Goal: Task Accomplishment & Management: Use online tool/utility

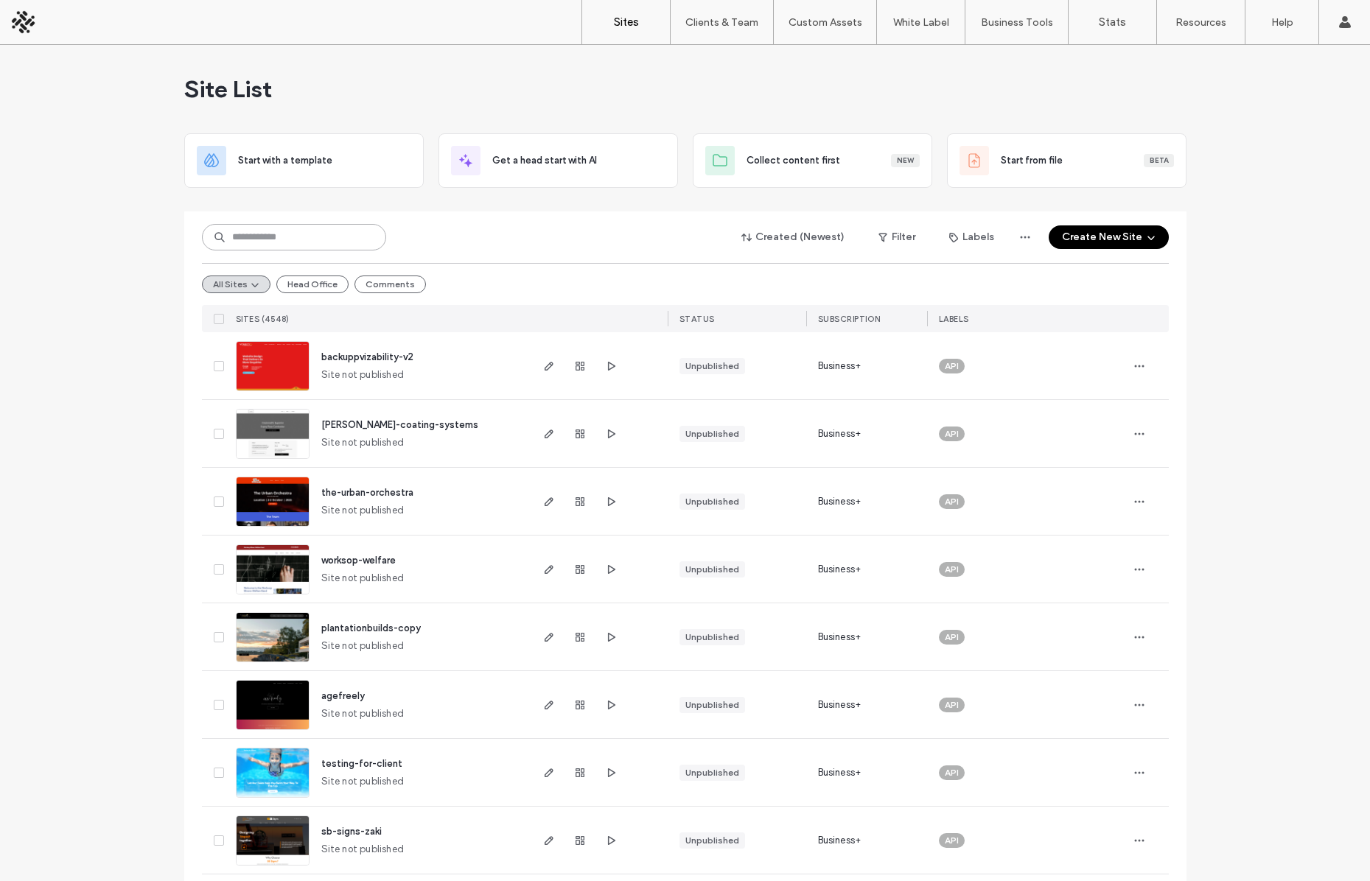
click at [238, 238] on input at bounding box center [294, 237] width 184 height 27
type input "****"
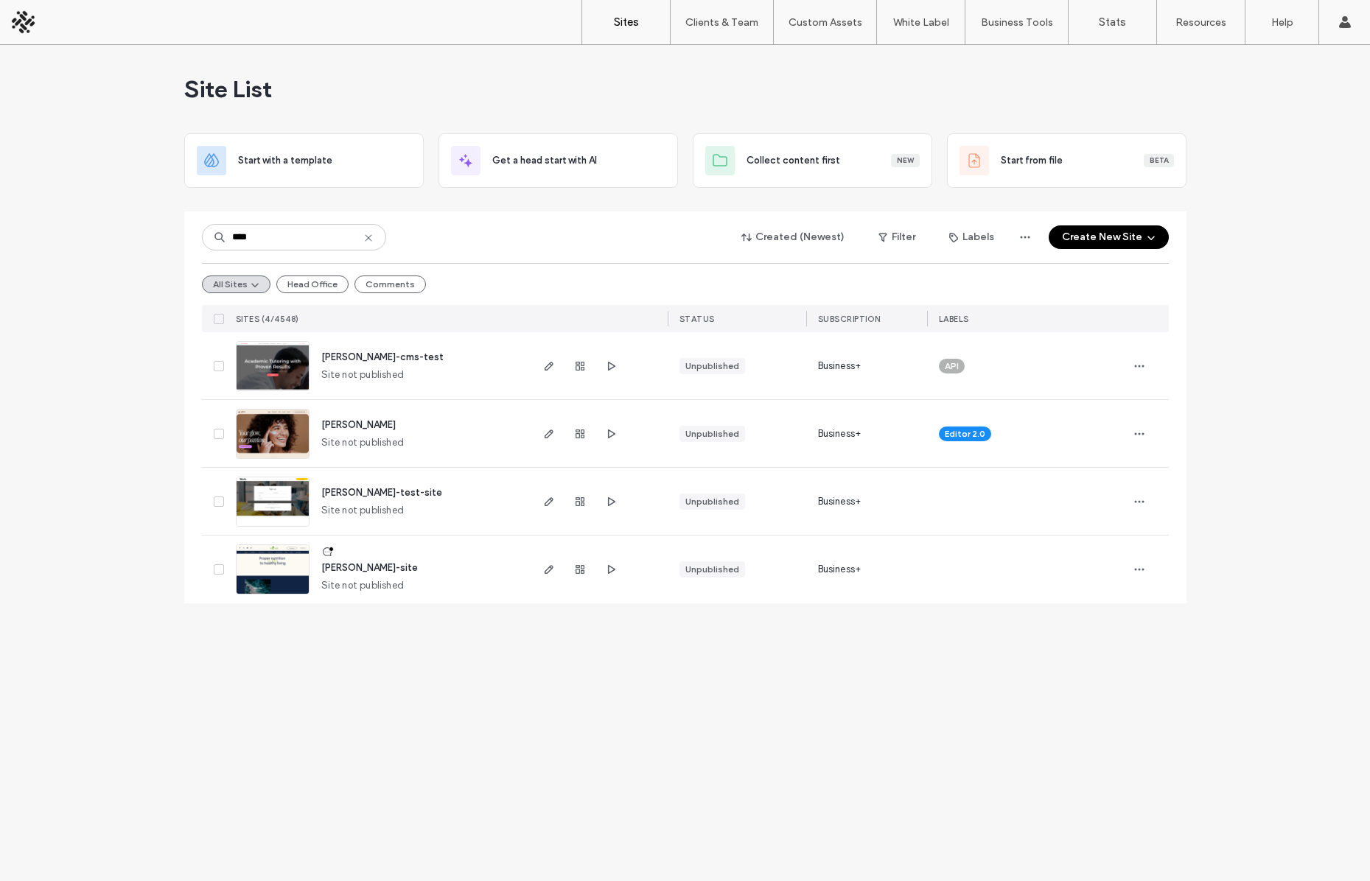
click at [407, 636] on div "Site List Start with a template Get a head start with AI Collect content first …" at bounding box center [685, 463] width 1370 height 836
drag, startPoint x: 715, startPoint y: 715, endPoint x: 690, endPoint y: 679, distance: 45.0
click at [713, 712] on div "Site List Start with a template Get a head start with AI Collect content first …" at bounding box center [685, 463] width 1370 height 836
click at [367, 708] on div "Site List Start with a template Get a head start with AI Collect content first …" at bounding box center [685, 463] width 1370 height 836
click at [365, 705] on div "Site List Start with a template Get a head start with AI Collect content first …" at bounding box center [685, 463] width 1370 height 836
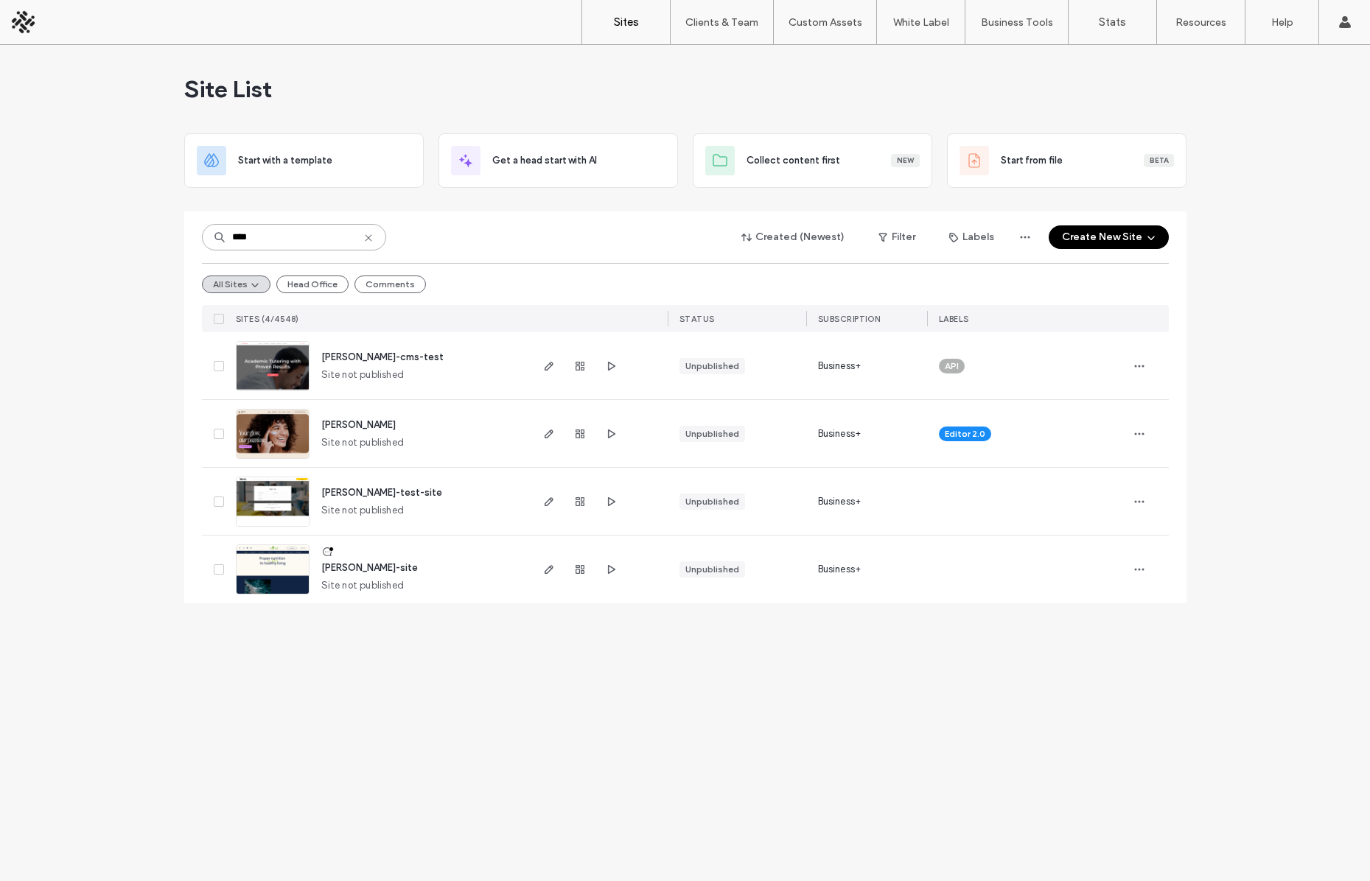
click at [276, 241] on input "****" at bounding box center [294, 237] width 184 height 27
click at [348, 356] on span "ilya-cms-test" at bounding box center [382, 356] width 122 height 11
click at [472, 646] on div "Site List Start with a template Get a head start with AI Collect content first …" at bounding box center [685, 463] width 1370 height 836
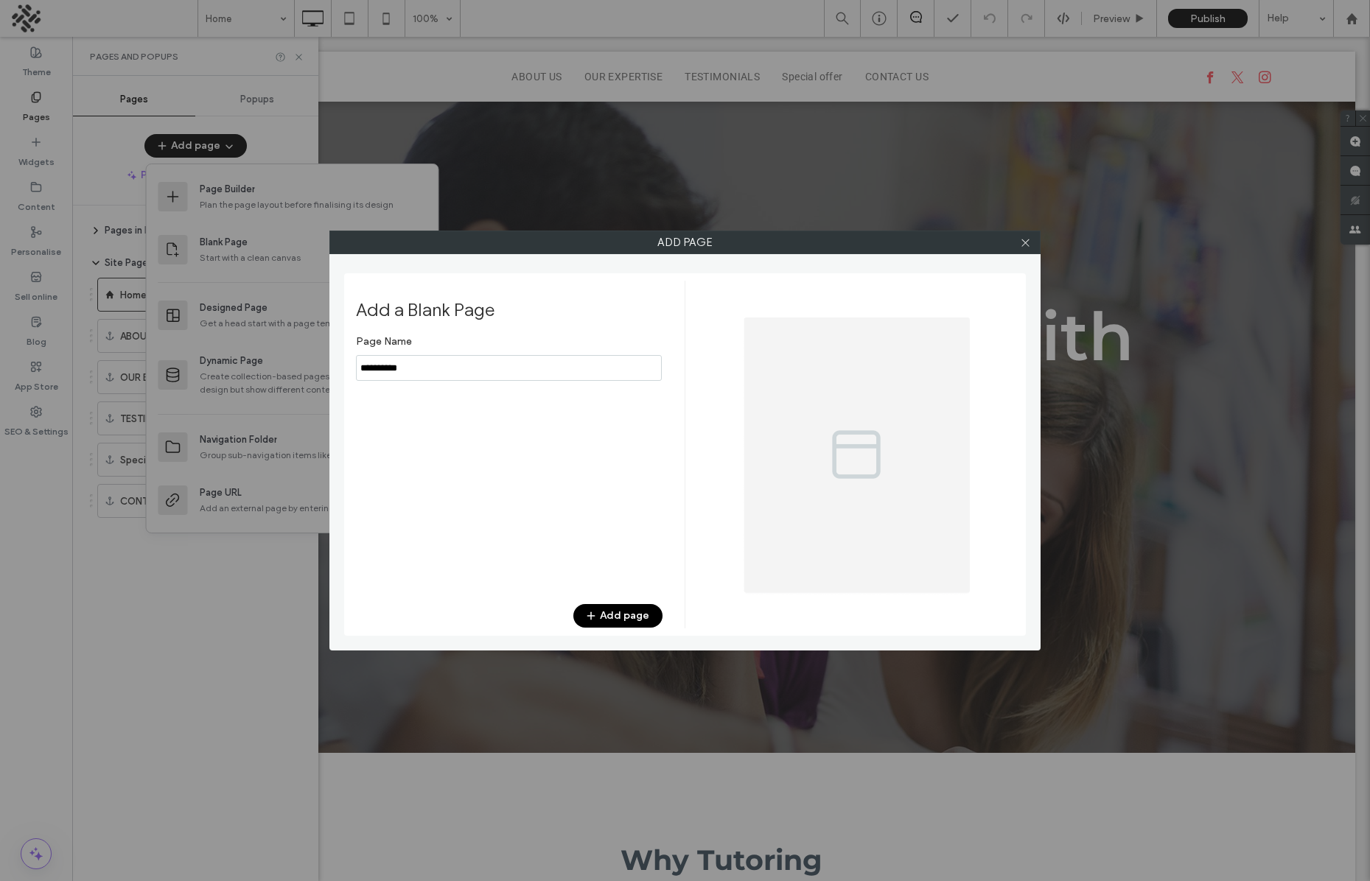
click at [382, 361] on input "notEmpty" at bounding box center [509, 368] width 306 height 26
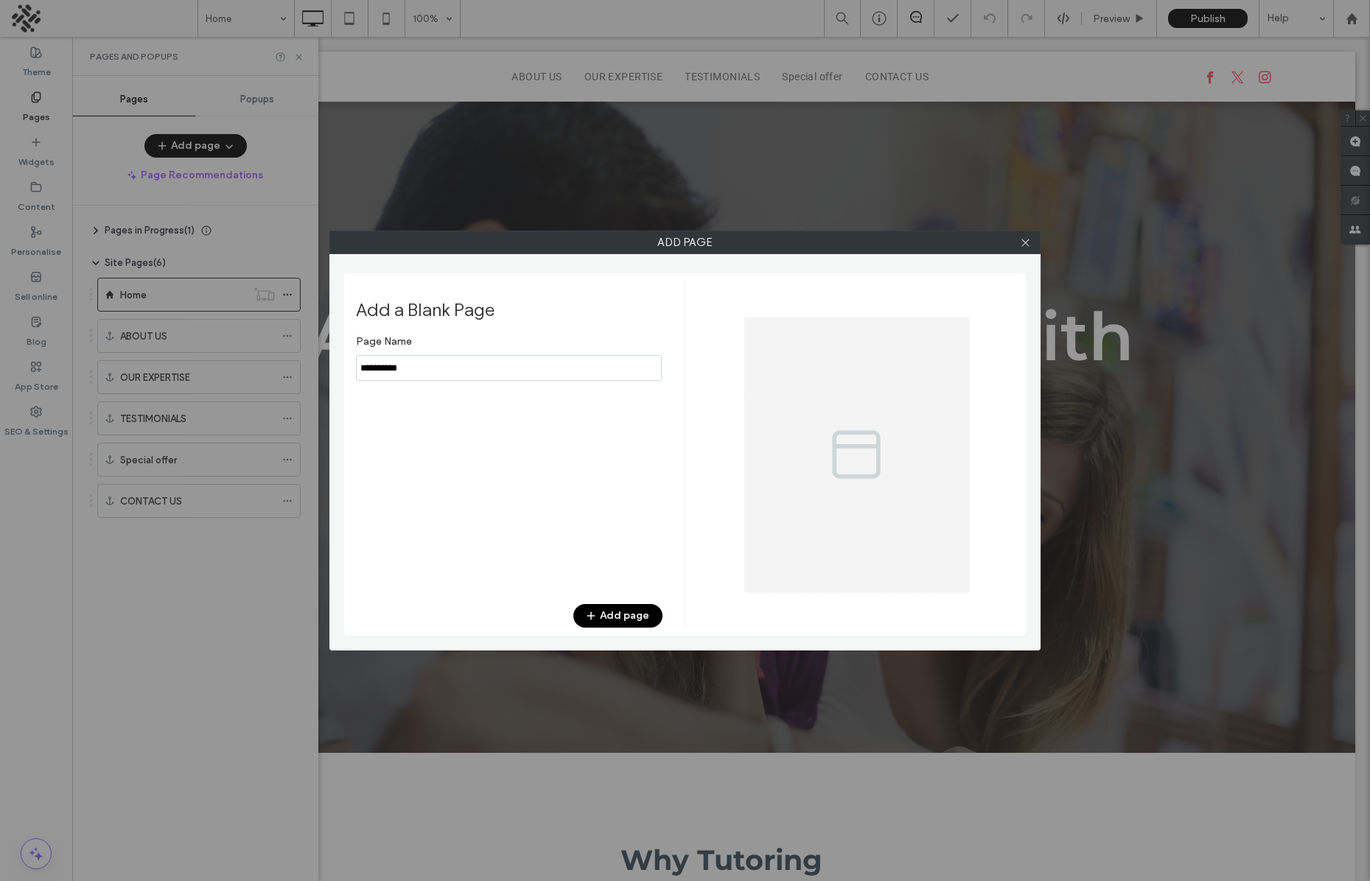
click at [382, 361] on input "notEmpty" at bounding box center [509, 368] width 306 height 26
click at [614, 600] on div "Add a Blank Page Page Name Add page" at bounding box center [520, 455] width 329 height 348
click at [610, 614] on button "Add page" at bounding box center [617, 616] width 89 height 24
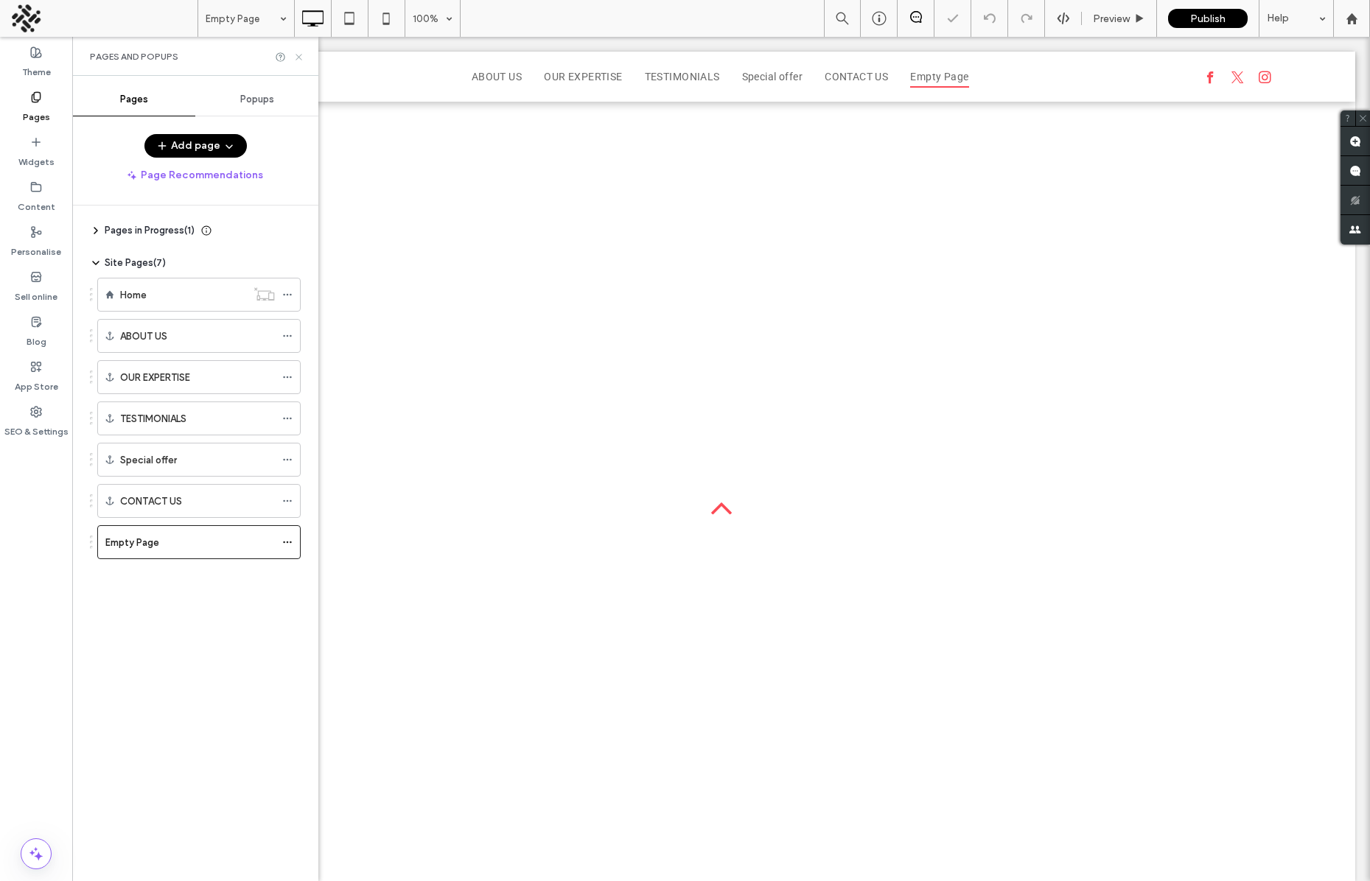
click at [297, 53] on icon at bounding box center [298, 57] width 11 height 11
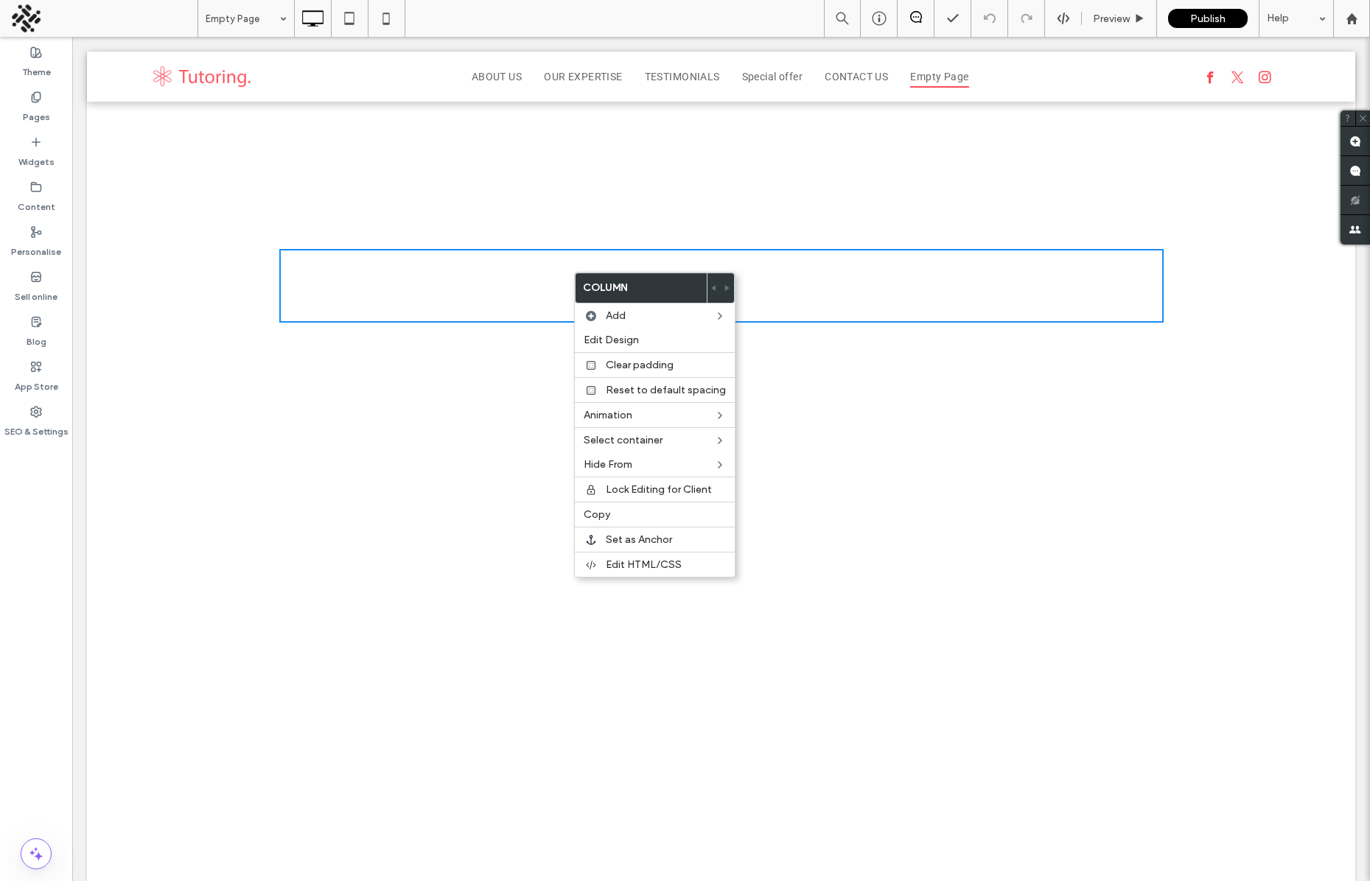
click at [422, 280] on div "Click To Paste" at bounding box center [721, 286] width 884 height 74
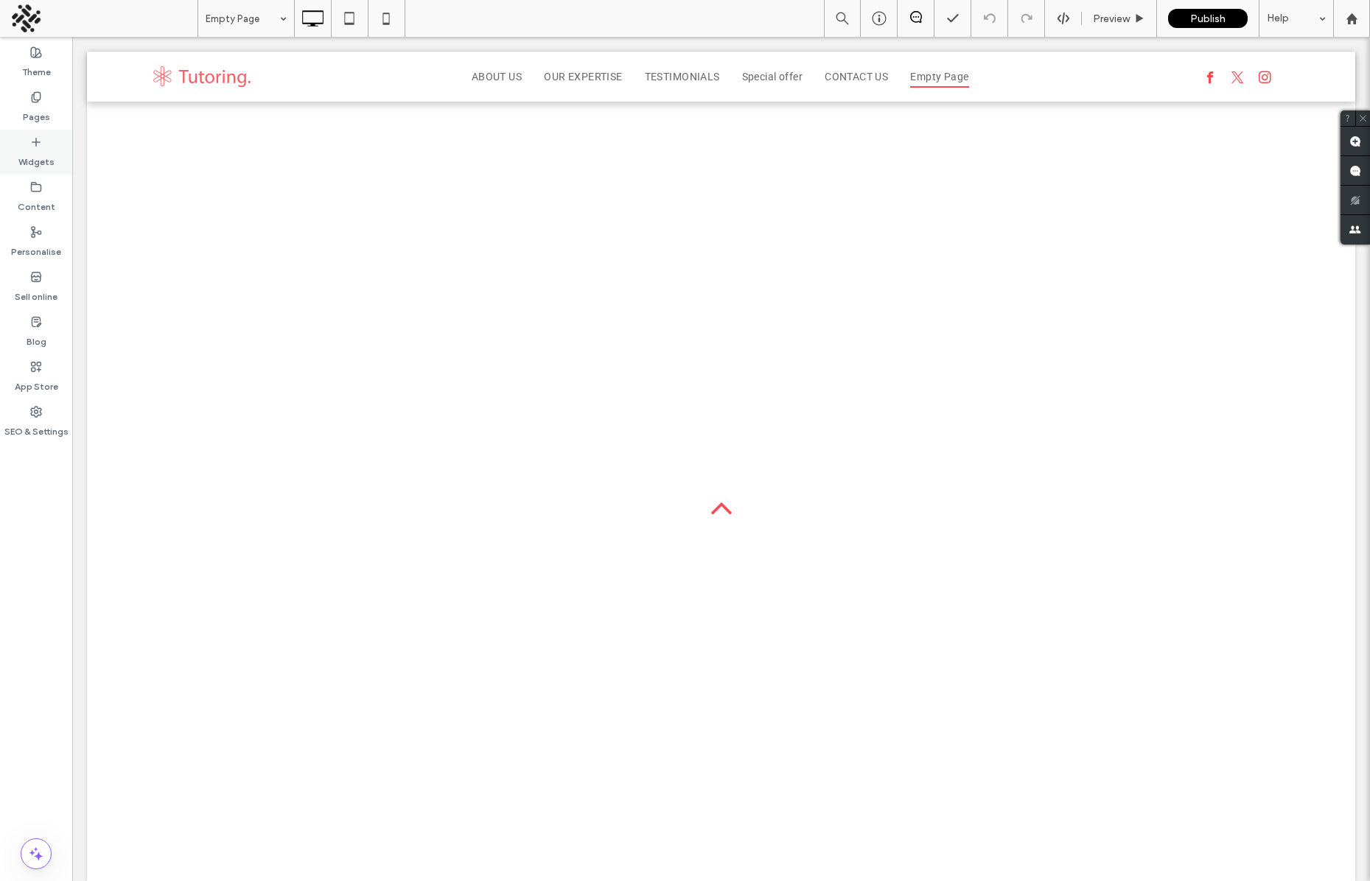
click at [33, 161] on label "Widgets" at bounding box center [36, 158] width 36 height 21
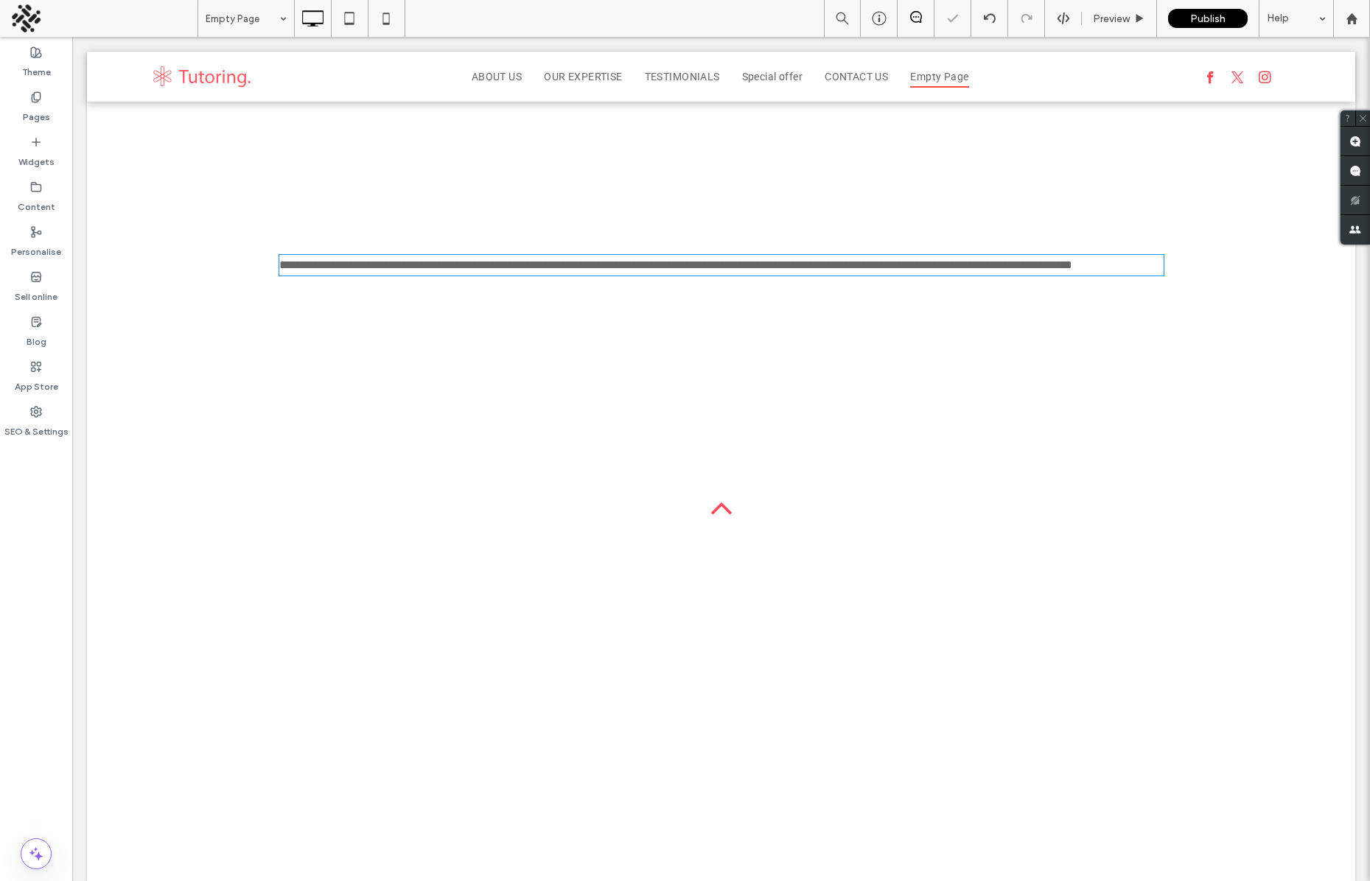
type input "******"
type input "**"
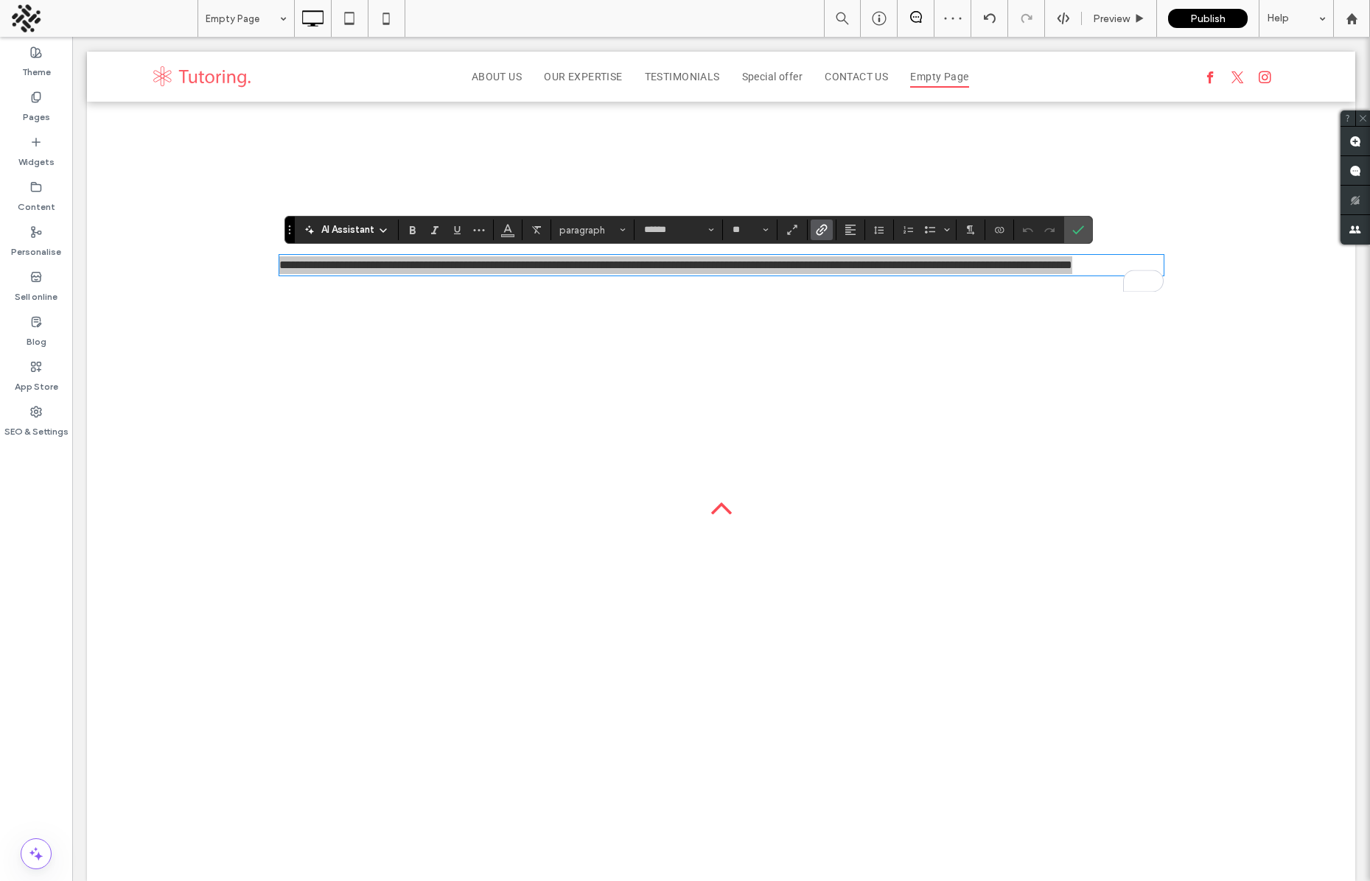
click at [819, 226] on icon "Link" at bounding box center [822, 230] width 12 height 12
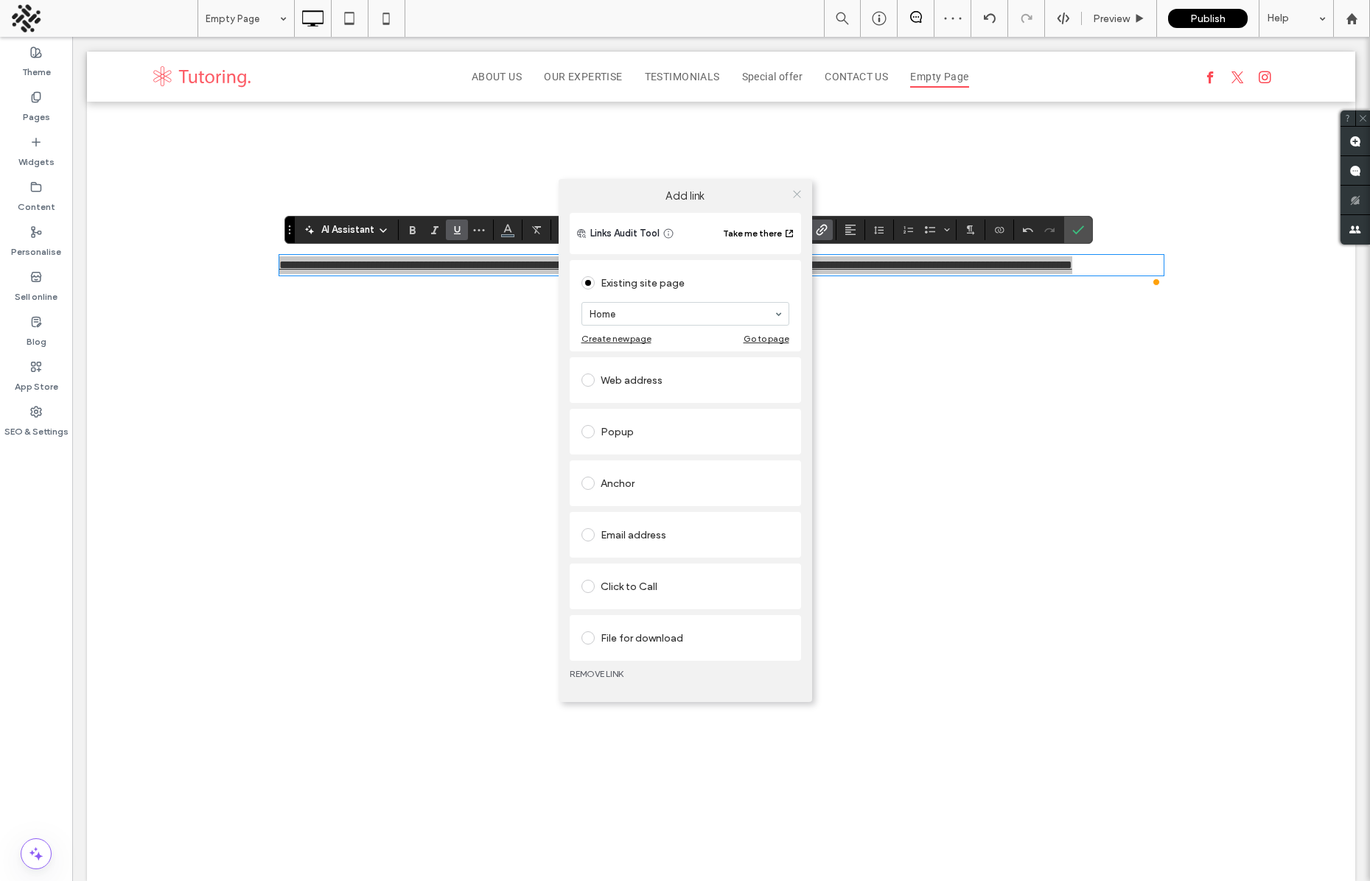
click at [793, 187] on div at bounding box center [797, 194] width 22 height 22
click at [804, 189] on div at bounding box center [797, 194] width 22 height 22
click at [796, 190] on icon at bounding box center [796, 194] width 11 height 11
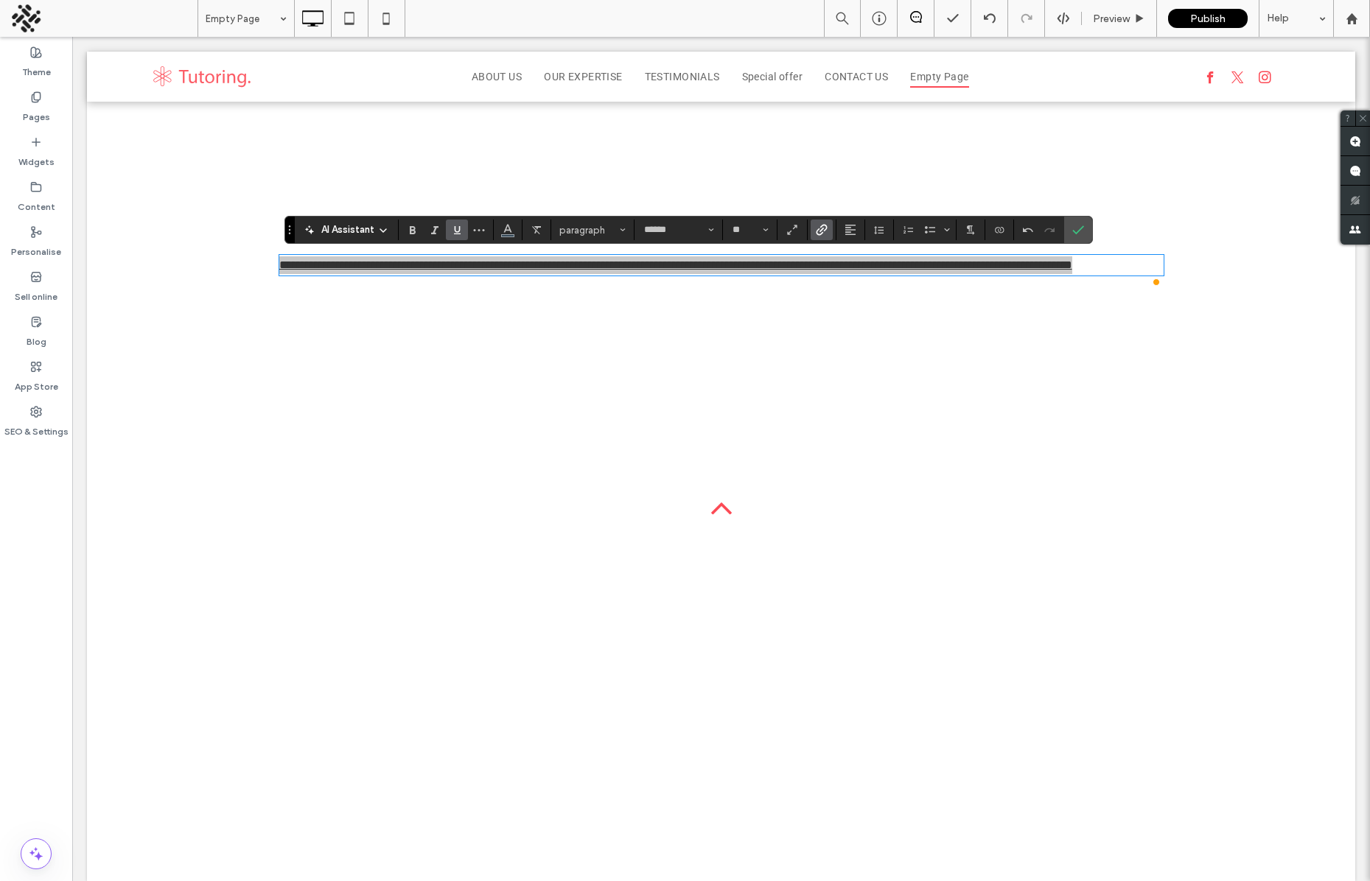
click at [820, 227] on use "Link" at bounding box center [821, 230] width 11 height 11
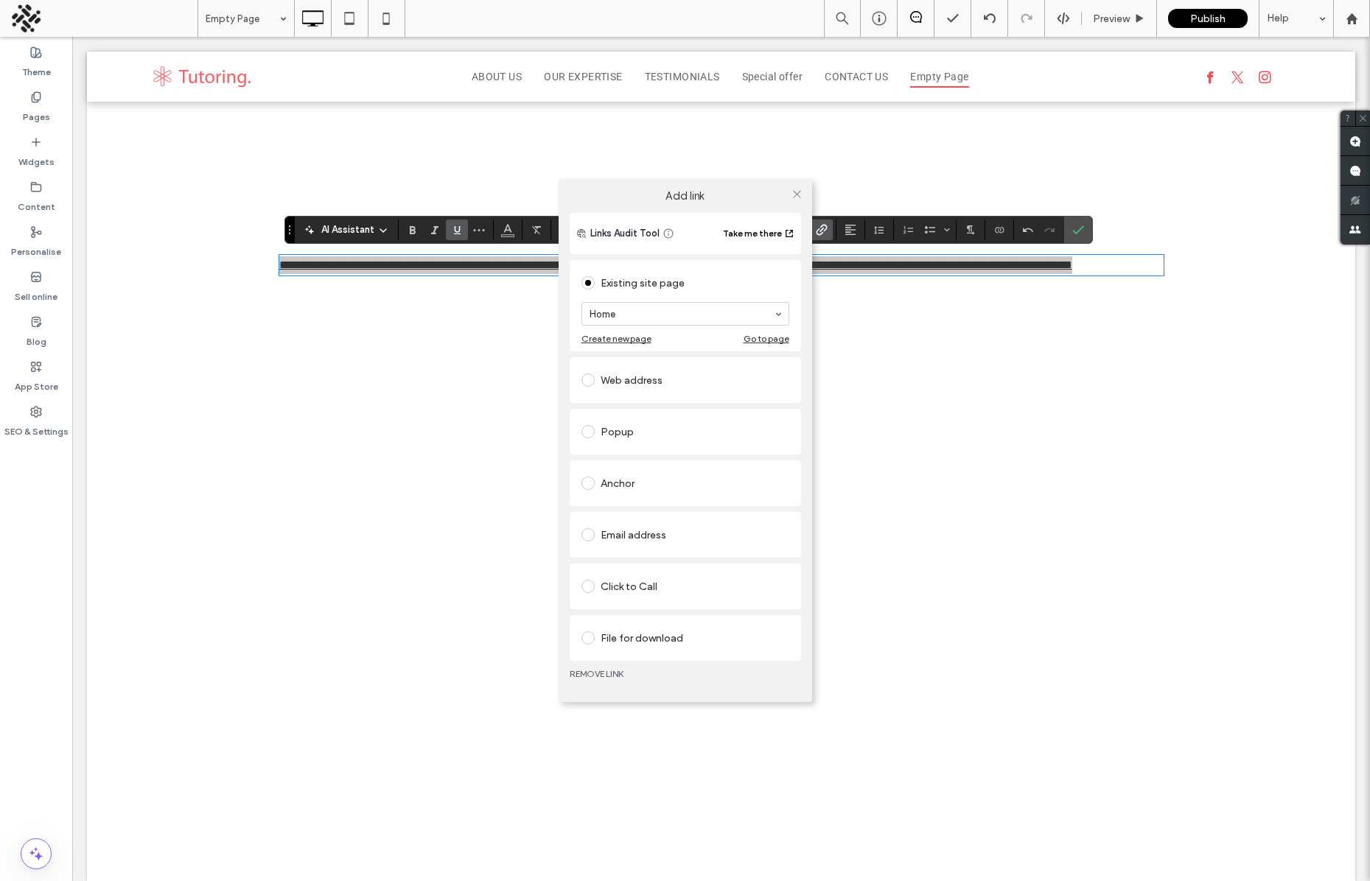
click at [589, 675] on link "REMOVE LINK" at bounding box center [685, 674] width 231 height 12
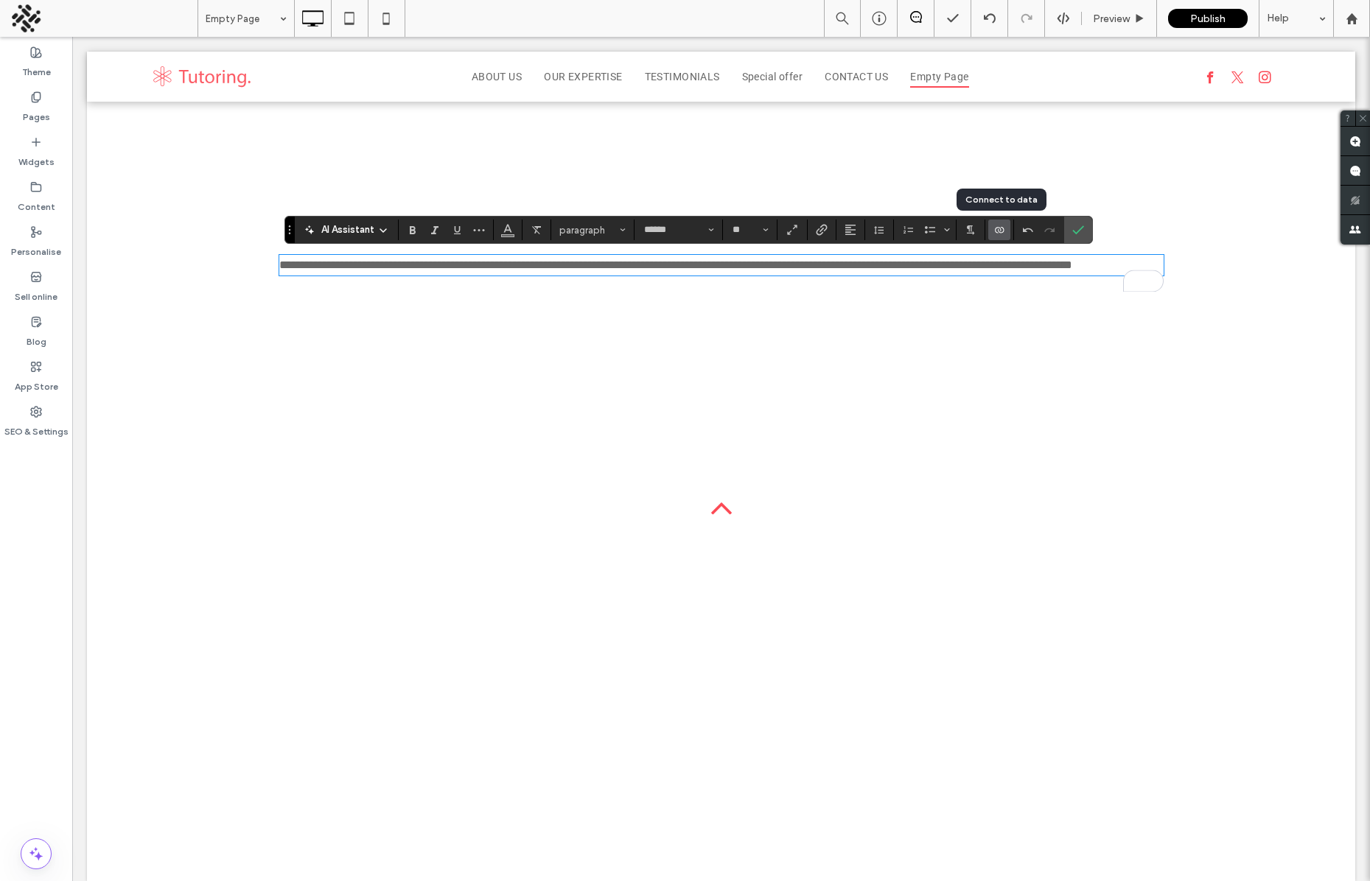
click at [995, 232] on icon "Connect to data" at bounding box center [999, 230] width 12 height 12
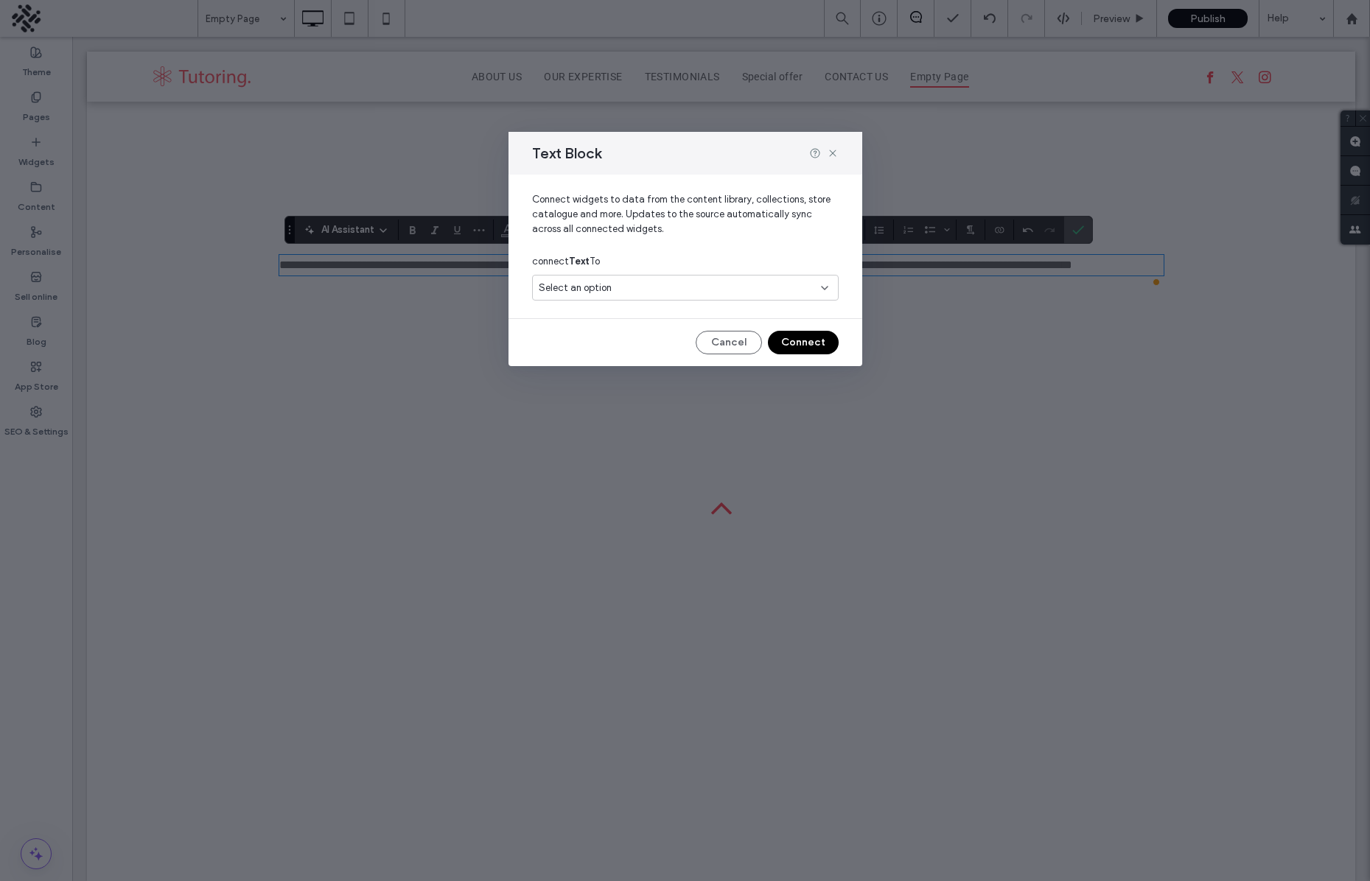
click at [595, 284] on span "Select an option" at bounding box center [575, 288] width 73 height 15
click at [626, 251] on div "connect Text To" at bounding box center [685, 261] width 307 height 27
click at [611, 278] on div "Select an option" at bounding box center [685, 288] width 307 height 26
click at [687, 225] on span "Connect widgets to data from the content library, collections, store catalogue …" at bounding box center [685, 220] width 307 height 56
click at [828, 155] on icon at bounding box center [833, 153] width 12 height 12
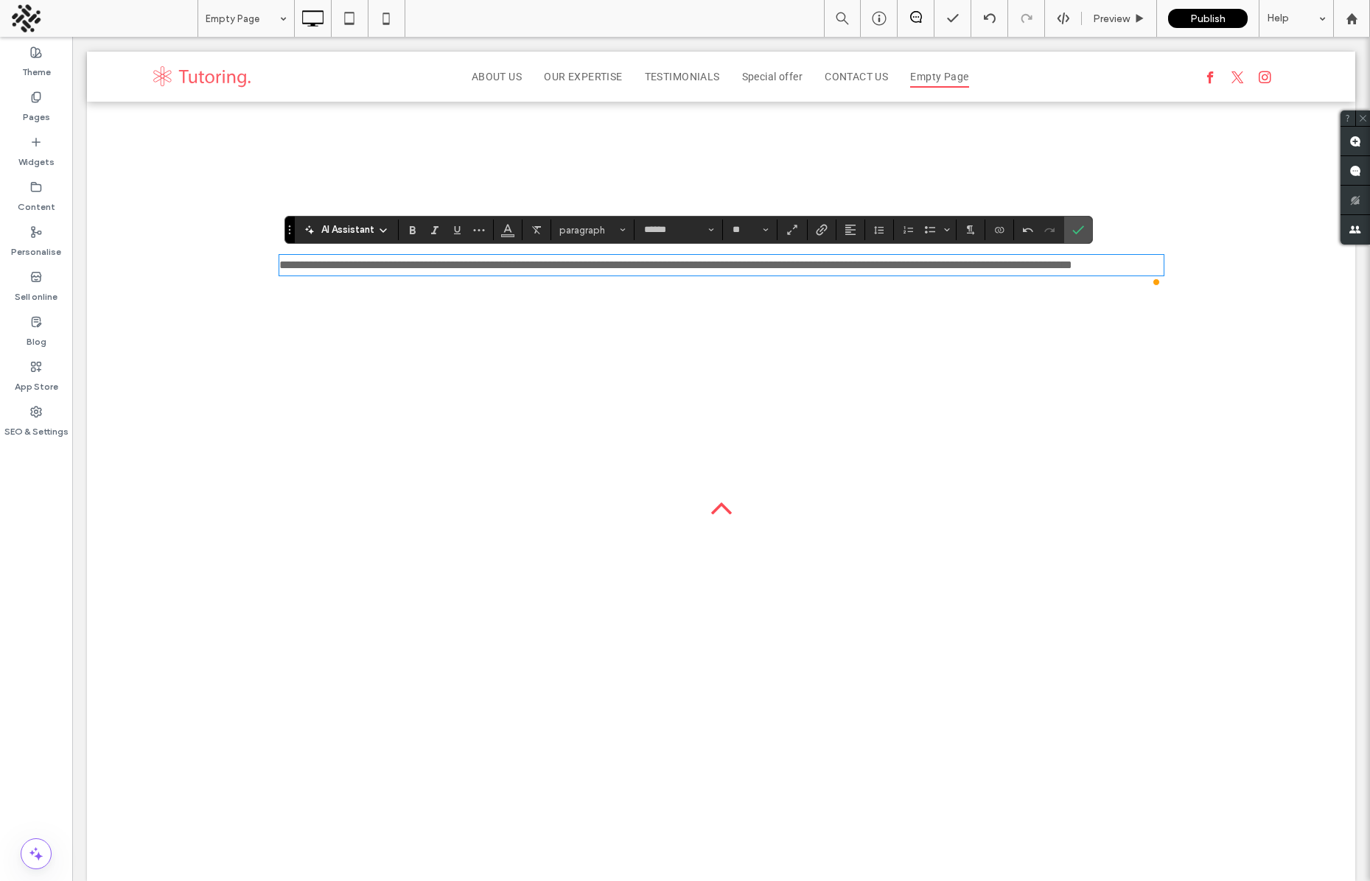
click at [298, 332] on div "**********" at bounding box center [721, 265] width 1268 height 327
click at [1071, 234] on label "Confirm" at bounding box center [1078, 230] width 22 height 27
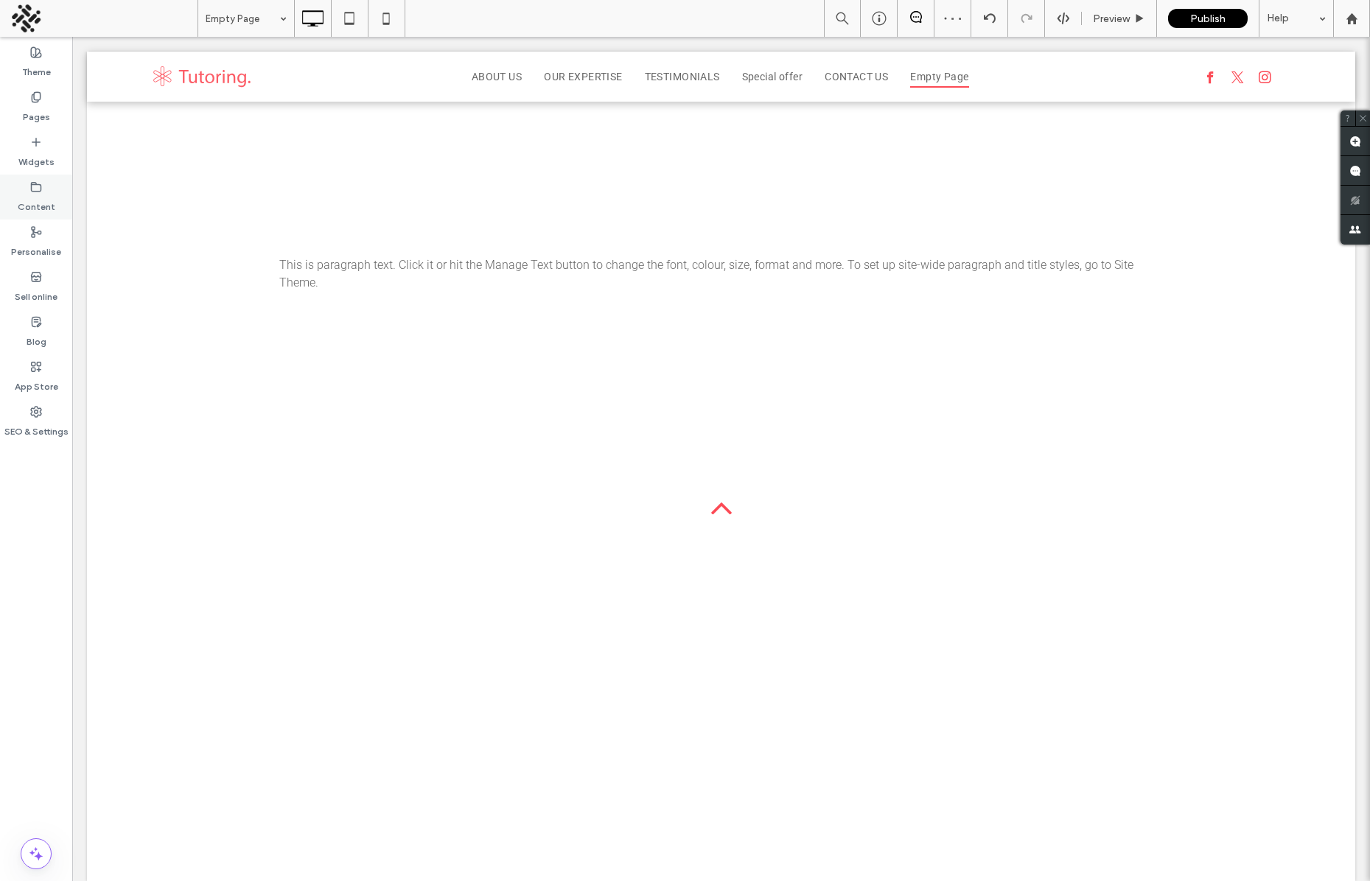
drag, startPoint x: 24, startPoint y: 153, endPoint x: 50, endPoint y: 177, distance: 35.4
click at [24, 153] on label "Widgets" at bounding box center [36, 158] width 36 height 21
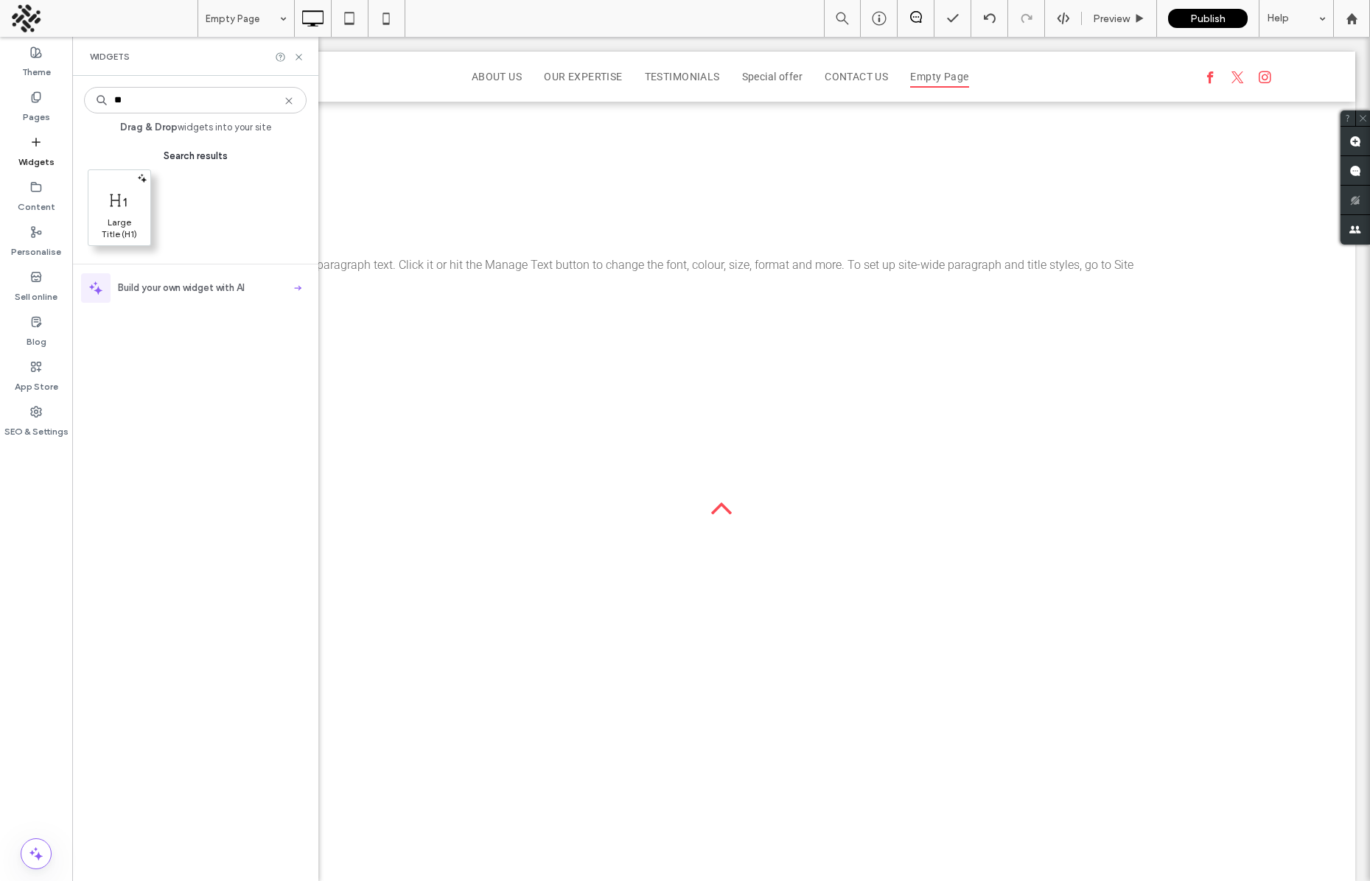
type input "**"
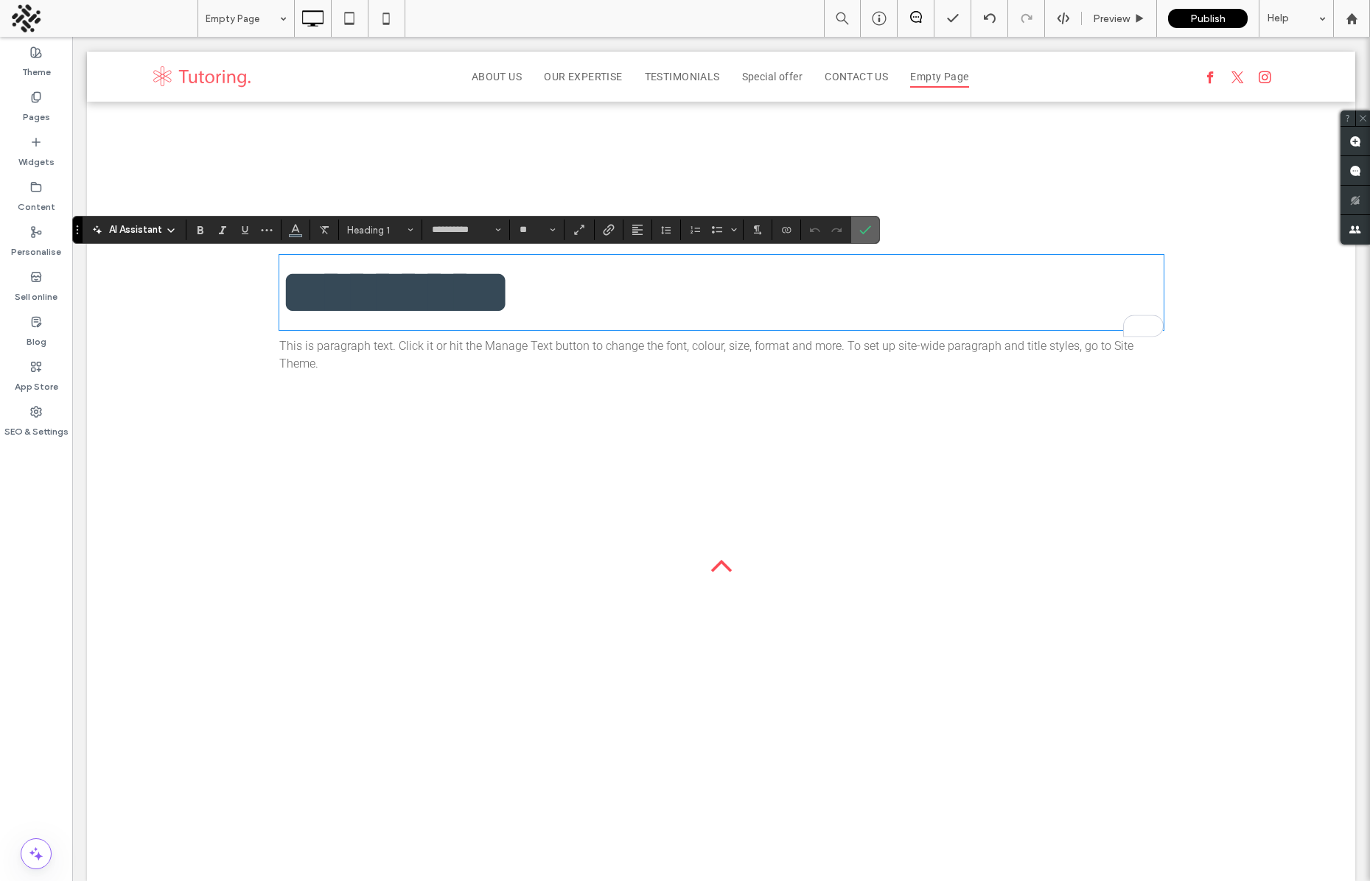
click at [871, 225] on label "Confirm" at bounding box center [865, 230] width 22 height 27
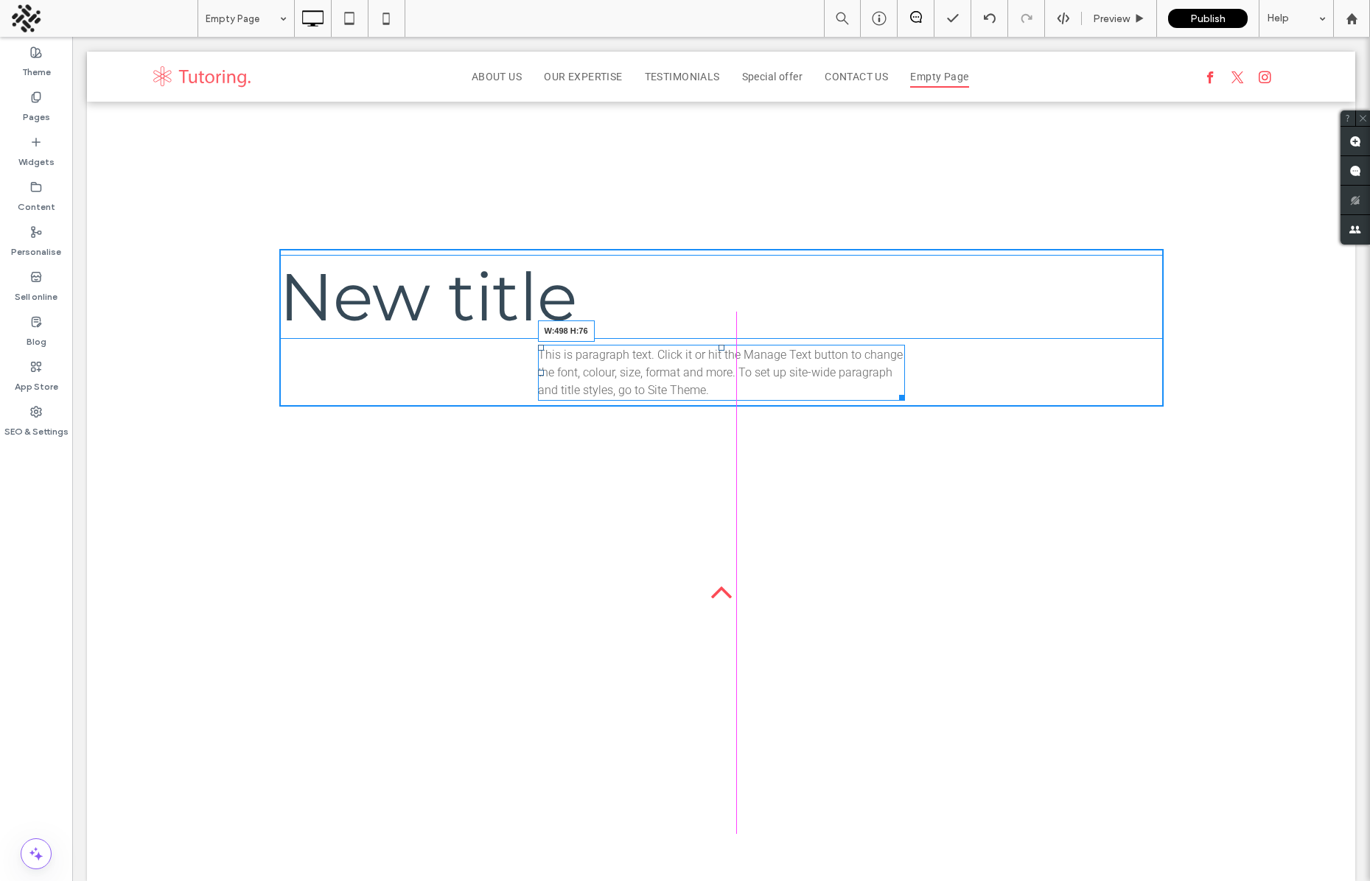
drag, startPoint x: 1144, startPoint y: 373, endPoint x: 878, endPoint y: 379, distance: 266.1
click at [878, 379] on div "This is paragraph text. Click it or hit the Manage Text button to change the fo…" at bounding box center [721, 373] width 367 height 56
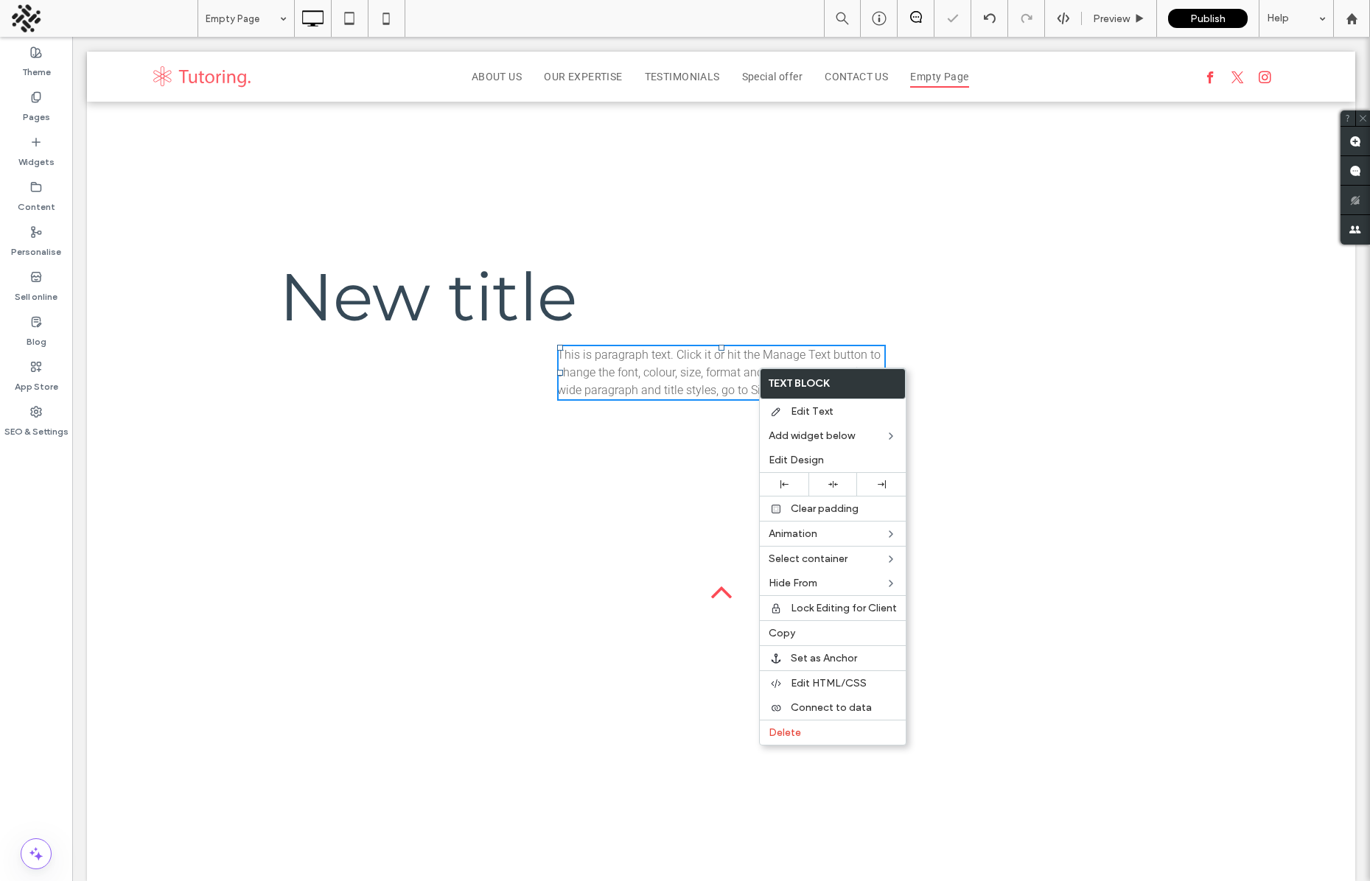
click at [784, 483] on icon at bounding box center [784, 484] width 8 height 8
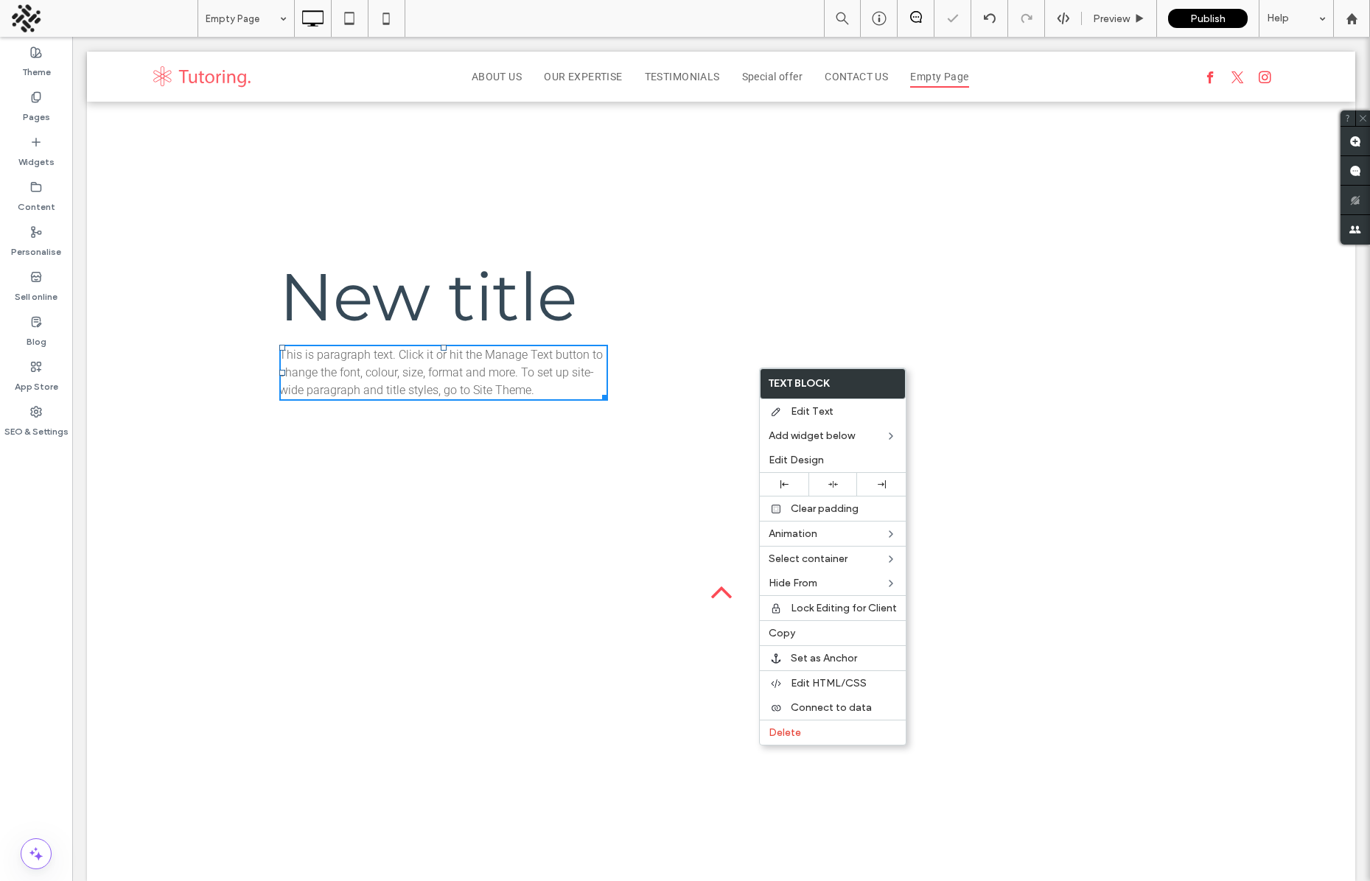
click at [883, 364] on div "Click To Paste New title This is paragraph text. Click it or hit the Manage Tex…" at bounding box center [721, 328] width 884 height 158
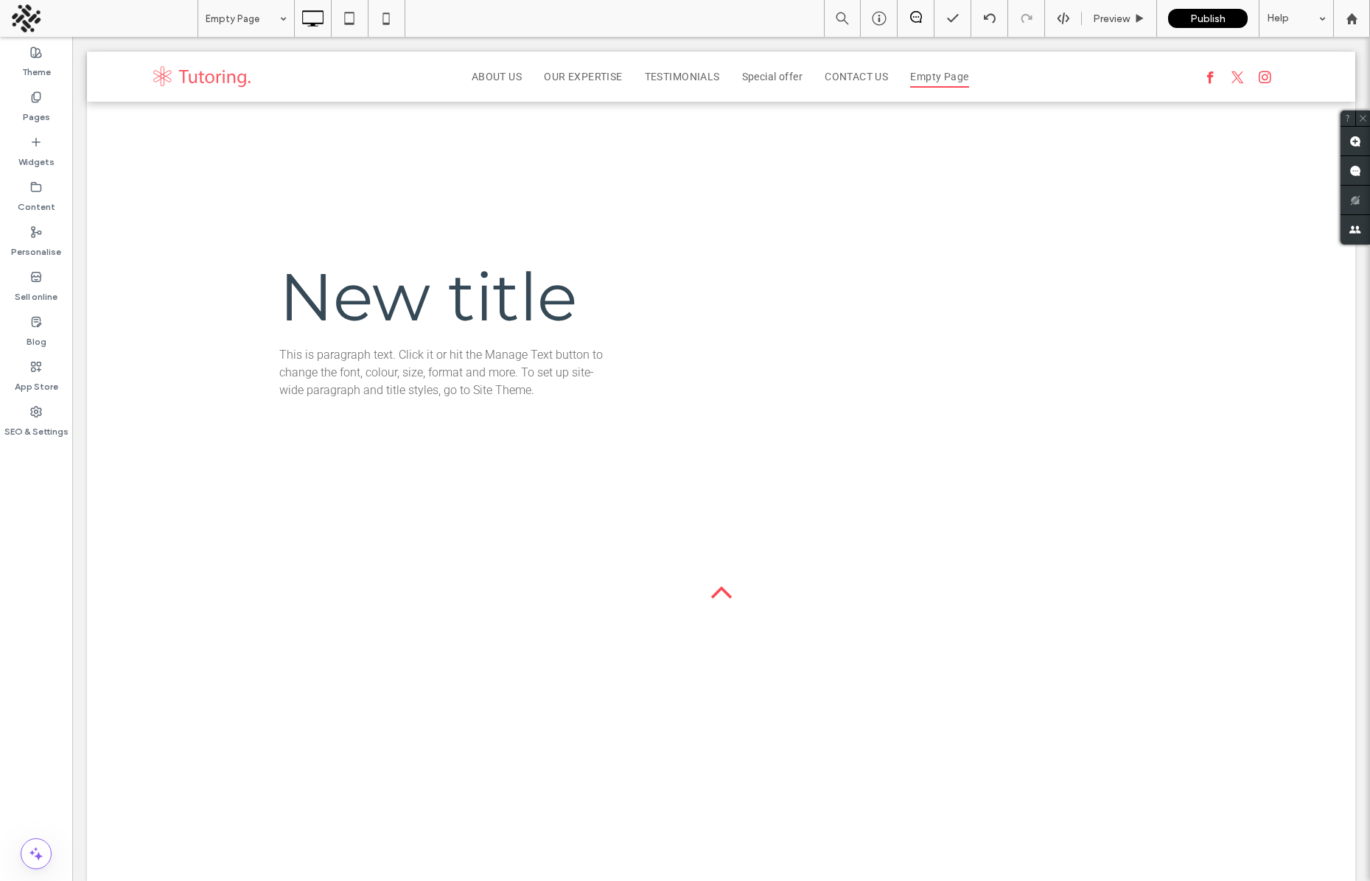
drag, startPoint x: 33, startPoint y: 116, endPoint x: 72, endPoint y: 157, distance: 56.8
click at [33, 116] on label "Pages" at bounding box center [36, 113] width 27 height 21
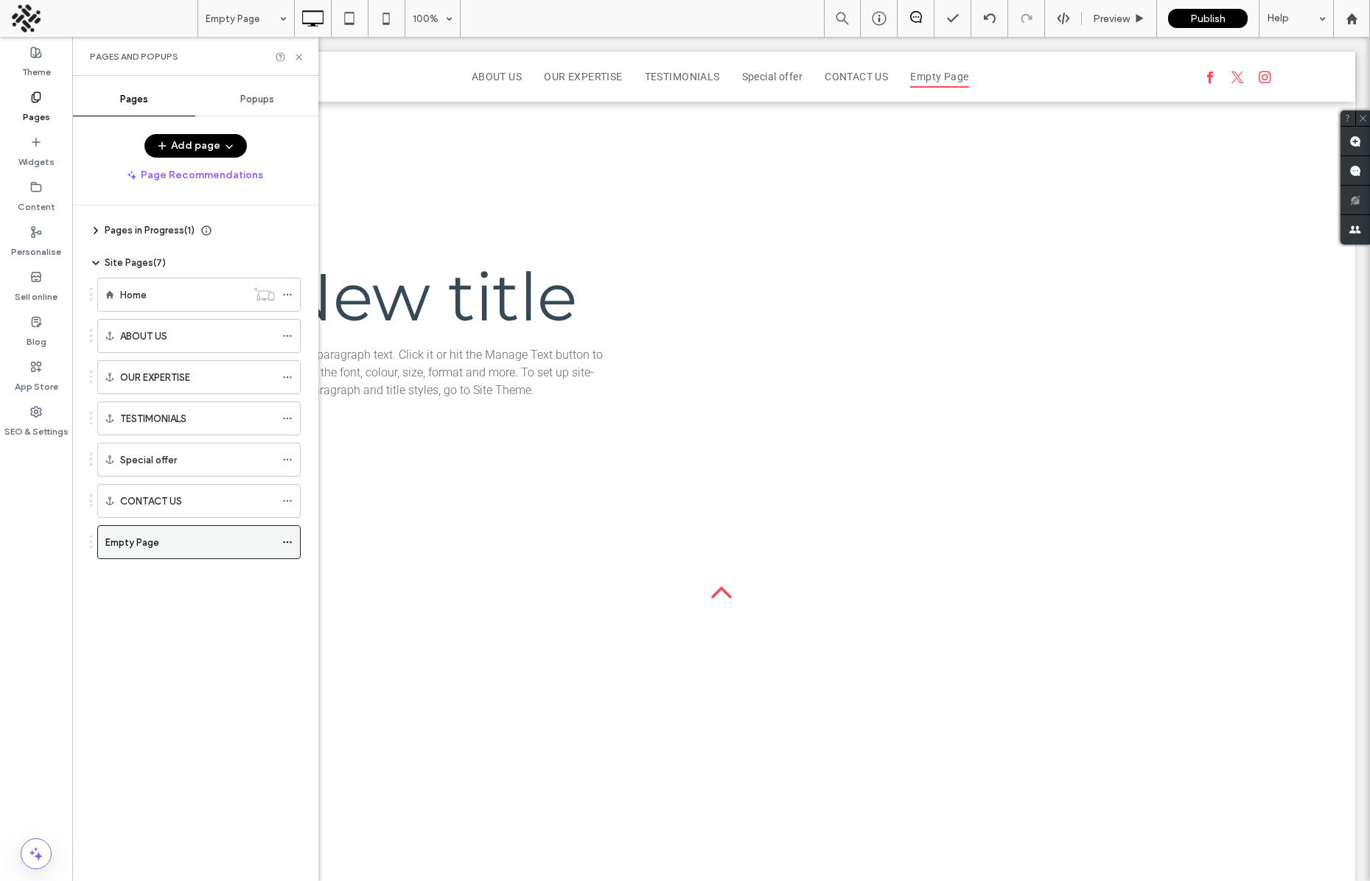
click at [285, 543] on icon at bounding box center [287, 542] width 10 height 10
drag, startPoint x: 764, startPoint y: 382, endPoint x: 692, endPoint y: 345, distance: 81.1
drag, startPoint x: 301, startPoint y: 55, endPoint x: 214, endPoint y: 35, distance: 89.4
click at [301, 55] on icon at bounding box center [298, 57] width 11 height 11
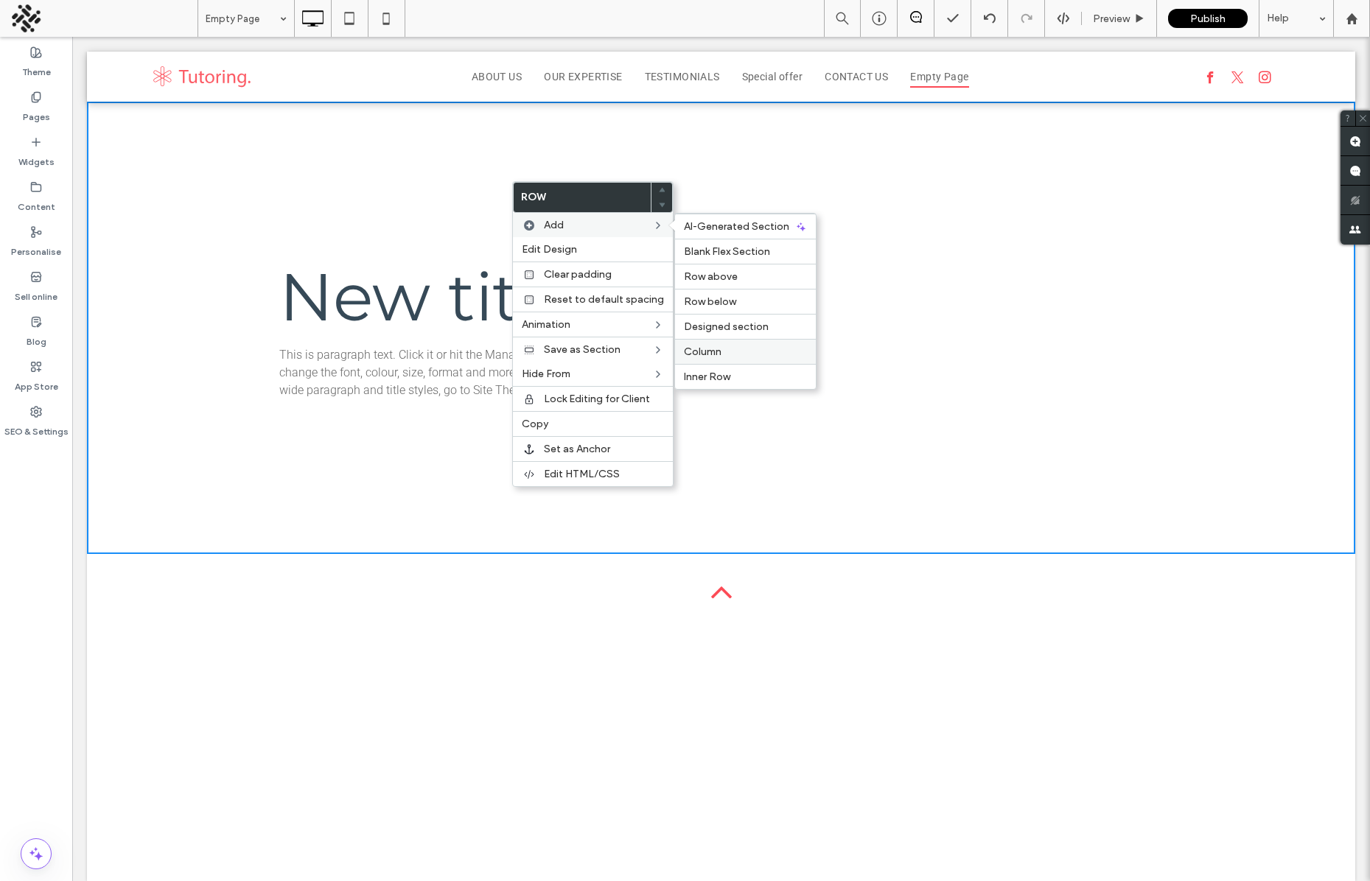
click at [732, 349] on label "Column" at bounding box center [745, 352] width 123 height 13
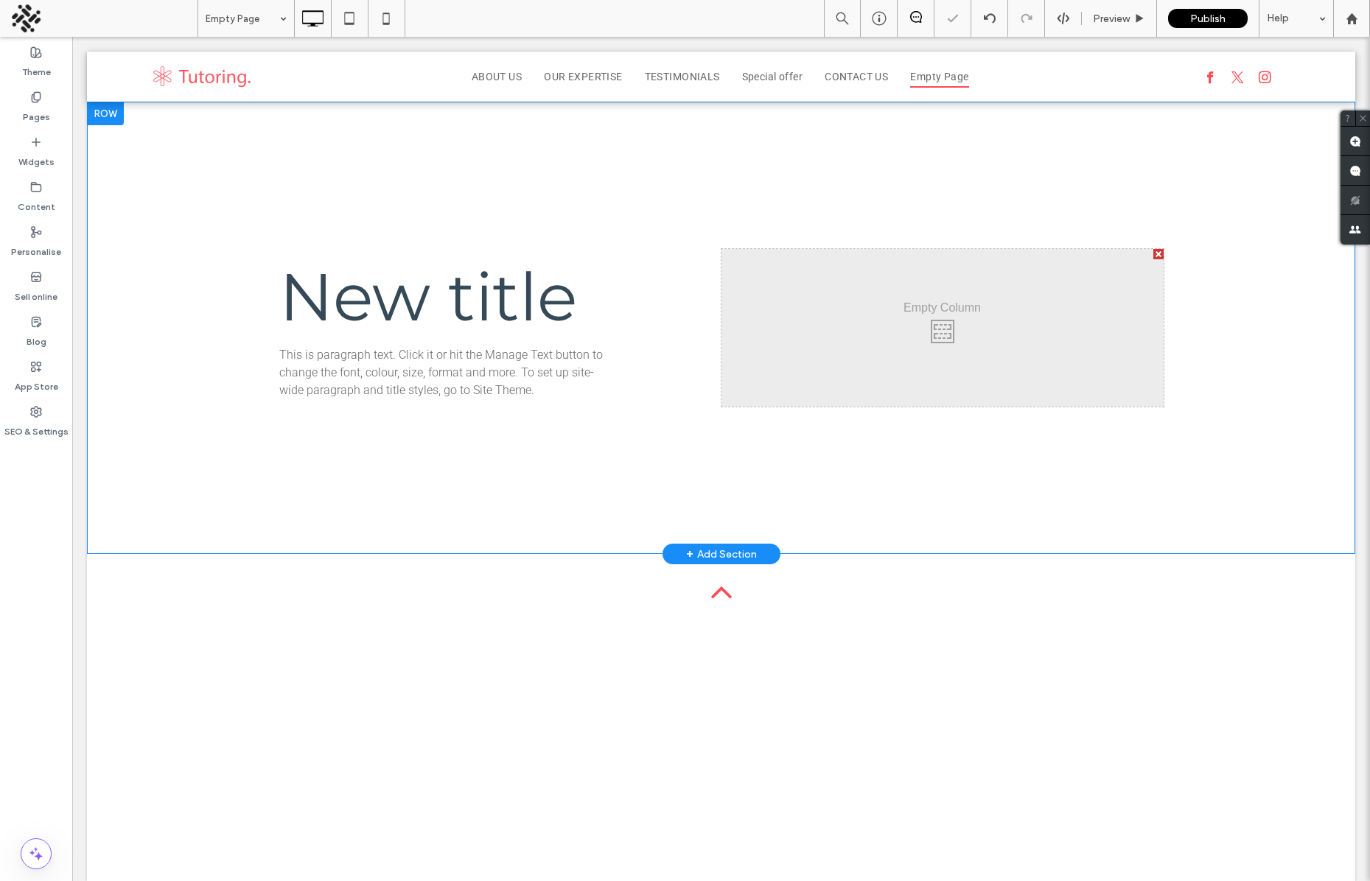
click at [976, 319] on div "Click To Paste Click To Paste" at bounding box center [942, 328] width 442 height 158
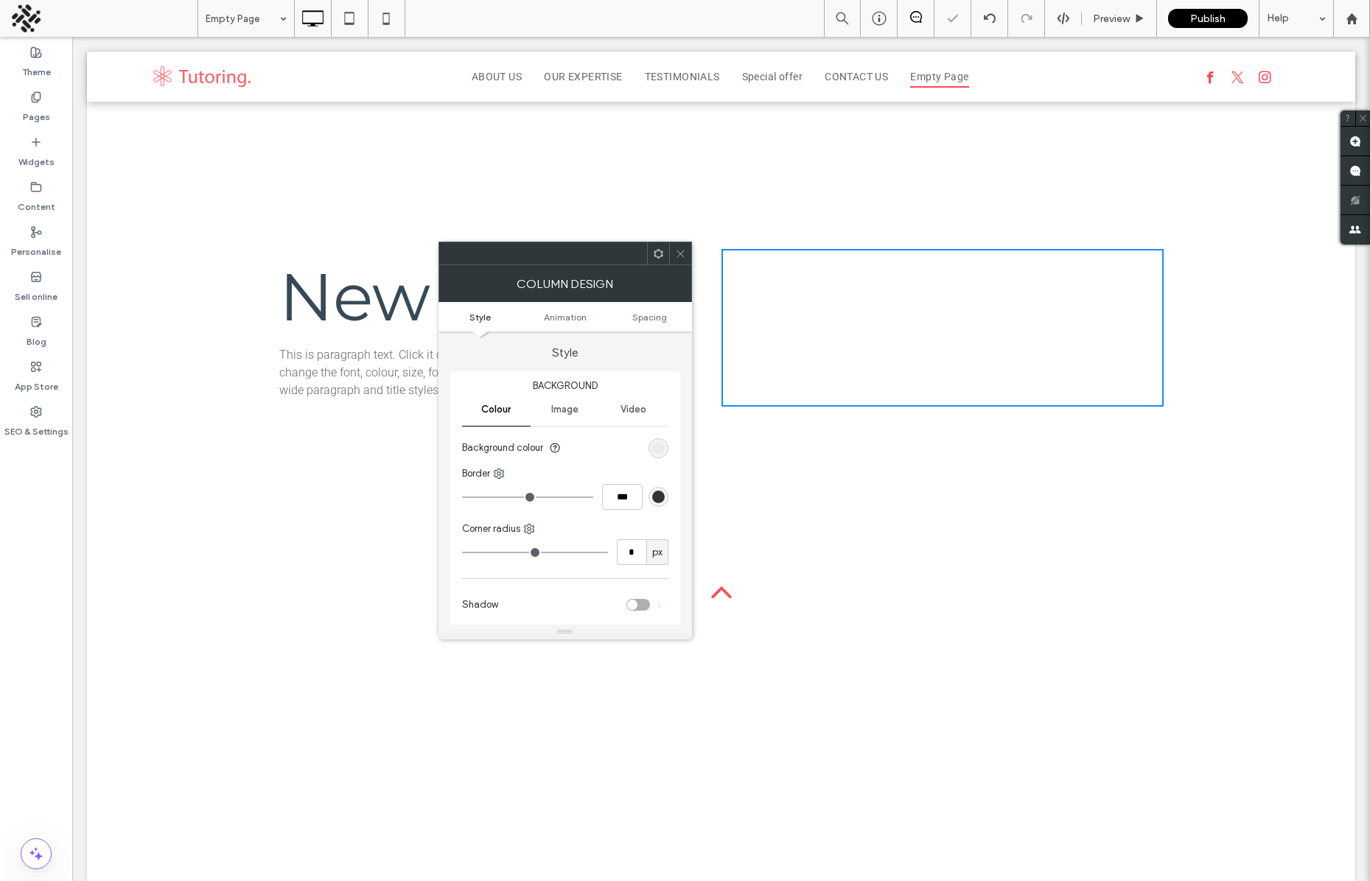
drag, startPoint x: 489, startPoint y: 169, endPoint x: 239, endPoint y: 324, distance: 293.8
click at [489, 169] on div "Click To Paste New title This is paragraph text. Click it or hit the Manage Tex…" at bounding box center [721, 328] width 1268 height 452
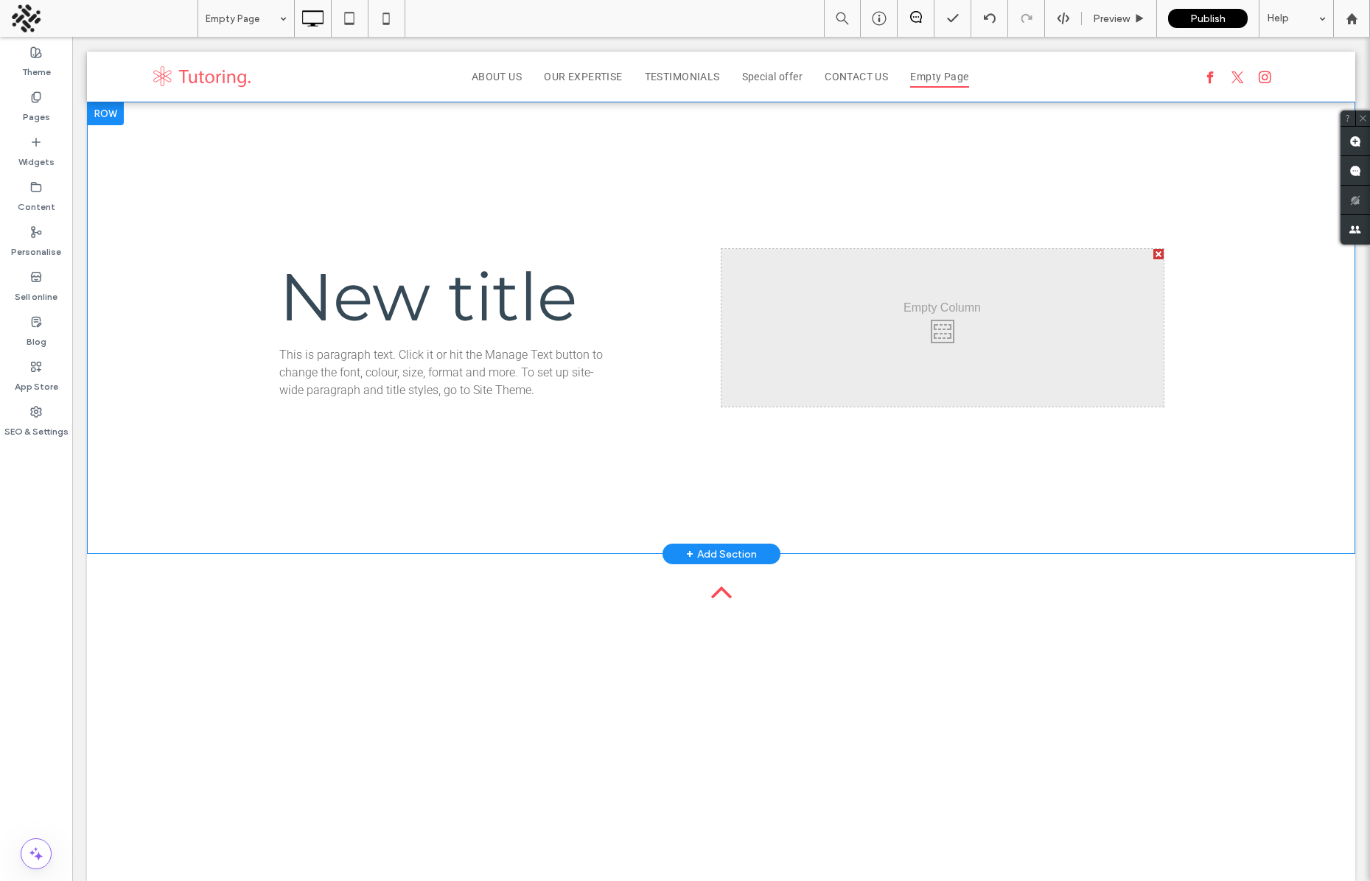
click at [717, 547] on div "+ Add Section" at bounding box center [721, 554] width 71 height 16
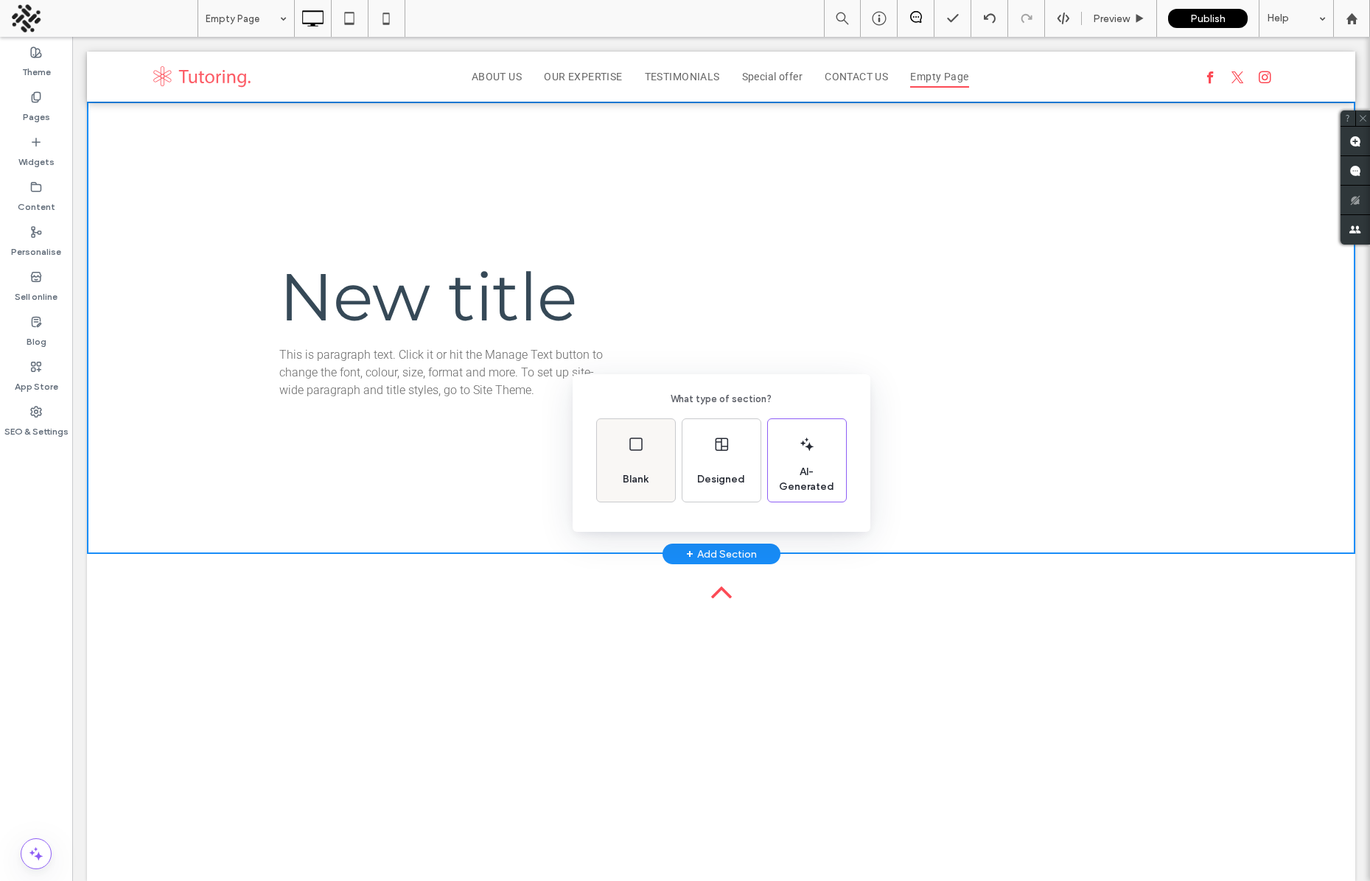
click at [637, 477] on span "Blank" at bounding box center [636, 479] width 38 height 15
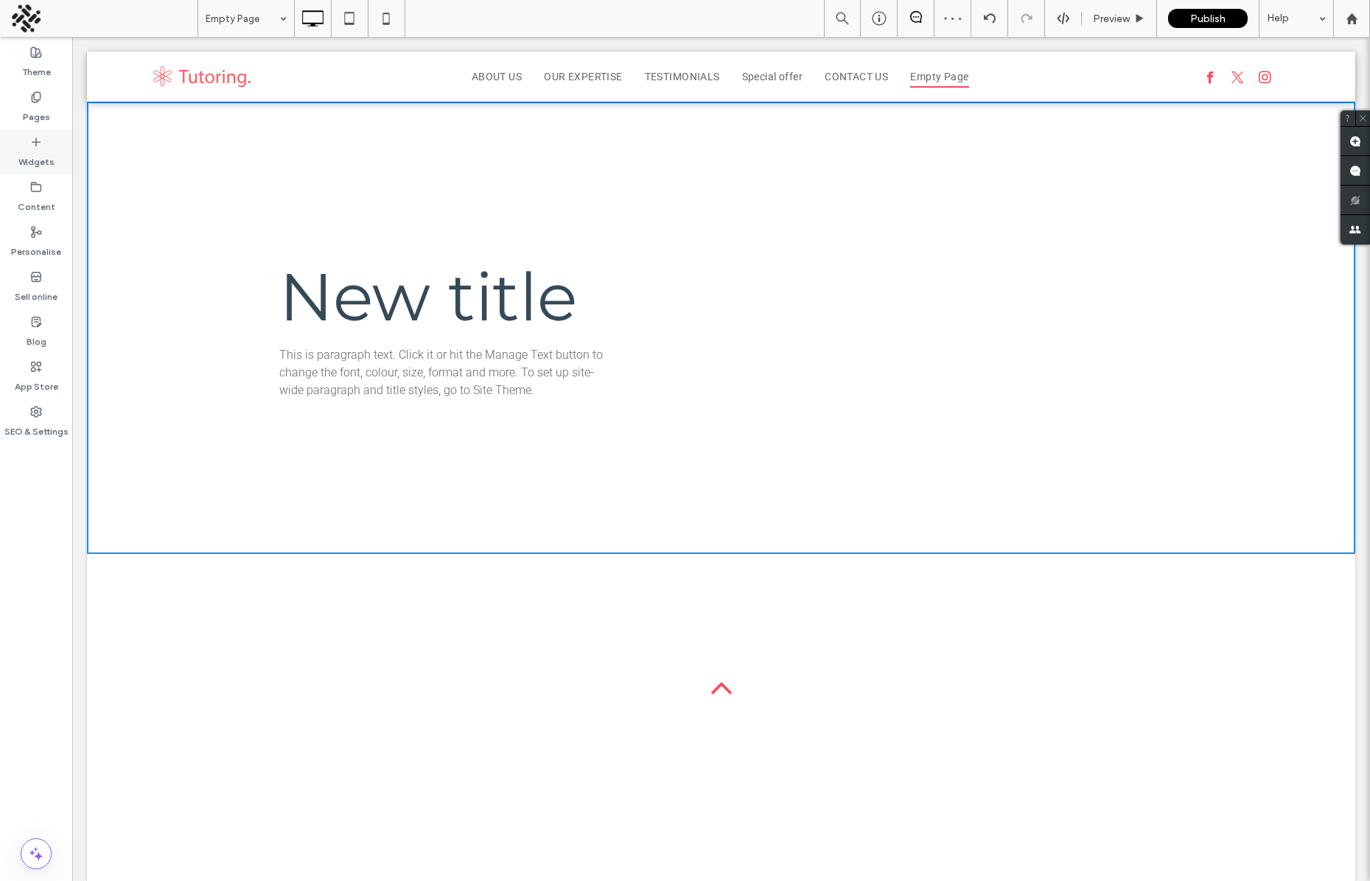
click at [27, 147] on div "Widgets" at bounding box center [36, 152] width 72 height 45
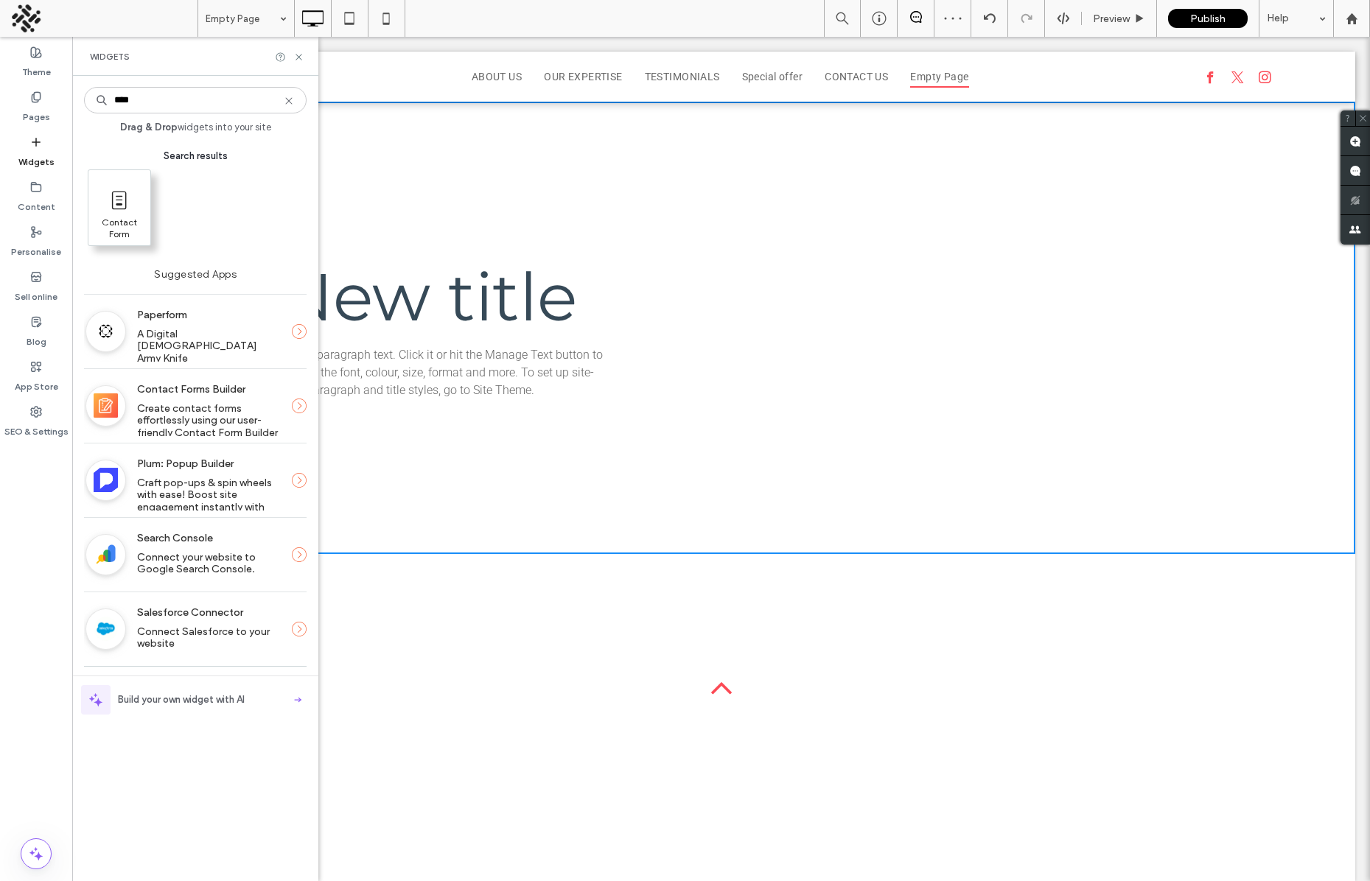
type input "****"
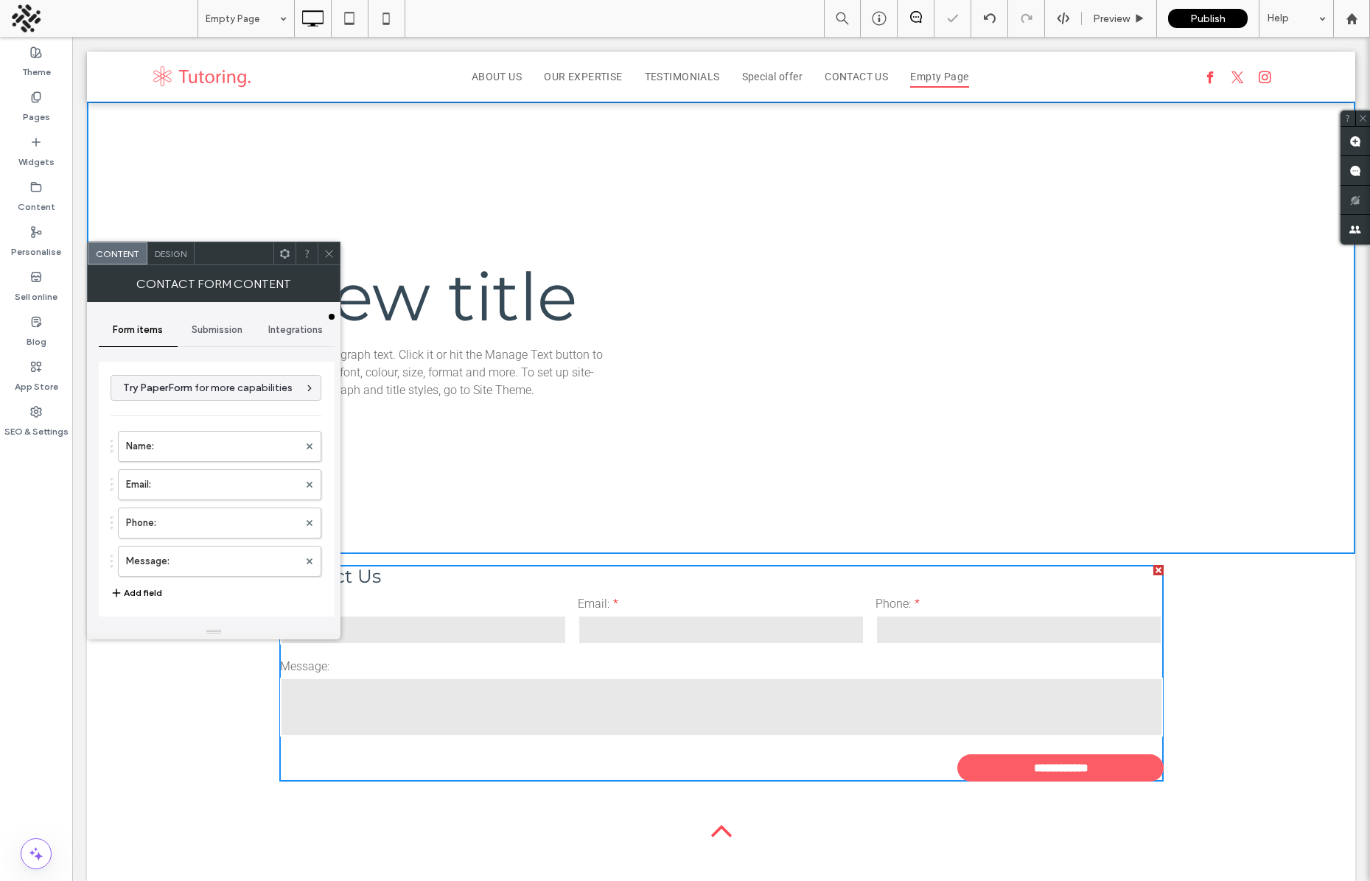
click at [324, 253] on icon at bounding box center [328, 253] width 11 height 11
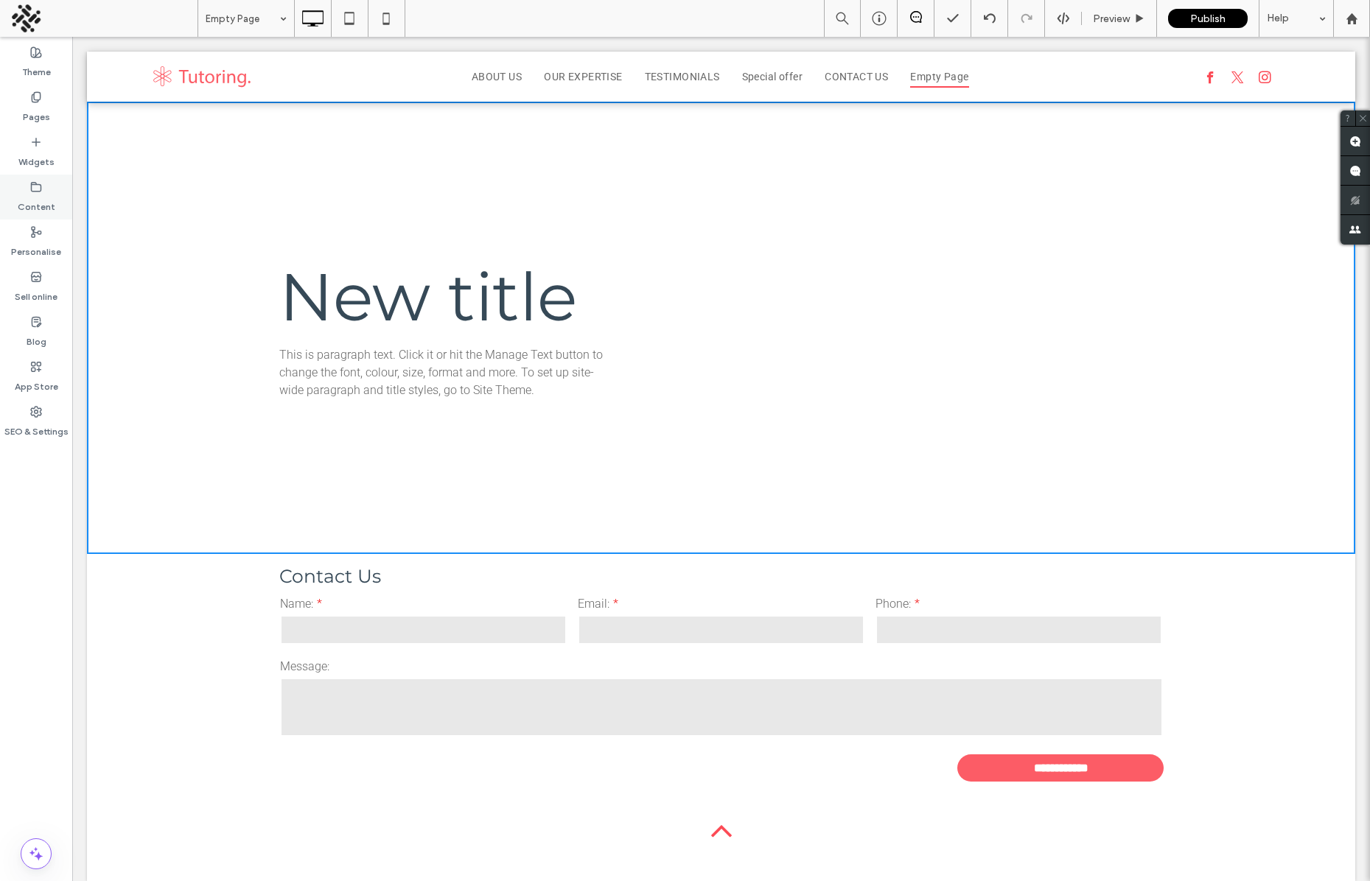
drag, startPoint x: 27, startPoint y: 139, endPoint x: 55, endPoint y: 198, distance: 65.3
click at [27, 139] on div "Widgets" at bounding box center [36, 152] width 72 height 45
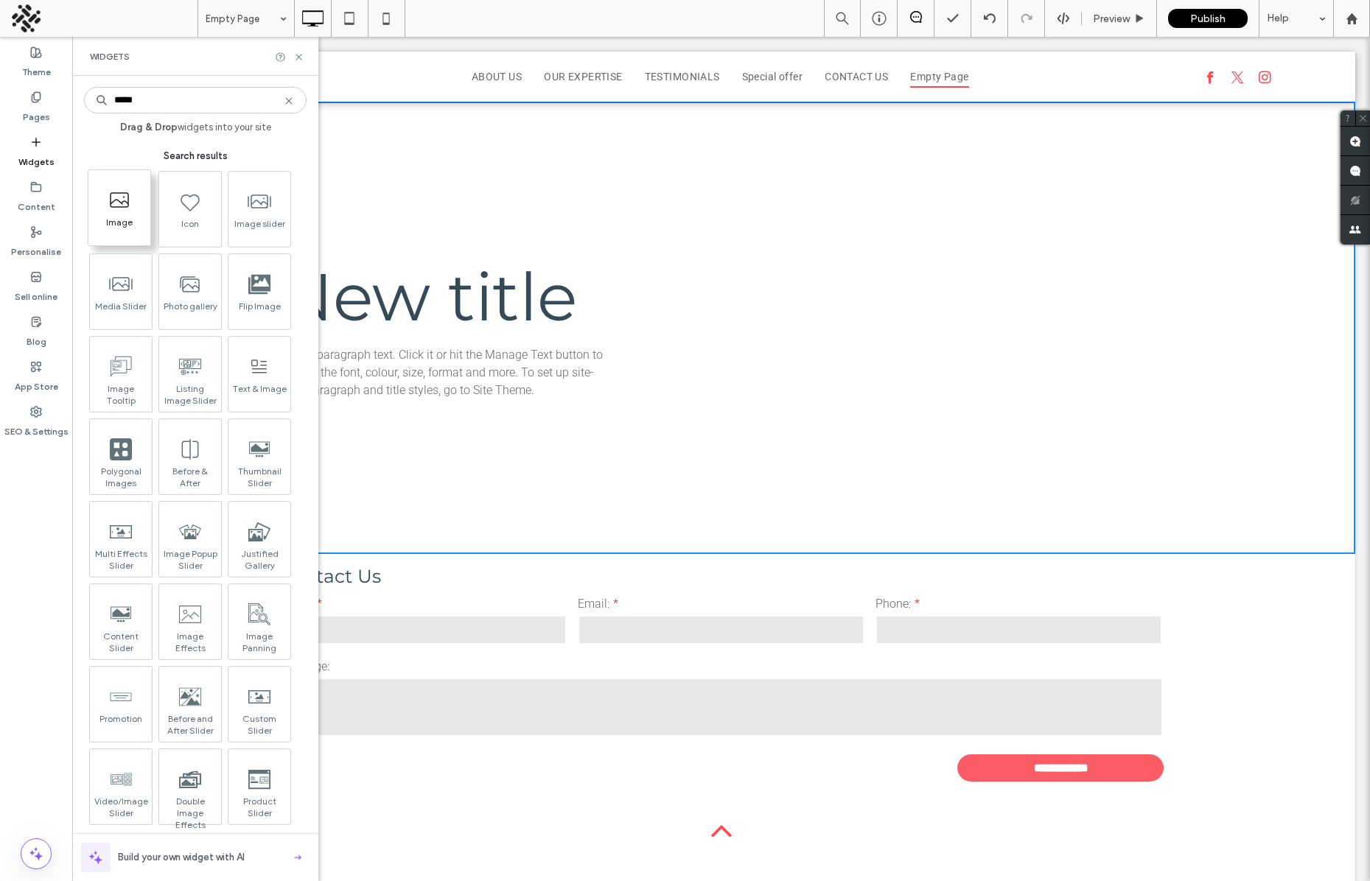
type input "*****"
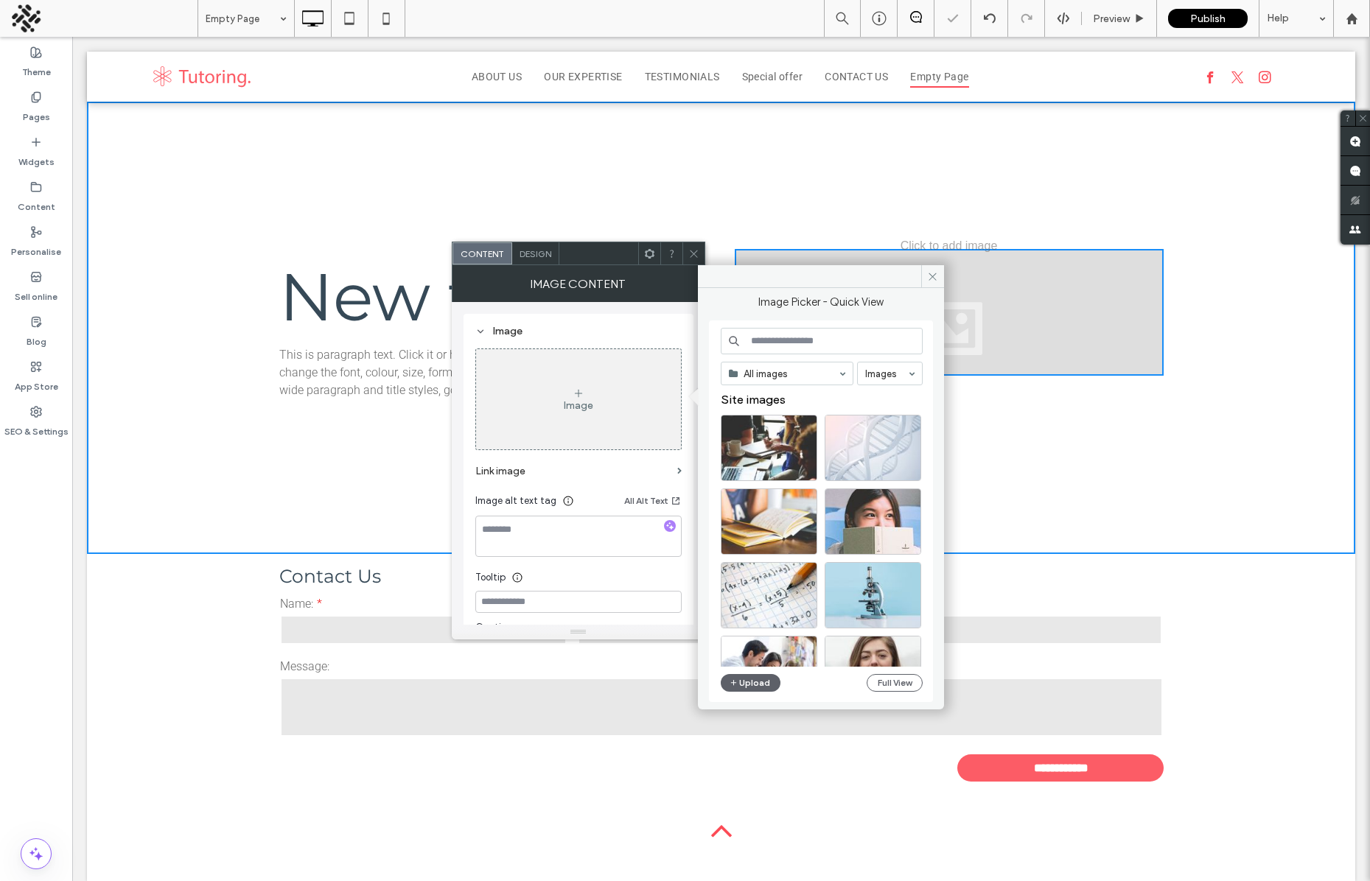
click at [696, 248] on icon at bounding box center [693, 253] width 11 height 11
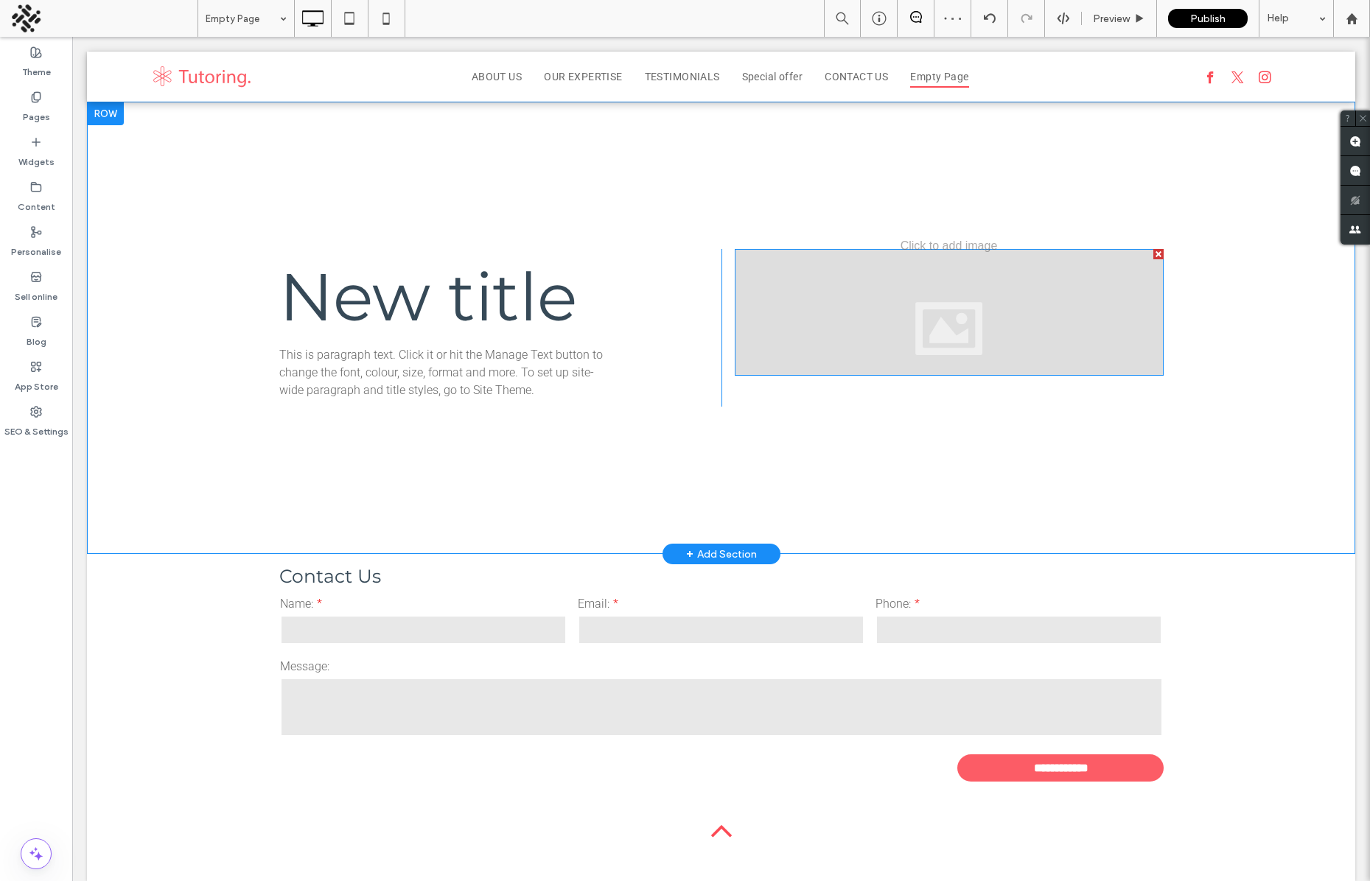
click at [924, 298] on div at bounding box center [949, 312] width 429 height 127
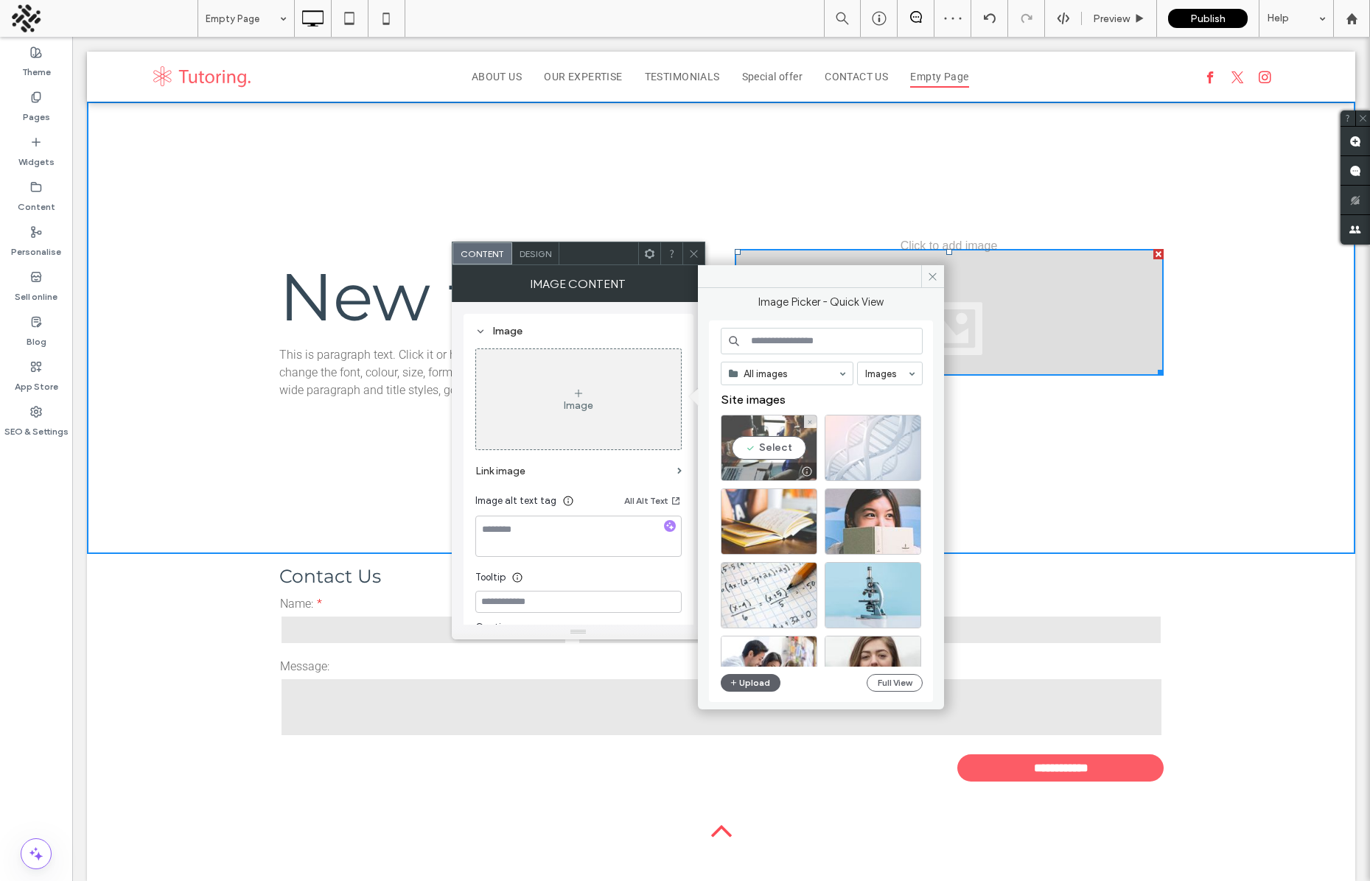
click at [763, 443] on div "Select" at bounding box center [769, 448] width 97 height 66
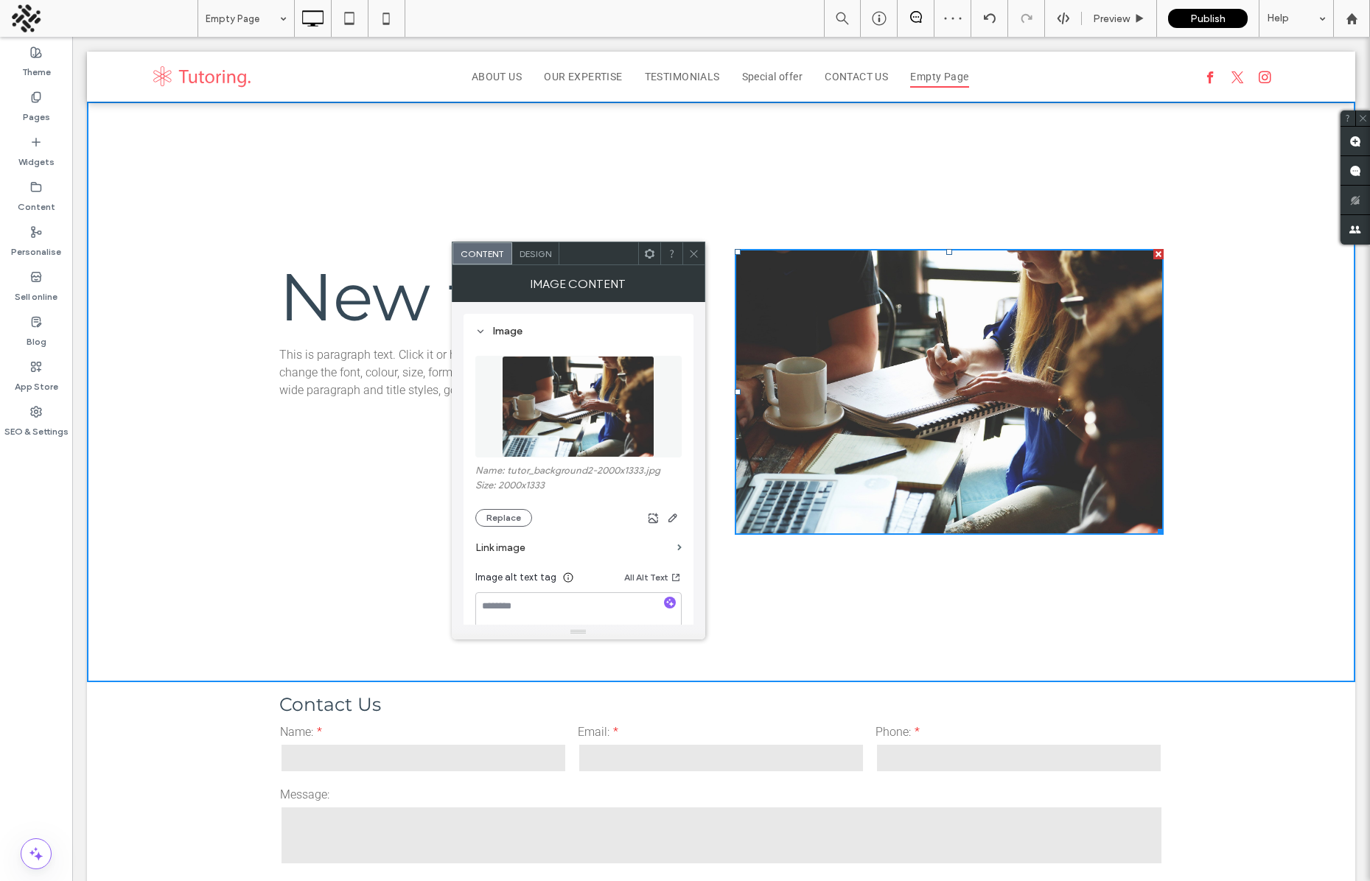
click at [698, 249] on icon at bounding box center [693, 253] width 11 height 11
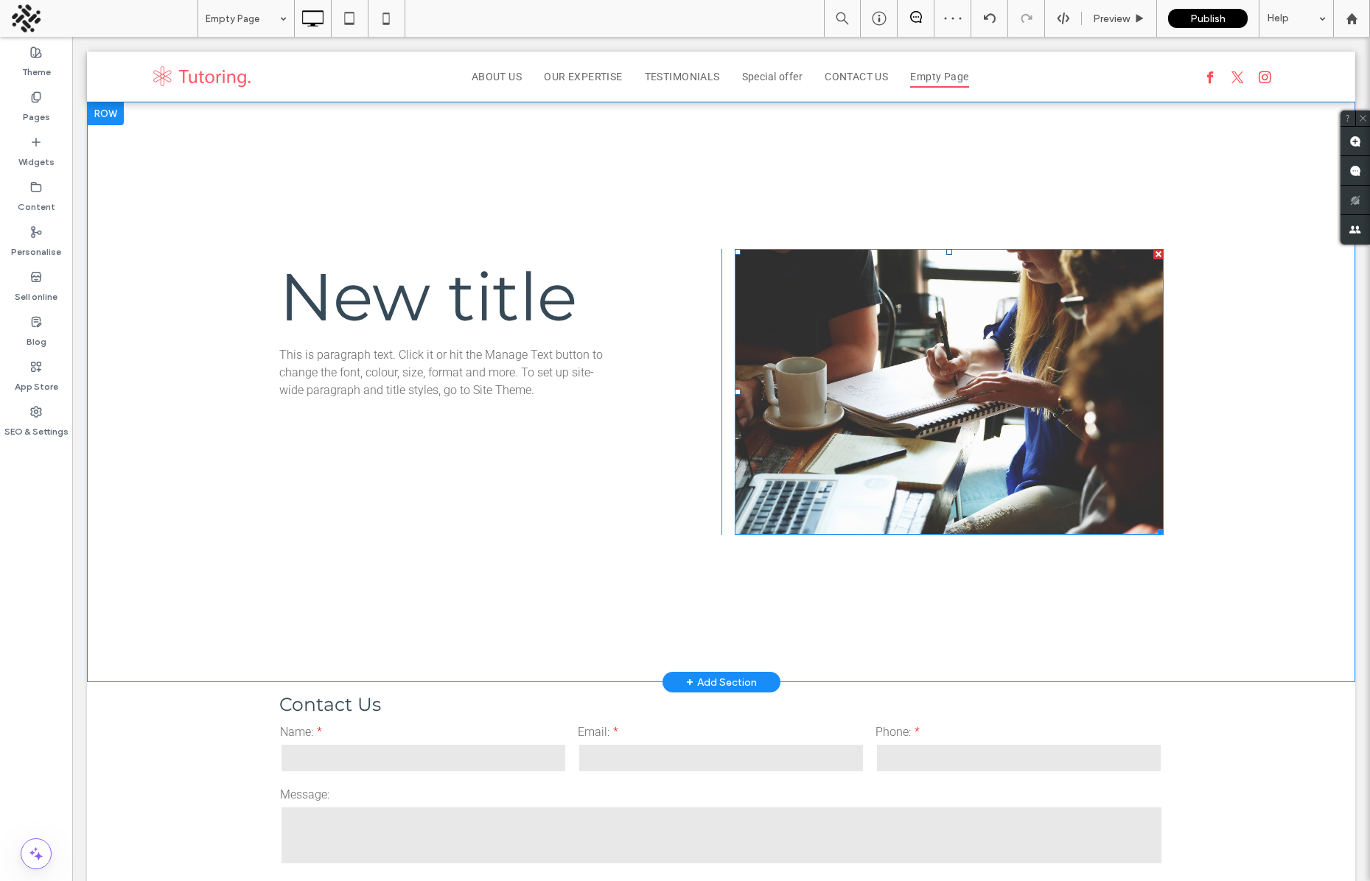
click at [927, 389] on img at bounding box center [949, 392] width 429 height 286
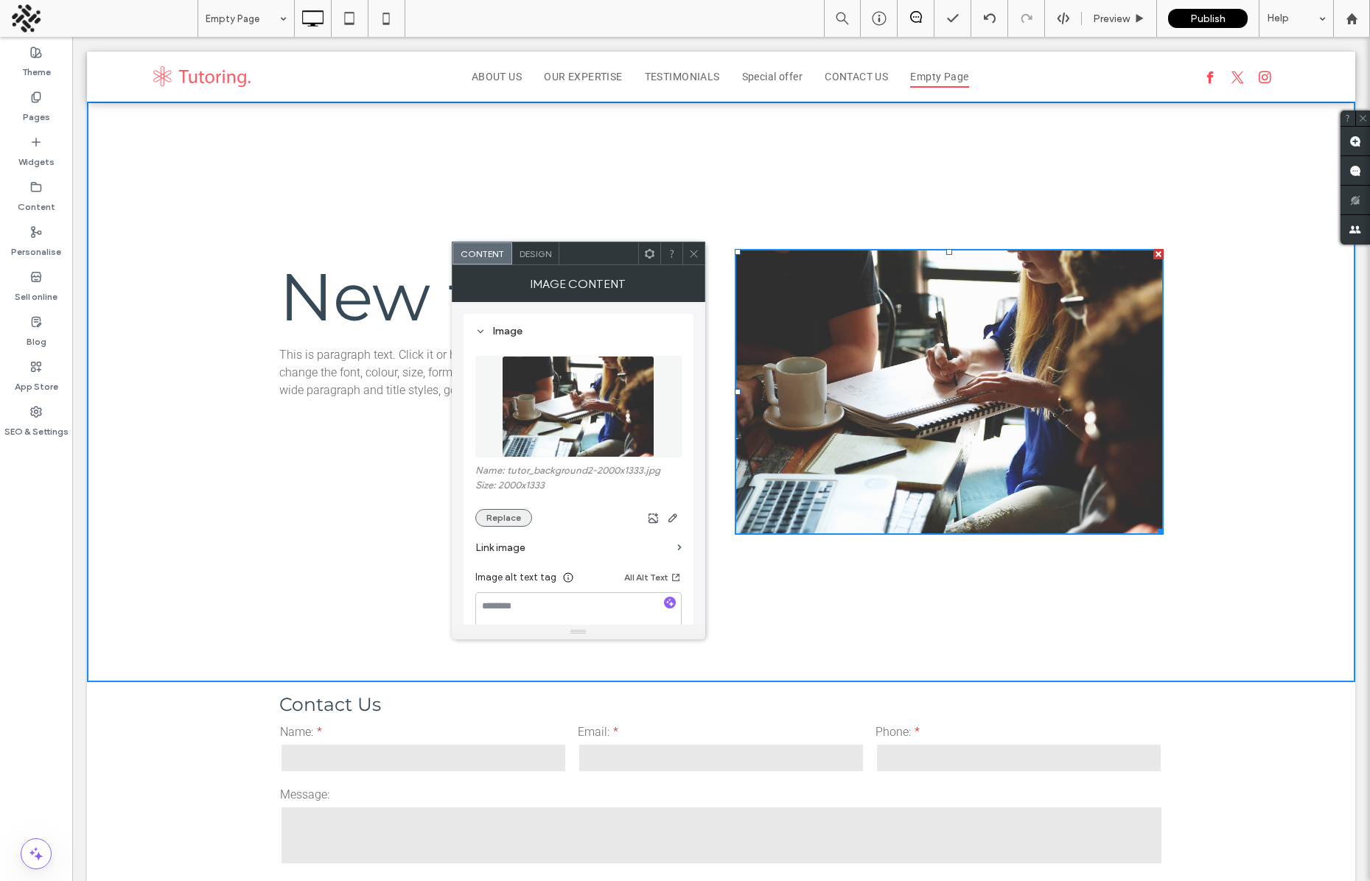
click at [504, 516] on button "Replace" at bounding box center [503, 518] width 57 height 18
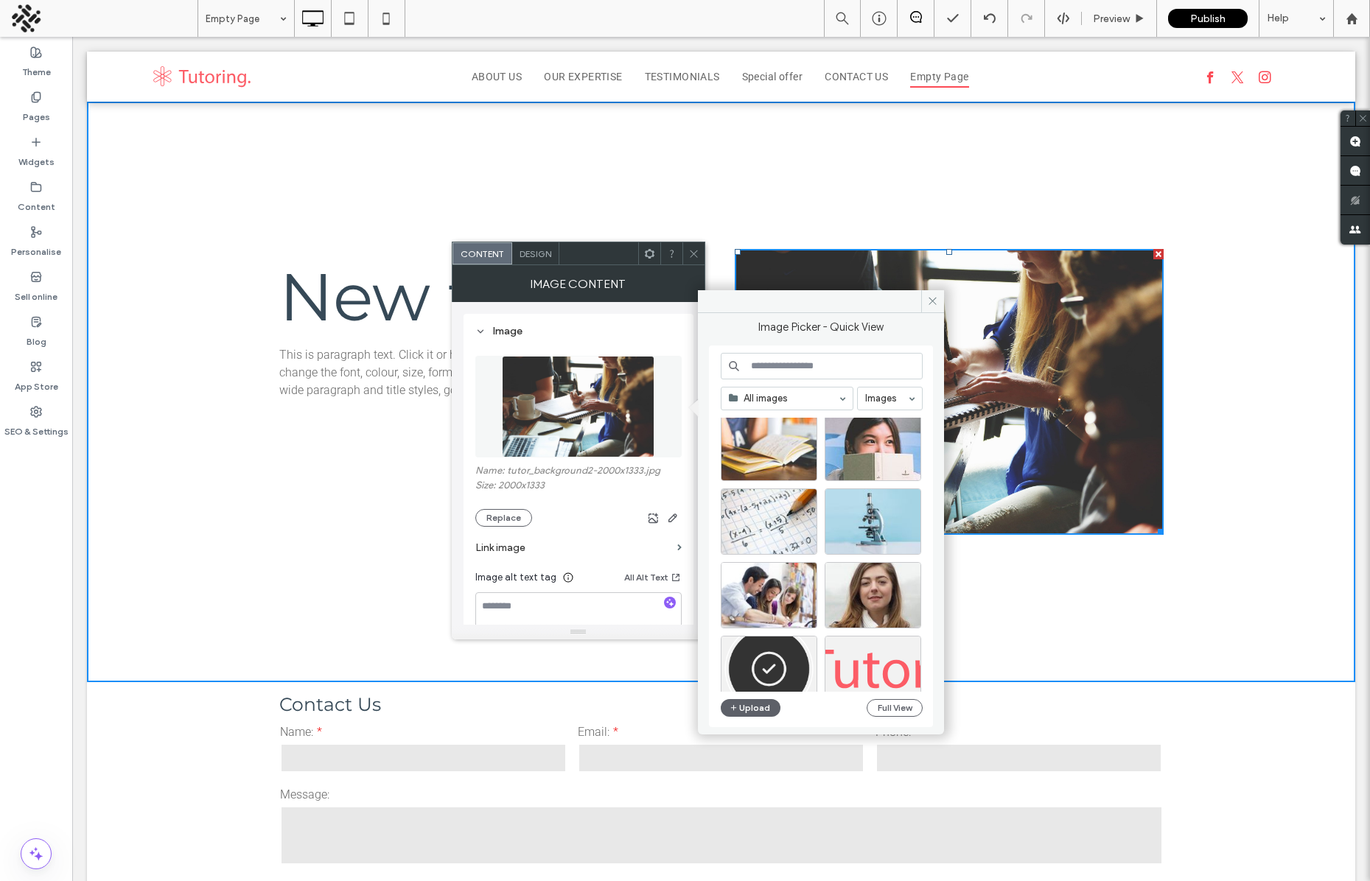
scroll to position [164, 0]
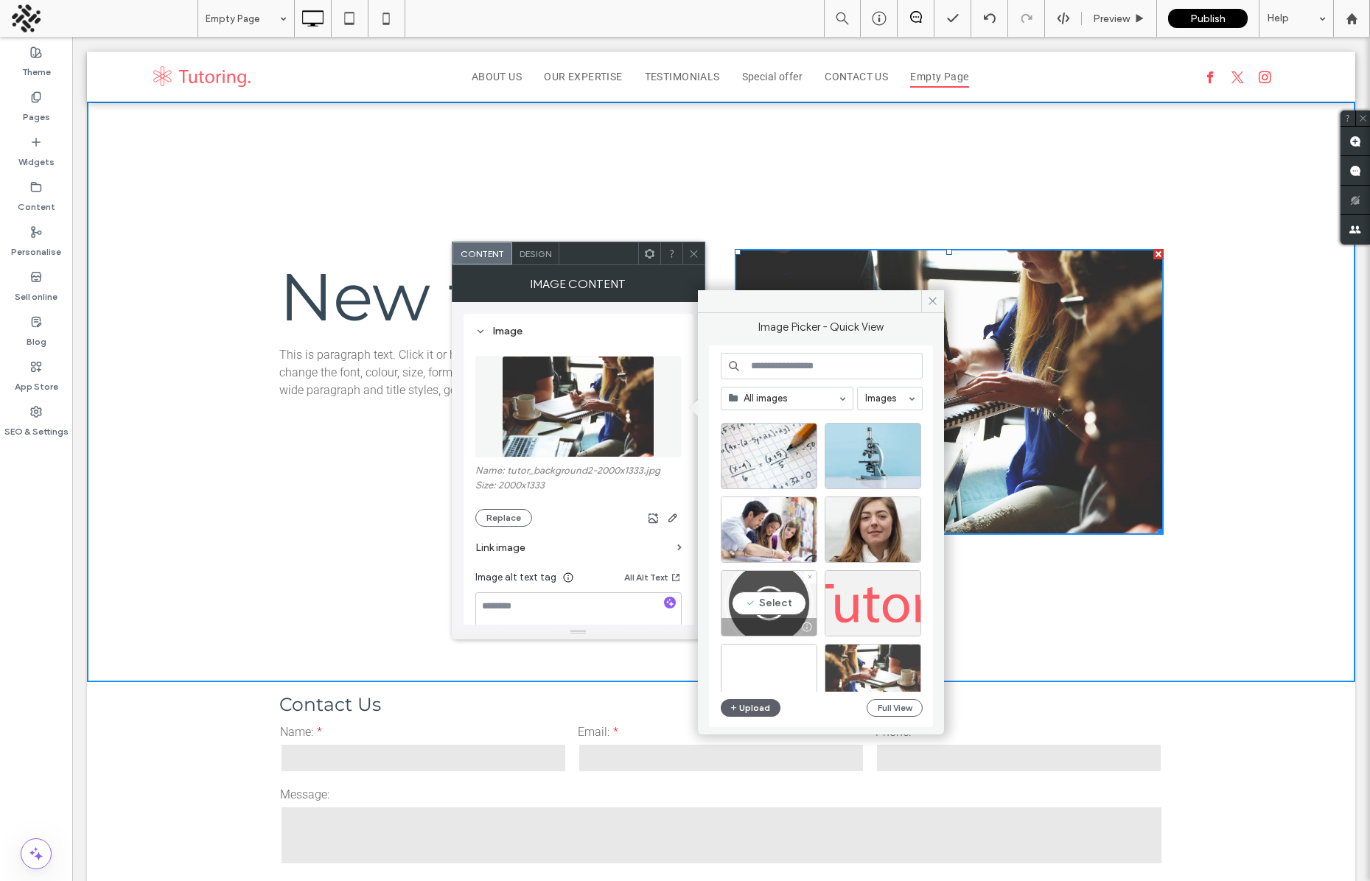
click at [738, 610] on div "Select" at bounding box center [769, 603] width 97 height 66
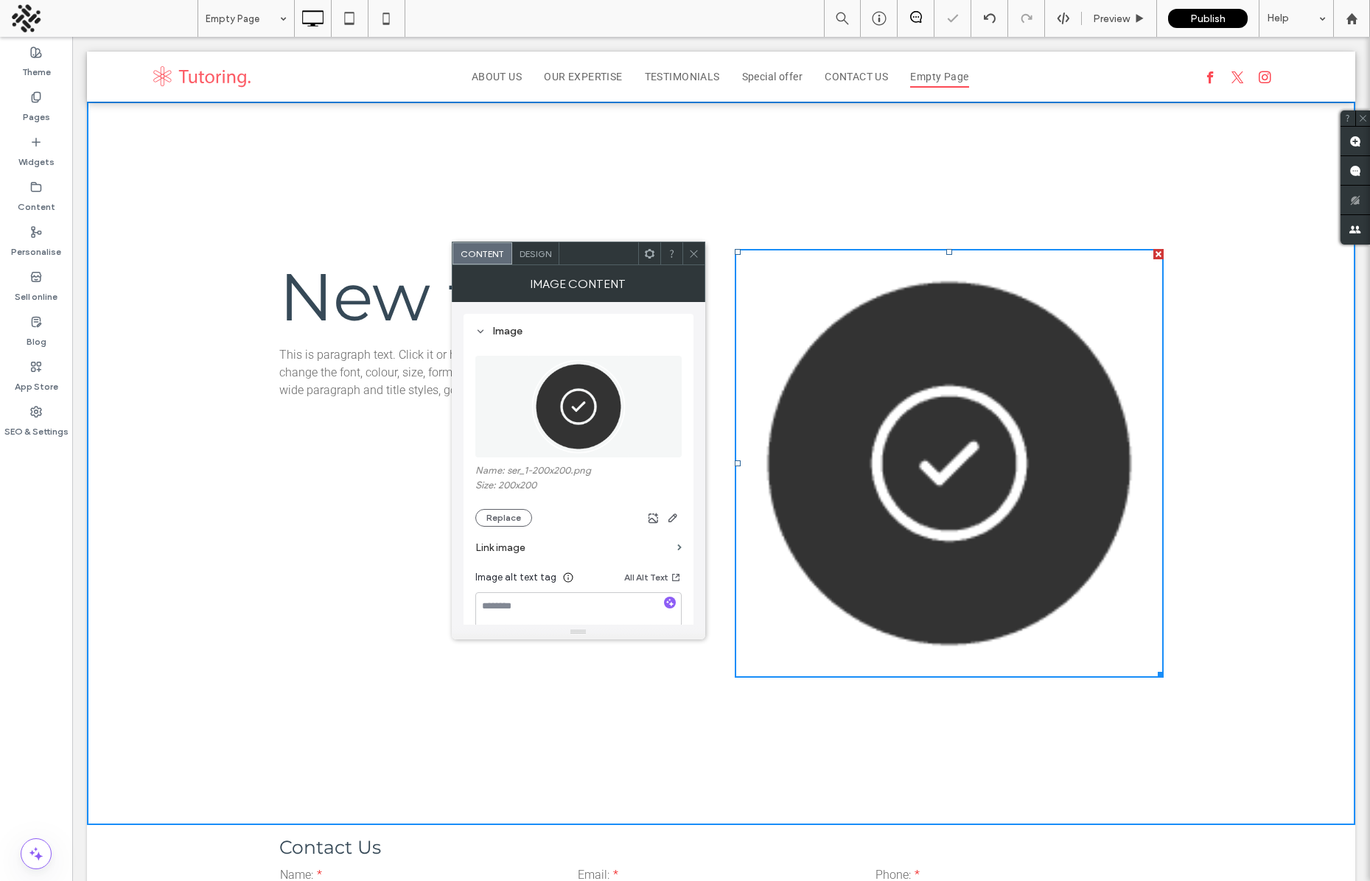
click at [693, 250] on icon at bounding box center [693, 253] width 11 height 11
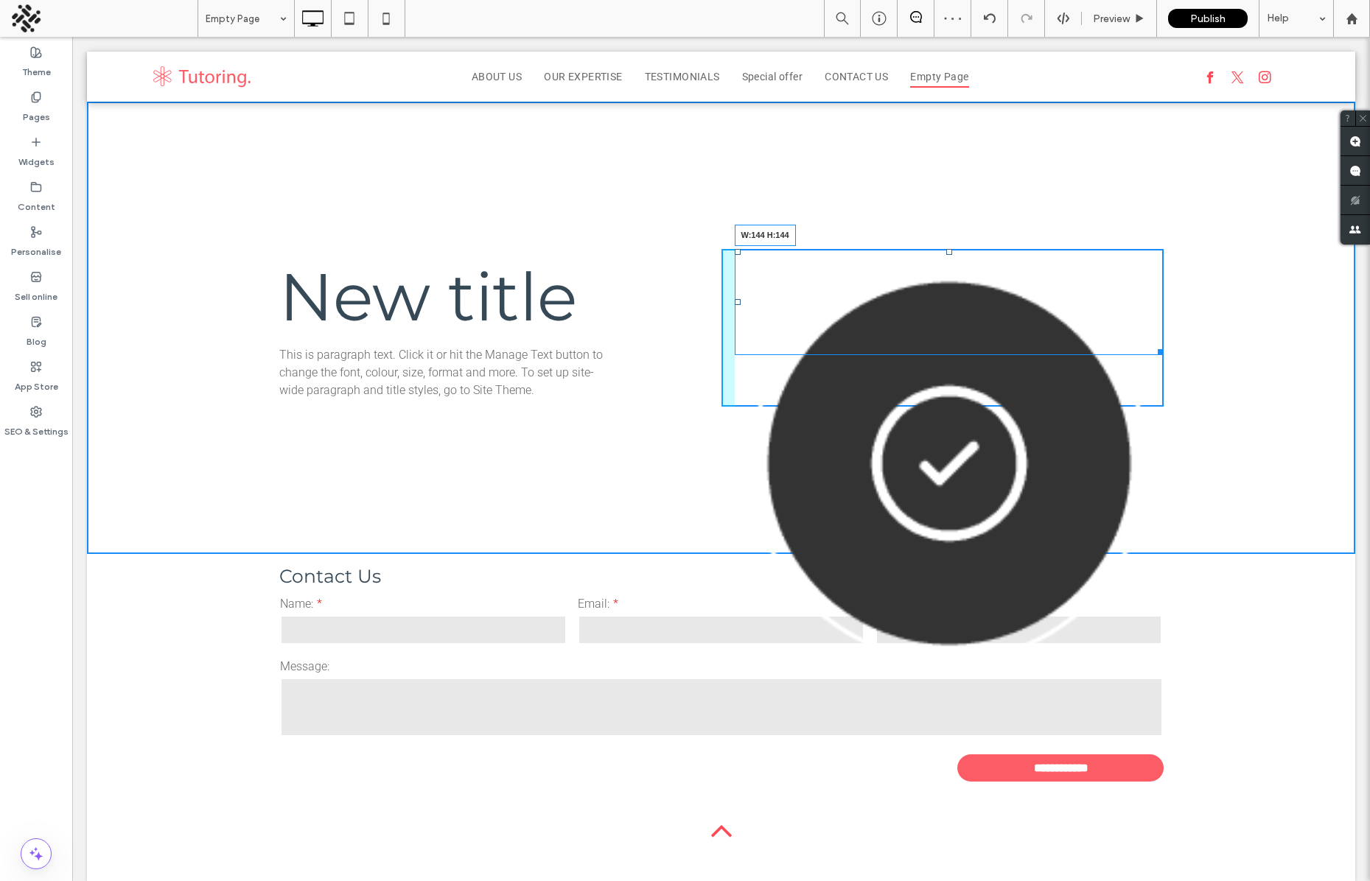
drag, startPoint x: 1151, startPoint y: 662, endPoint x: 994, endPoint y: 454, distance: 261.0
click at [994, 454] on div "Click To Paste New title This is paragraph text. Click it or hit the Manage Tex…" at bounding box center [721, 328] width 1268 height 452
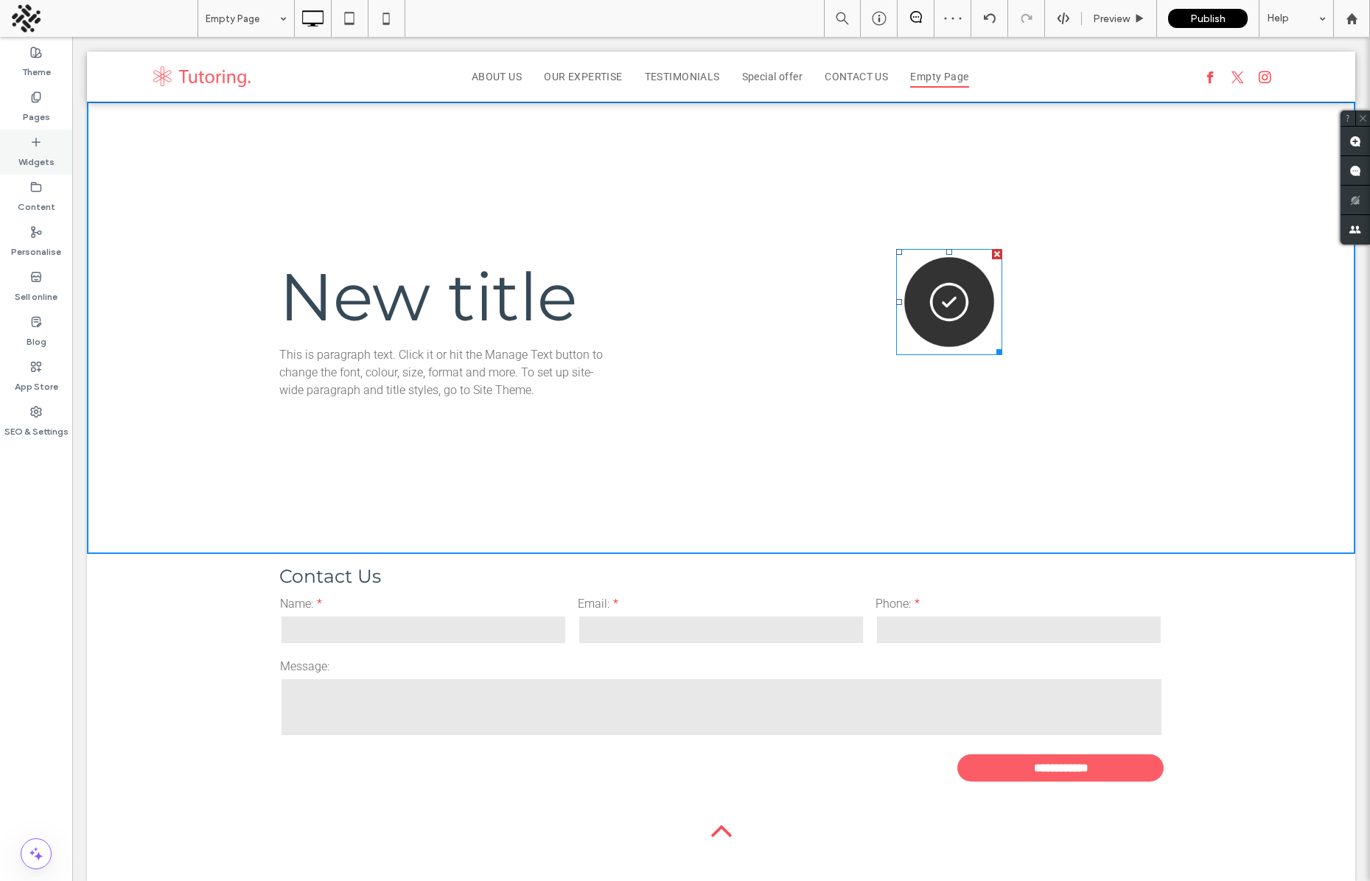
click at [32, 150] on label "Widgets" at bounding box center [36, 158] width 36 height 21
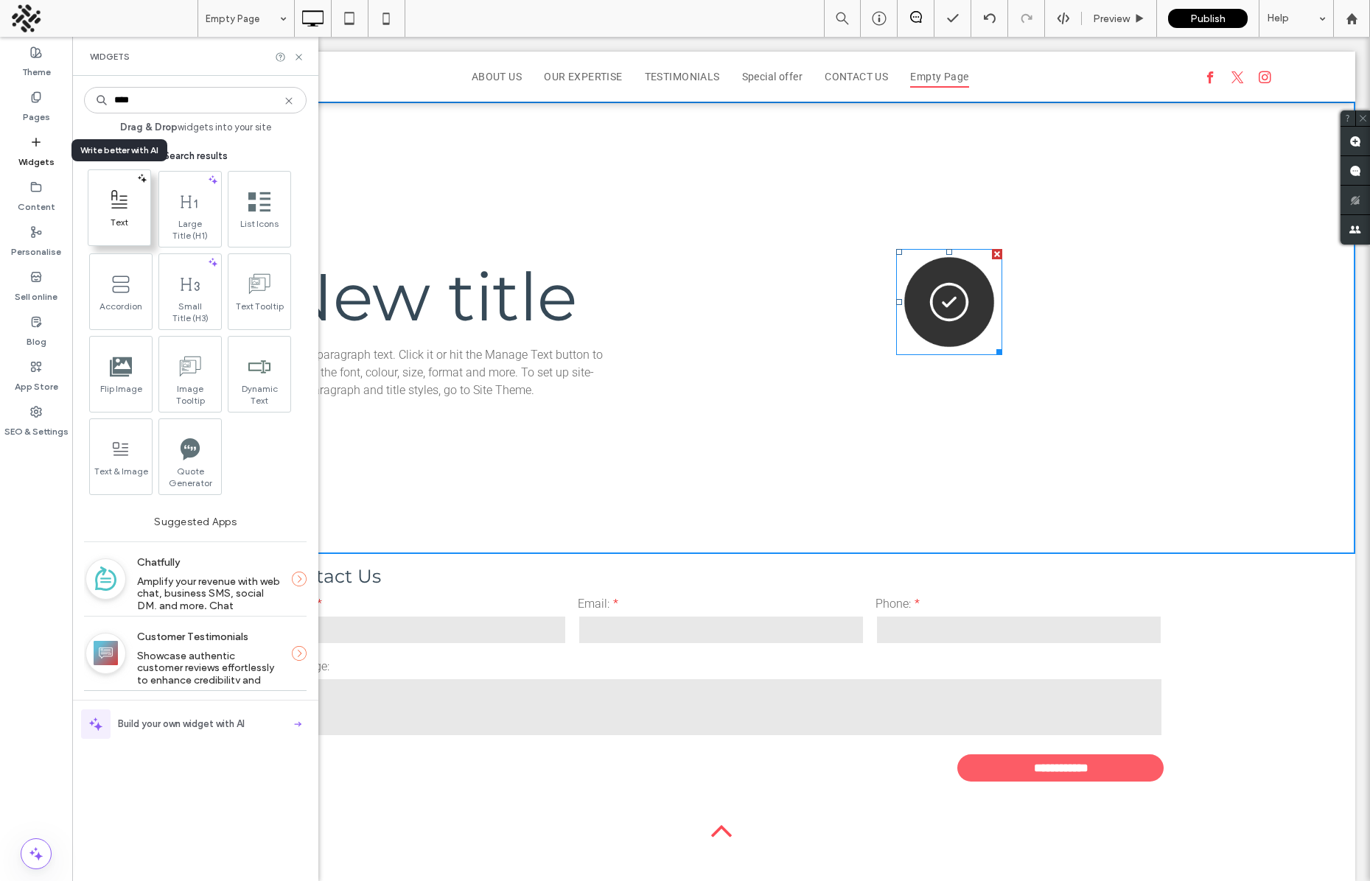
type input "****"
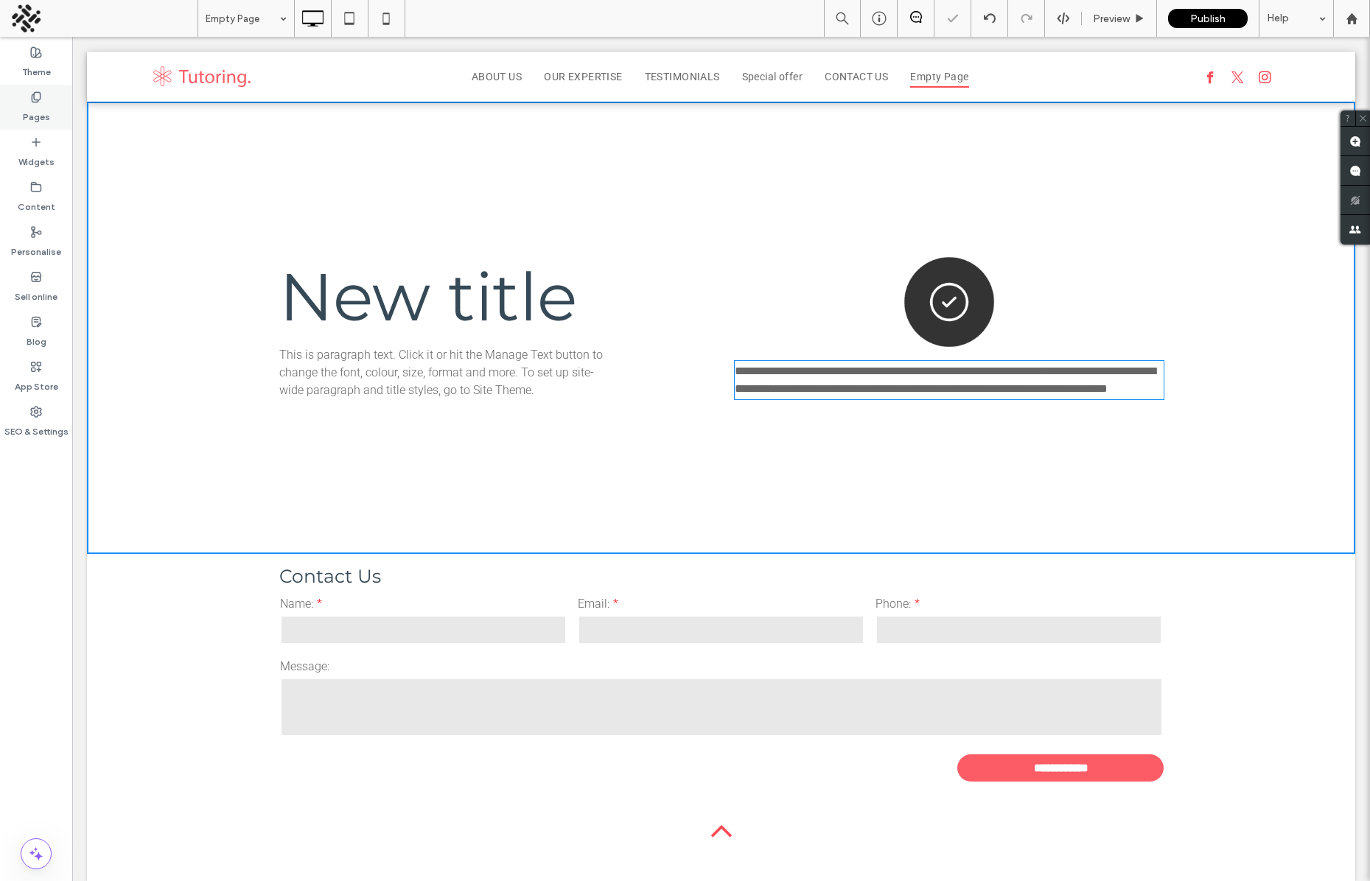
type input "******"
type input "**"
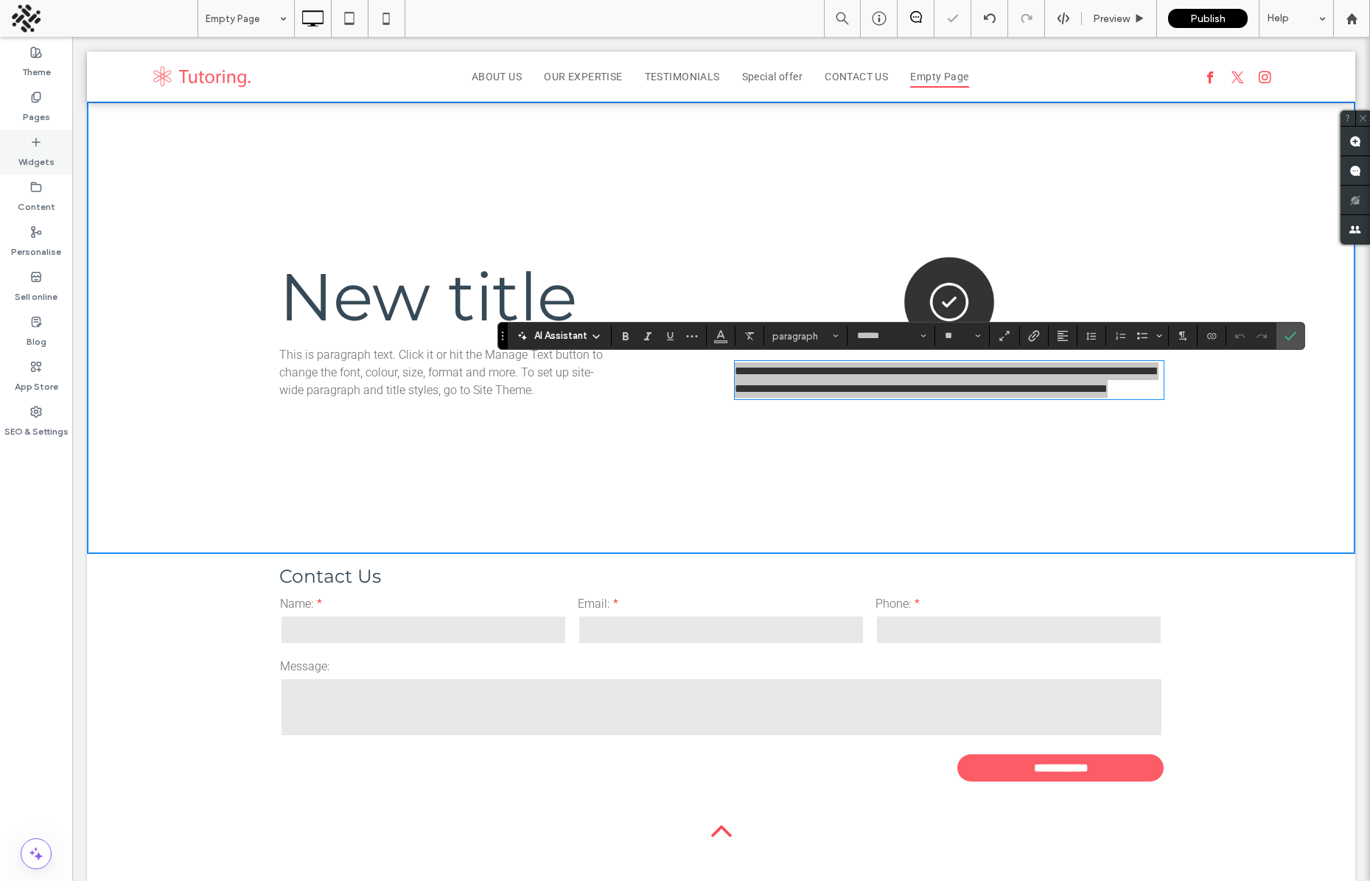
click at [37, 153] on label "Widgets" at bounding box center [36, 158] width 36 height 21
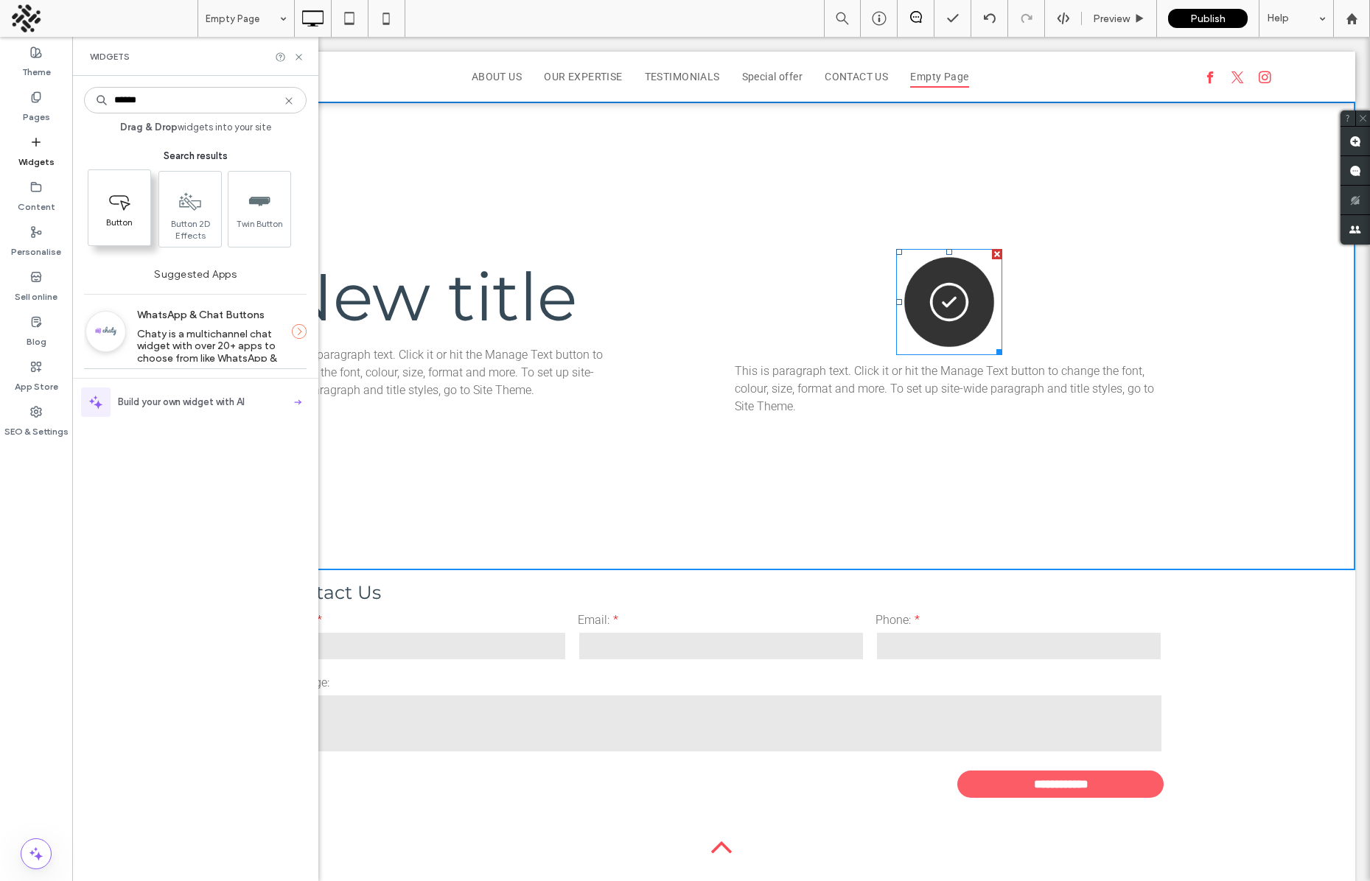
type input "******"
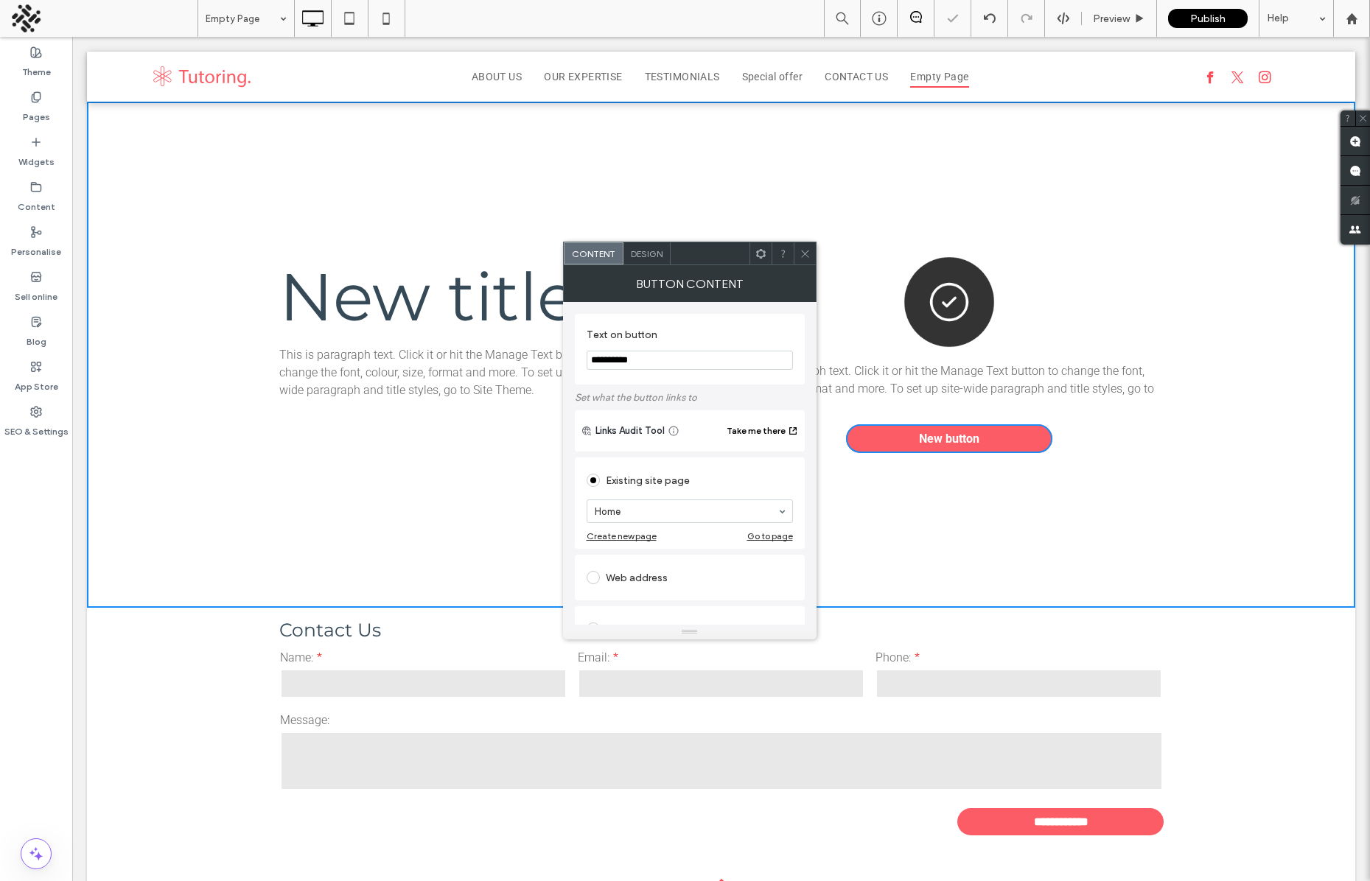
drag, startPoint x: 799, startPoint y: 248, endPoint x: 814, endPoint y: 277, distance: 32.6
click at [799, 248] on icon at bounding box center [804, 253] width 11 height 11
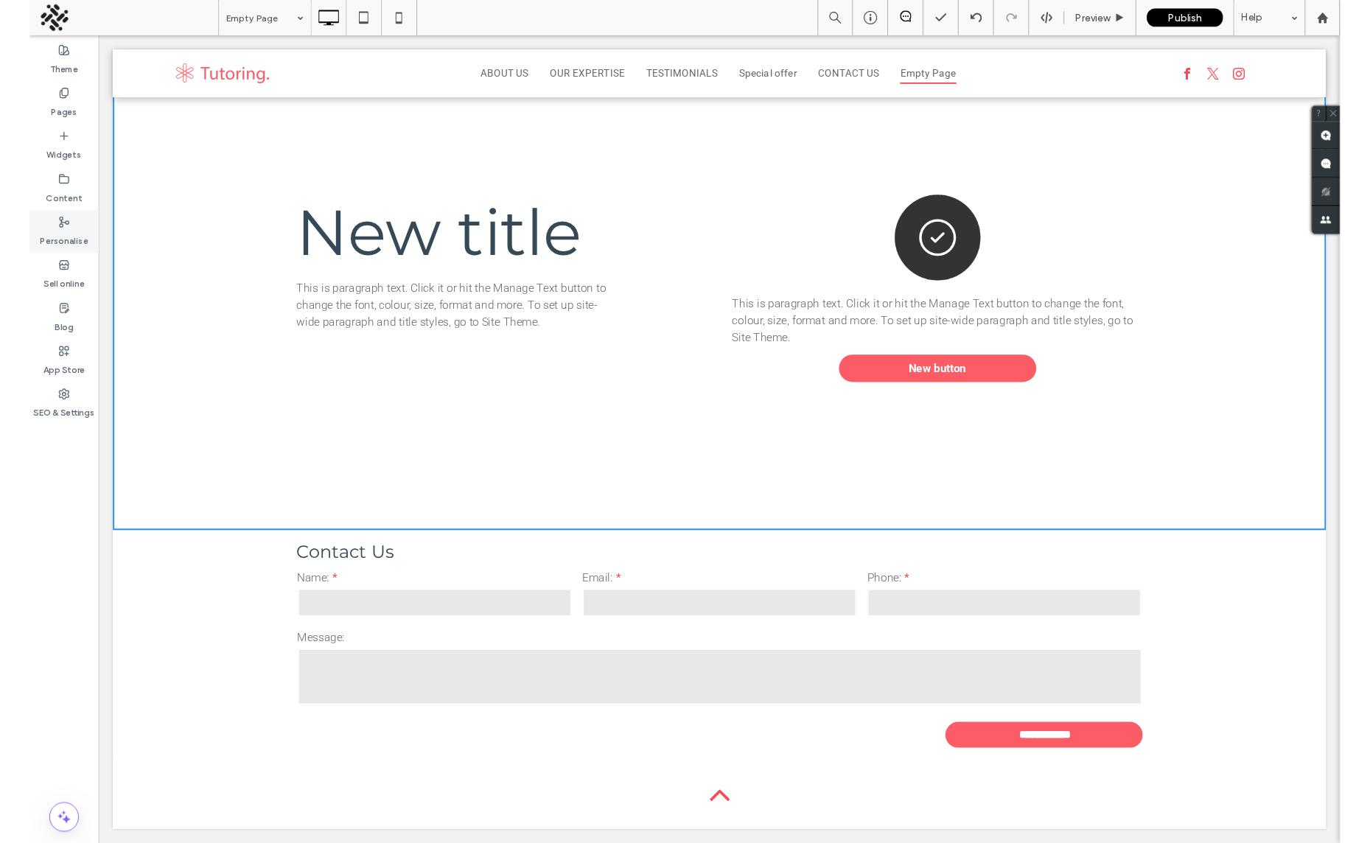
scroll to position [0, 0]
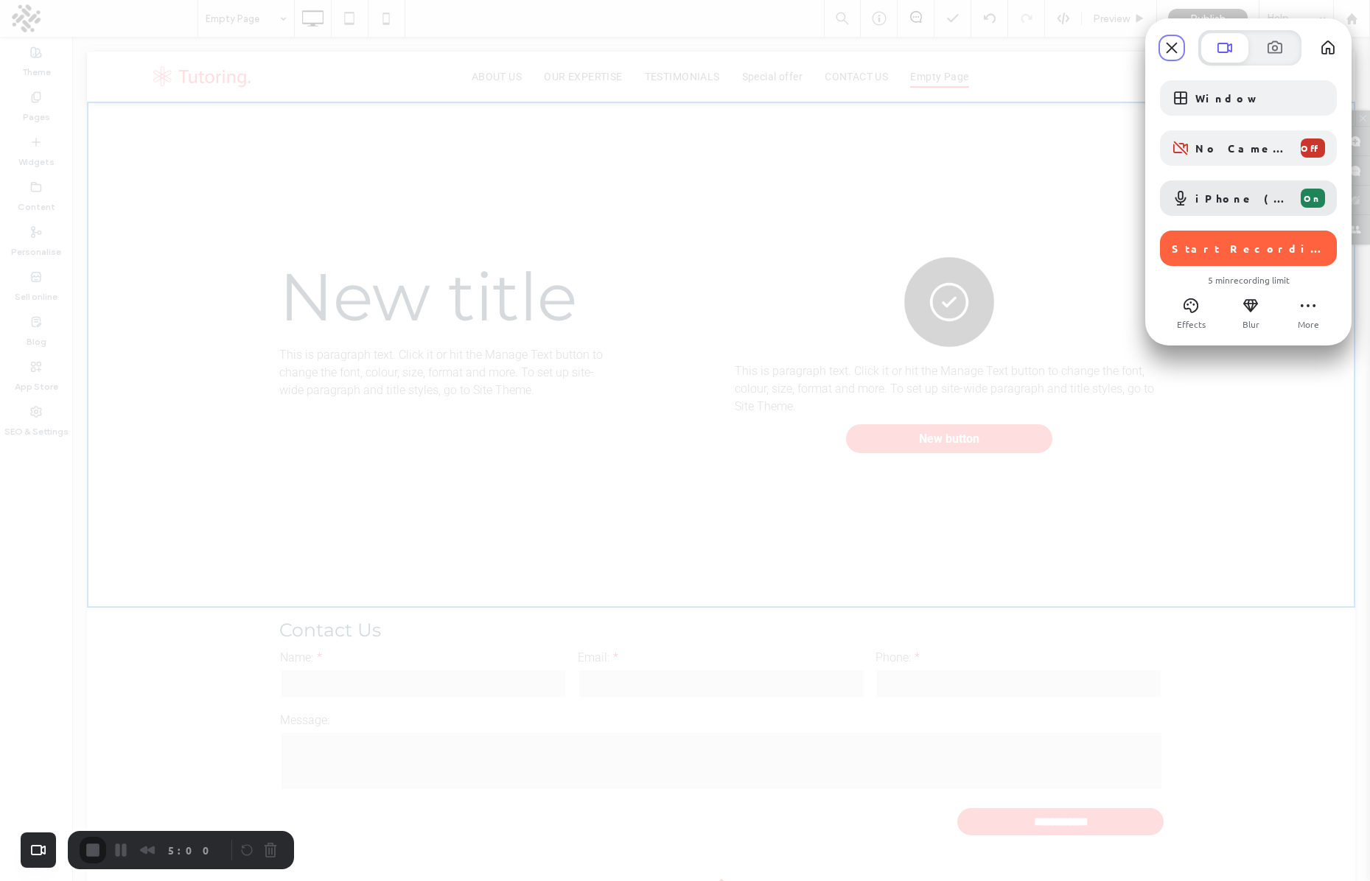
click at [1247, 243] on span "Start Recording" at bounding box center [1250, 248] width 156 height 13
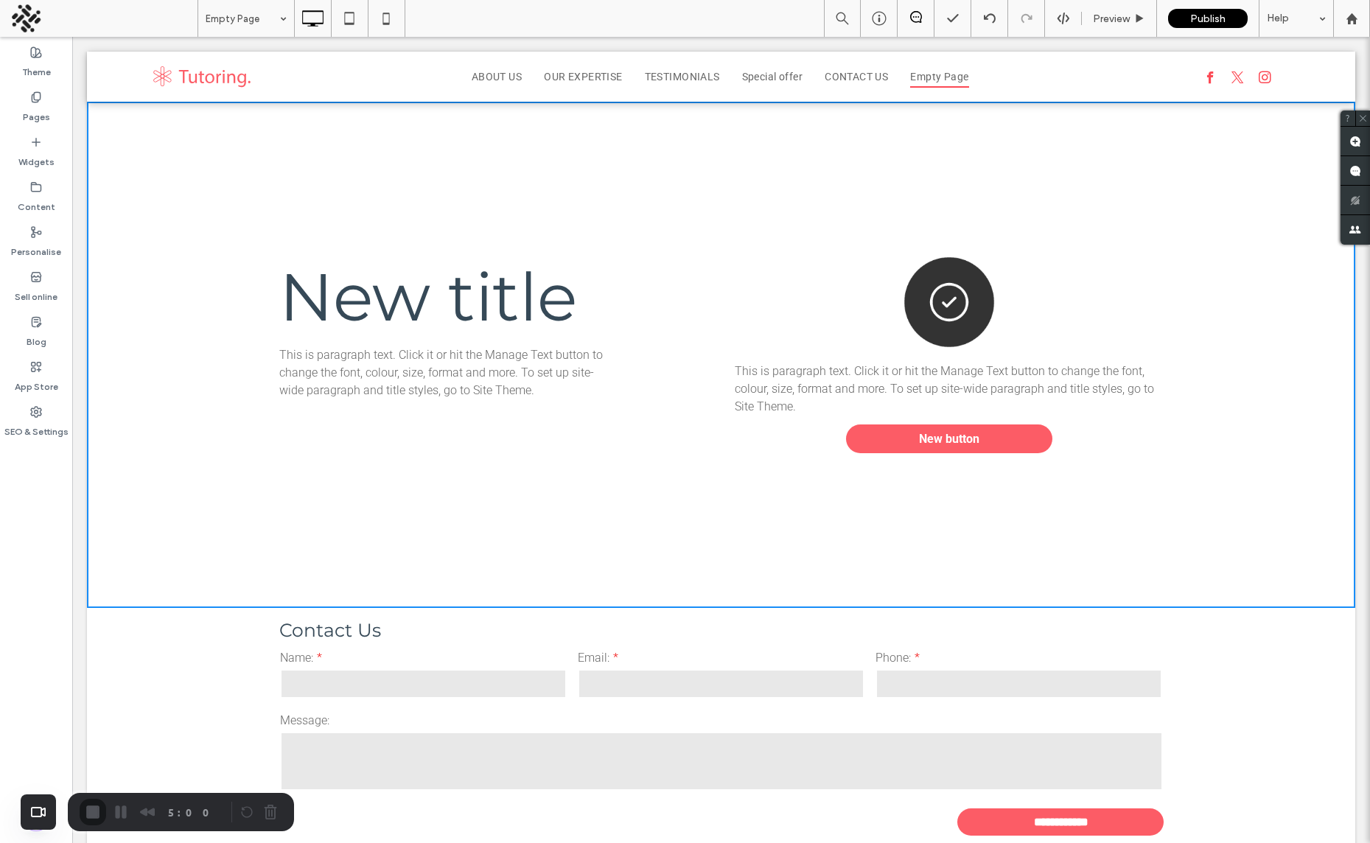
click at [38, 118] on label "Pages" at bounding box center [36, 113] width 27 height 21
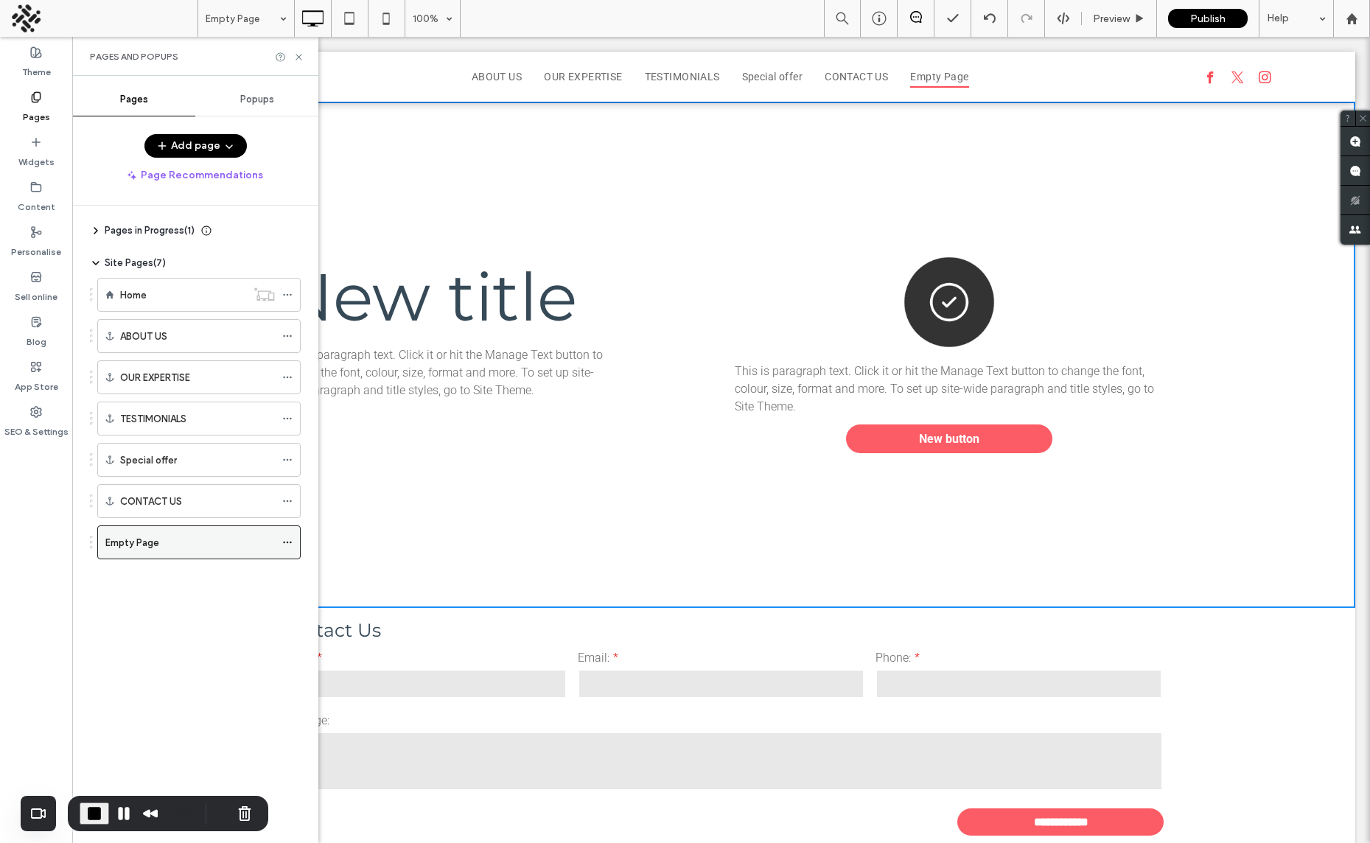
click at [284, 537] on icon at bounding box center [287, 542] width 10 height 10
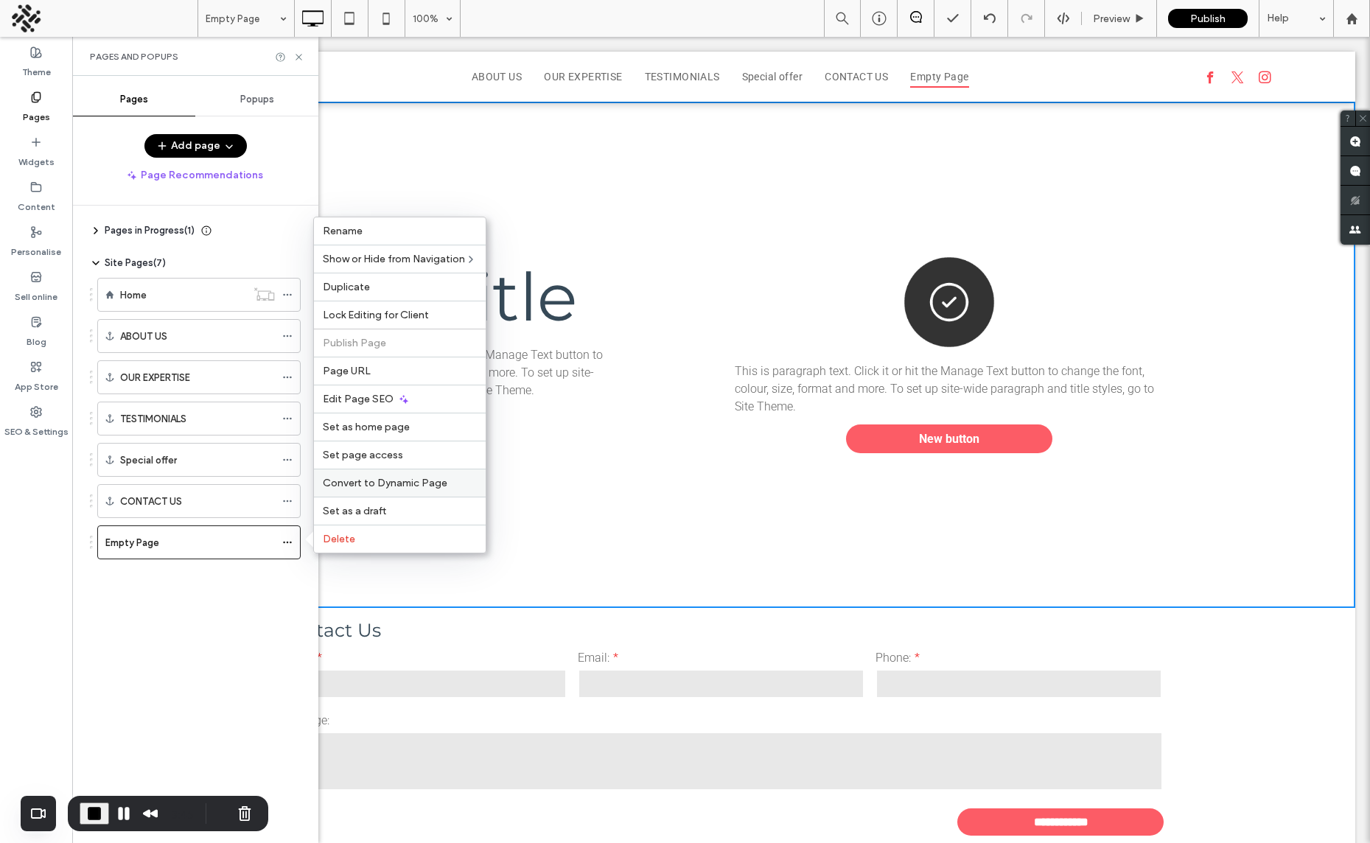
click at [394, 482] on span "Convert to Dynamic Page" at bounding box center [385, 483] width 125 height 13
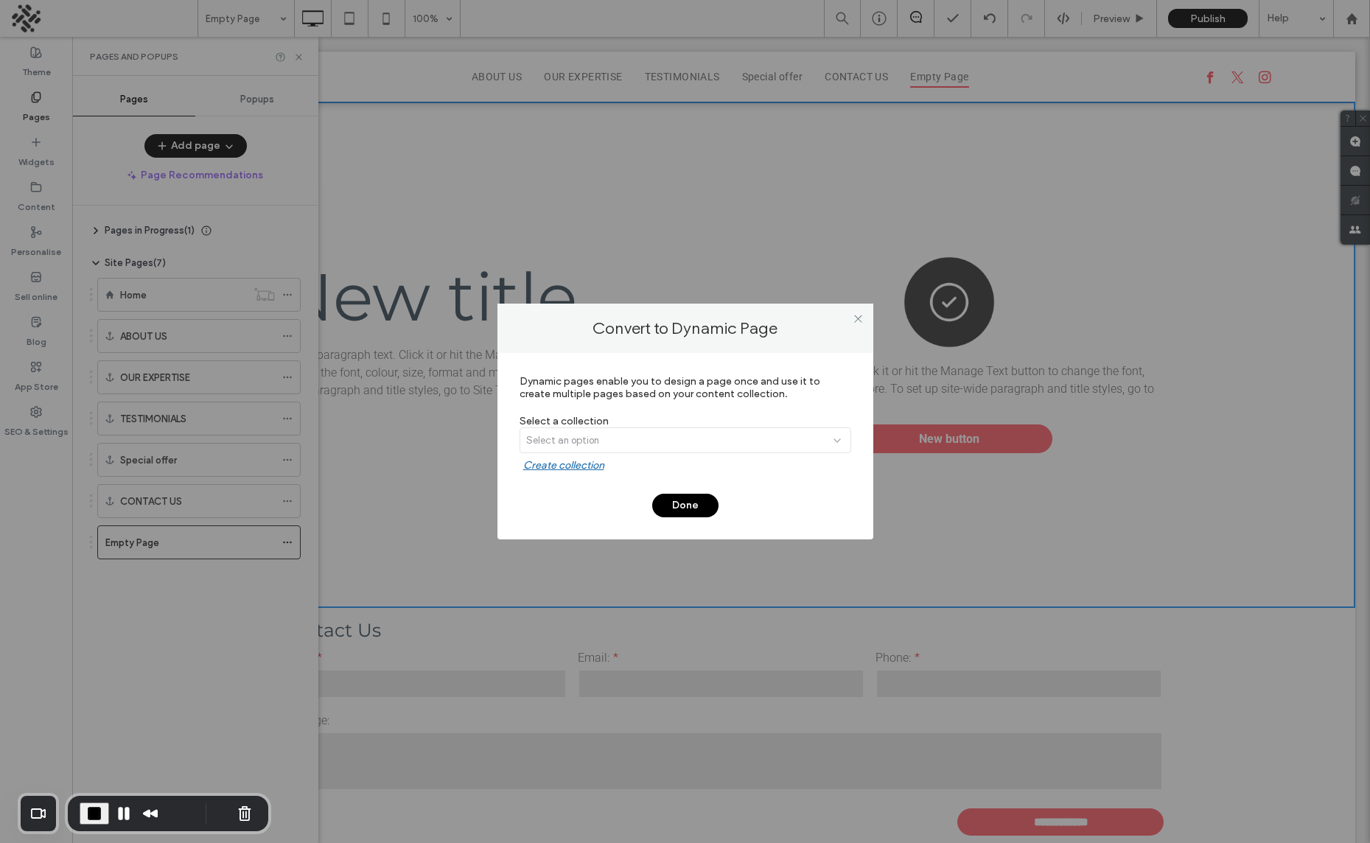
click at [572, 432] on div "Select an option" at bounding box center [685, 443] width 332 height 32
drag, startPoint x: 616, startPoint y: 440, endPoint x: 552, endPoint y: 467, distance: 69.7
click at [616, 439] on div "Select an option" at bounding box center [685, 443] width 332 height 32
click at [552, 466] on label "Create collection" at bounding box center [687, 469] width 328 height 20
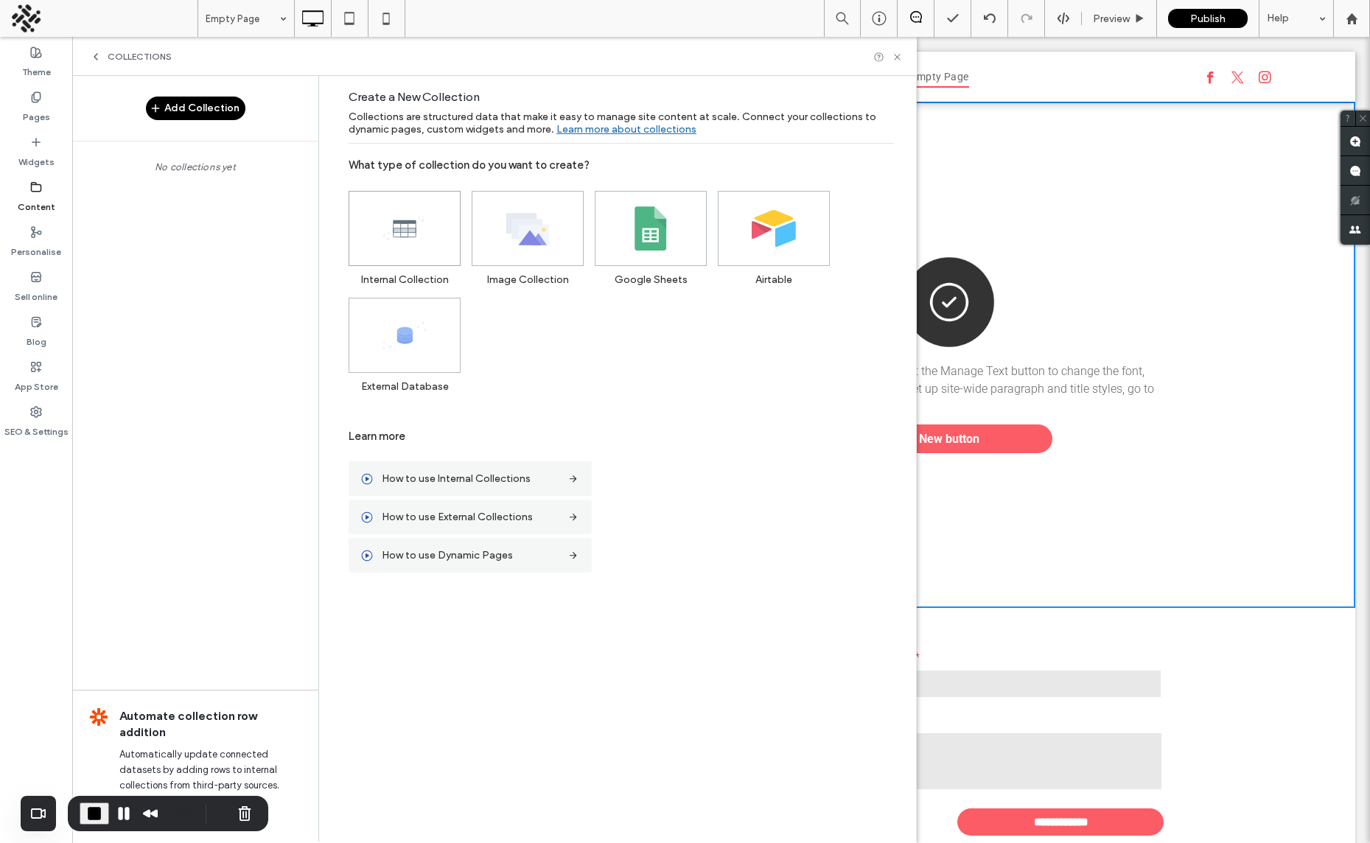
click at [405, 231] on use at bounding box center [403, 228] width 41 height 24
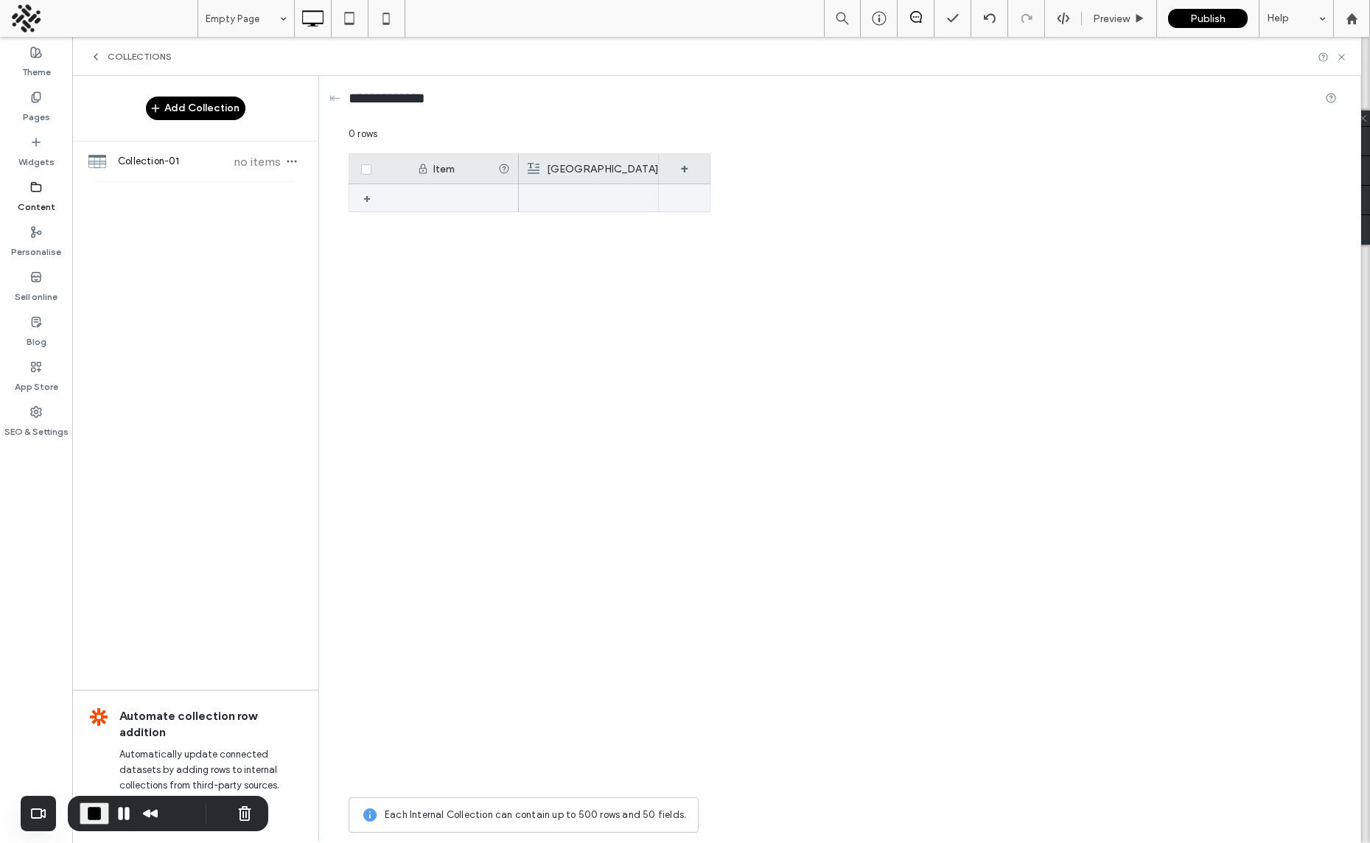
click at [433, 194] on div at bounding box center [463, 197] width 111 height 27
click at [434, 196] on div "1" at bounding box center [463, 198] width 111 height 28
click at [572, 200] on div at bounding box center [589, 198] width 122 height 27
click at [573, 200] on div at bounding box center [589, 198] width 122 height 27
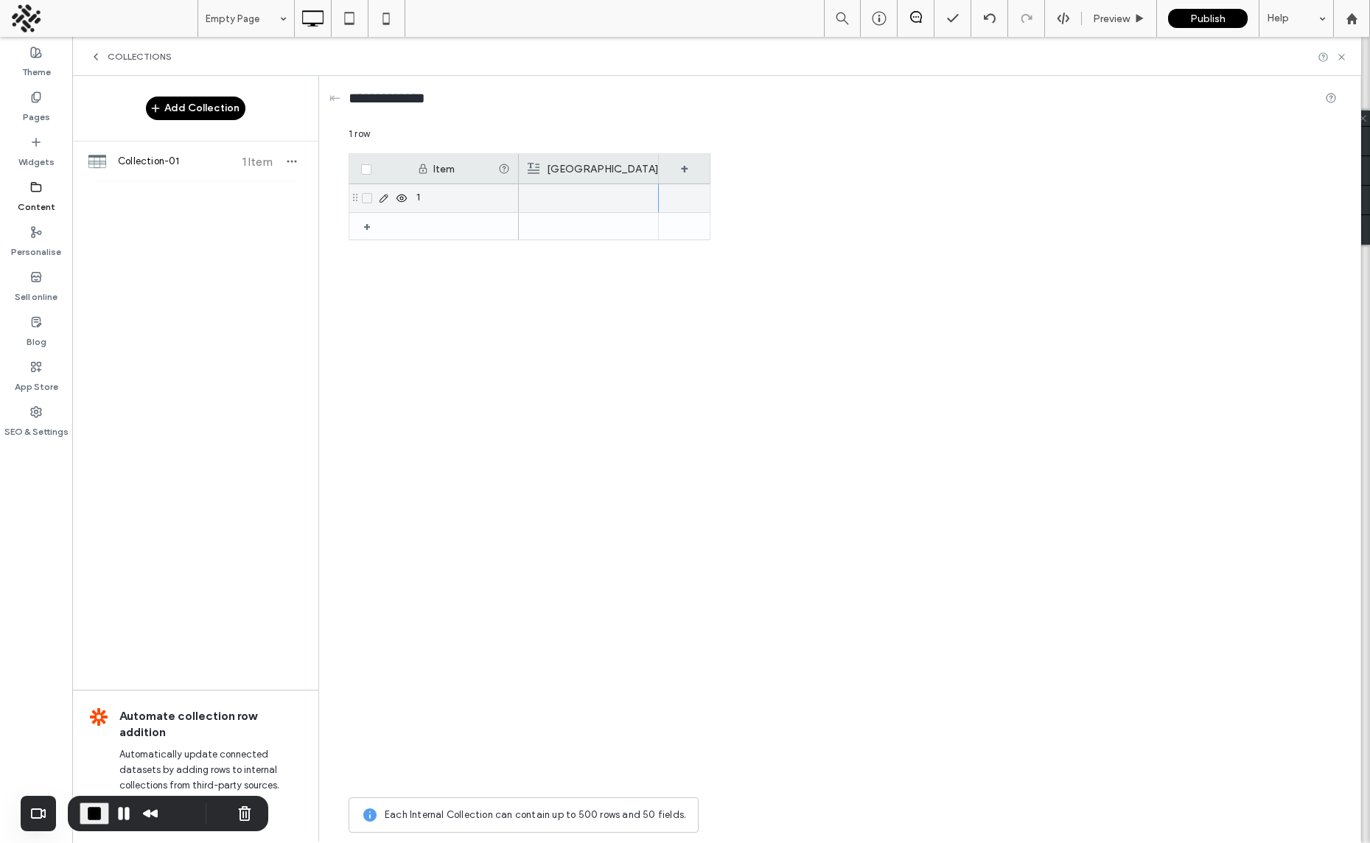
click at [581, 182] on div "New Field" at bounding box center [593, 168] width 131 height 29
click at [561, 195] on input "*********" at bounding box center [614, 193] width 168 height 26
click at [625, 227] on div "Rich Text" at bounding box center [608, 230] width 144 height 15
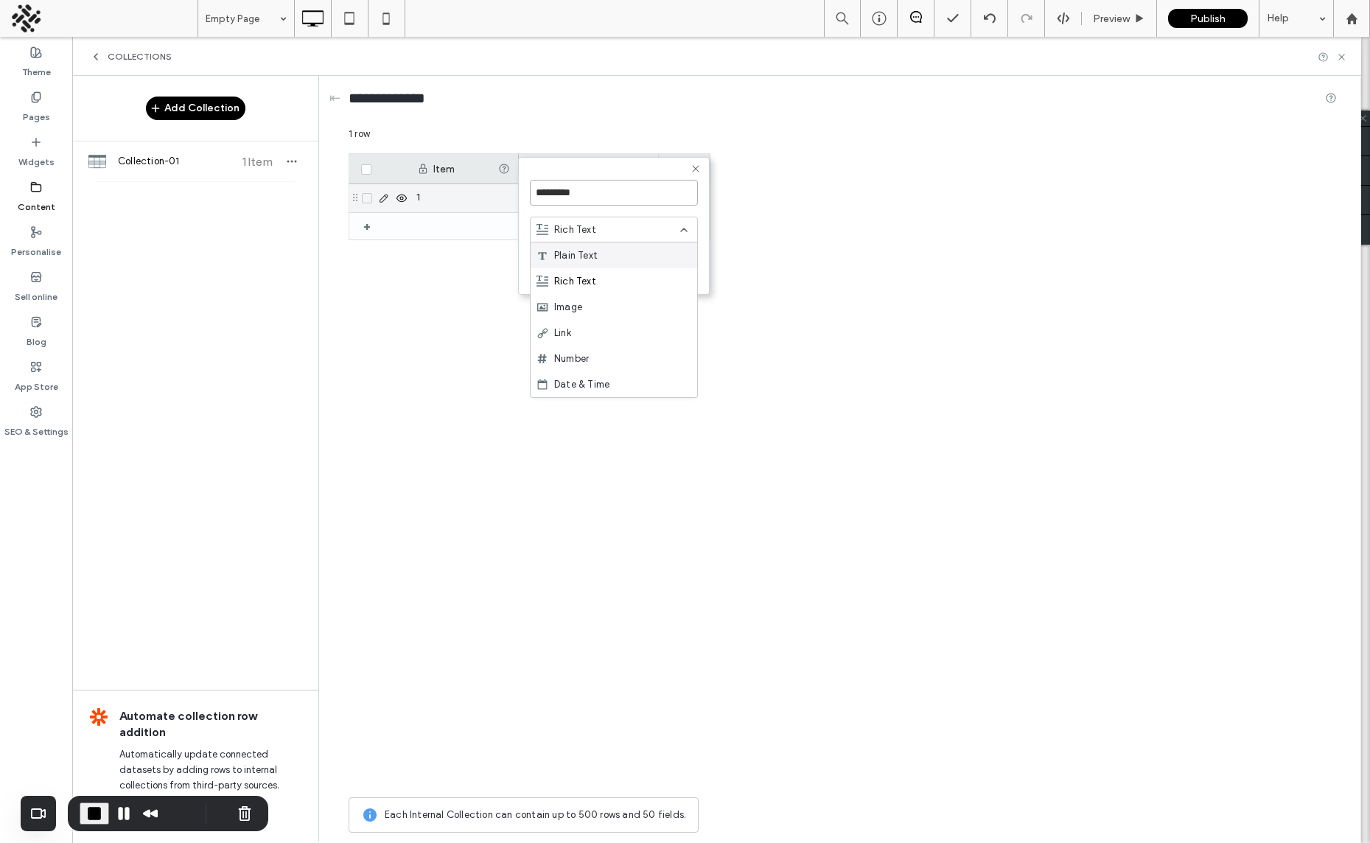
click at [614, 200] on input "*********" at bounding box center [614, 193] width 168 height 26
click at [614, 199] on input "*********" at bounding box center [614, 193] width 168 height 26
type input "*******"
click at [679, 267] on button "Save" at bounding box center [671, 271] width 53 height 18
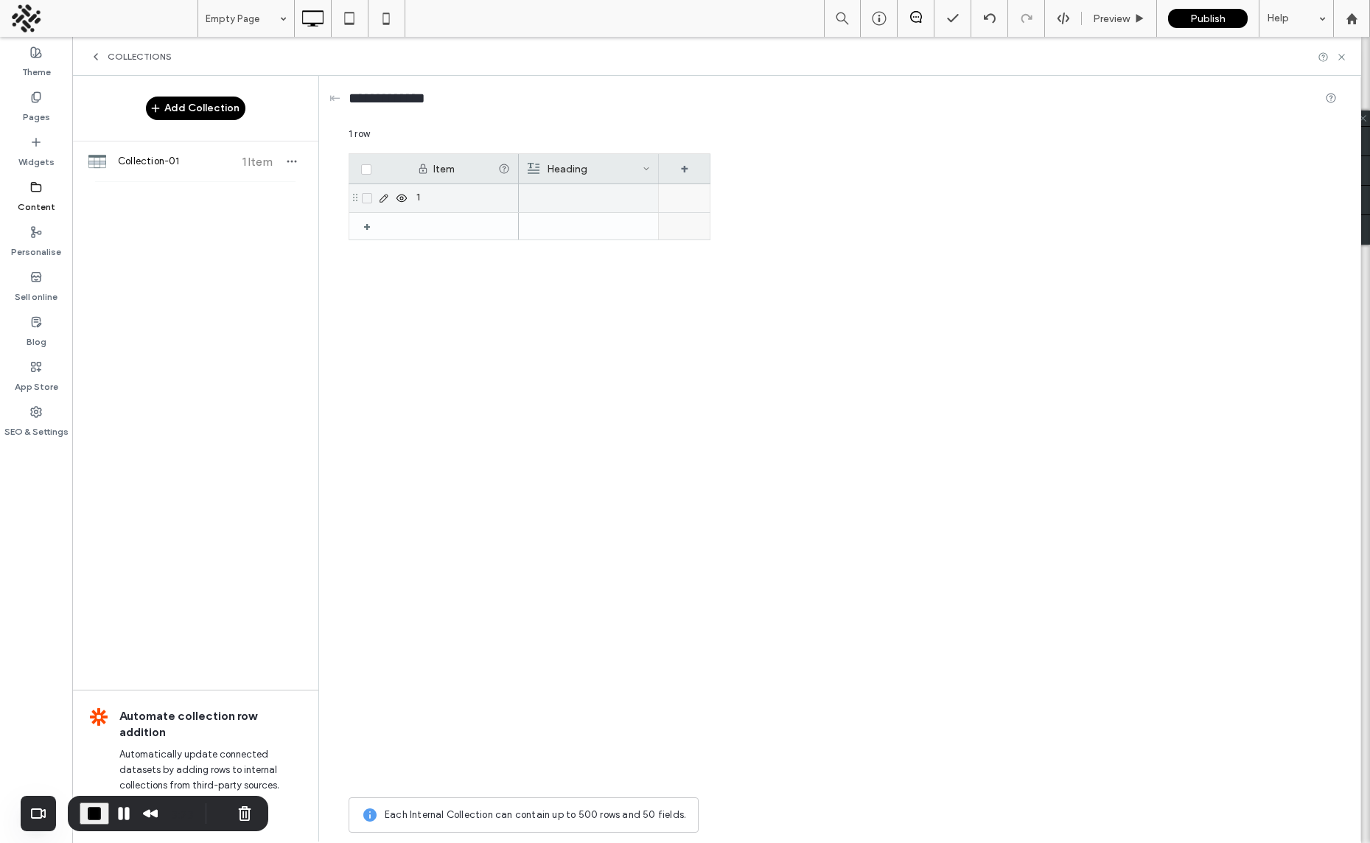
click at [687, 194] on div at bounding box center [685, 198] width 52 height 28
click at [692, 160] on div "+" at bounding box center [685, 168] width 52 height 29
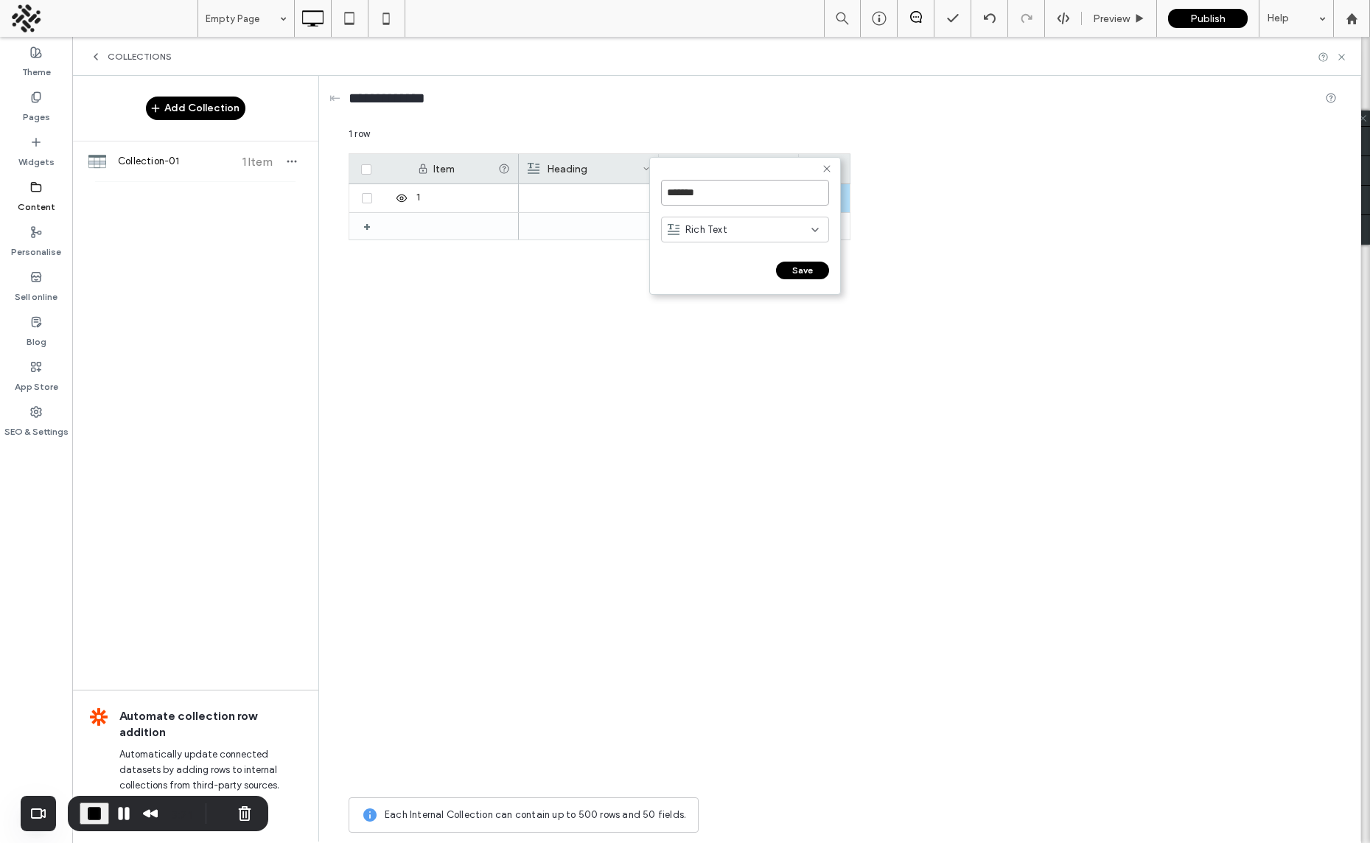
click at [727, 186] on input "*******" at bounding box center [745, 193] width 168 height 26
click at [704, 196] on input "*******" at bounding box center [745, 193] width 168 height 26
type input "**********"
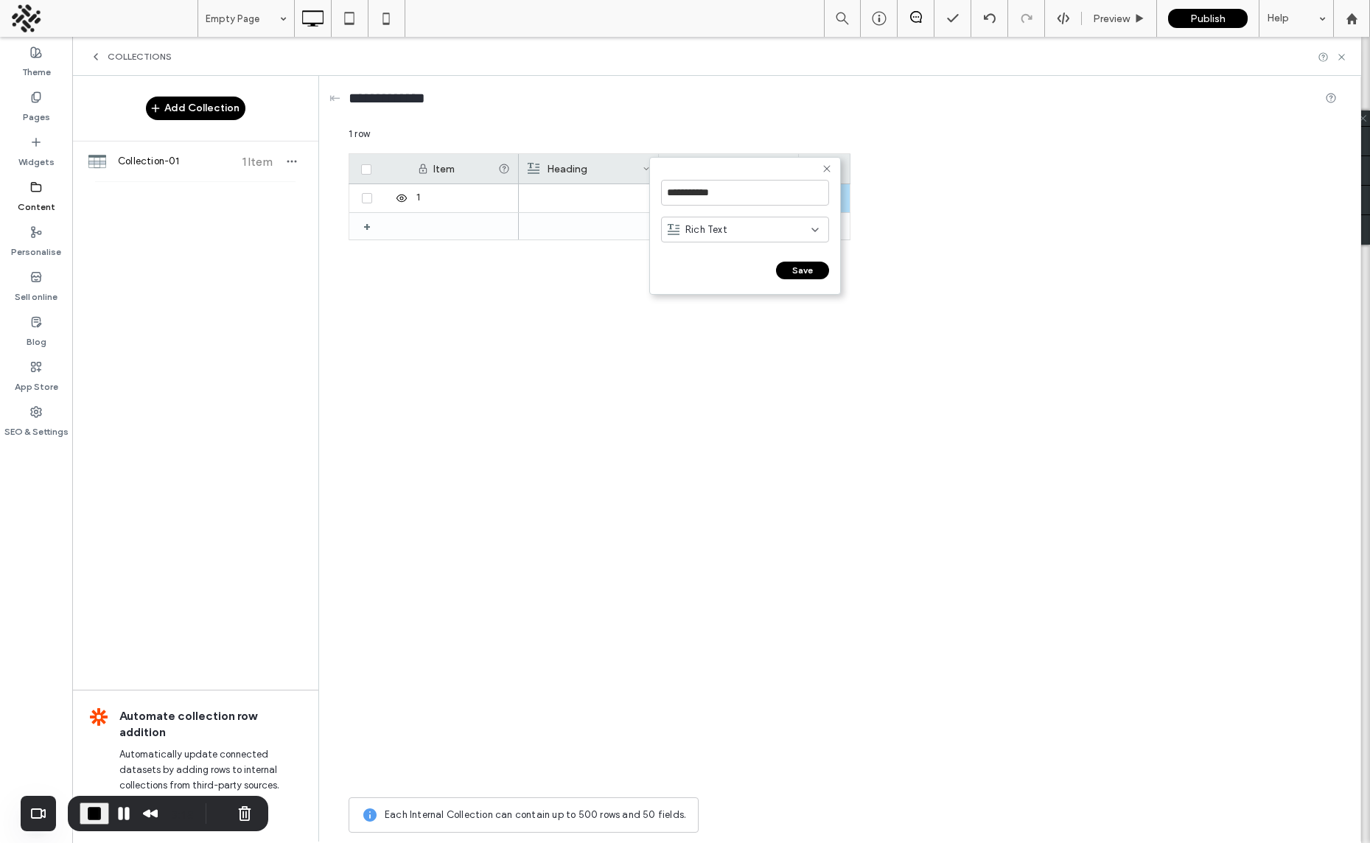
click at [805, 272] on button "Save" at bounding box center [802, 271] width 53 height 18
click at [830, 167] on div "+" at bounding box center [825, 168] width 52 height 29
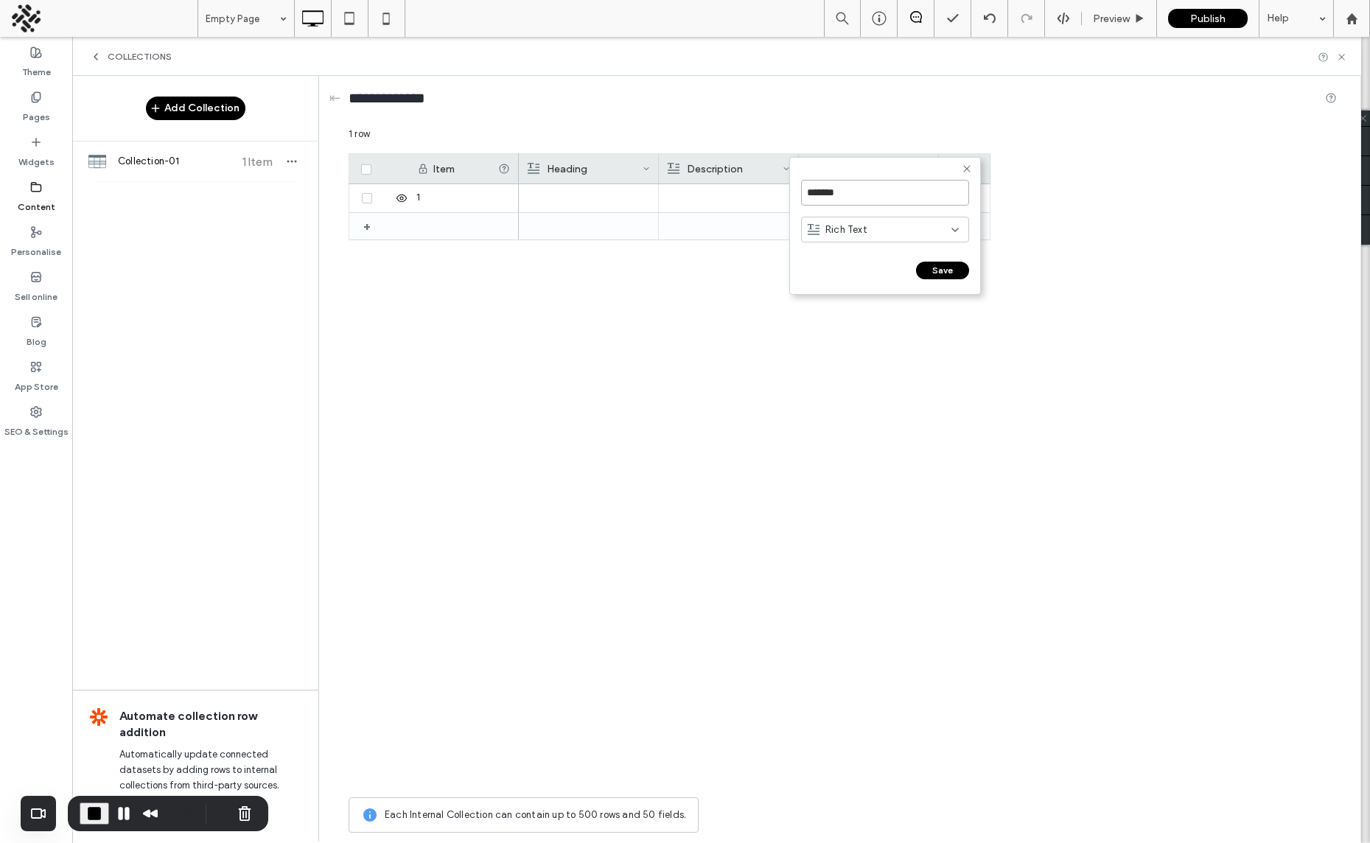
click at [847, 192] on input "*******" at bounding box center [885, 193] width 168 height 26
type input "*"
type input "*****"
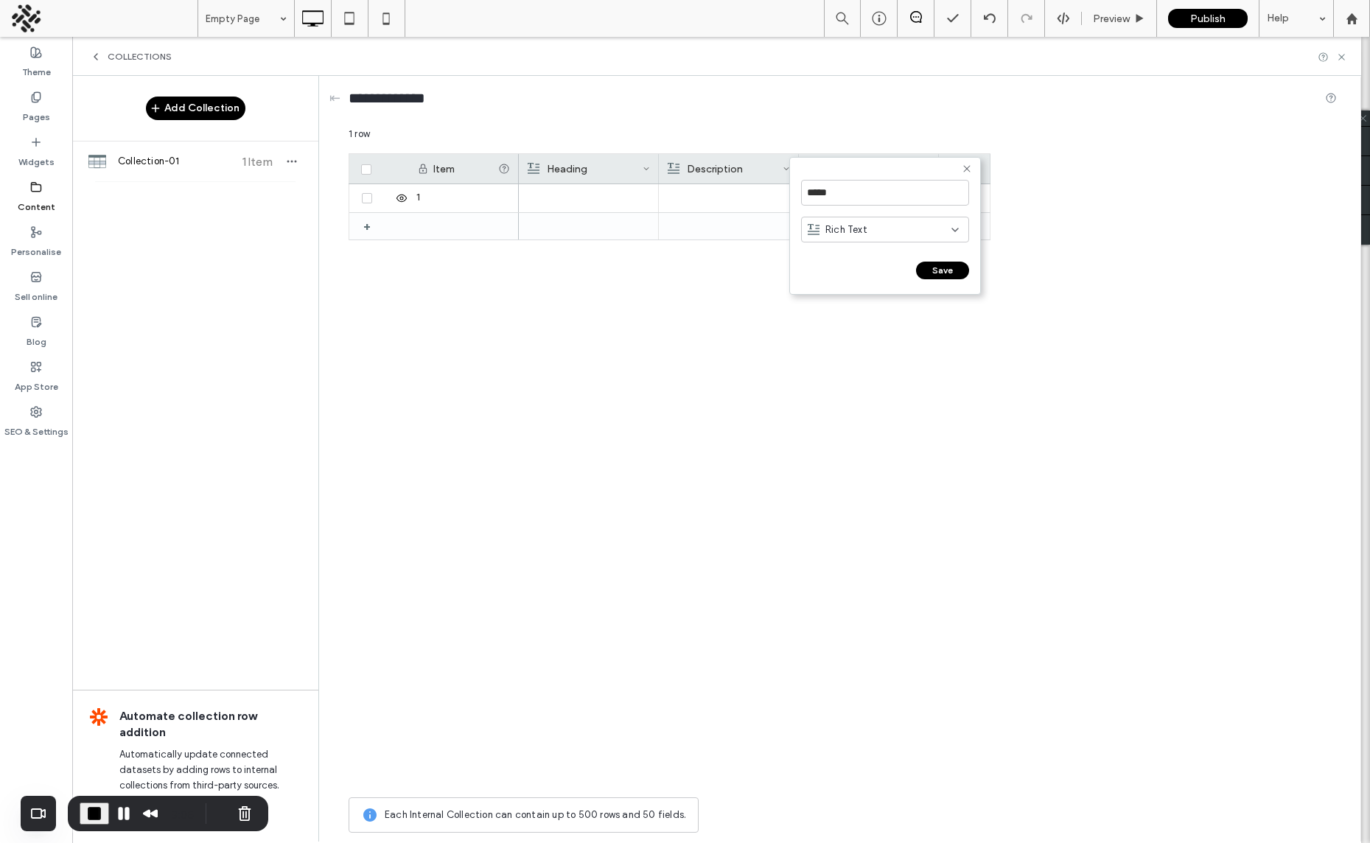
drag, startPoint x: 945, startPoint y: 268, endPoint x: 1033, endPoint y: 137, distance: 158.2
click at [945, 268] on button "Save" at bounding box center [942, 271] width 53 height 18
click at [970, 167] on div "+" at bounding box center [965, 168] width 52 height 29
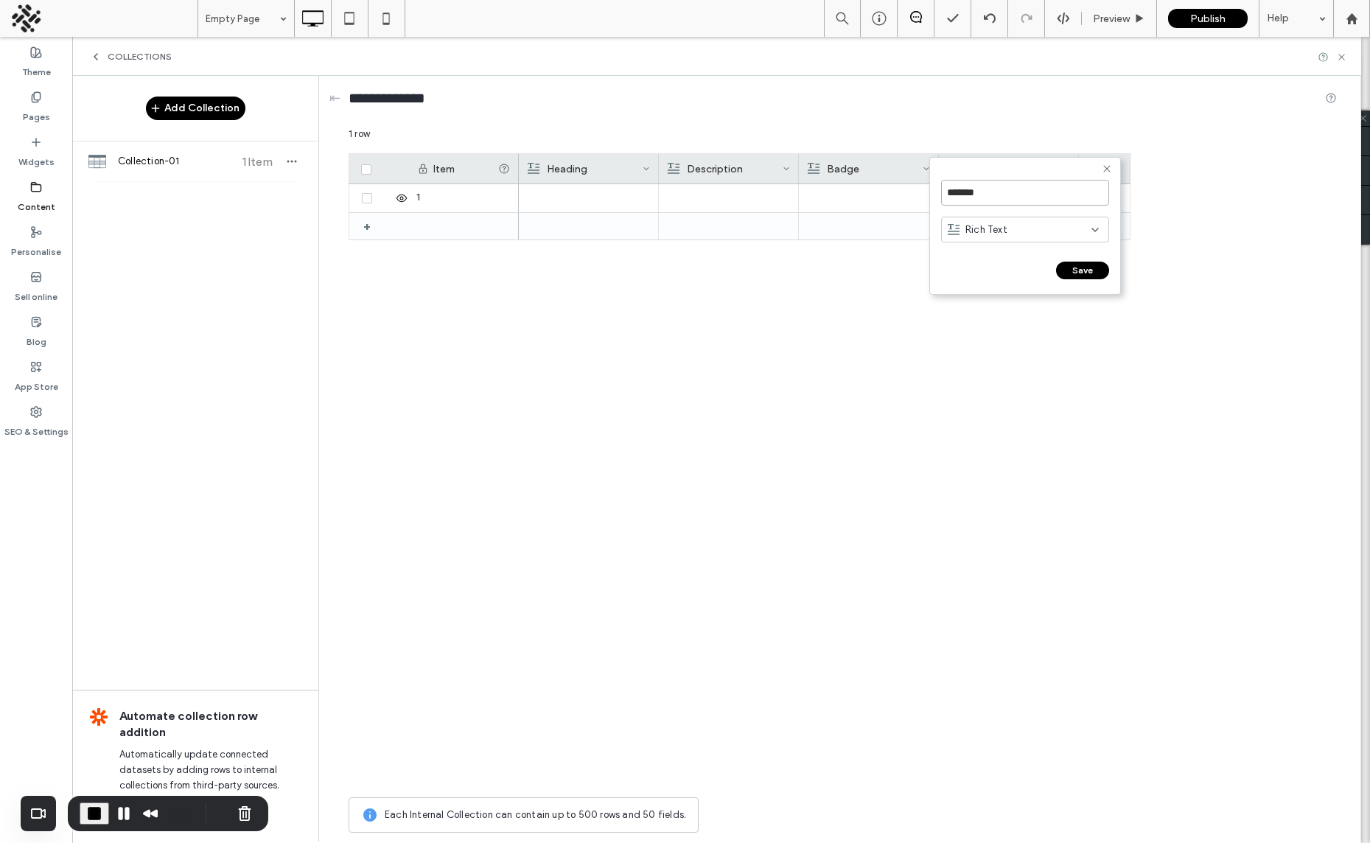
click at [981, 195] on input "*******" at bounding box center [1025, 193] width 168 height 26
type input "***"
click at [1094, 267] on button "Save" at bounding box center [1082, 271] width 53 height 18
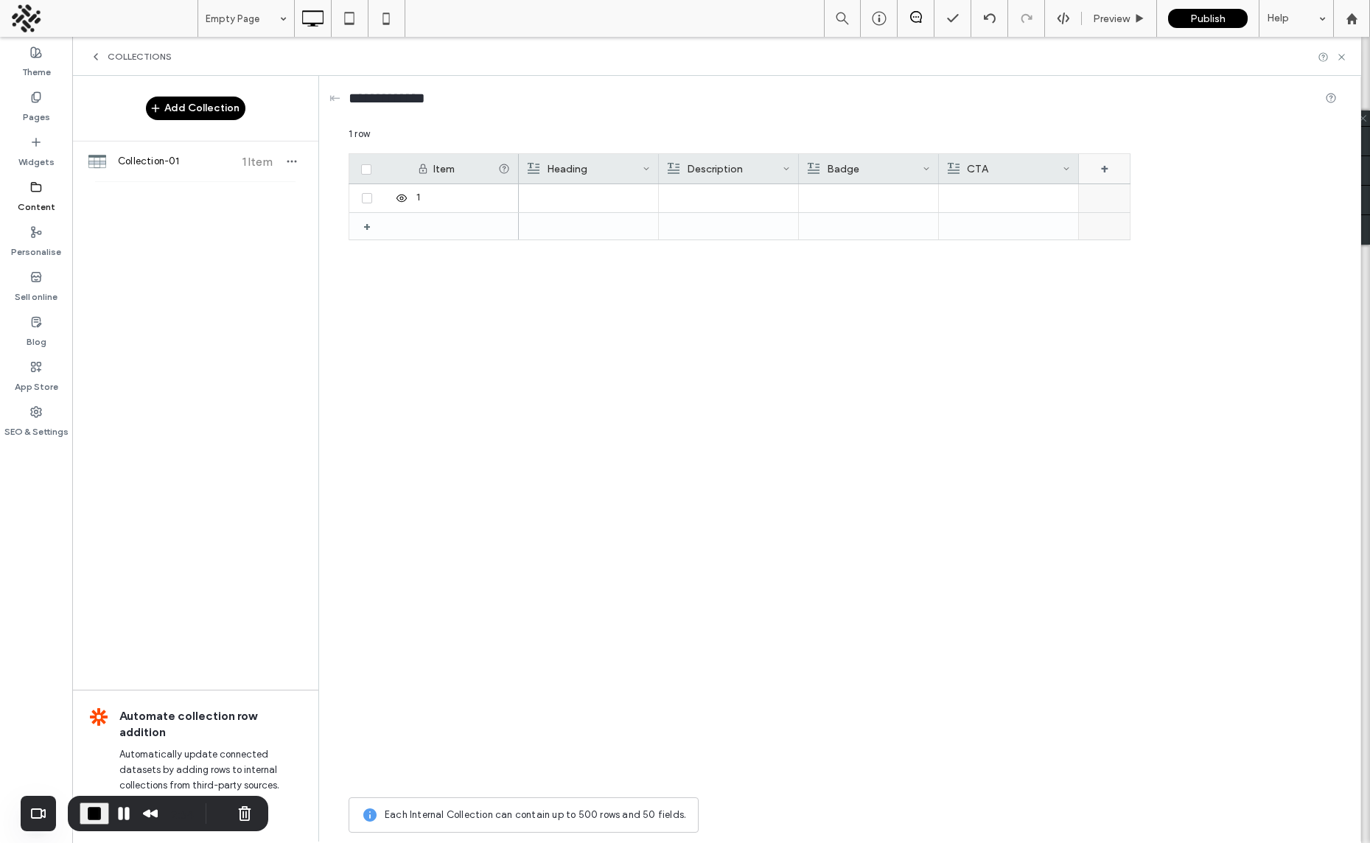
click at [1101, 164] on div "+" at bounding box center [1105, 168] width 52 height 29
click at [1108, 187] on input "*******" at bounding box center [1165, 193] width 168 height 26
click at [1107, 188] on input "*******" at bounding box center [1165, 193] width 168 height 26
click at [1107, 187] on input "*******" at bounding box center [1165, 193] width 168 height 26
type input "******"
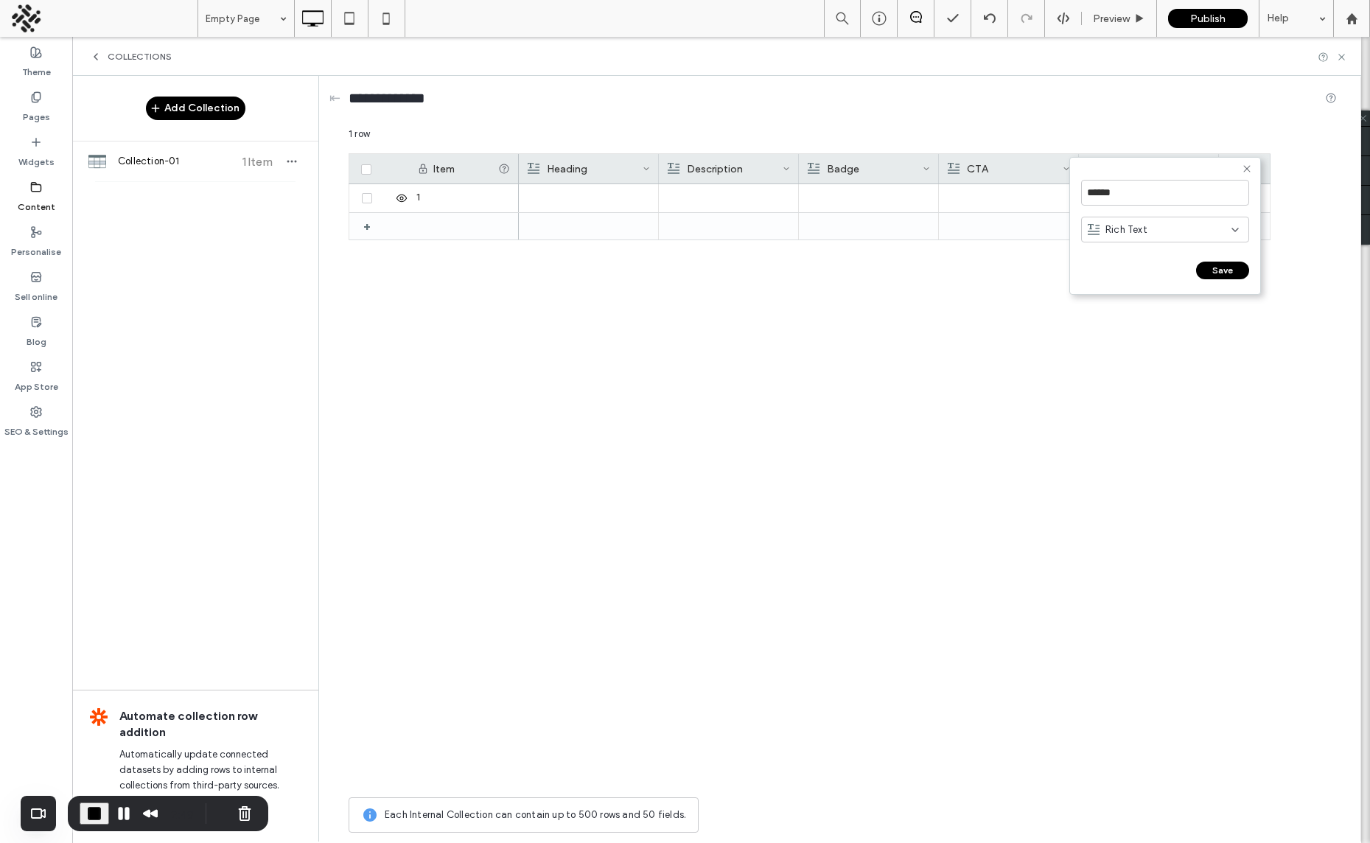
drag, startPoint x: 1227, startPoint y: 266, endPoint x: 1223, endPoint y: 251, distance: 15.9
click at [1227, 265] on button "Save" at bounding box center [1222, 271] width 53 height 18
click at [1244, 164] on div "+" at bounding box center [1245, 168] width 52 height 29
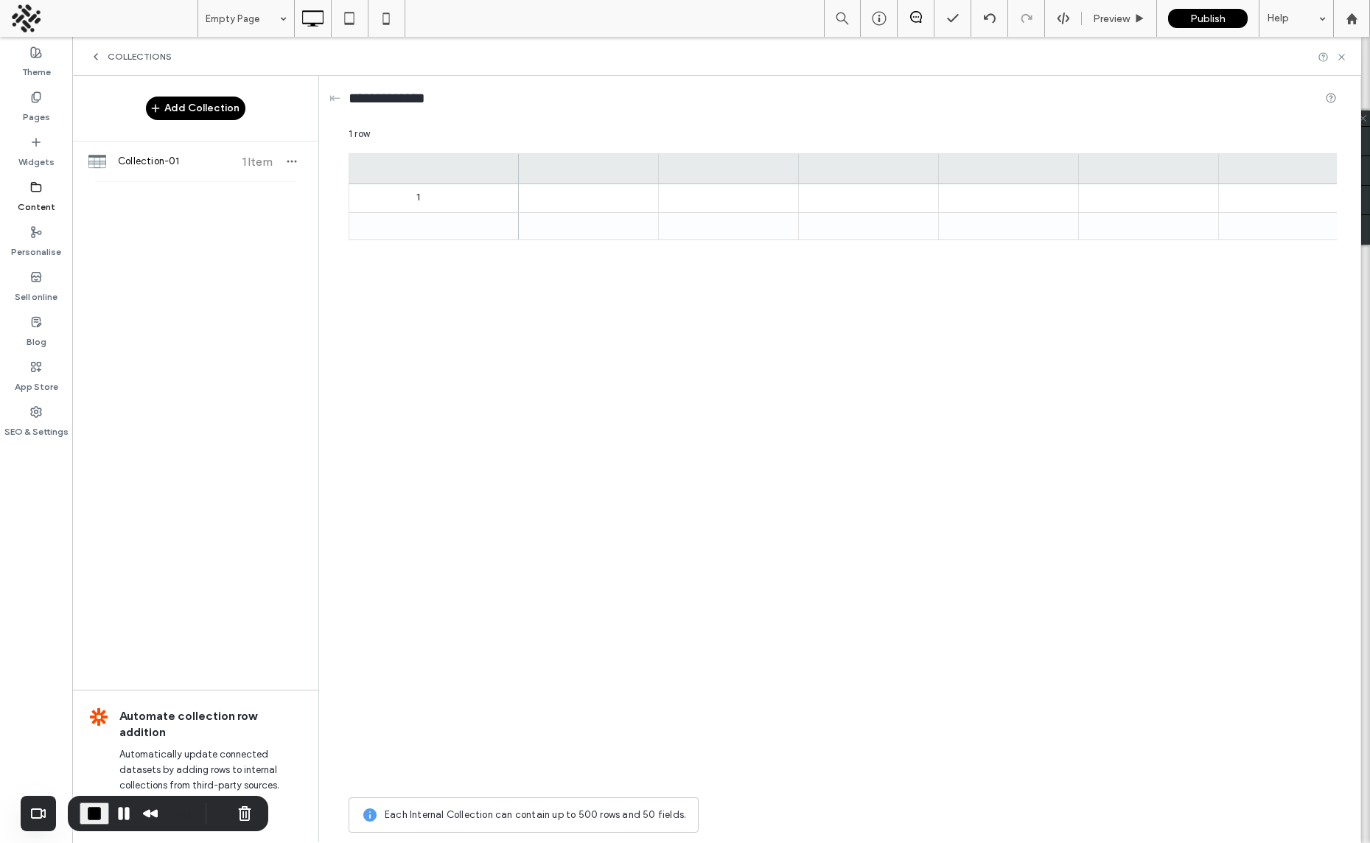
scroll to position [0, 74]
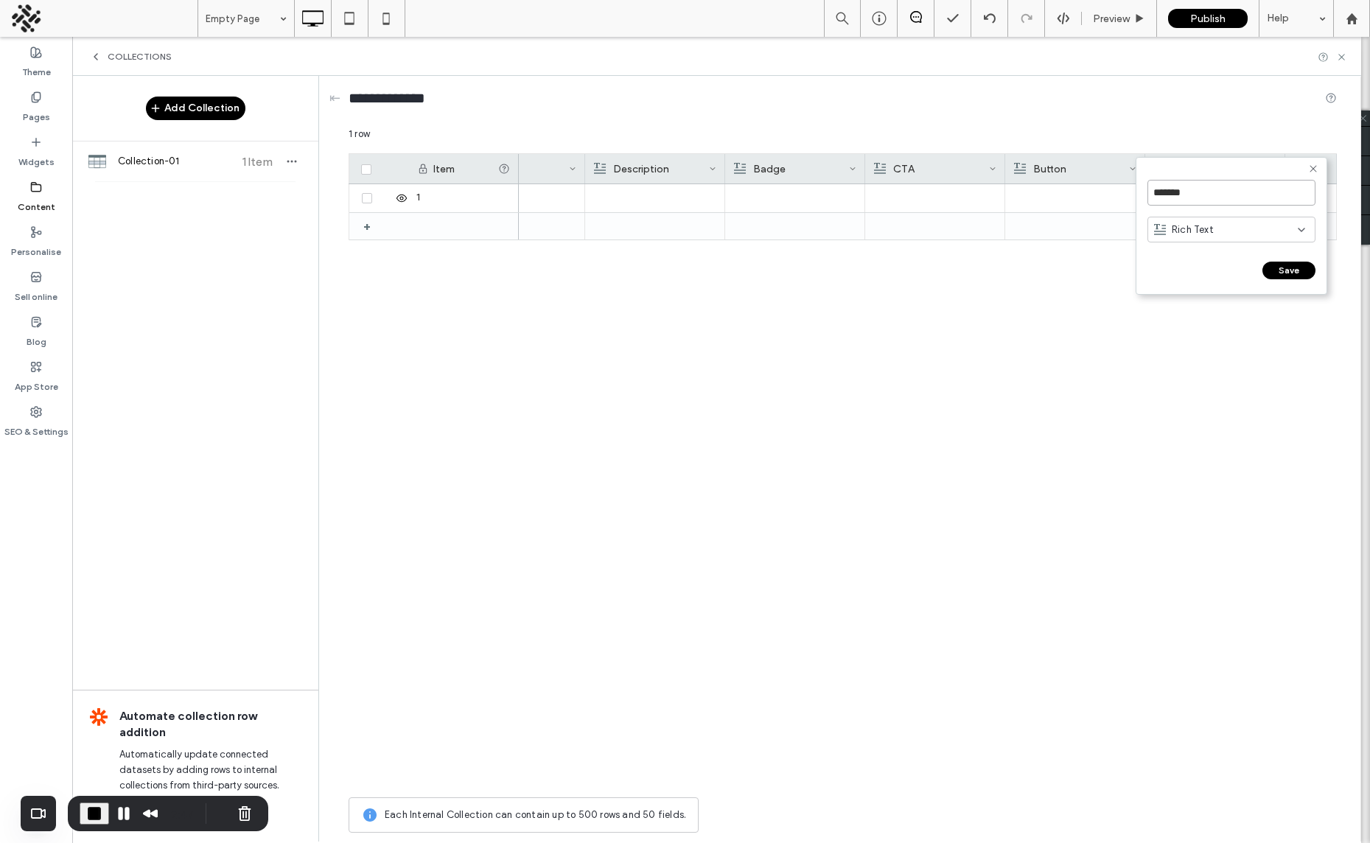
click at [1203, 186] on input "*******" at bounding box center [1231, 193] width 168 height 26
click at [1202, 186] on input "*******" at bounding box center [1231, 193] width 168 height 26
type input "**********"
click at [1234, 225] on div "Rich Text" at bounding box center [1226, 230] width 144 height 15
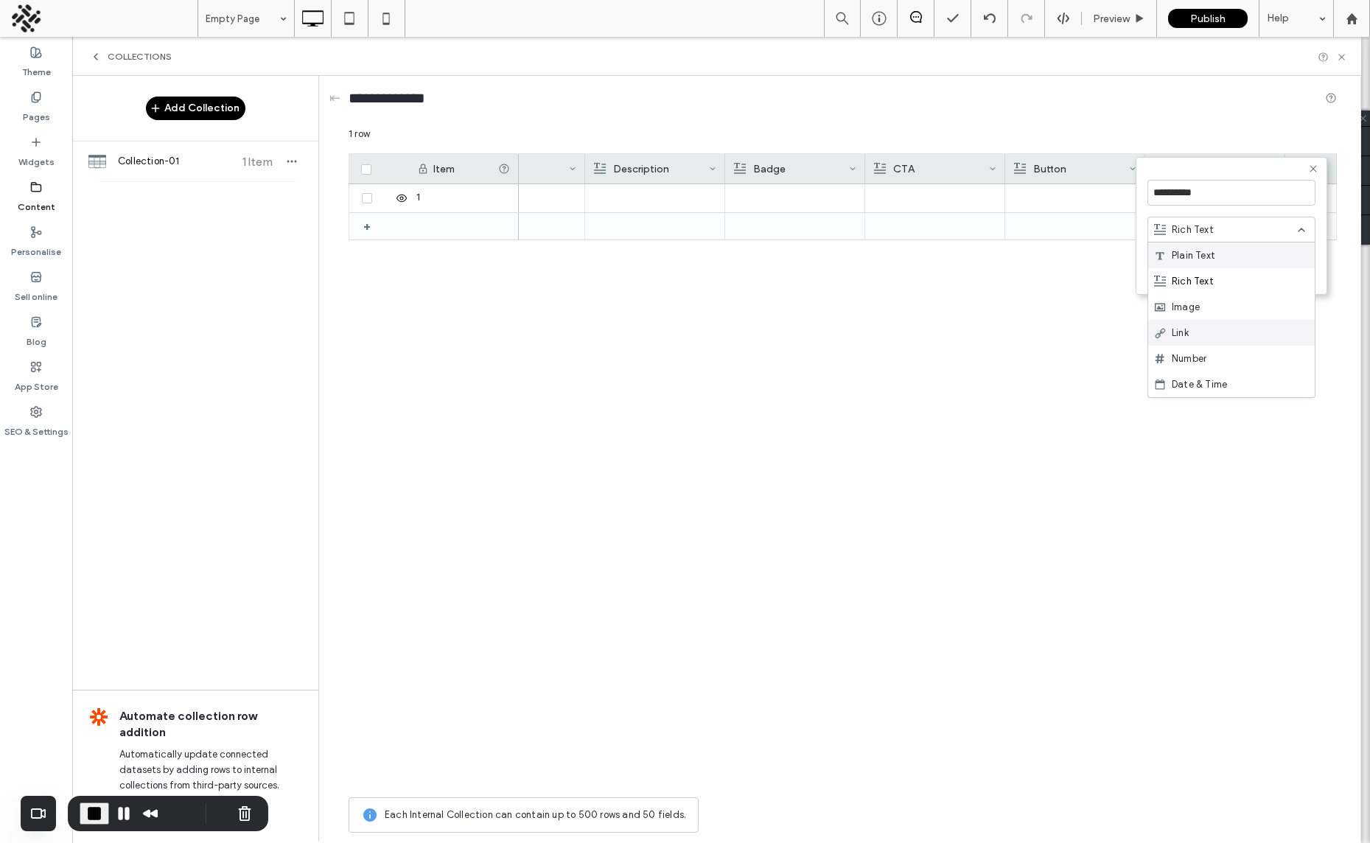
click at [1202, 334] on div "Link" at bounding box center [1231, 333] width 167 height 26
click at [1282, 268] on button "Save" at bounding box center [1288, 271] width 53 height 18
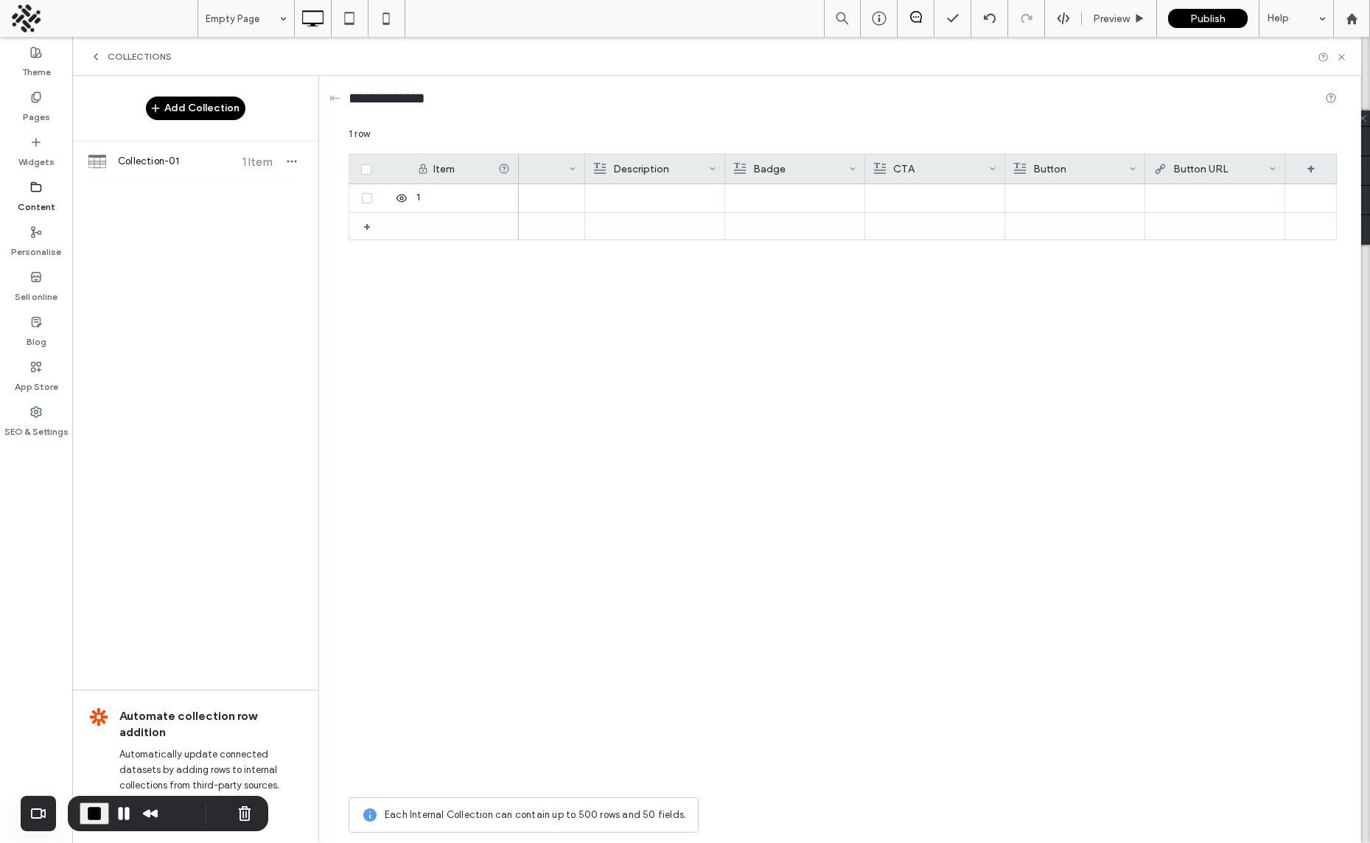
click at [797, 172] on div "Badge" at bounding box center [791, 168] width 115 height 29
click at [791, 225] on span "Rich Text" at bounding box center [781, 230] width 42 height 15
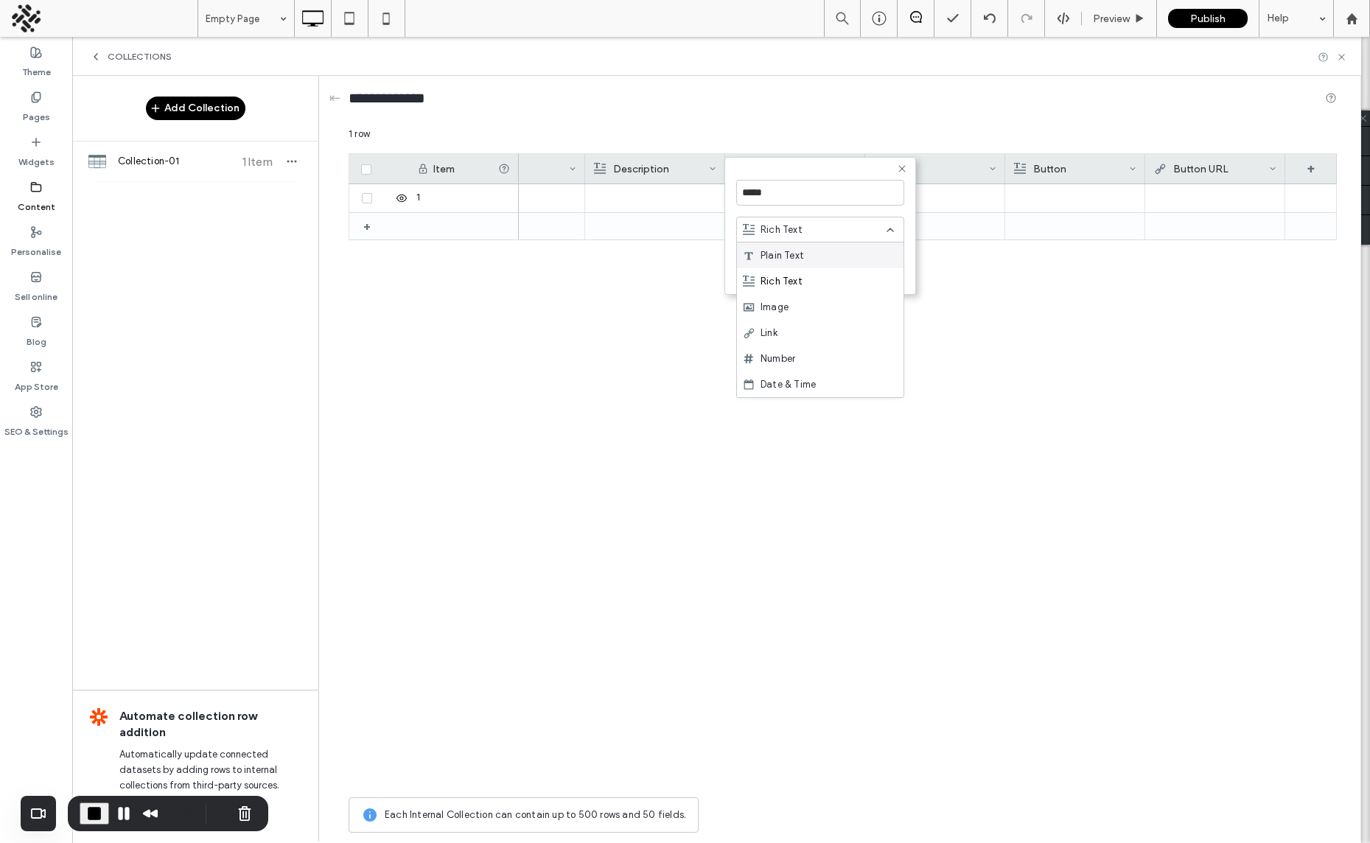
click at [778, 295] on div "Image" at bounding box center [820, 307] width 167 height 26
click at [875, 273] on button "Save" at bounding box center [877, 271] width 53 height 18
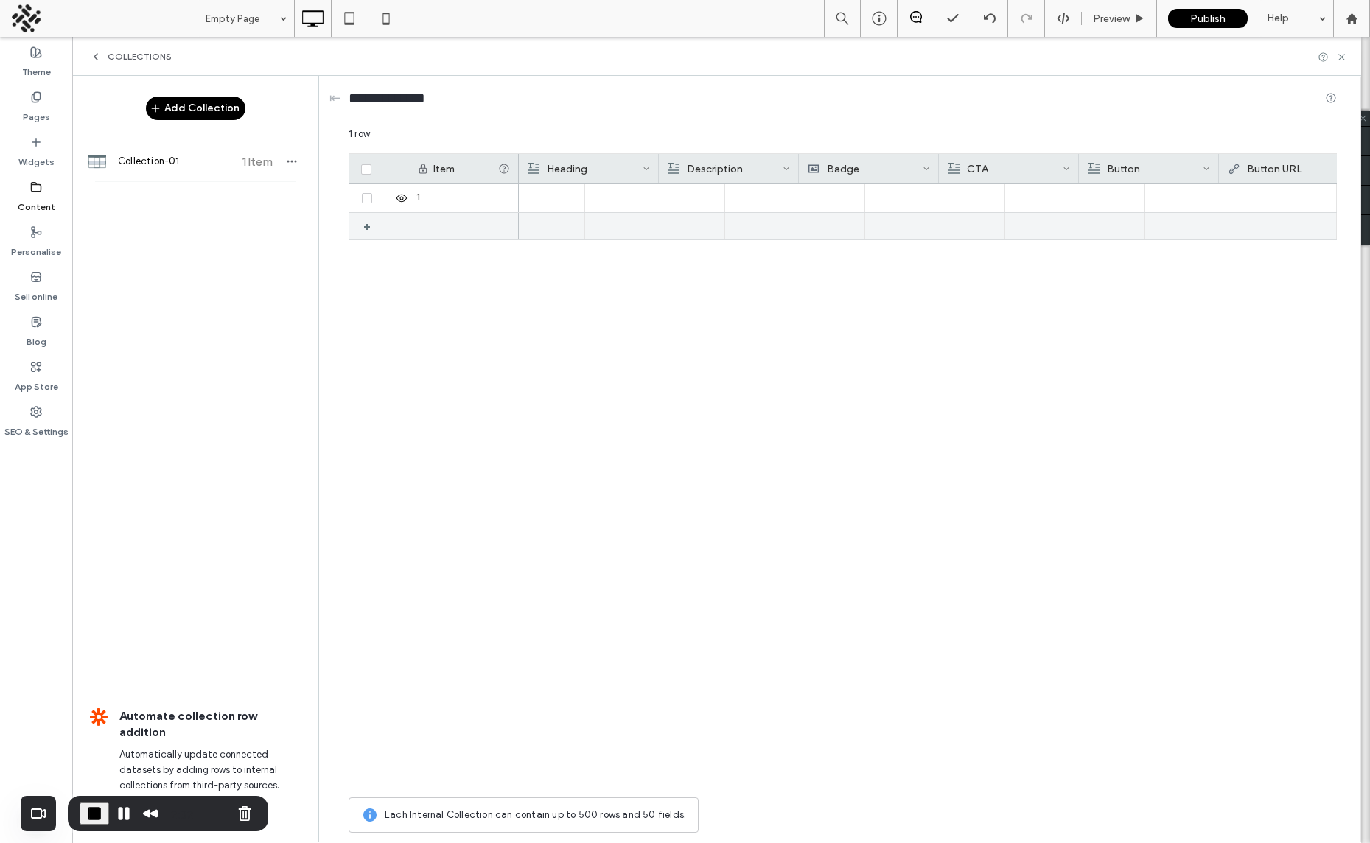
scroll to position [0, 0]
click at [503, 167] on use at bounding box center [505, 169] width 10 height 10
click at [449, 191] on div "1" at bounding box center [463, 198] width 111 height 28
click at [448, 192] on div "1" at bounding box center [463, 198] width 111 height 28
click at [424, 199] on input "*" at bounding box center [463, 198] width 109 height 27
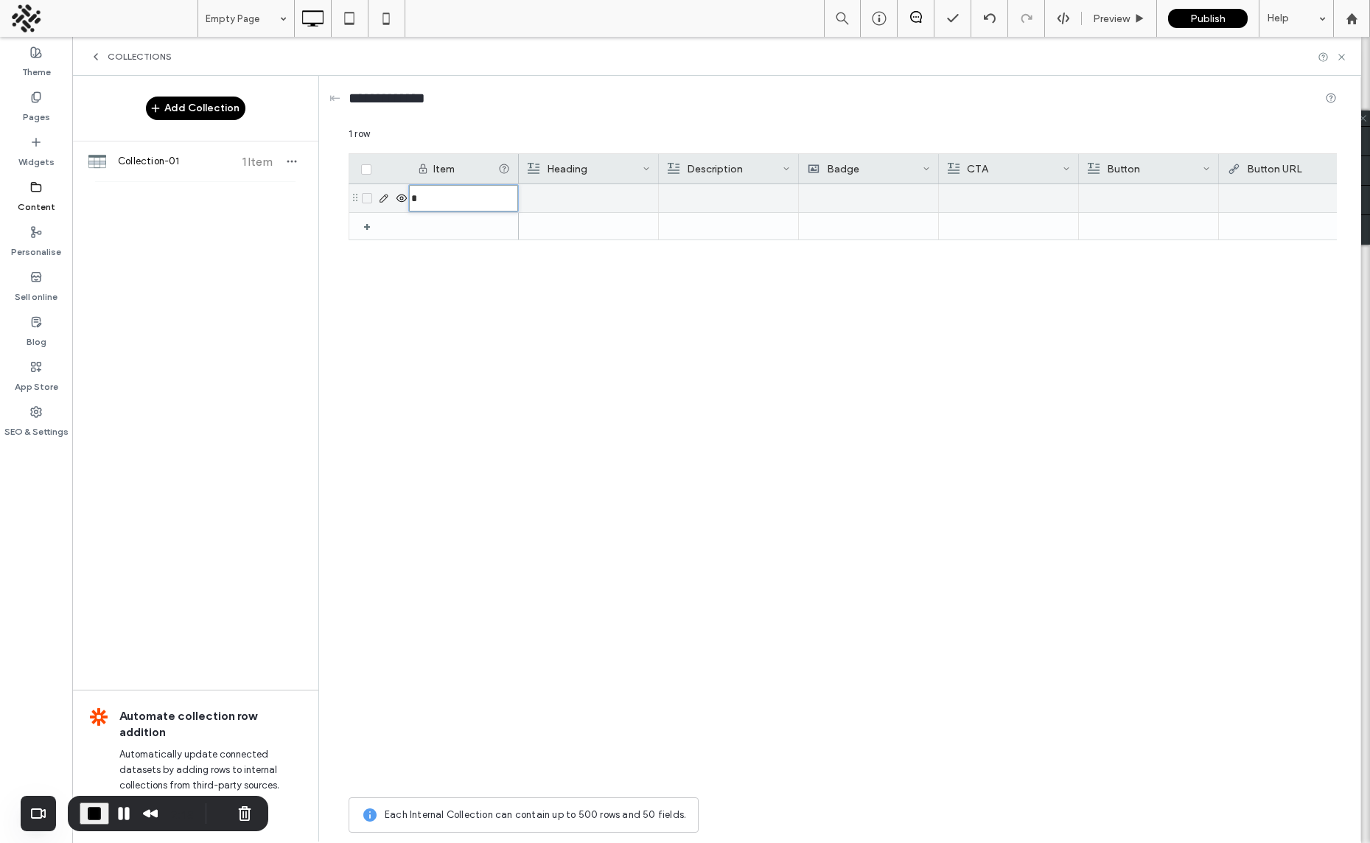
click at [424, 199] on input "*" at bounding box center [463, 198] width 109 height 27
type input "*******"
click at [553, 229] on div at bounding box center [588, 226] width 123 height 27
click at [558, 183] on div "Heading" at bounding box center [585, 168] width 115 height 29
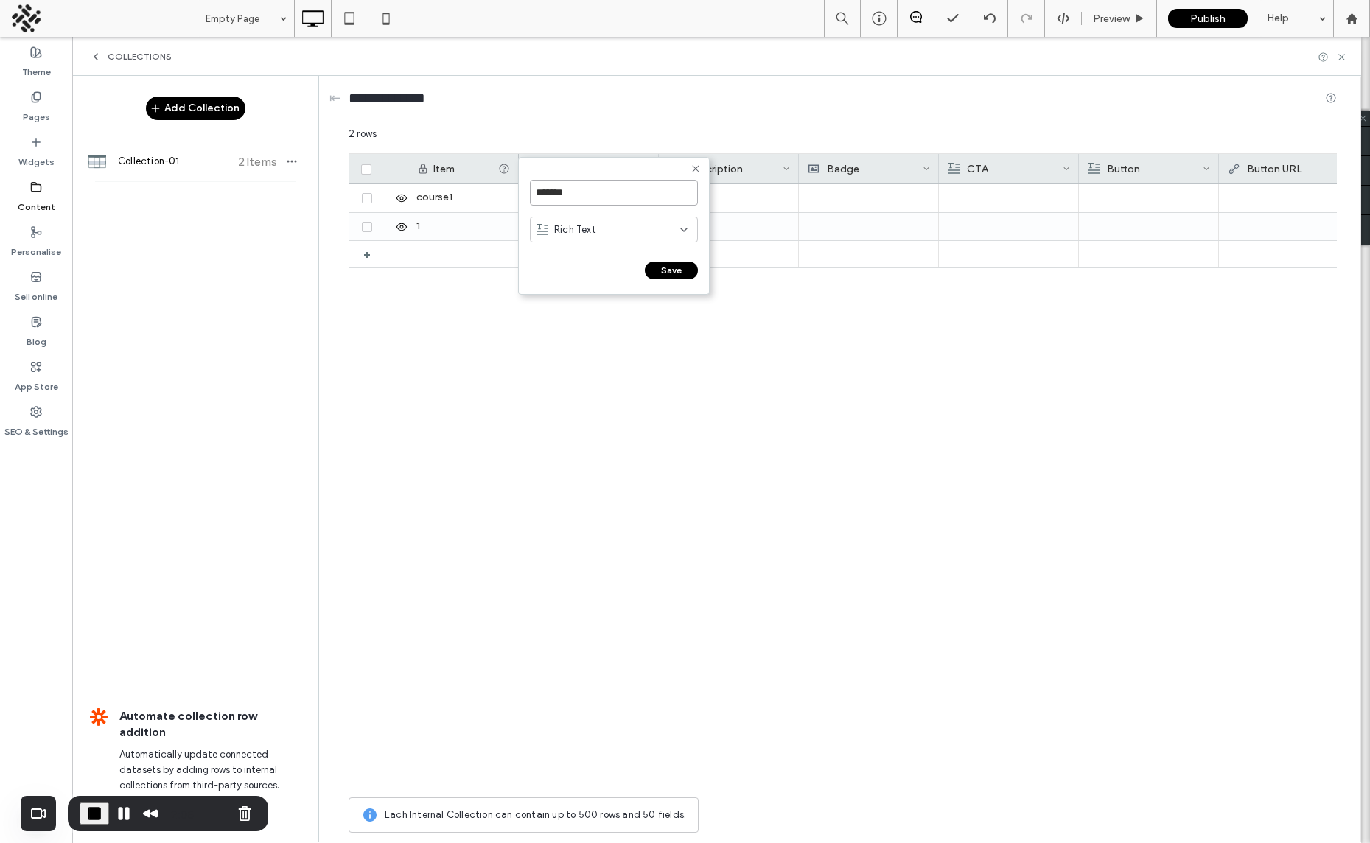
click at [547, 197] on input "*******" at bounding box center [614, 193] width 168 height 26
click at [679, 270] on button "Save" at bounding box center [671, 271] width 53 height 18
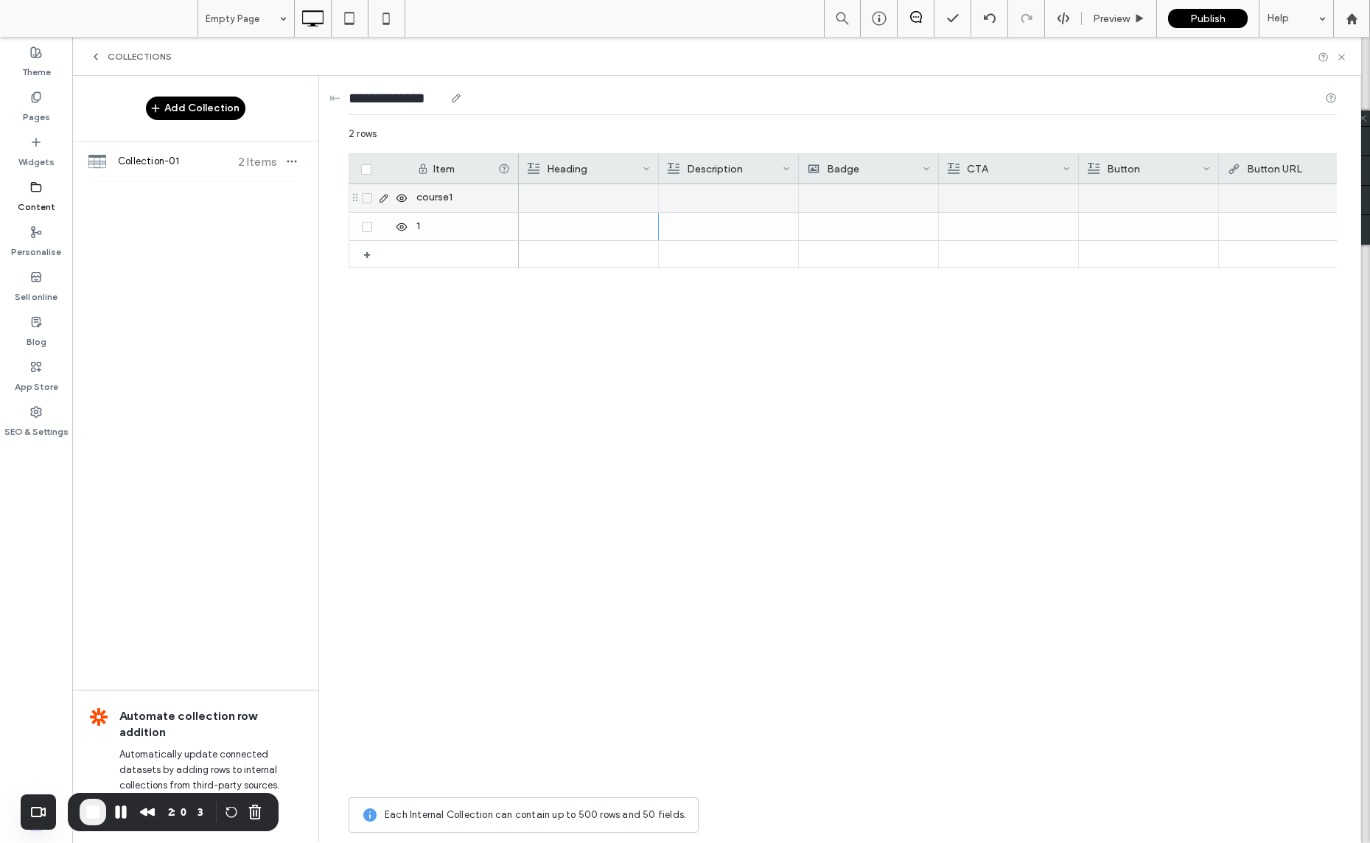
click at [397, 99] on input "**********" at bounding box center [397, 98] width 96 height 21
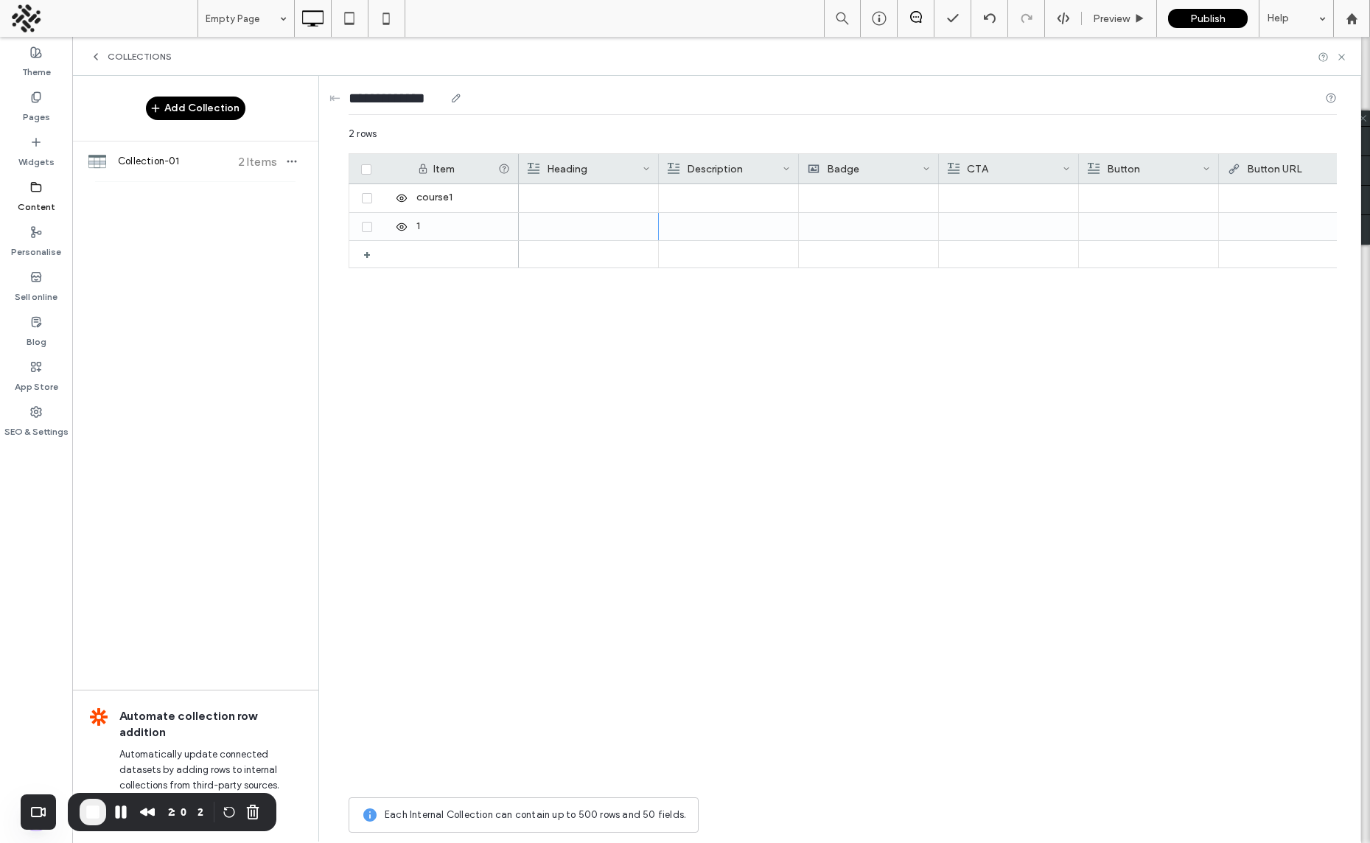
click at [397, 99] on input "**********" at bounding box center [397, 98] width 96 height 21
type input "**********"
click at [713, 113] on div "**********" at bounding box center [843, 101] width 988 height 27
click at [444, 221] on div "1" at bounding box center [463, 226] width 111 height 27
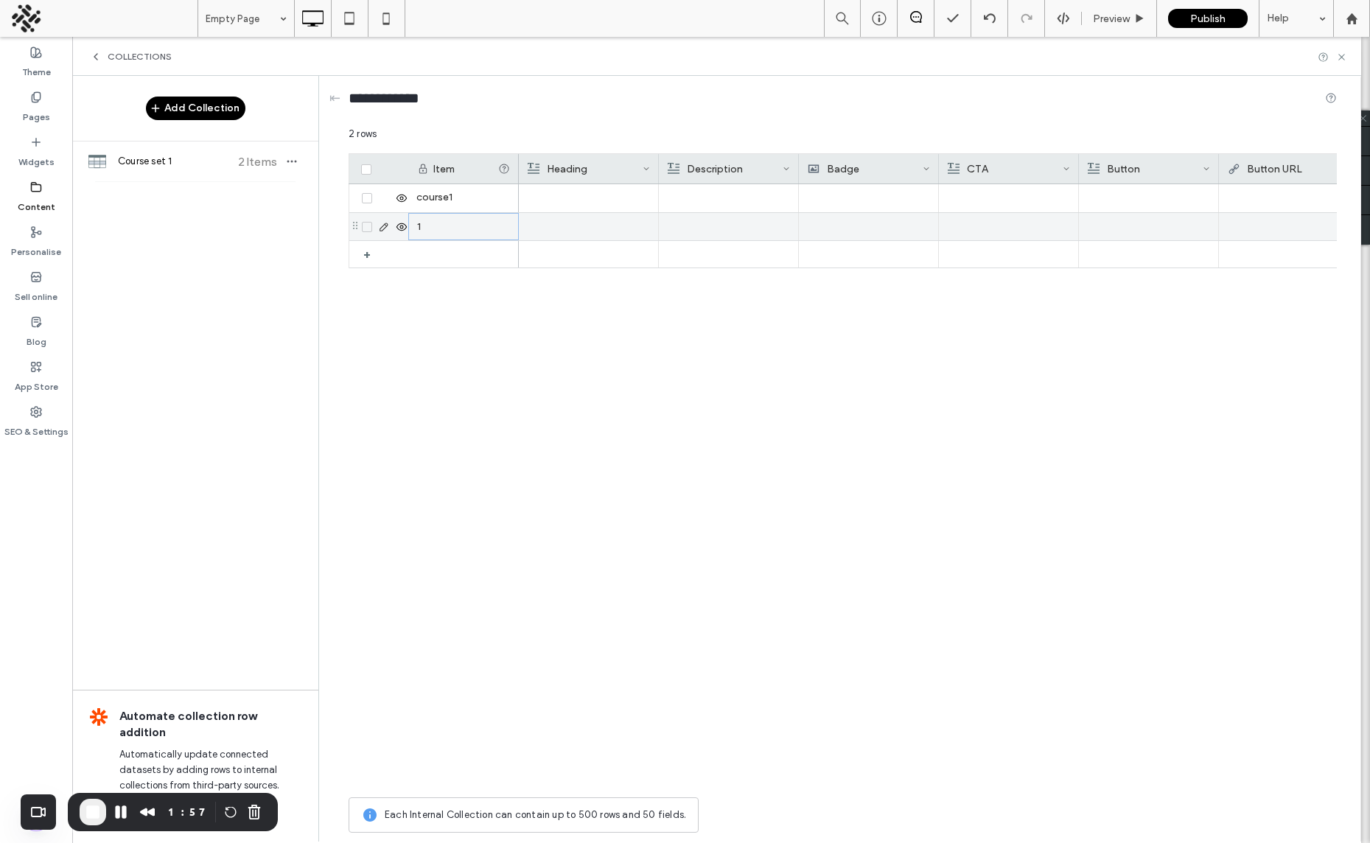
click at [444, 221] on div "1" at bounding box center [463, 226] width 111 height 27
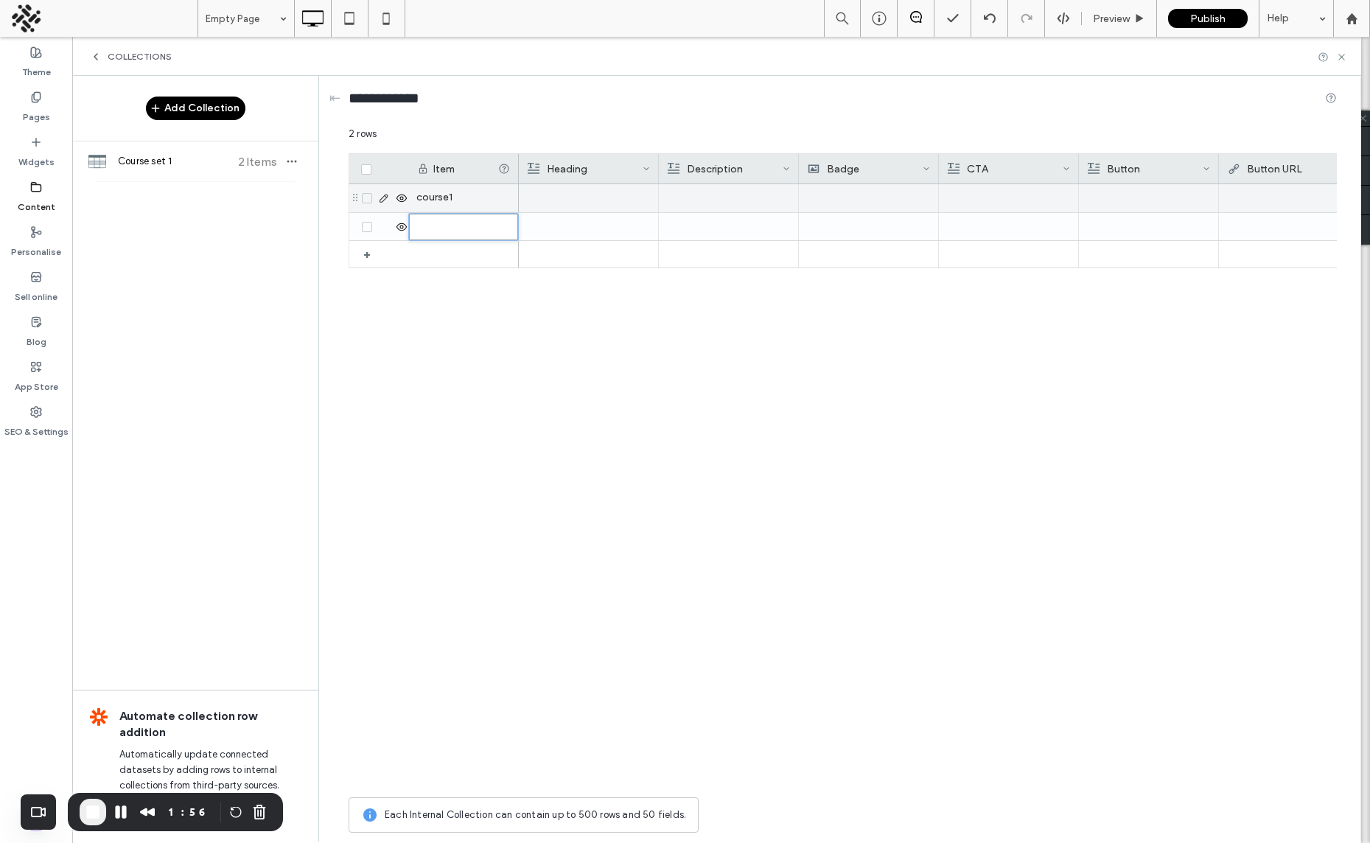
click at [555, 197] on div at bounding box center [588, 198] width 123 height 28
click at [721, 198] on div at bounding box center [728, 198] width 123 height 28
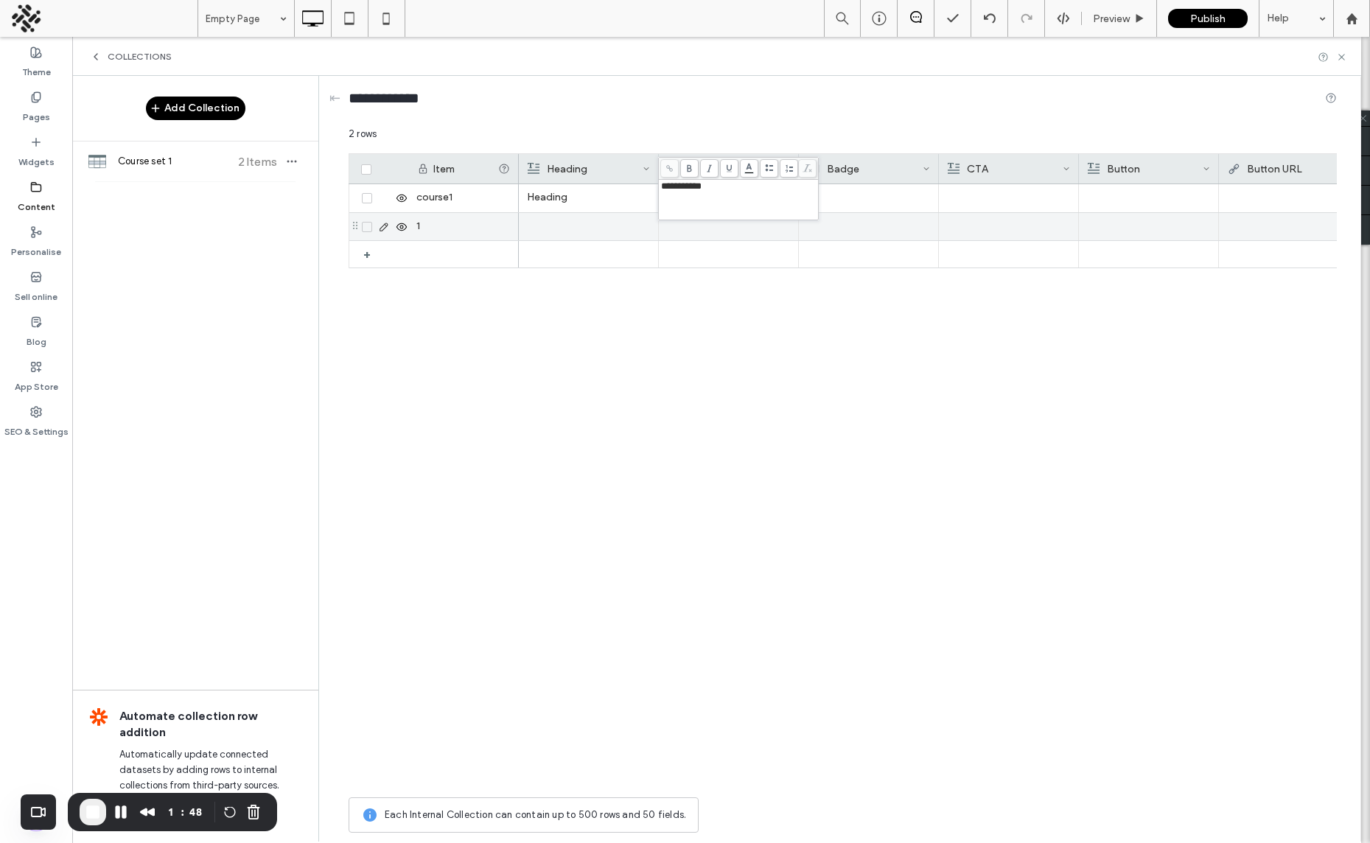
click at [847, 208] on div at bounding box center [868, 198] width 123 height 28
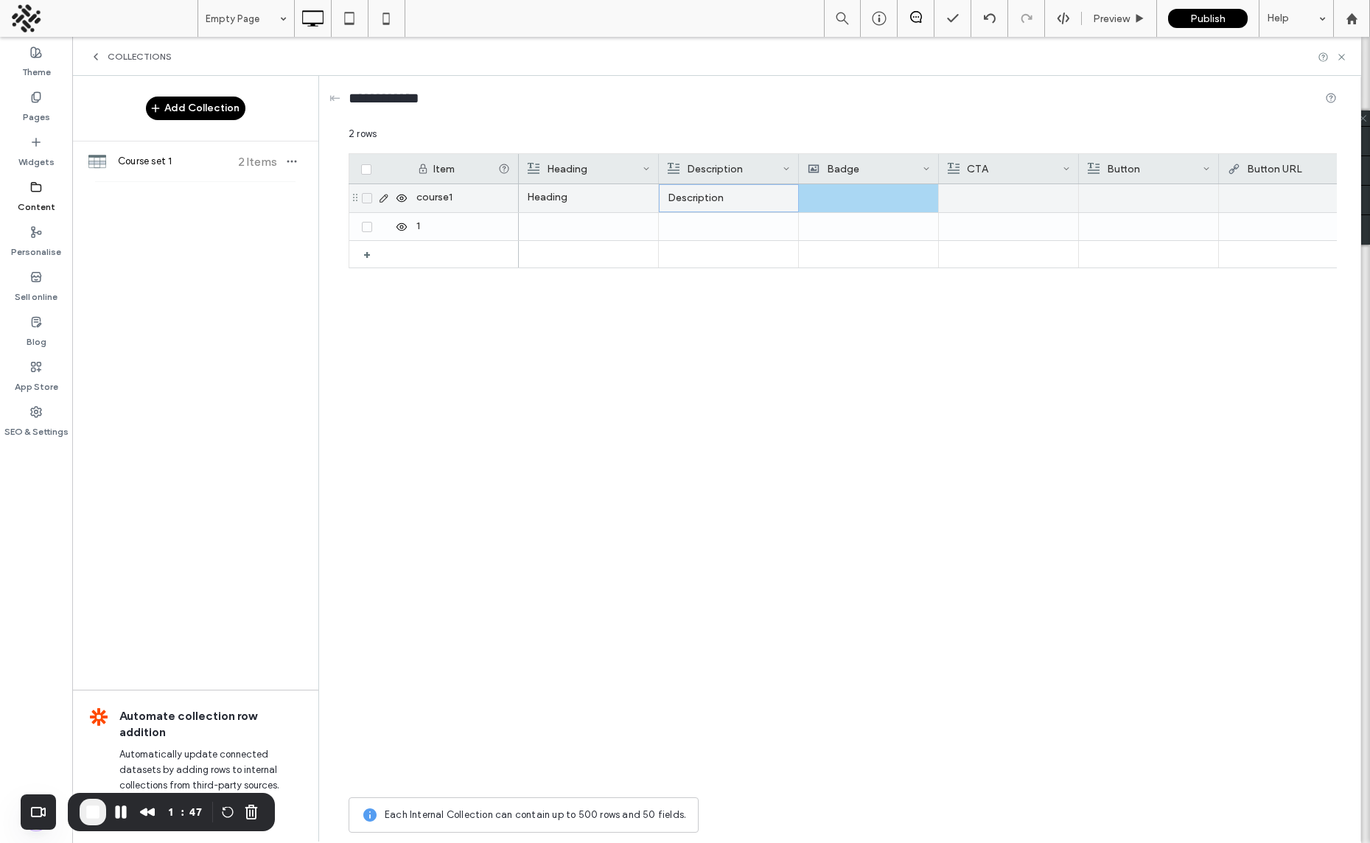
click at [566, 206] on p "Heading" at bounding box center [588, 197] width 123 height 27
drag, startPoint x: 687, startPoint y: 200, endPoint x: 701, endPoint y: 199, distance: 14.1
click at [686, 200] on p "Description" at bounding box center [729, 198] width 122 height 27
click at [837, 197] on div at bounding box center [868, 198] width 123 height 28
click at [876, 199] on div at bounding box center [869, 198] width 122 height 27
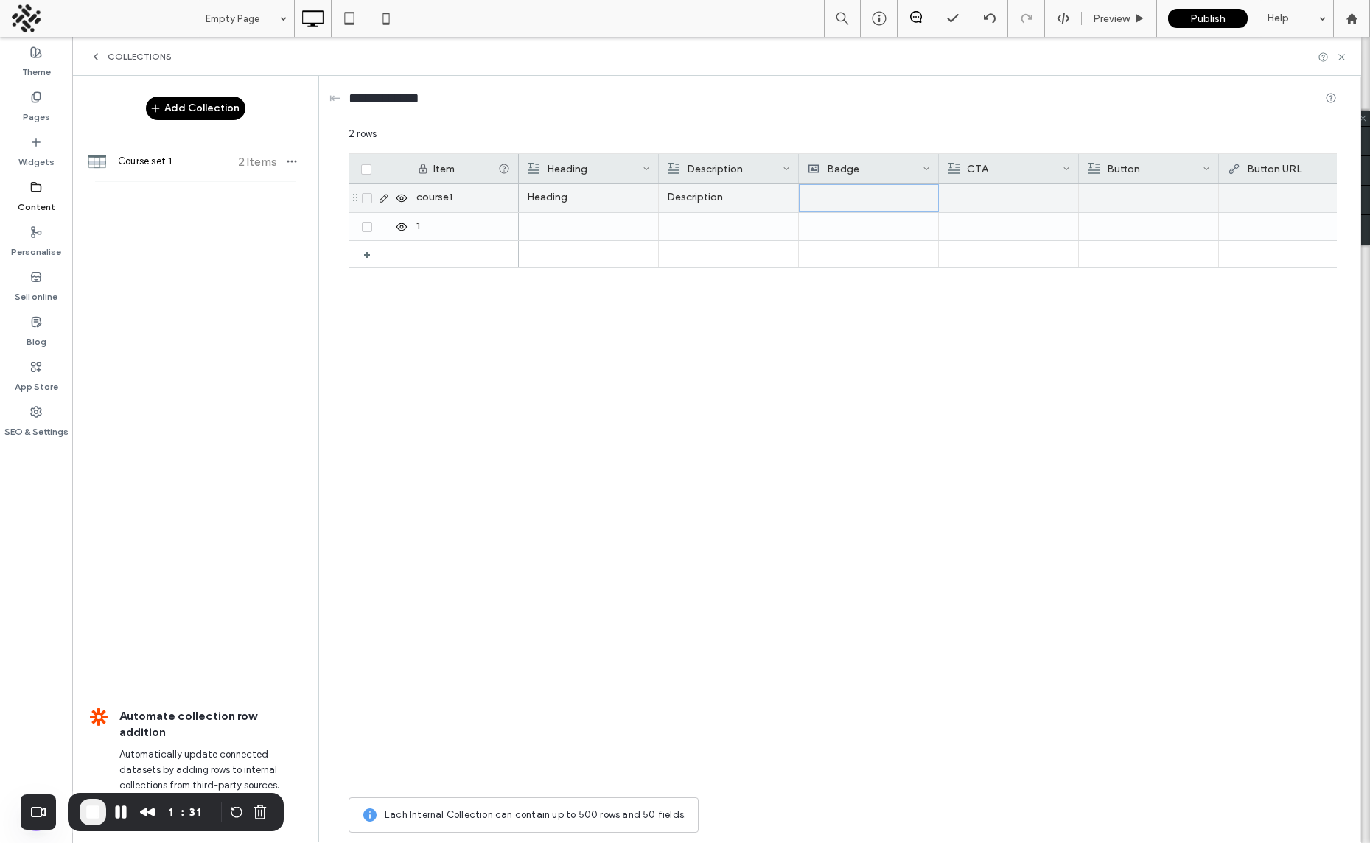
click at [864, 202] on div at bounding box center [869, 198] width 122 height 27
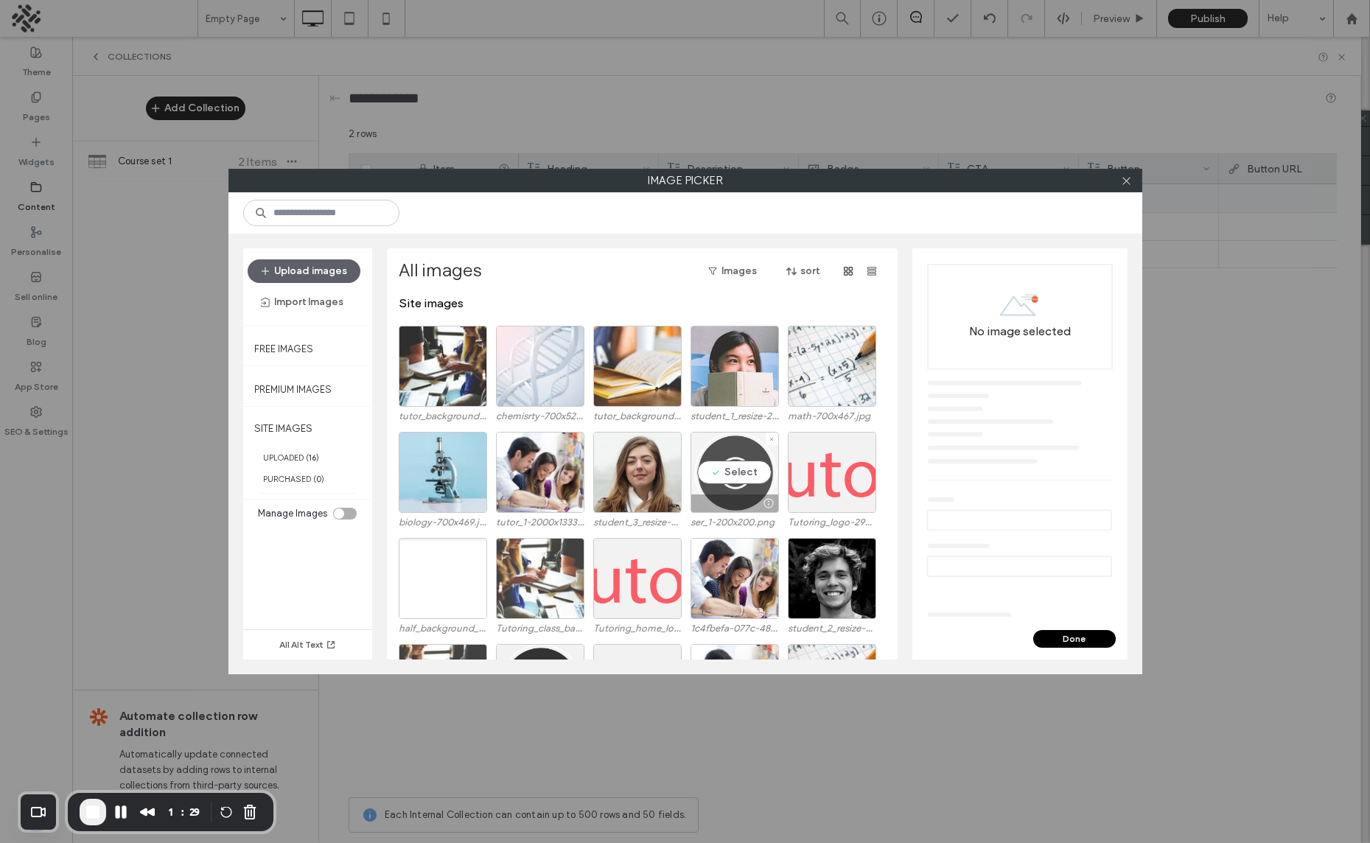
click at [749, 476] on div "Select" at bounding box center [734, 472] width 88 height 81
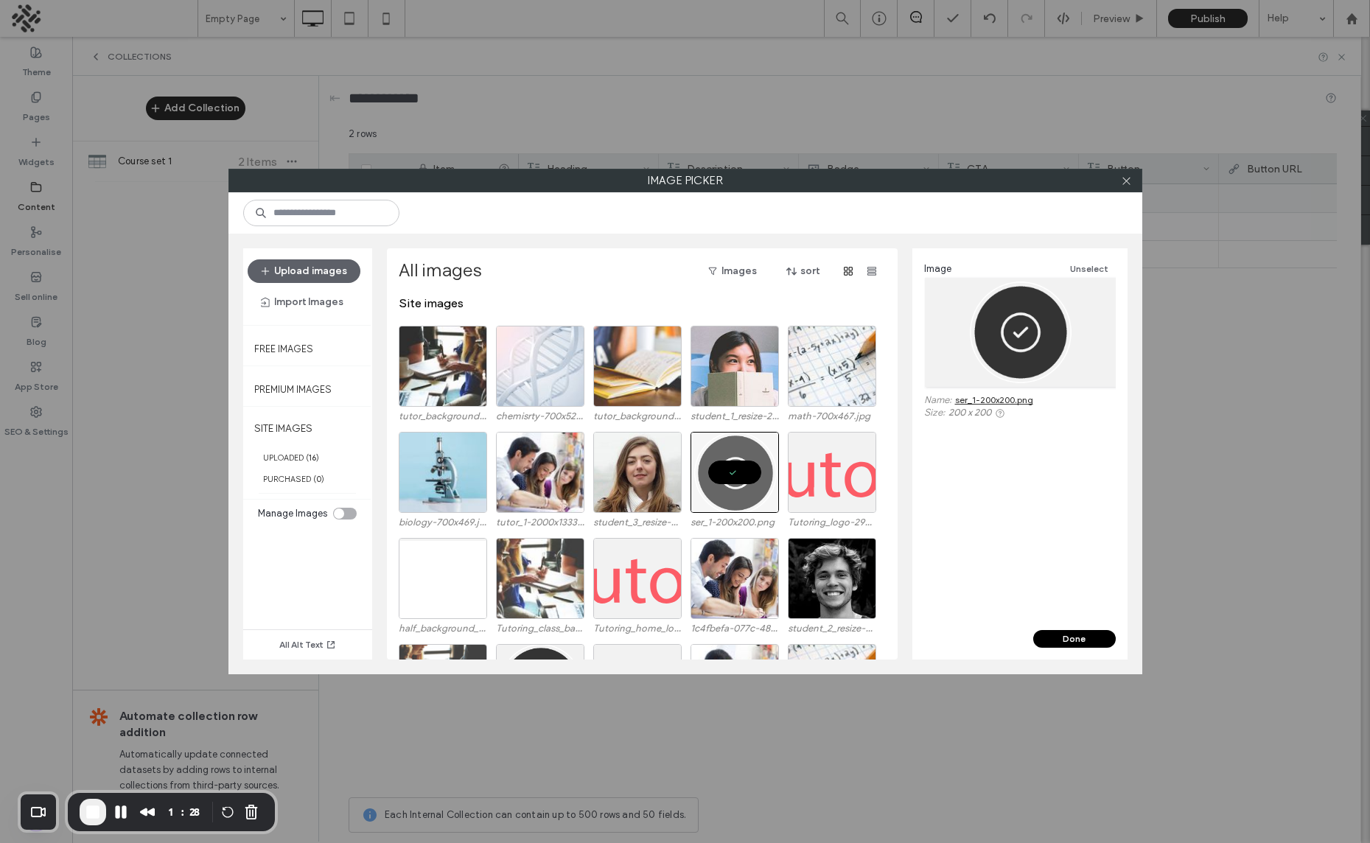
click at [1093, 640] on button "Done" at bounding box center [1074, 639] width 83 height 18
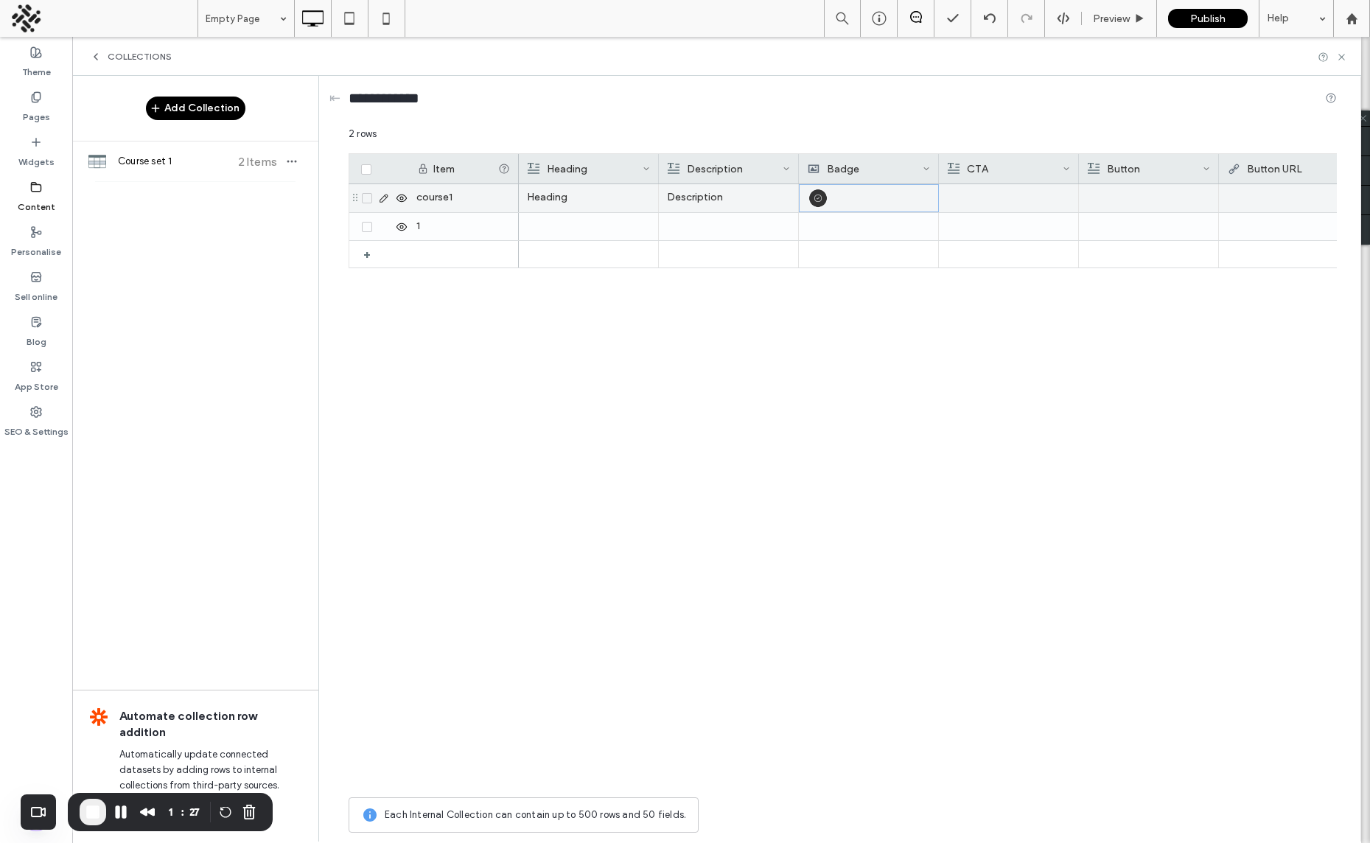
click at [1010, 199] on div at bounding box center [1008, 198] width 123 height 28
click at [1158, 194] on div at bounding box center [1148, 198] width 123 height 28
click at [1139, 200] on div at bounding box center [1148, 198] width 123 height 28
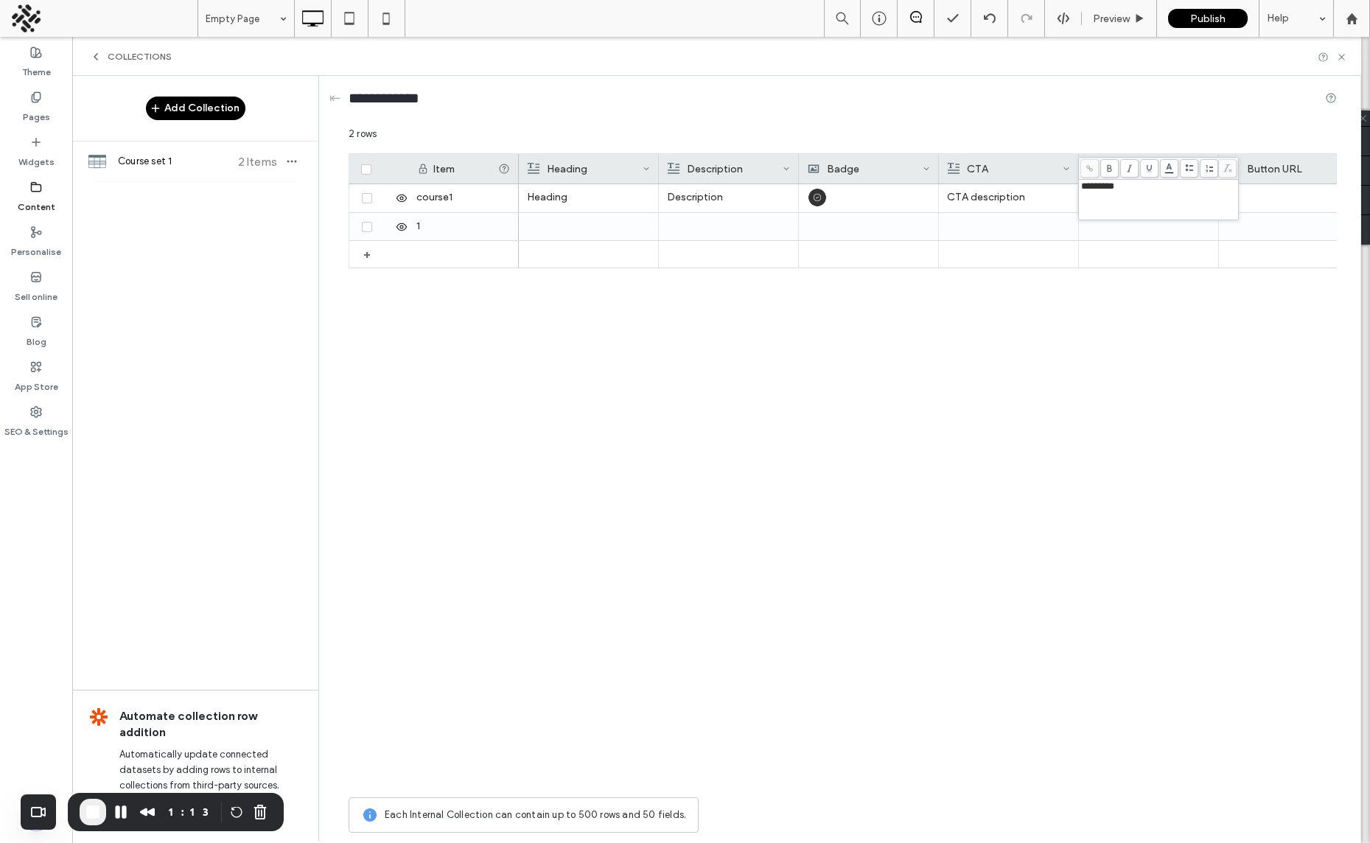
scroll to position [0, 22]
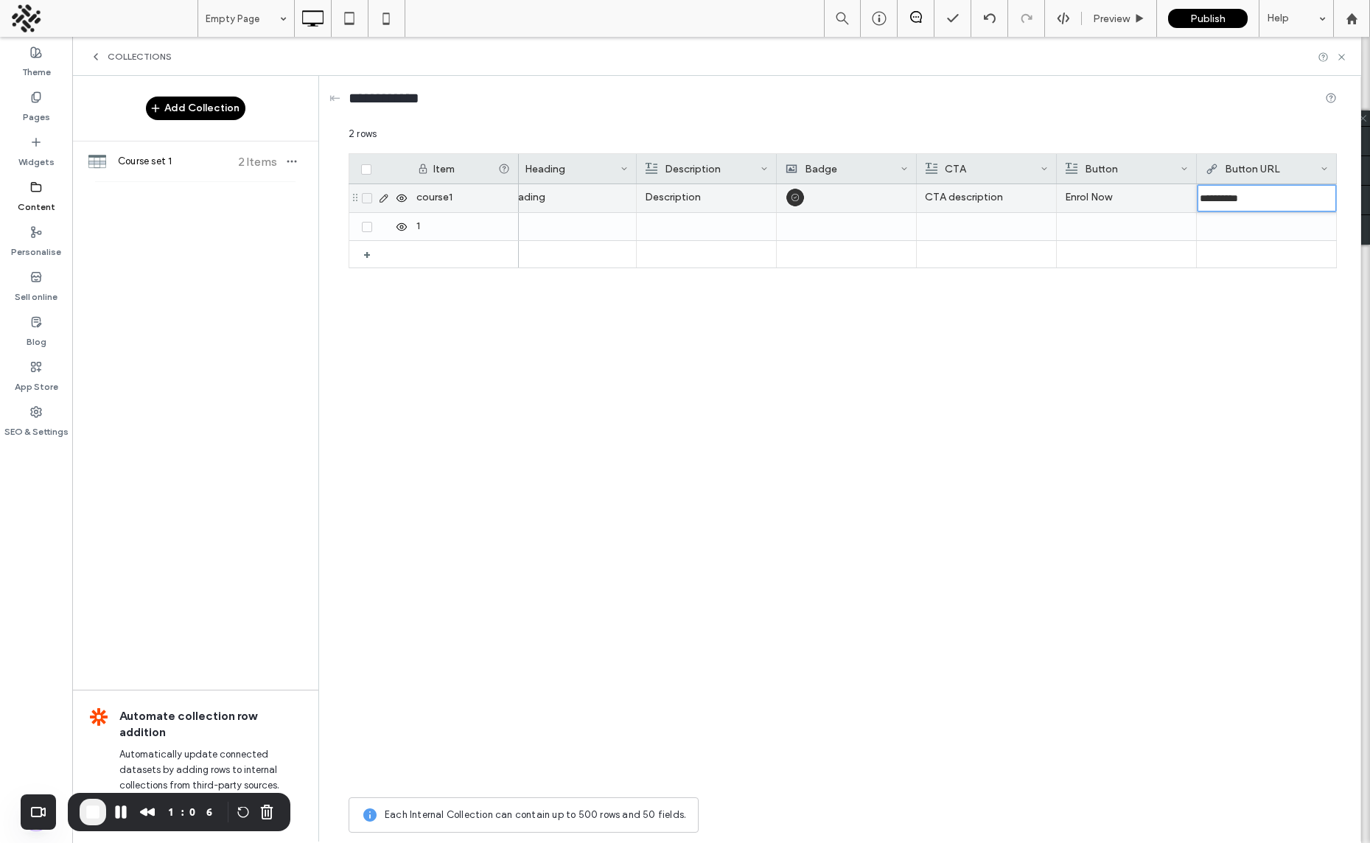
click at [1198, 199] on input "**********" at bounding box center [1266, 198] width 139 height 27
type input "**********"
click at [1259, 220] on div at bounding box center [1261, 226] width 123 height 27
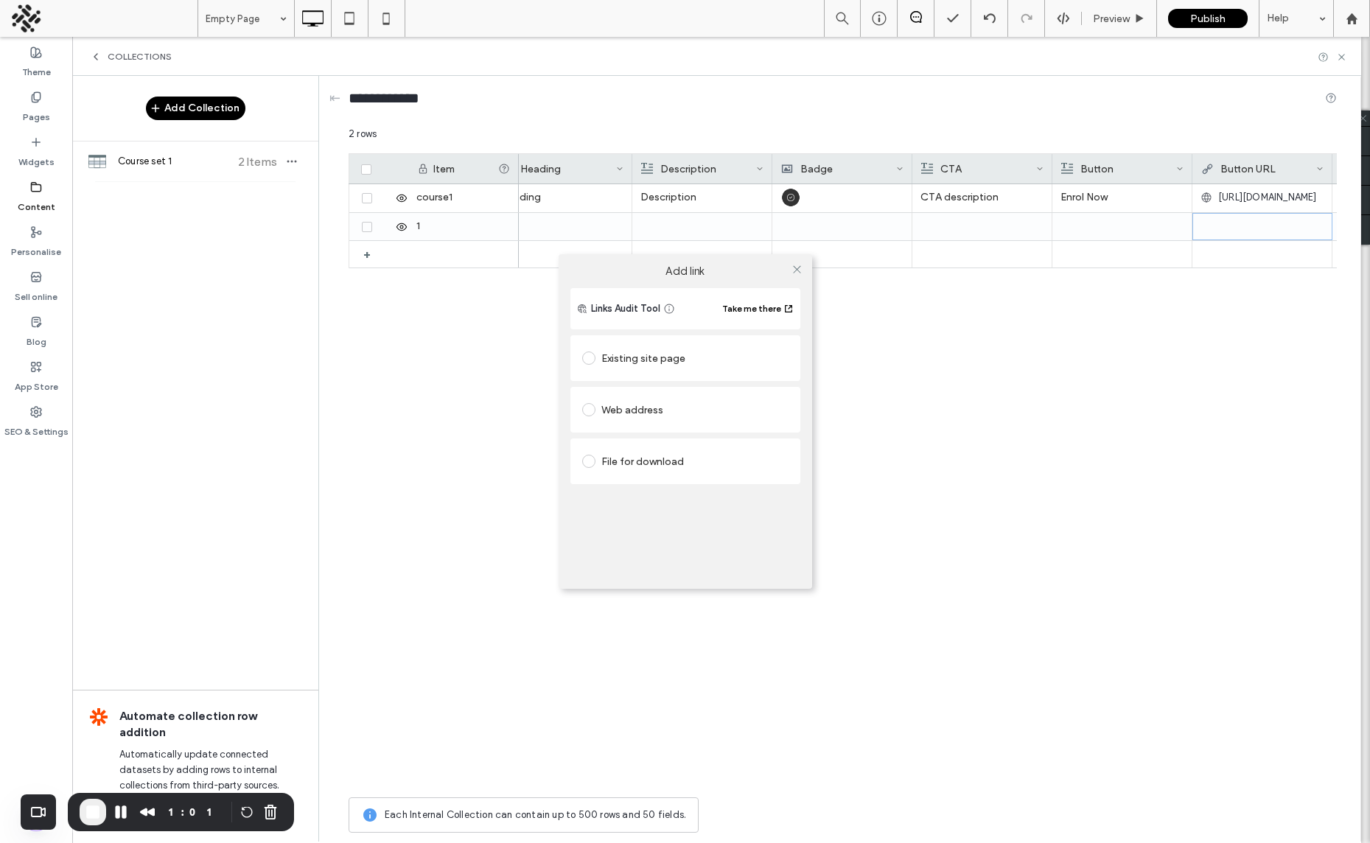
click at [1265, 201] on div "Add link Links Audit Tool Take me there Existing site page Web address File for…" at bounding box center [685, 421] width 1370 height 843
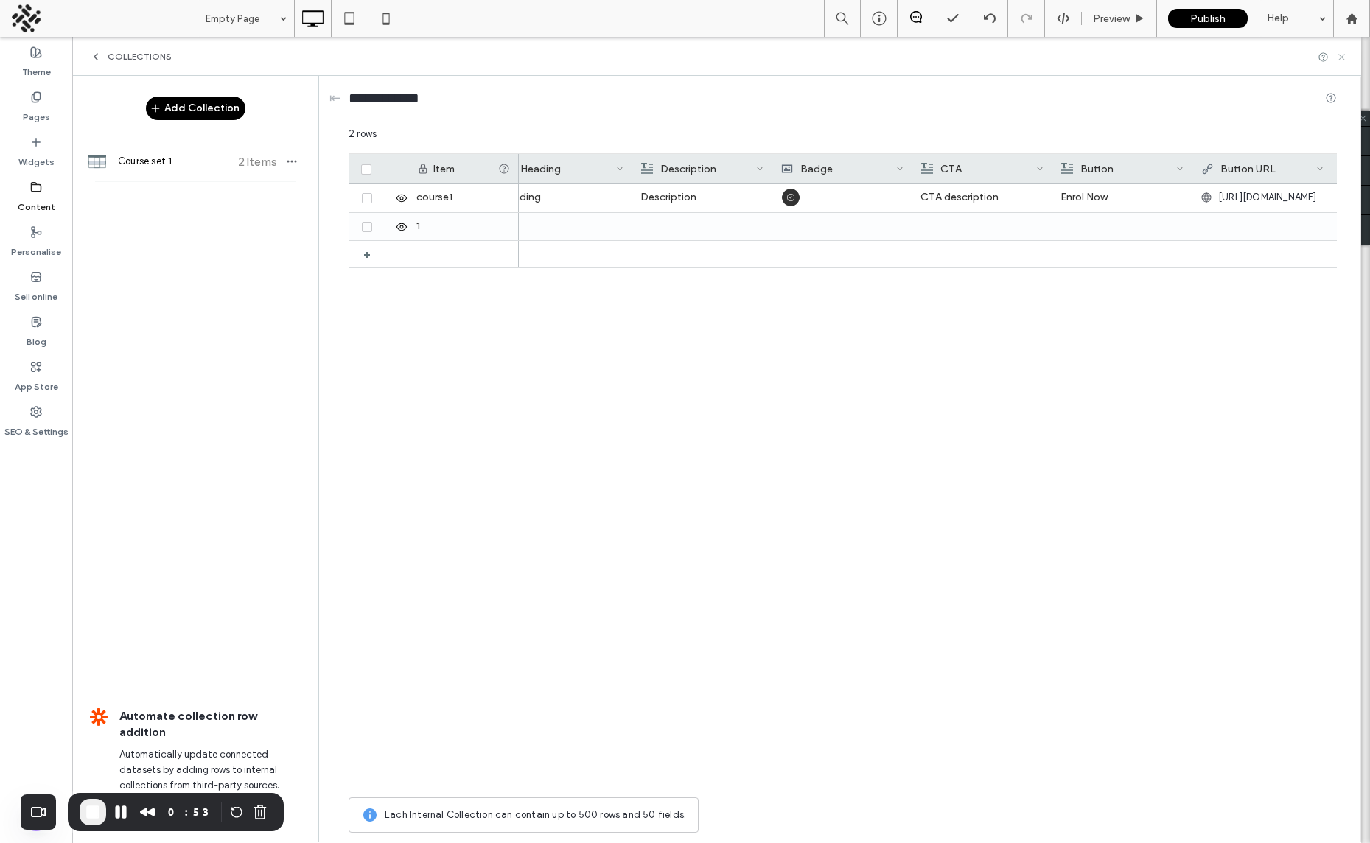
click at [1338, 55] on icon at bounding box center [1341, 57] width 11 height 11
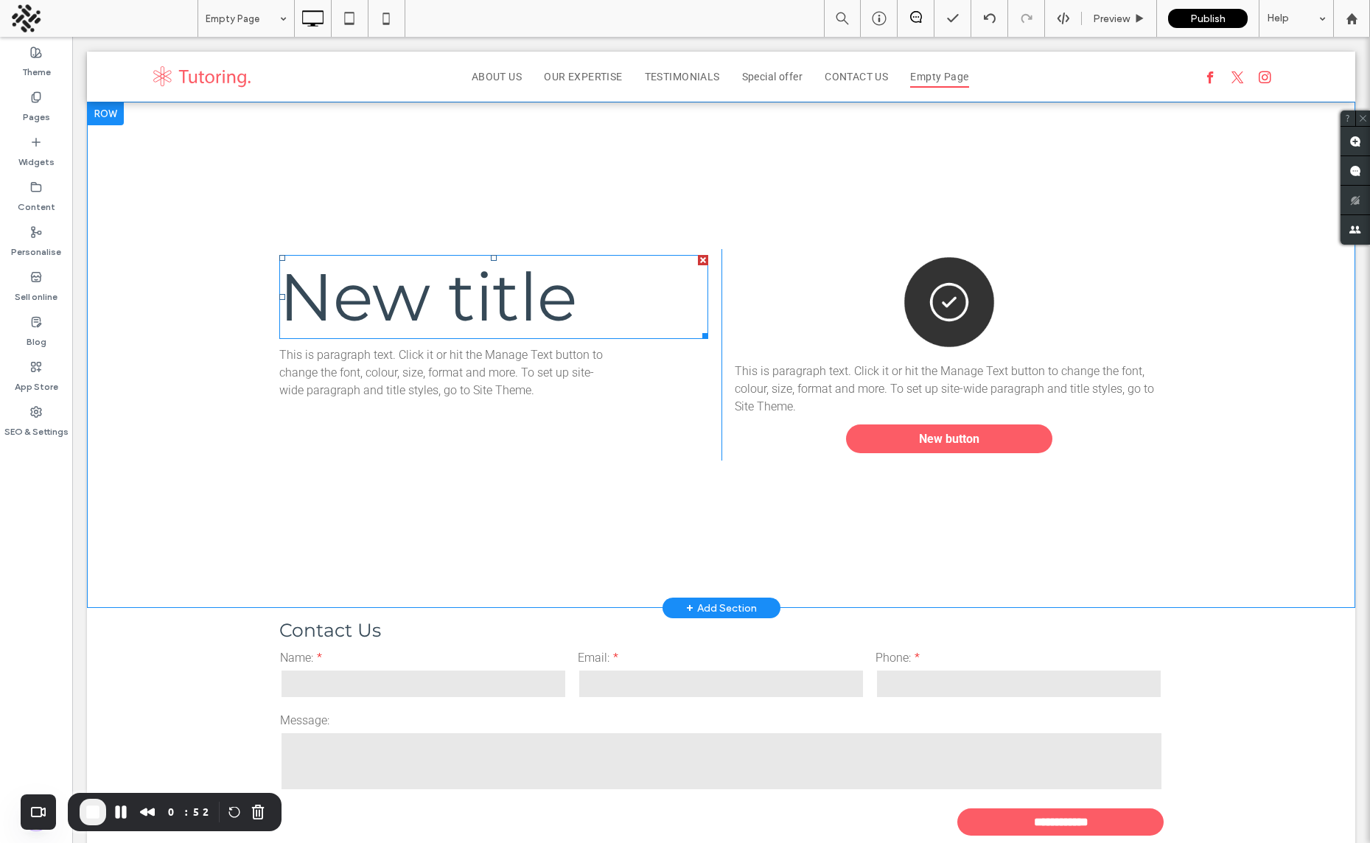
click at [502, 290] on span "New title" at bounding box center [428, 296] width 298 height 81
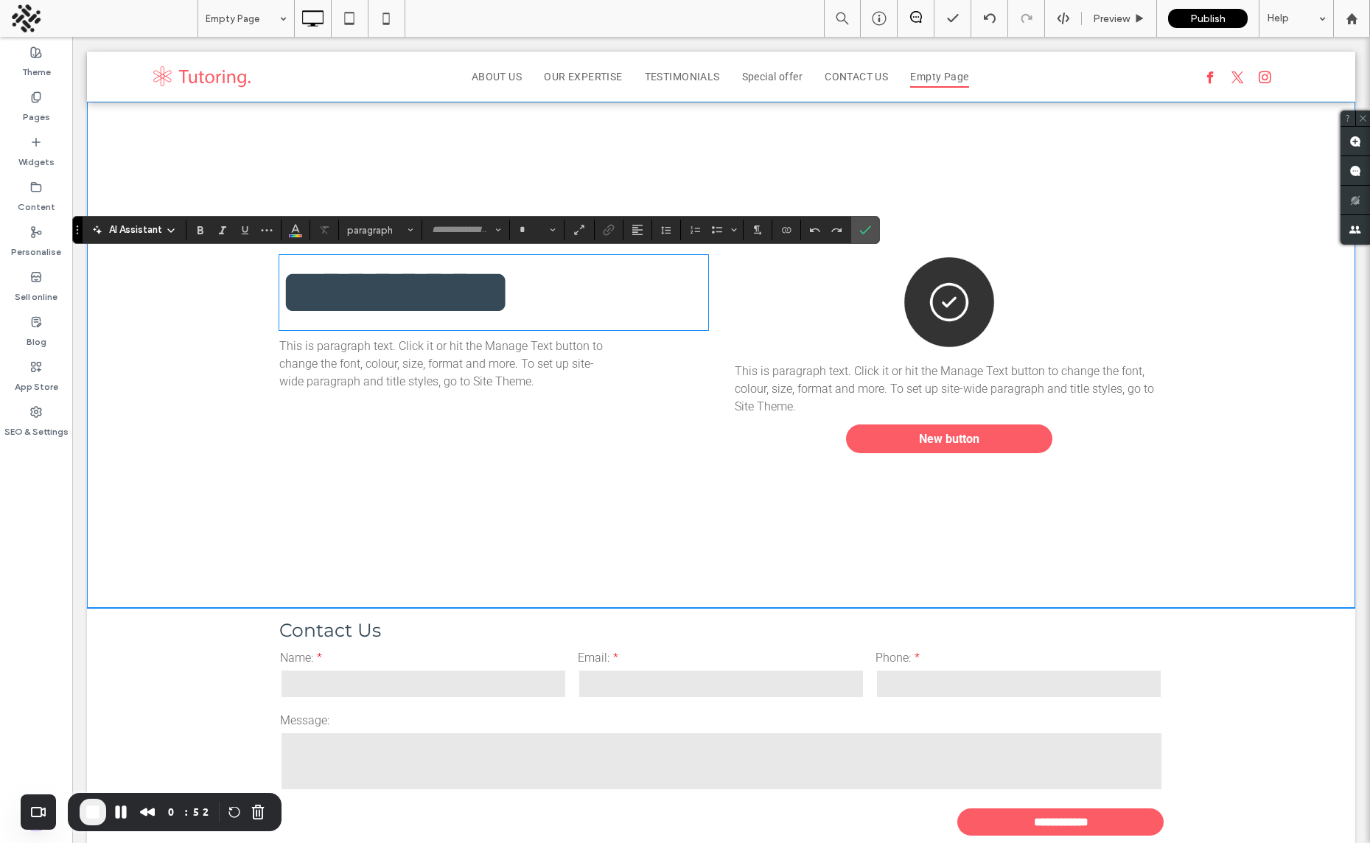
type input "**********"
type input "**"
click at [861, 226] on icon "Confirm" at bounding box center [865, 230] width 12 height 12
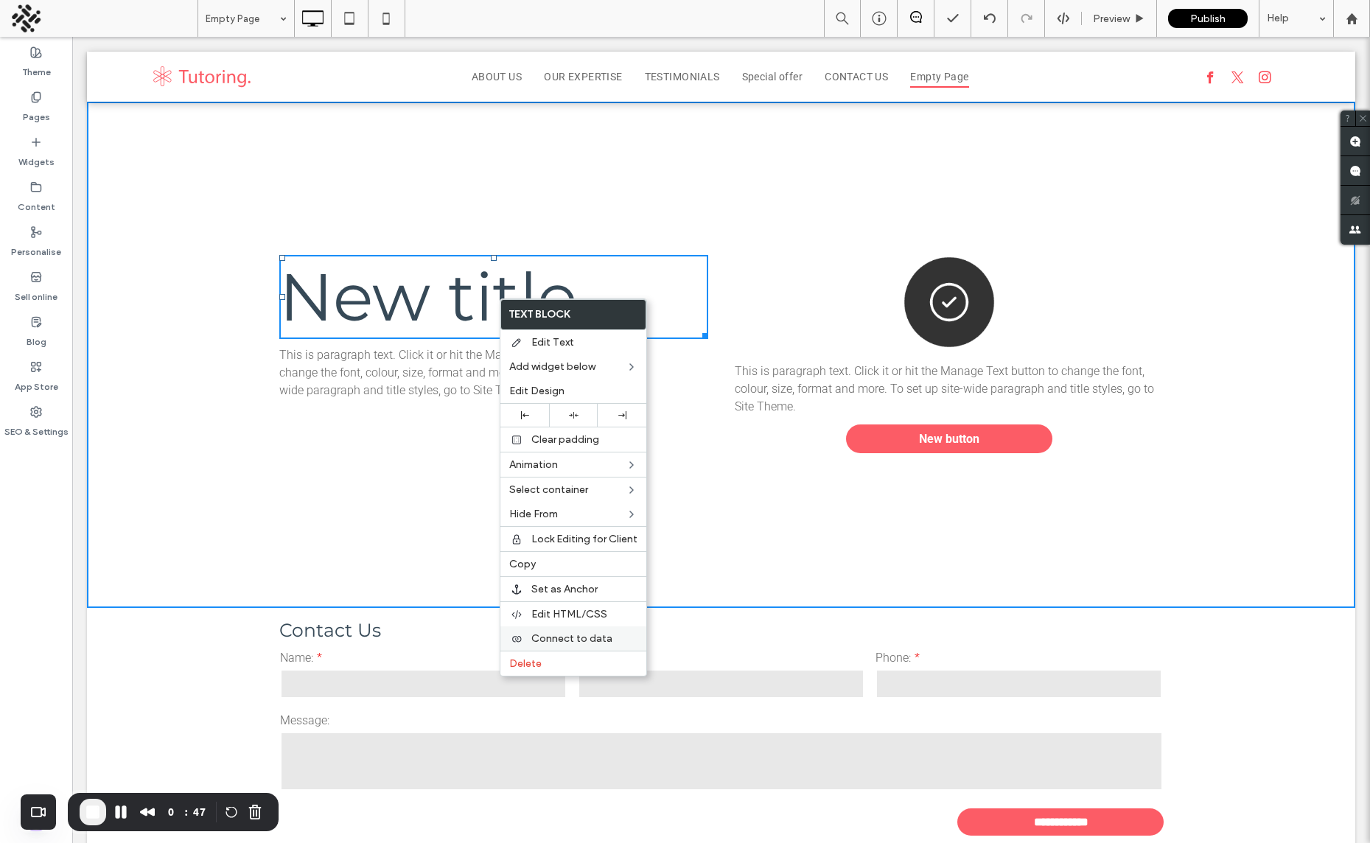
click at [547, 637] on span "Connect to data" at bounding box center [571, 638] width 81 height 13
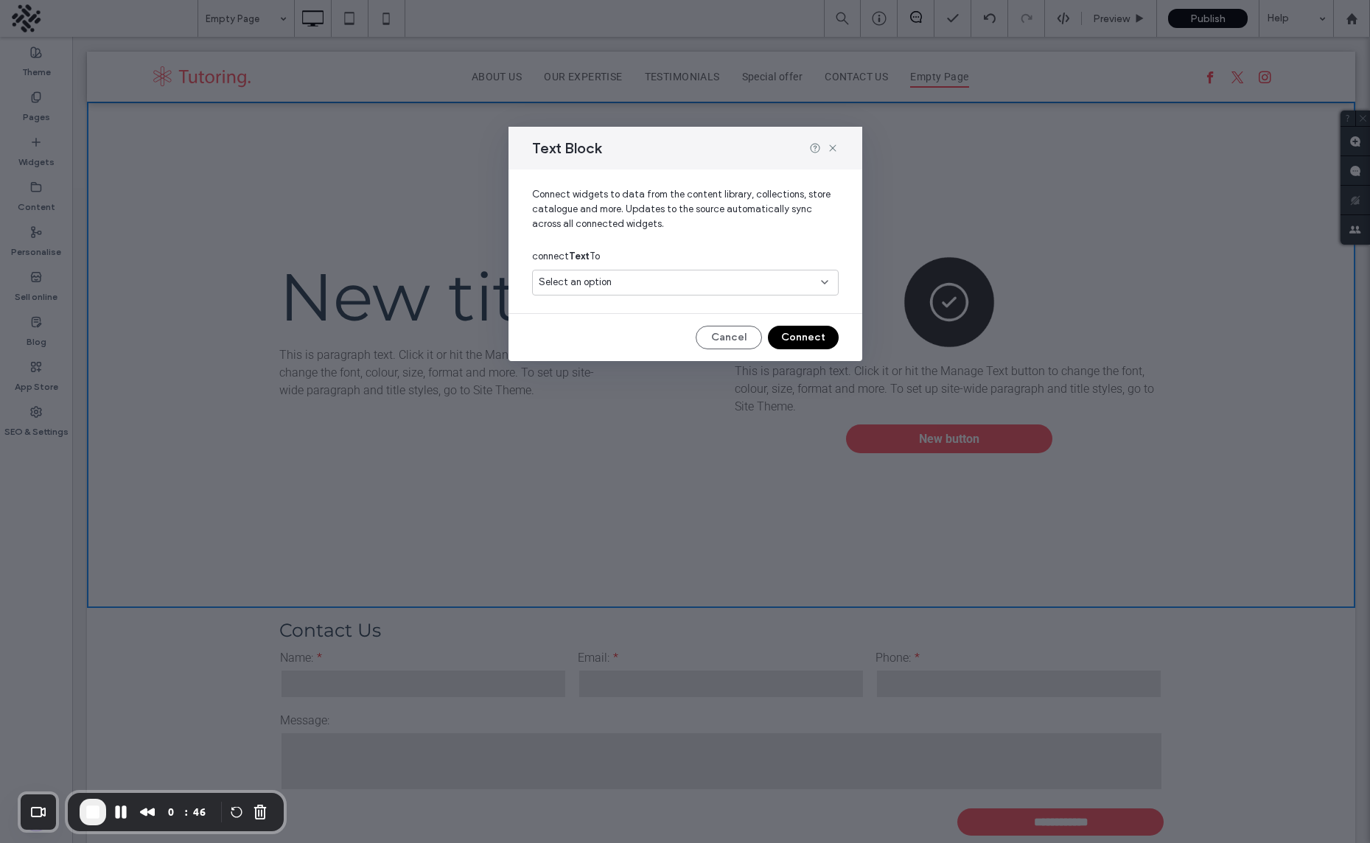
click at [619, 279] on div "Select an option" at bounding box center [677, 282] width 276 height 15
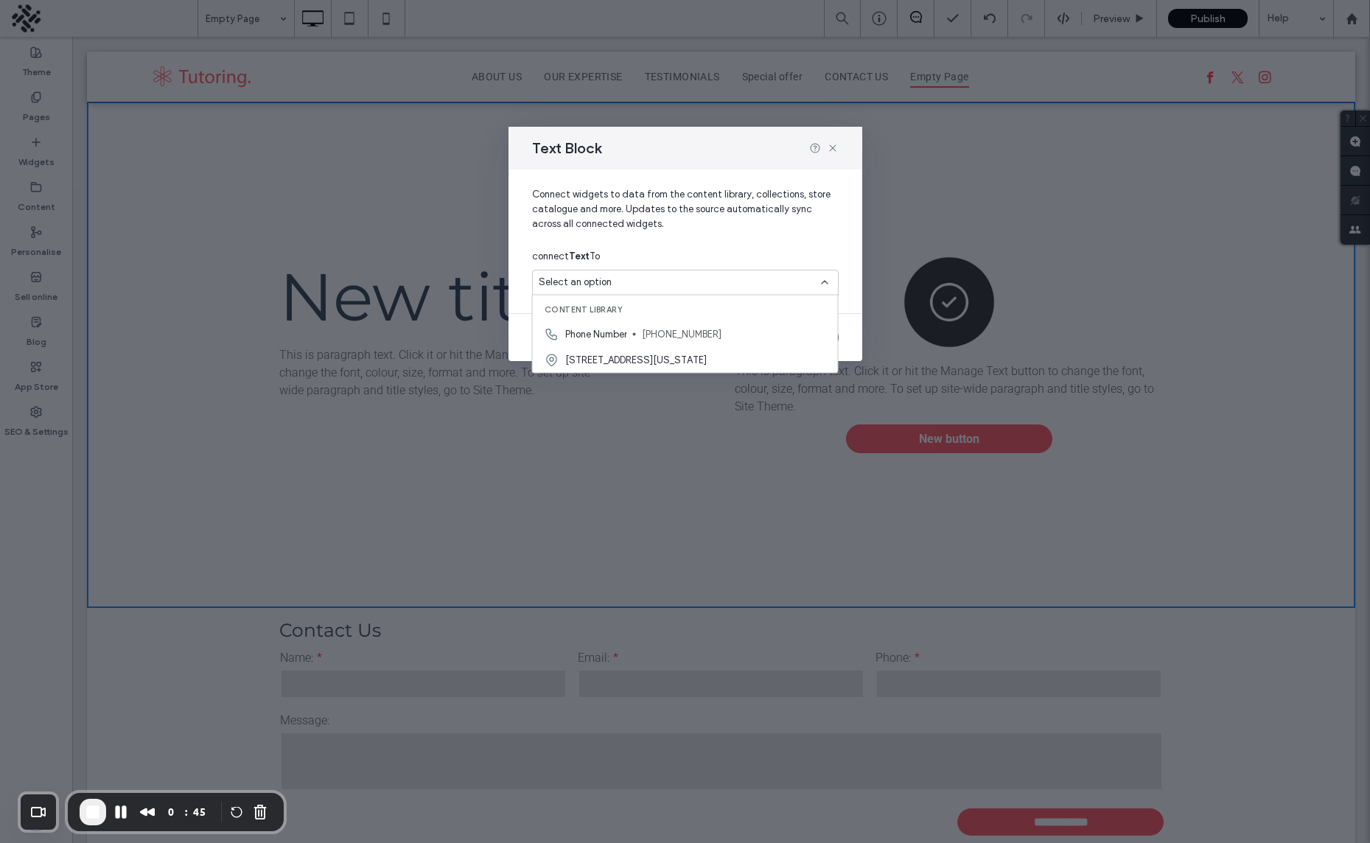
click at [620, 278] on div "Select an option" at bounding box center [677, 282] width 276 height 15
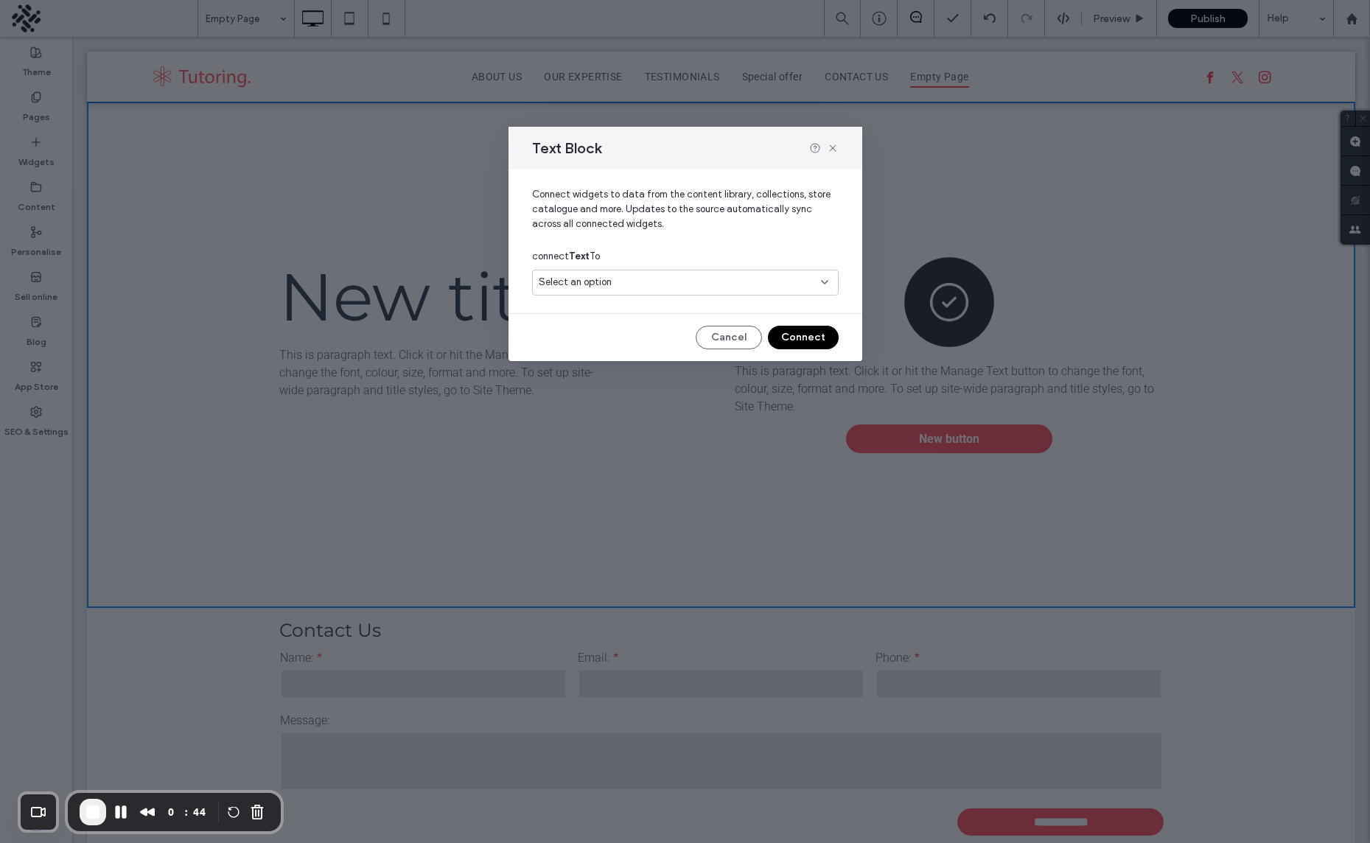
click at [755, 275] on div "Select an option" at bounding box center [677, 282] width 276 height 15
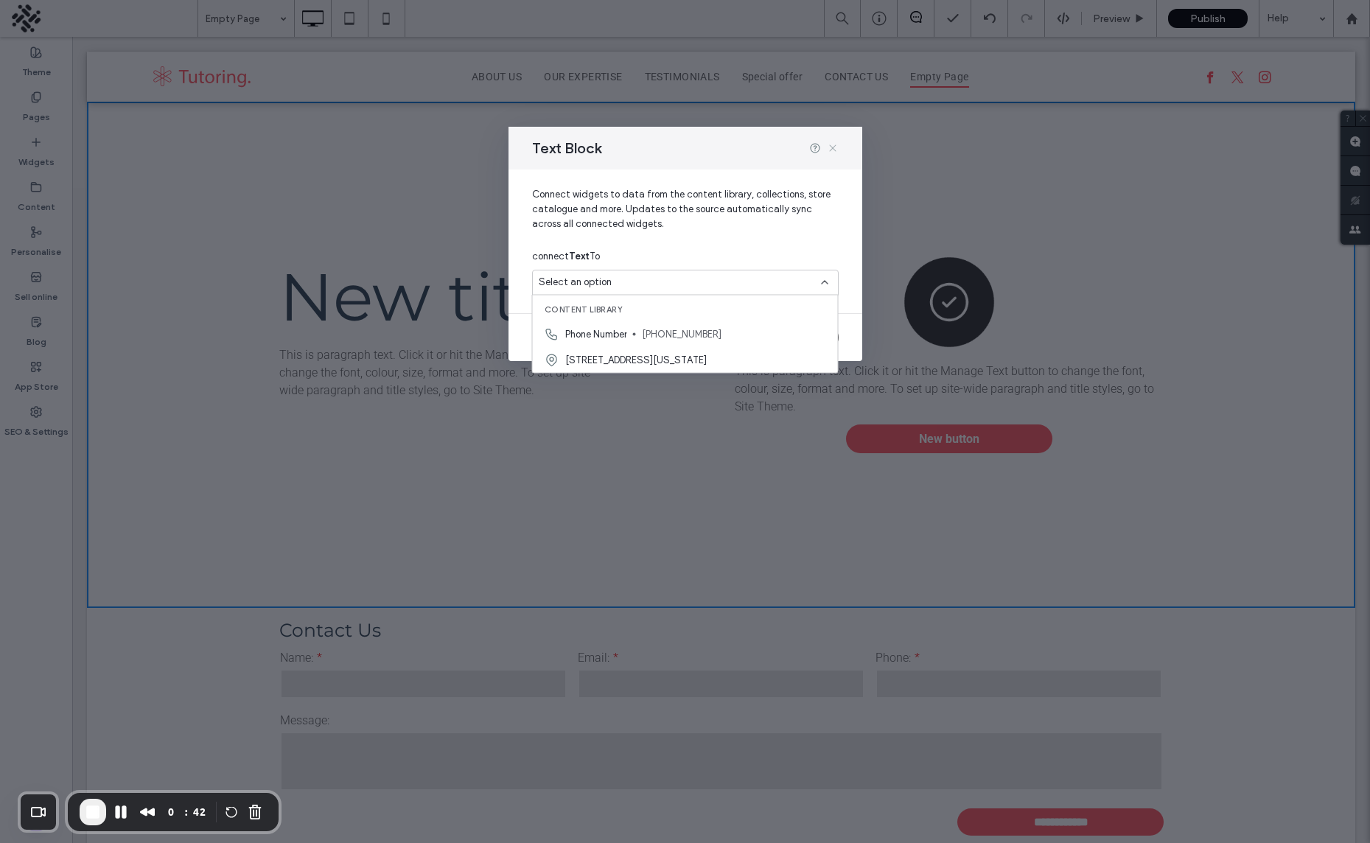
click at [828, 142] on icon at bounding box center [833, 148] width 12 height 12
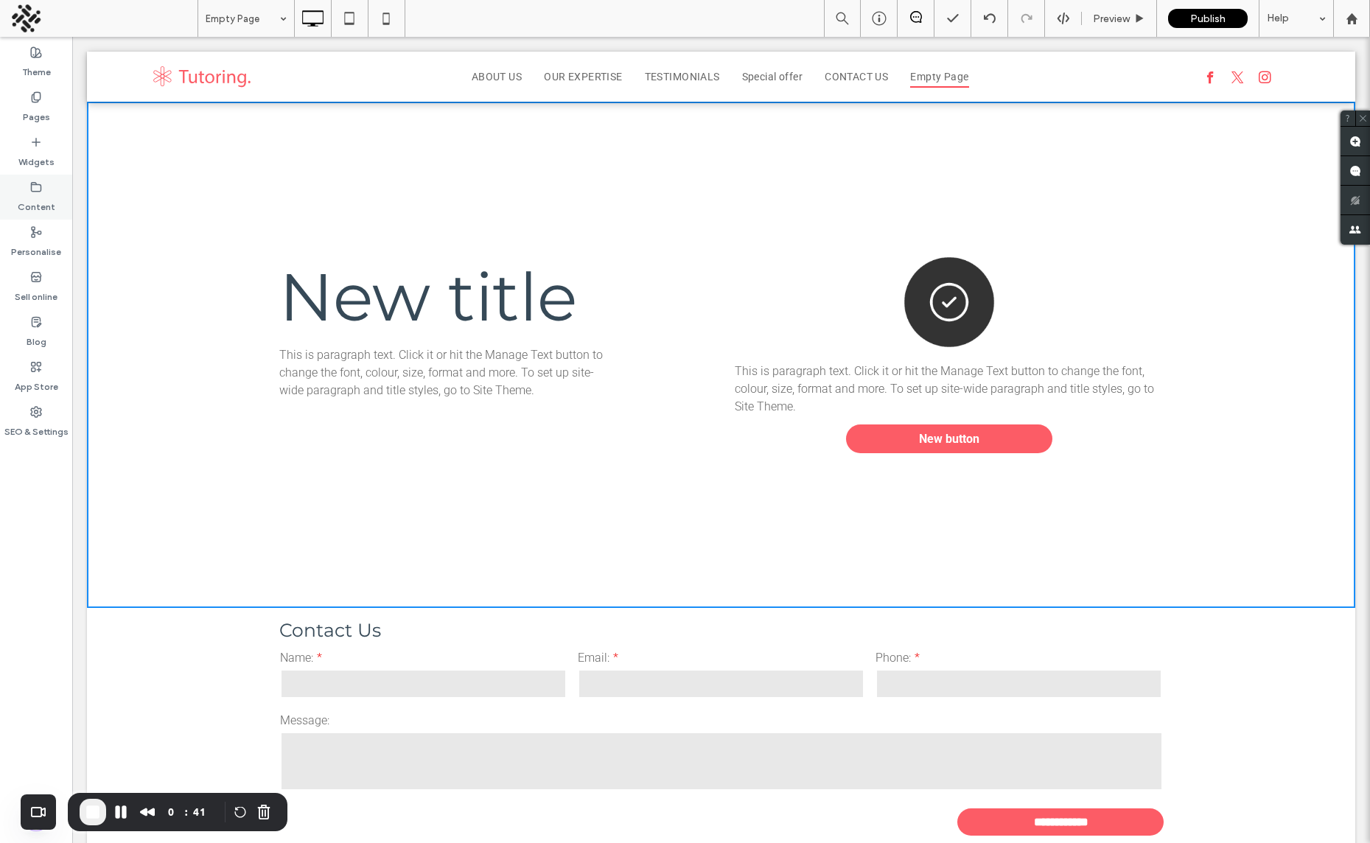
click at [38, 195] on label "Content" at bounding box center [37, 203] width 38 height 21
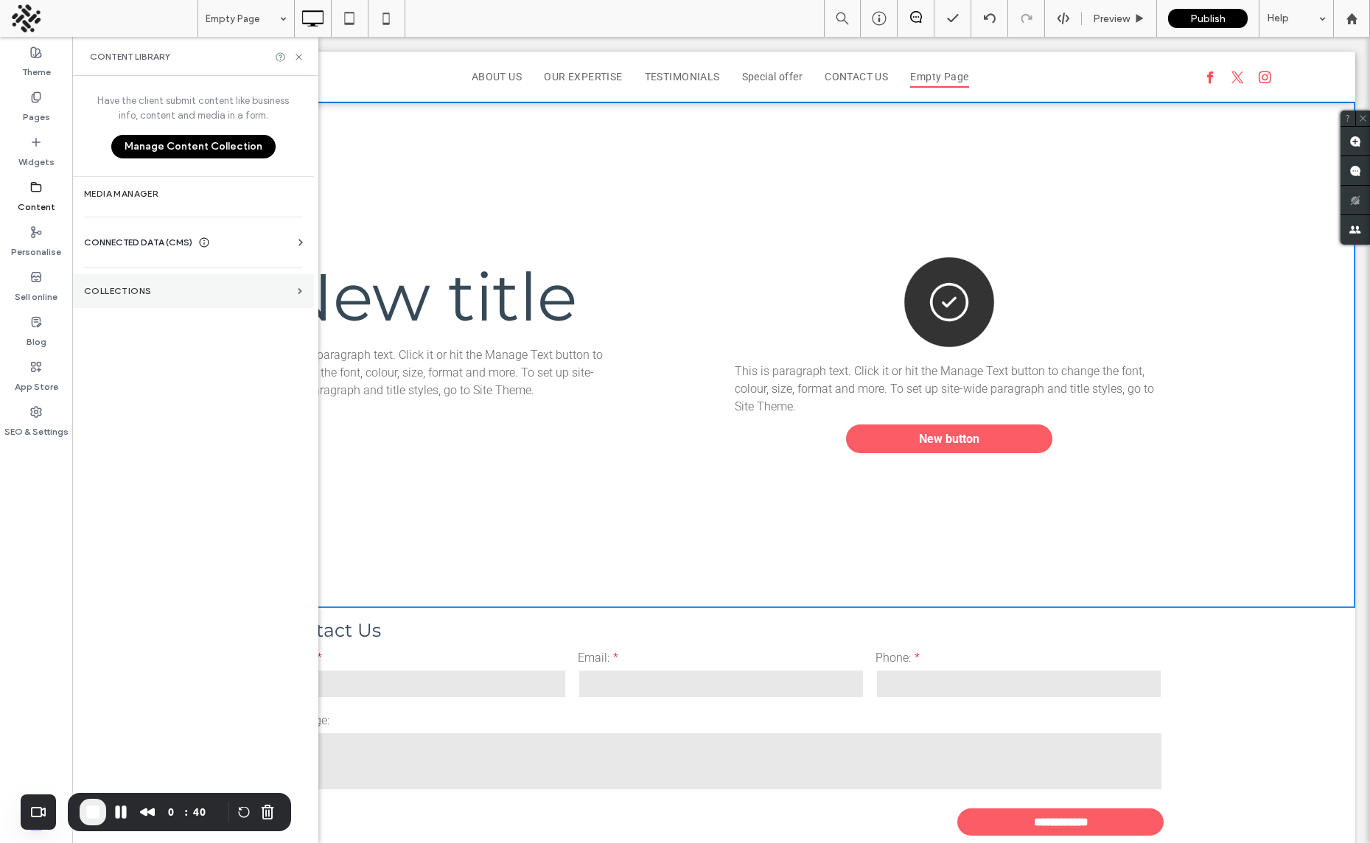
click at [138, 294] on label "COLLECTIONS" at bounding box center [188, 291] width 208 height 10
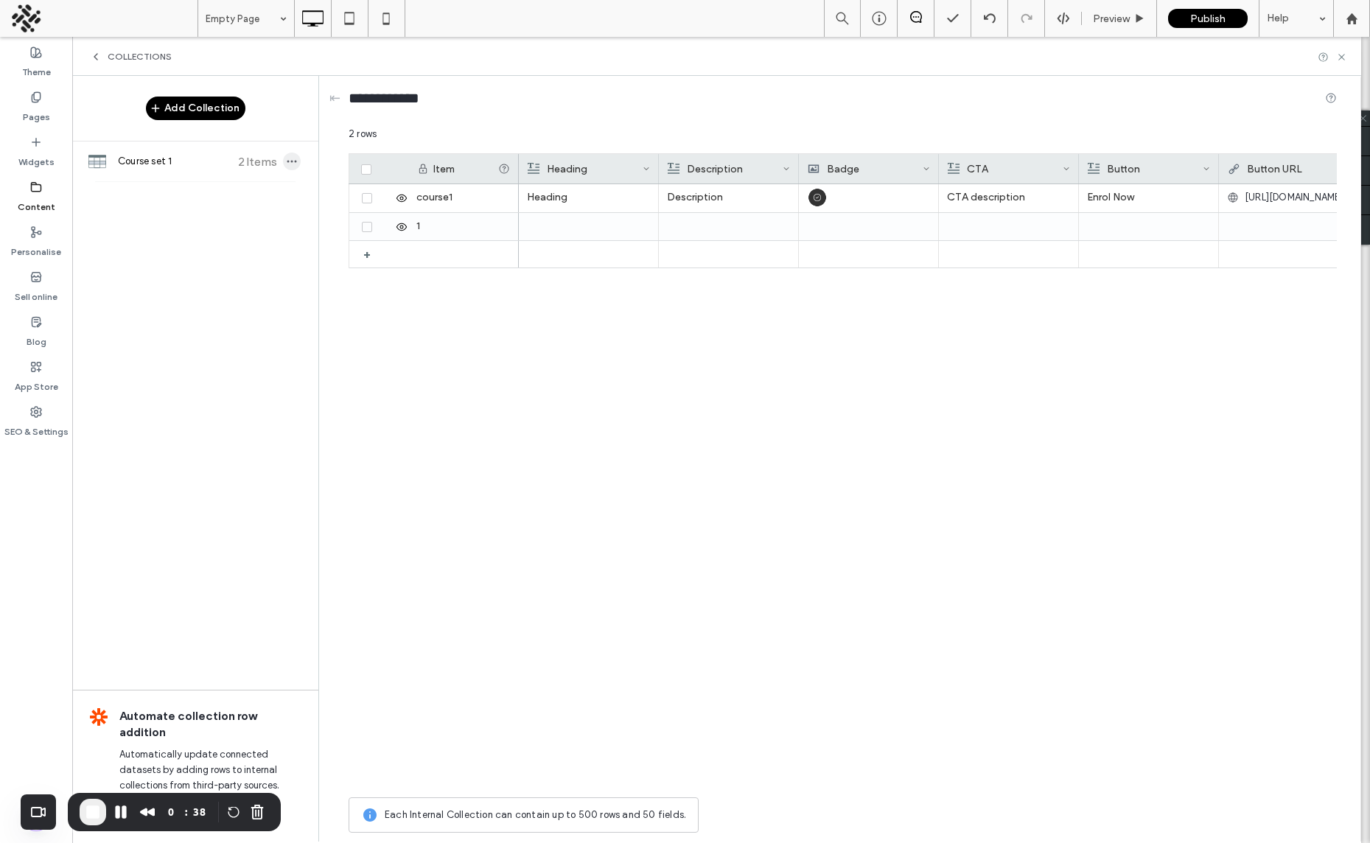
click at [296, 160] on icon "button" at bounding box center [292, 161] width 12 height 12
click at [358, 222] on span "Publish Collection" at bounding box center [377, 222] width 80 height 15
click at [1178, 63] on span "You've published your collection." at bounding box center [1234, 64] width 145 height 15
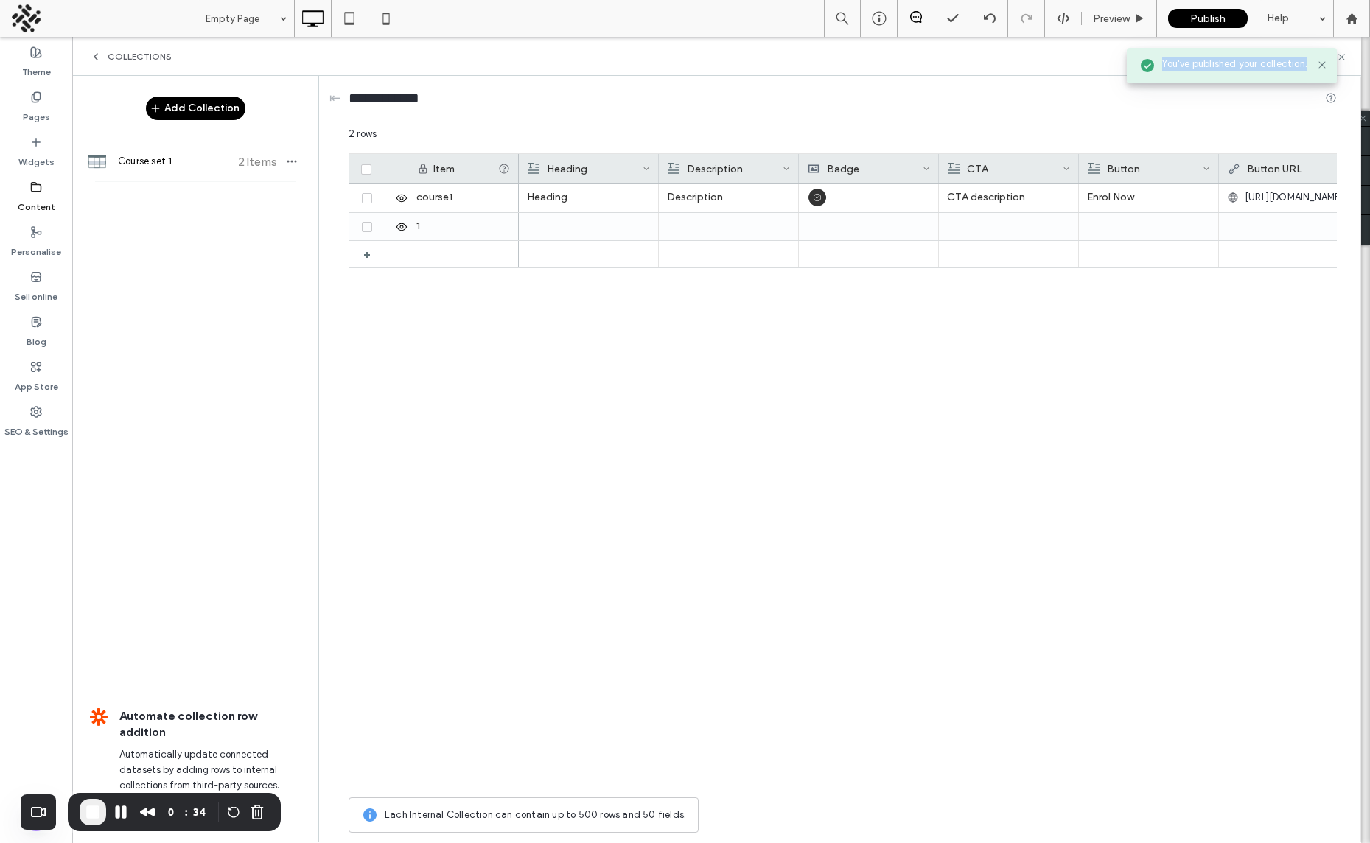
click at [1178, 63] on span "You've published your collection." at bounding box center [1234, 64] width 145 height 15
drag, startPoint x: 1340, startPoint y: 55, endPoint x: 1264, endPoint y: 20, distance: 83.4
click at [1340, 55] on use at bounding box center [1341, 57] width 6 height 6
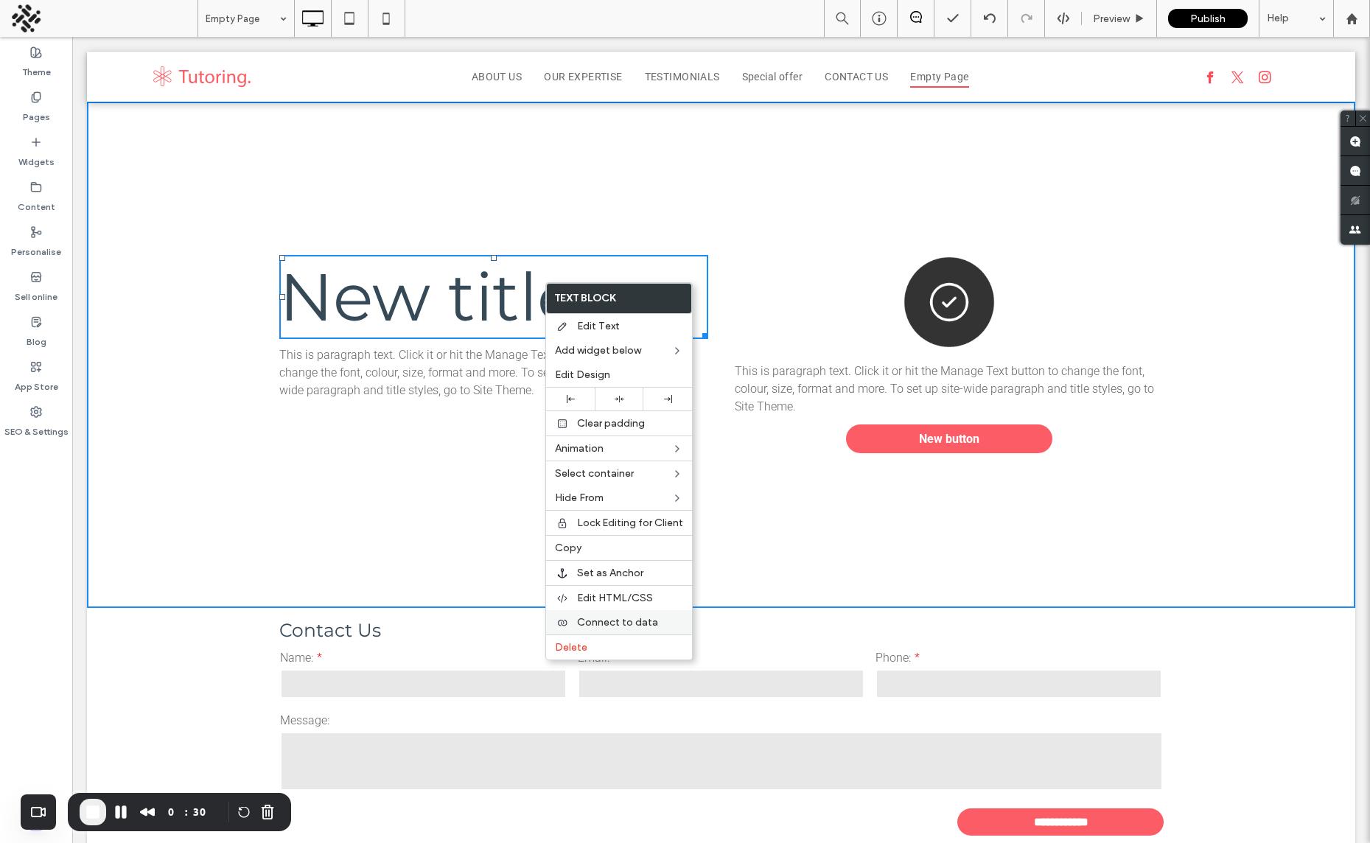
click at [615, 618] on span "Connect to data" at bounding box center [617, 622] width 81 height 13
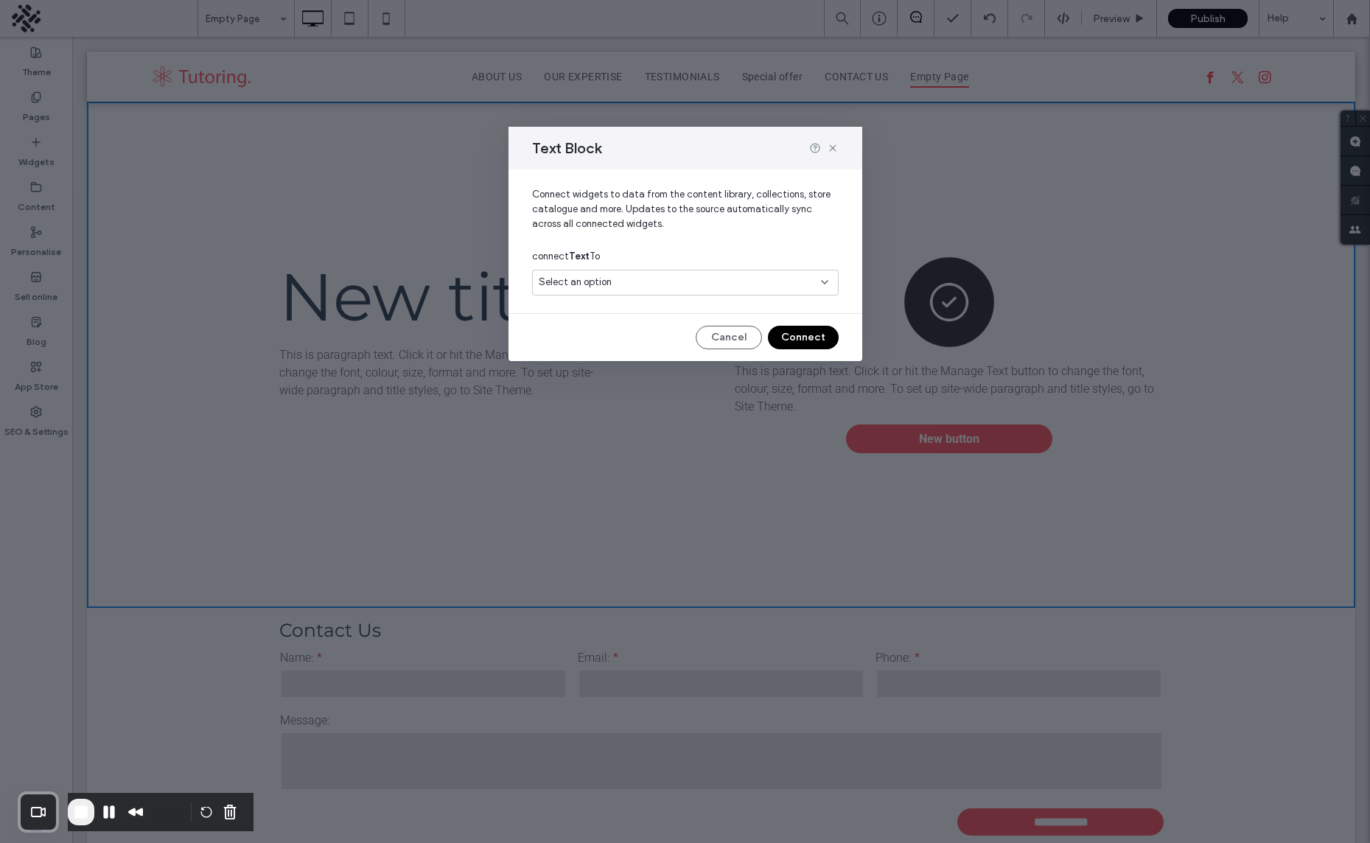
click at [629, 279] on div "Select an option" at bounding box center [677, 282] width 276 height 15
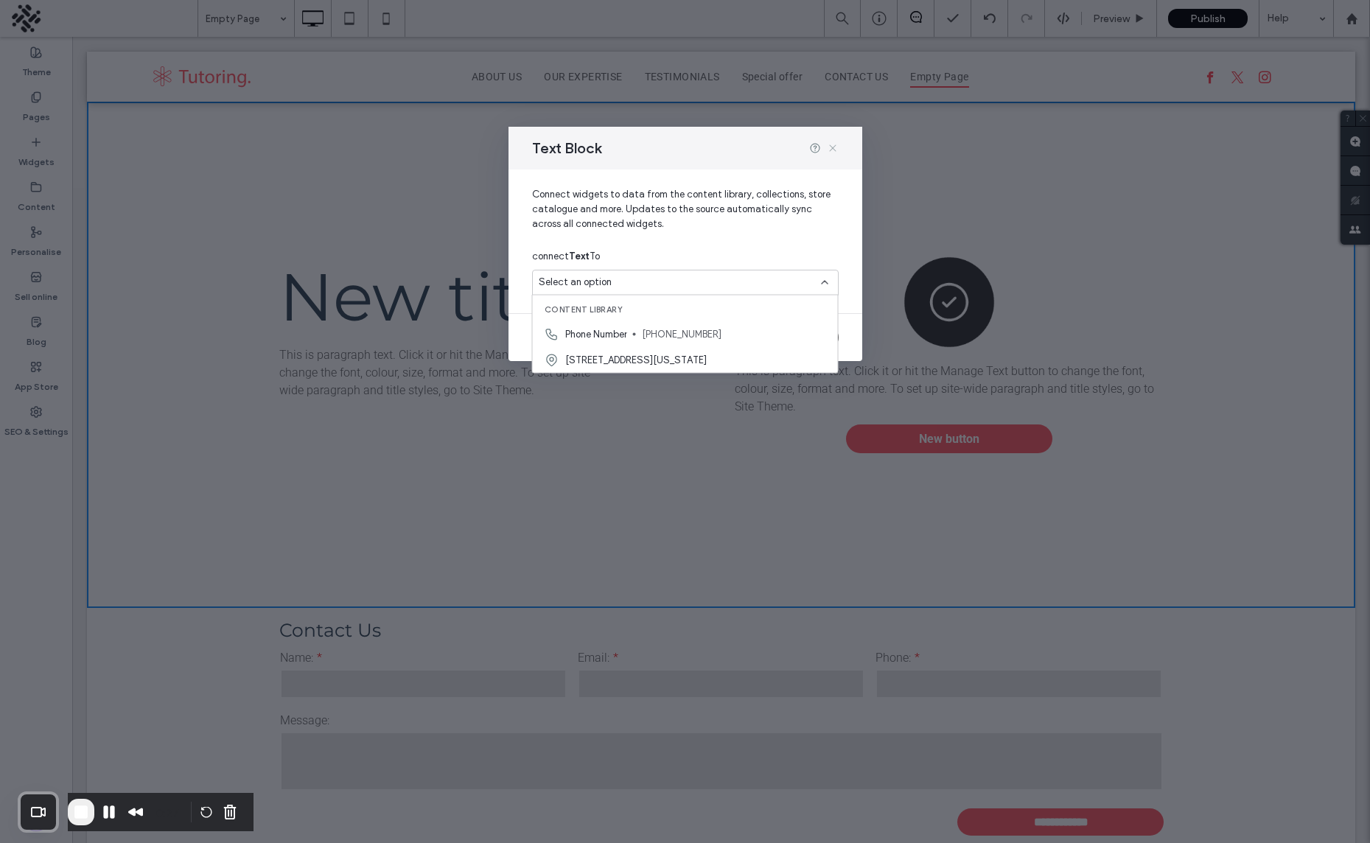
click at [829, 144] on use at bounding box center [832, 147] width 7 height 7
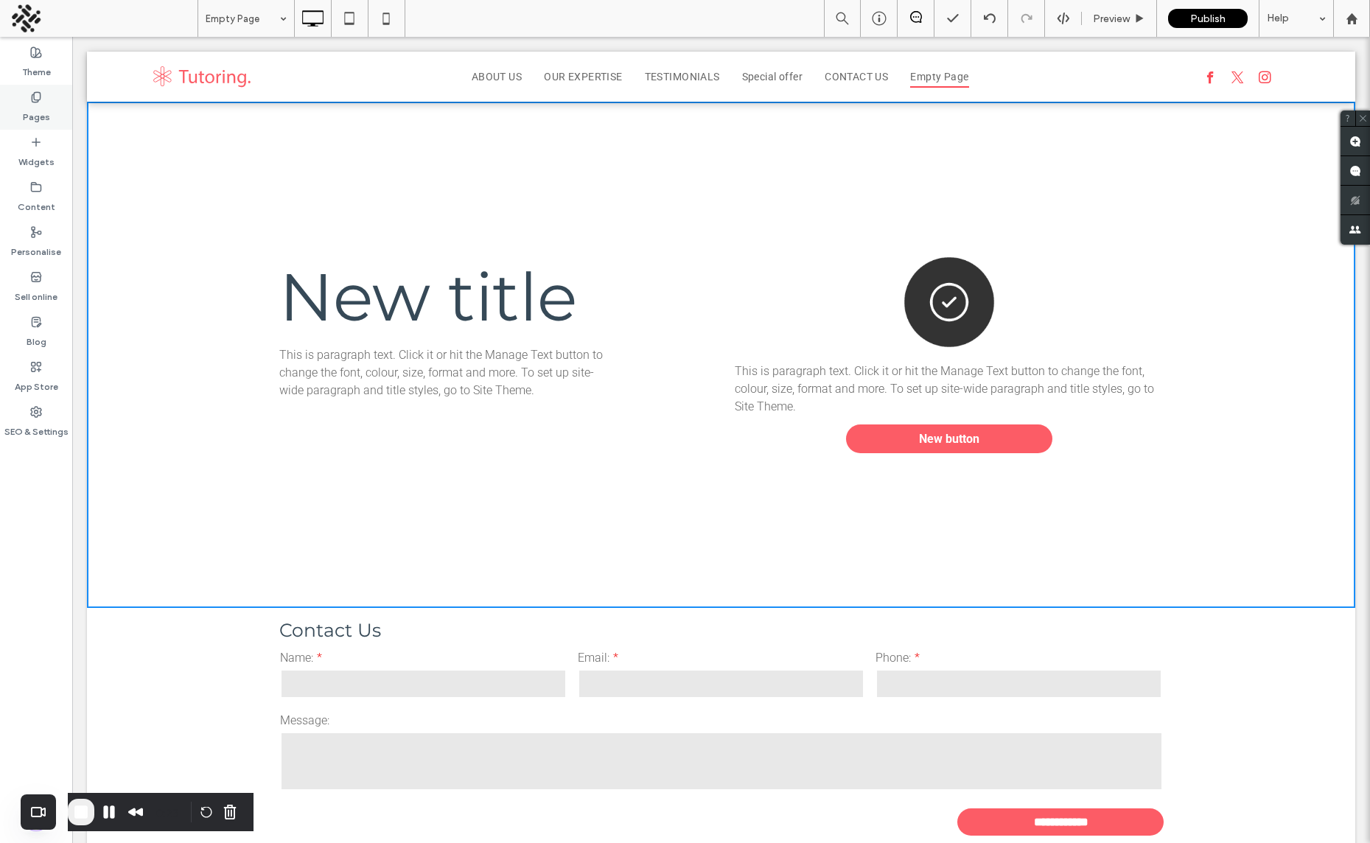
click at [32, 106] on label "Pages" at bounding box center [36, 113] width 27 height 21
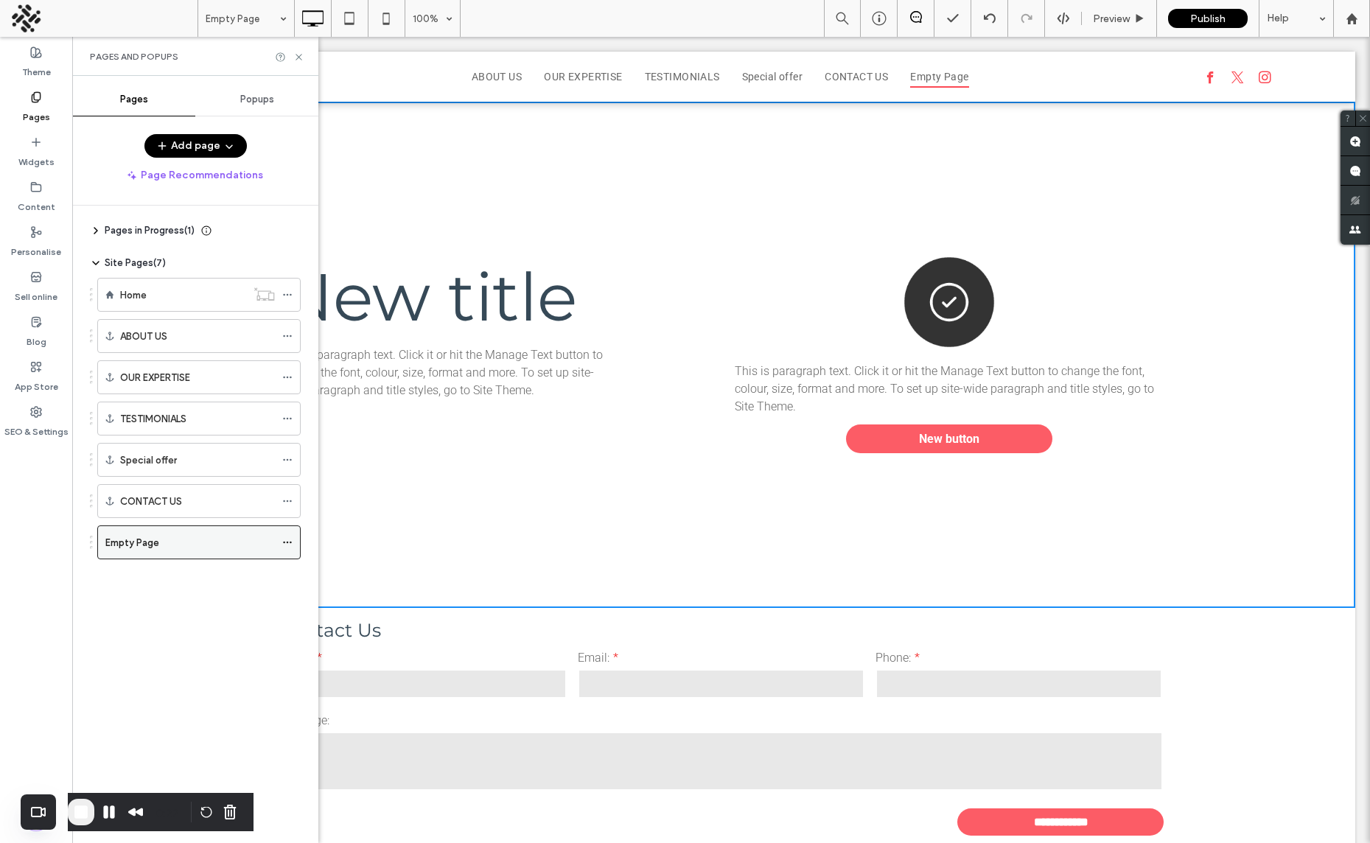
click at [284, 541] on icon at bounding box center [287, 542] width 10 height 10
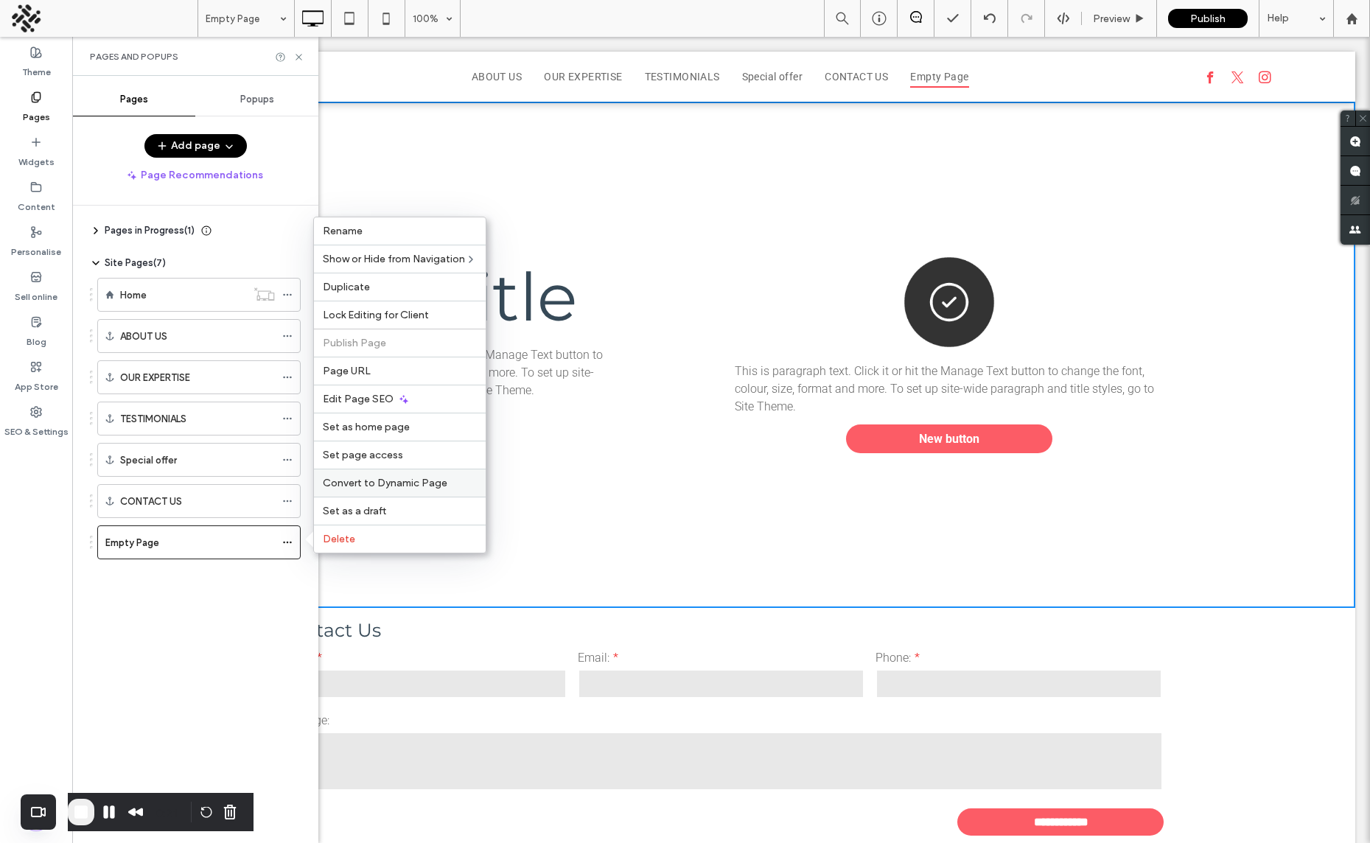
click at [379, 482] on span "Convert to Dynamic Page" at bounding box center [385, 483] width 125 height 13
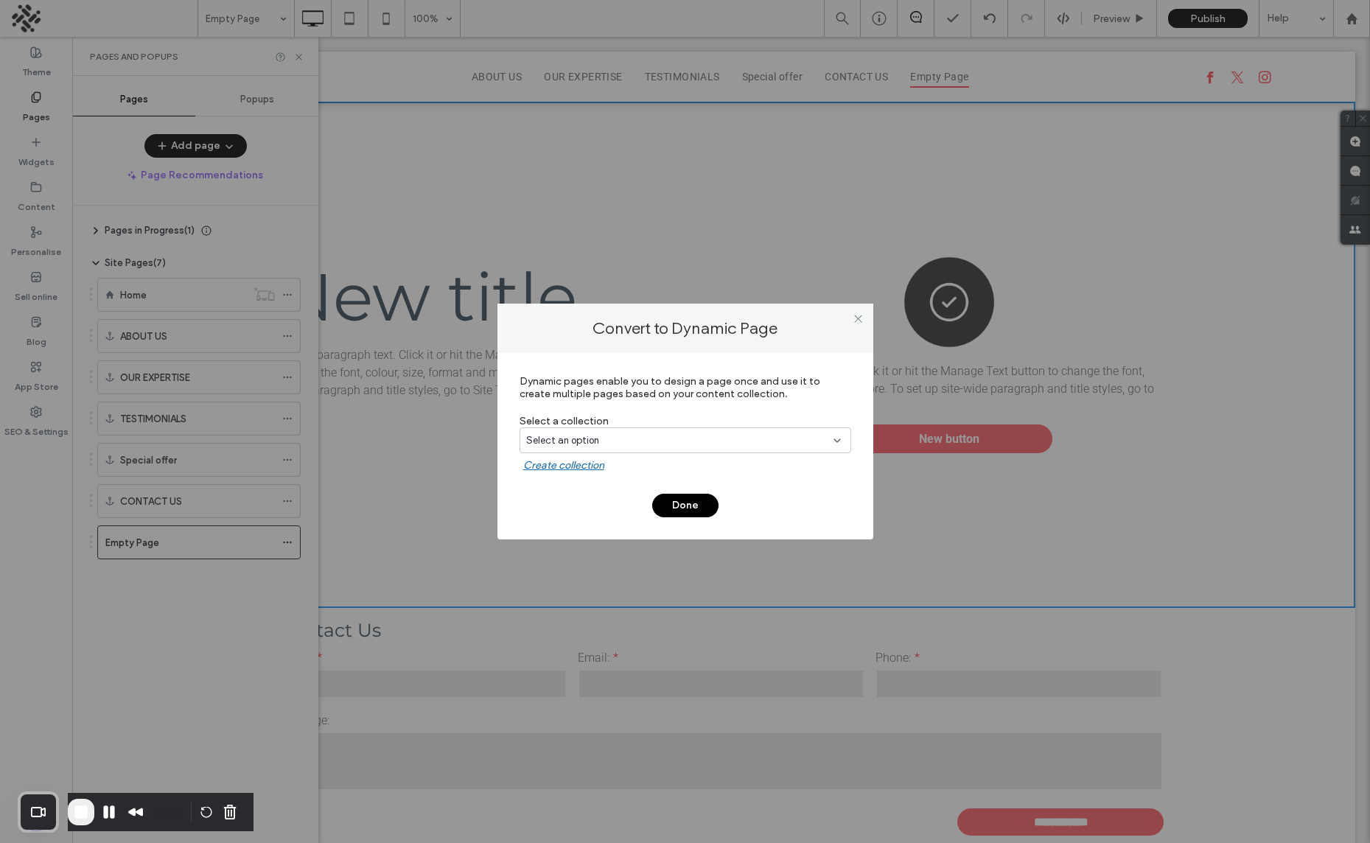
click at [610, 438] on div "Select an option" at bounding box center [676, 440] width 301 height 15
click at [598, 493] on span "Course set 1" at bounding box center [579, 492] width 52 height 15
click at [677, 505] on button "Done" at bounding box center [685, 506] width 66 height 24
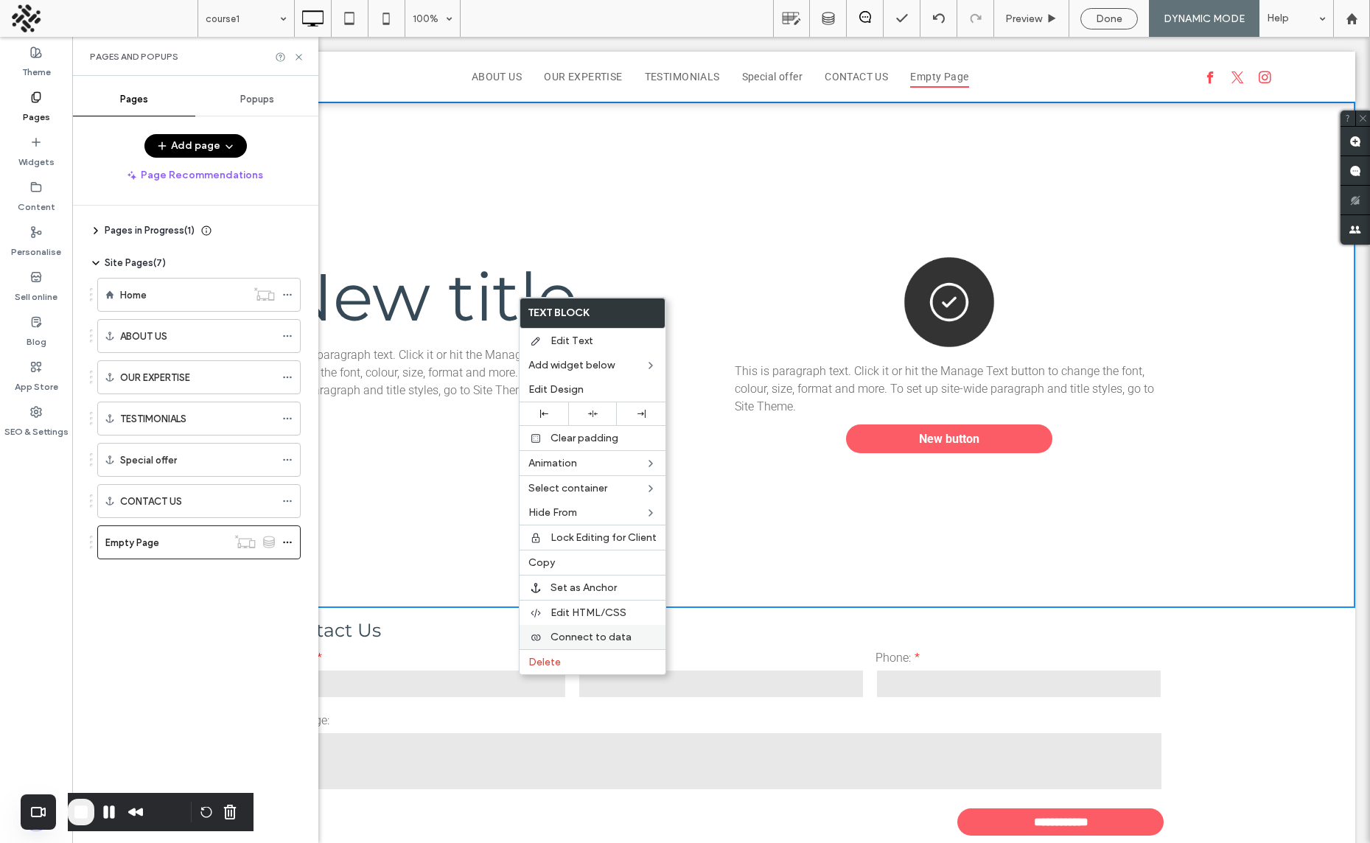
click at [599, 640] on span "Connect to data" at bounding box center [590, 637] width 81 height 13
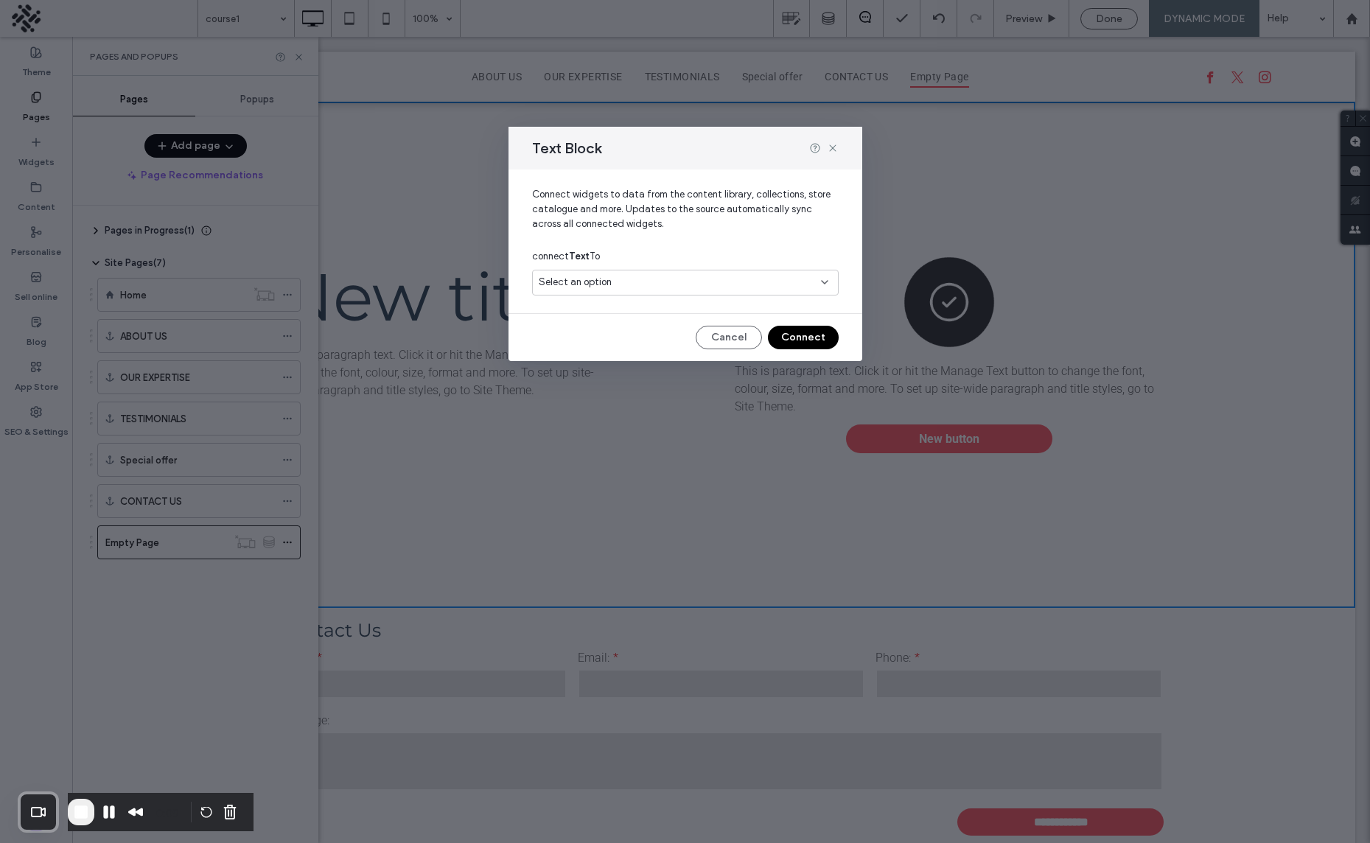
click at [628, 281] on div "Select an option" at bounding box center [677, 282] width 276 height 15
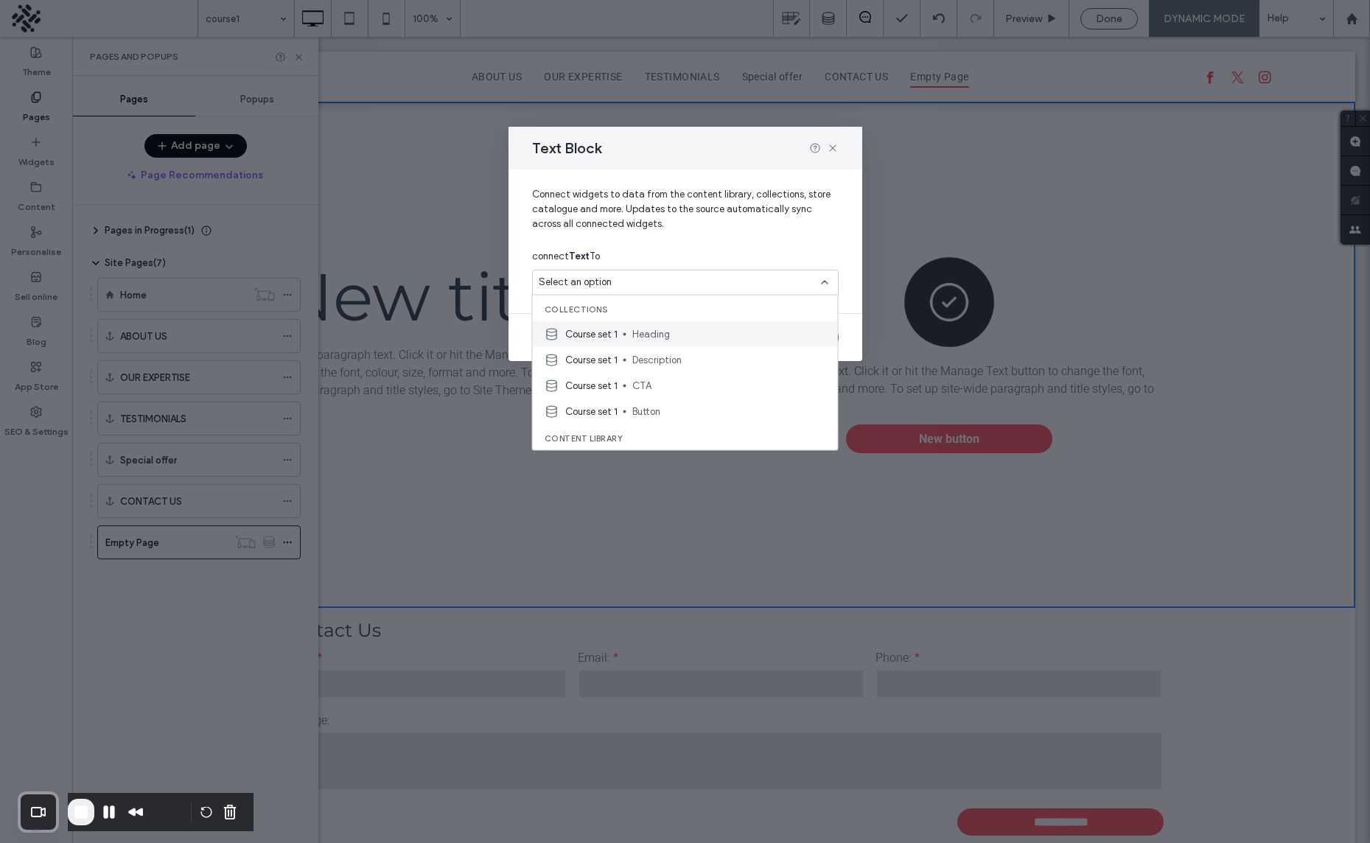
click at [647, 332] on span "Heading" at bounding box center [729, 333] width 194 height 15
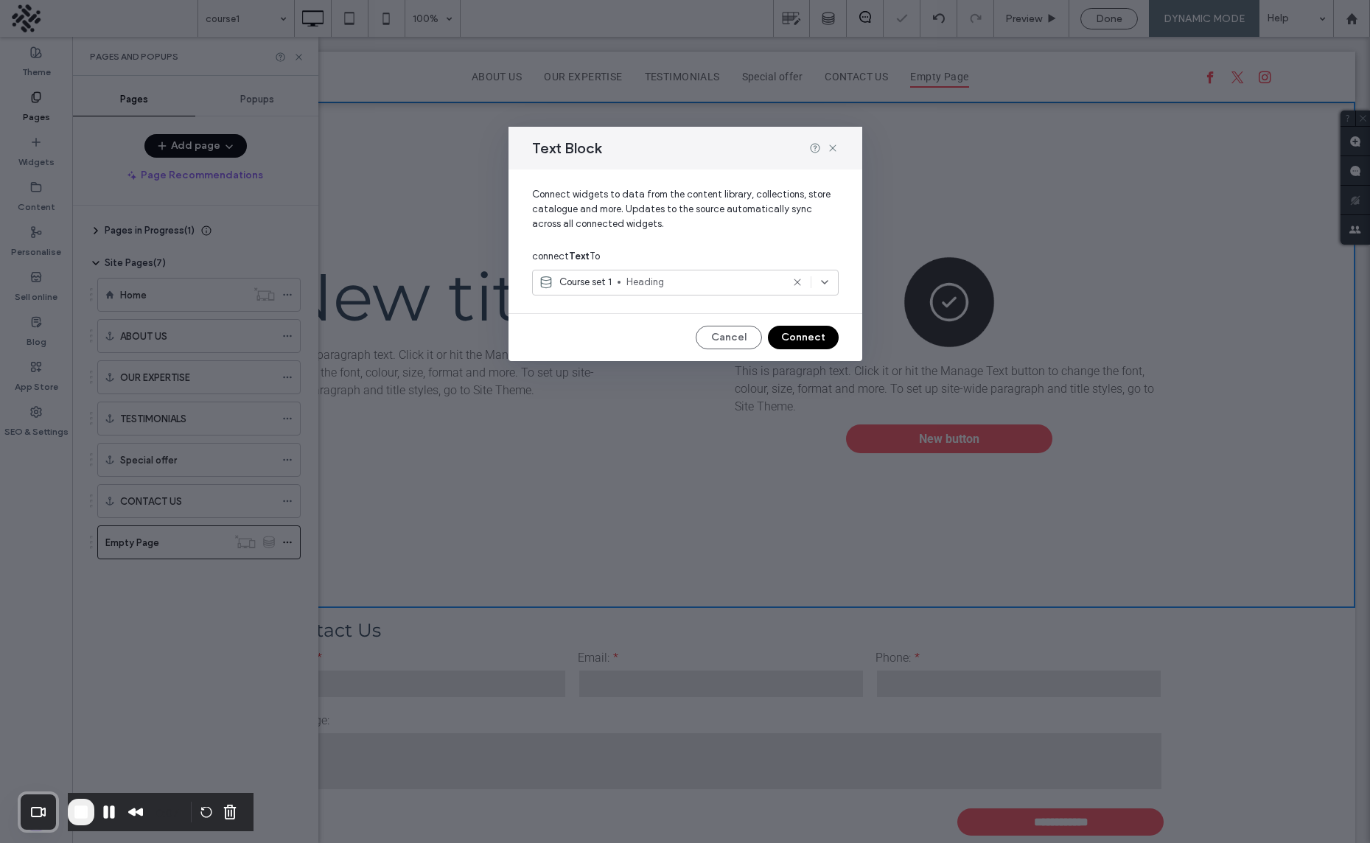
click at [816, 329] on button "Connect" at bounding box center [803, 338] width 71 height 24
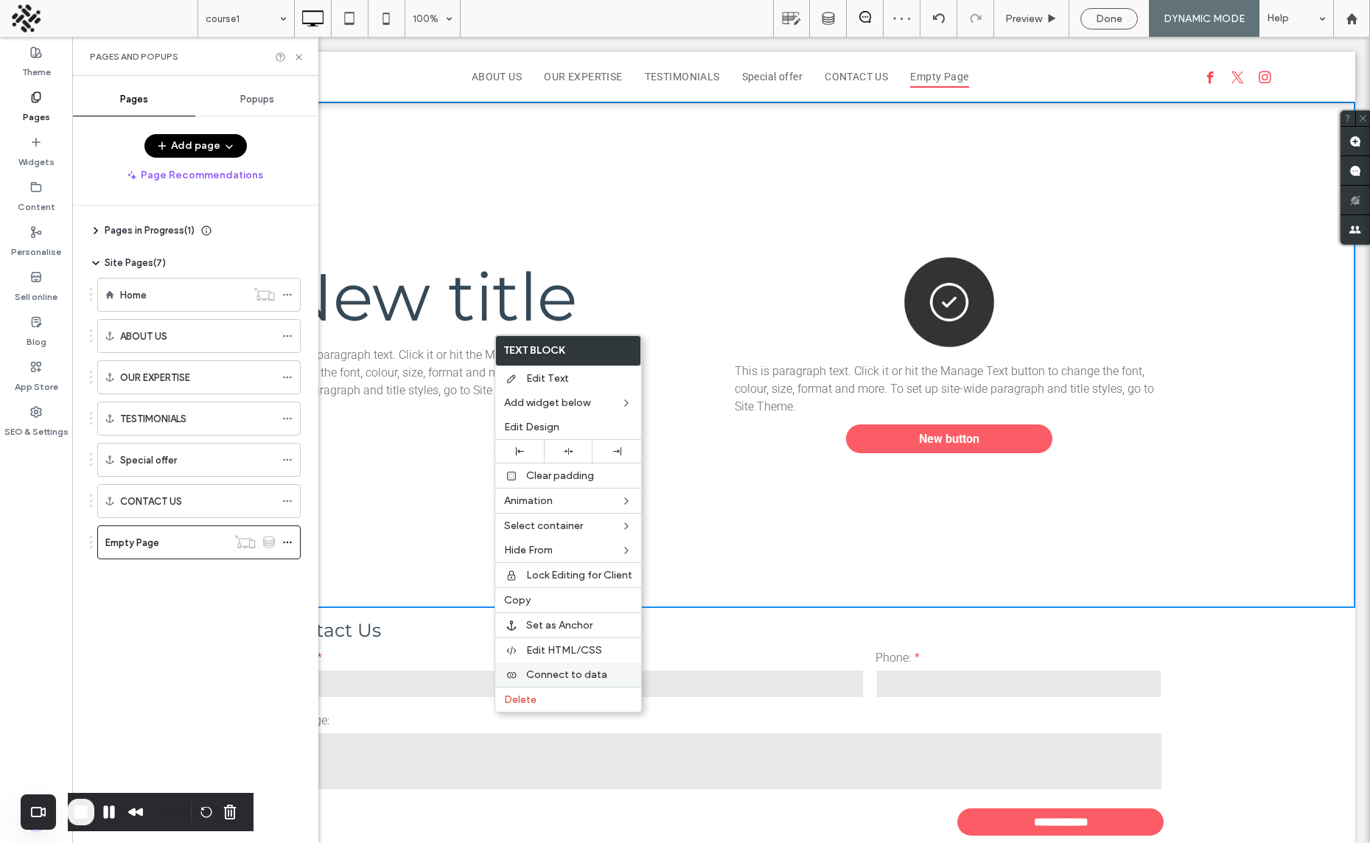
click at [569, 676] on span "Connect to data" at bounding box center [566, 674] width 81 height 13
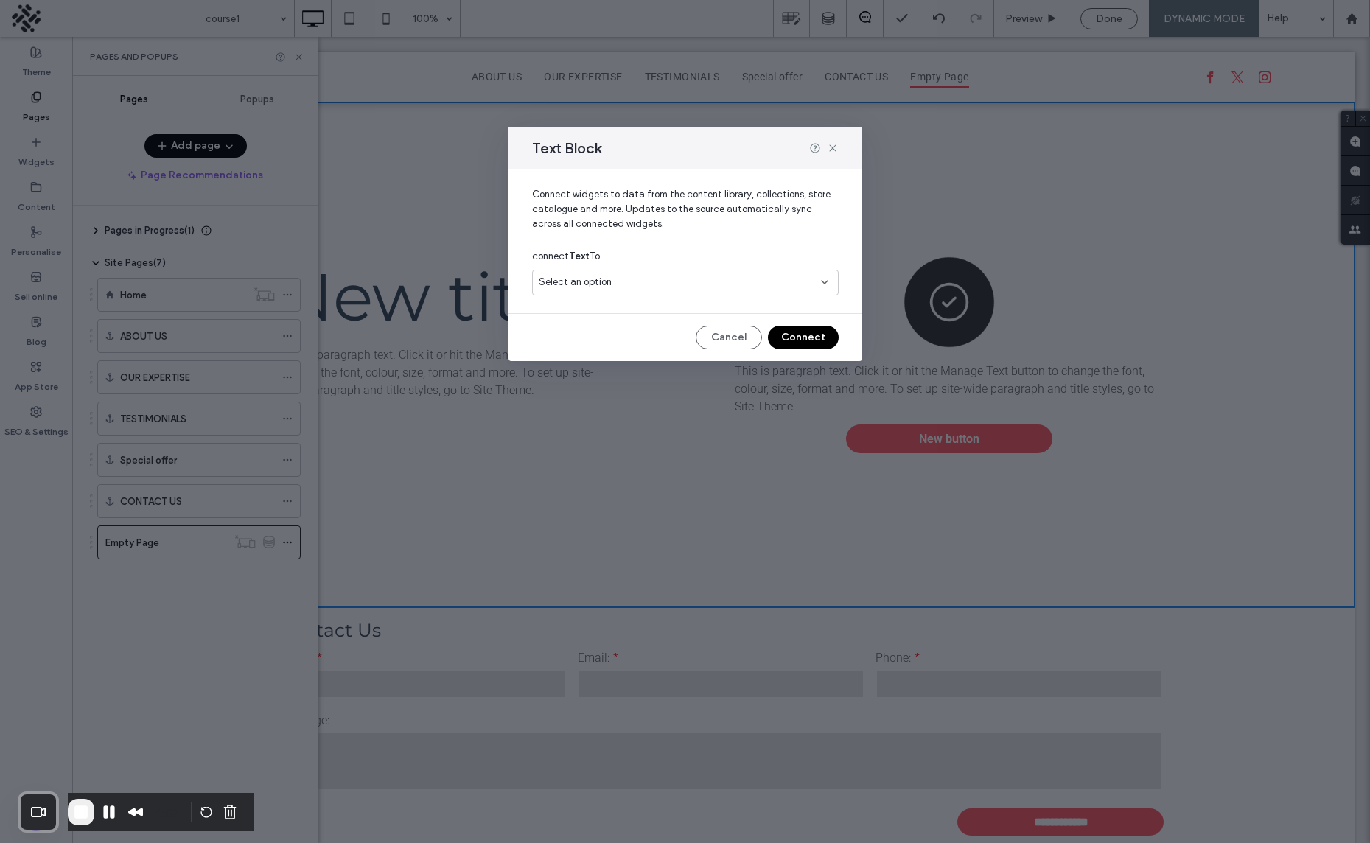
drag, startPoint x: 674, startPoint y: 270, endPoint x: 665, endPoint y: 284, distance: 15.9
click at [674, 270] on div "Select an option" at bounding box center [685, 283] width 307 height 26
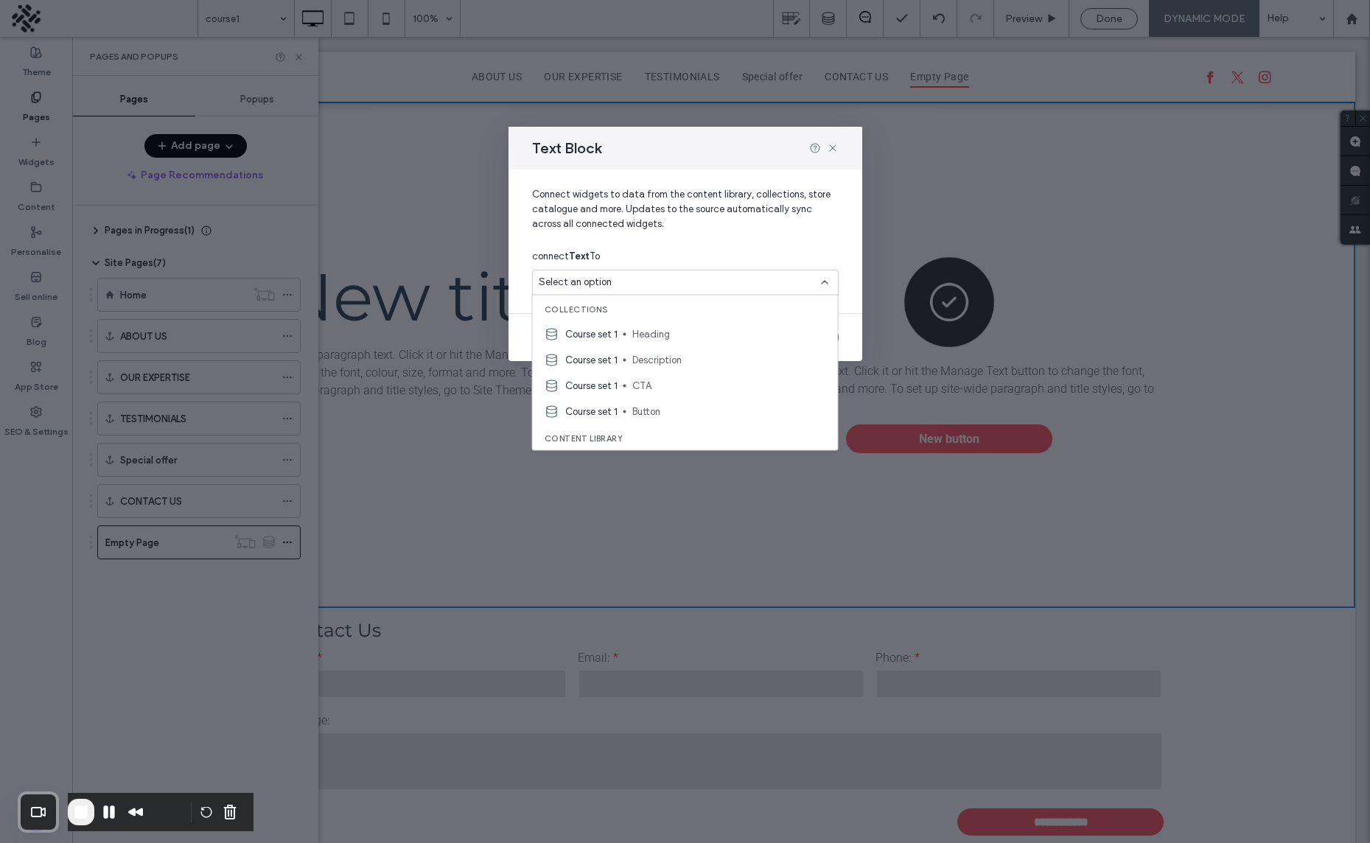
drag, startPoint x: 658, startPoint y: 357, endPoint x: 689, endPoint y: 363, distance: 31.5
click at [657, 357] on span "Description" at bounding box center [729, 359] width 194 height 15
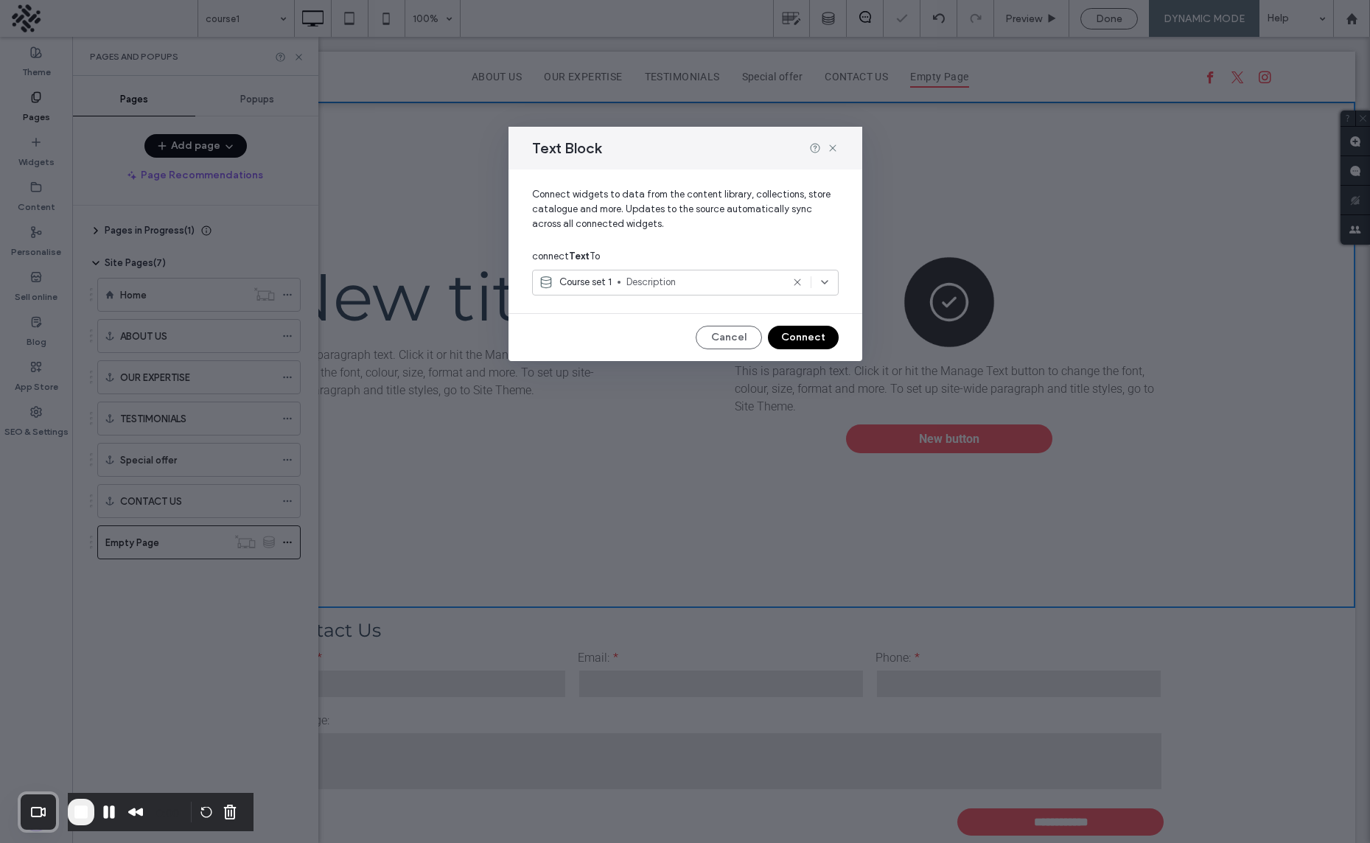
click at [808, 328] on button "Connect" at bounding box center [803, 338] width 71 height 24
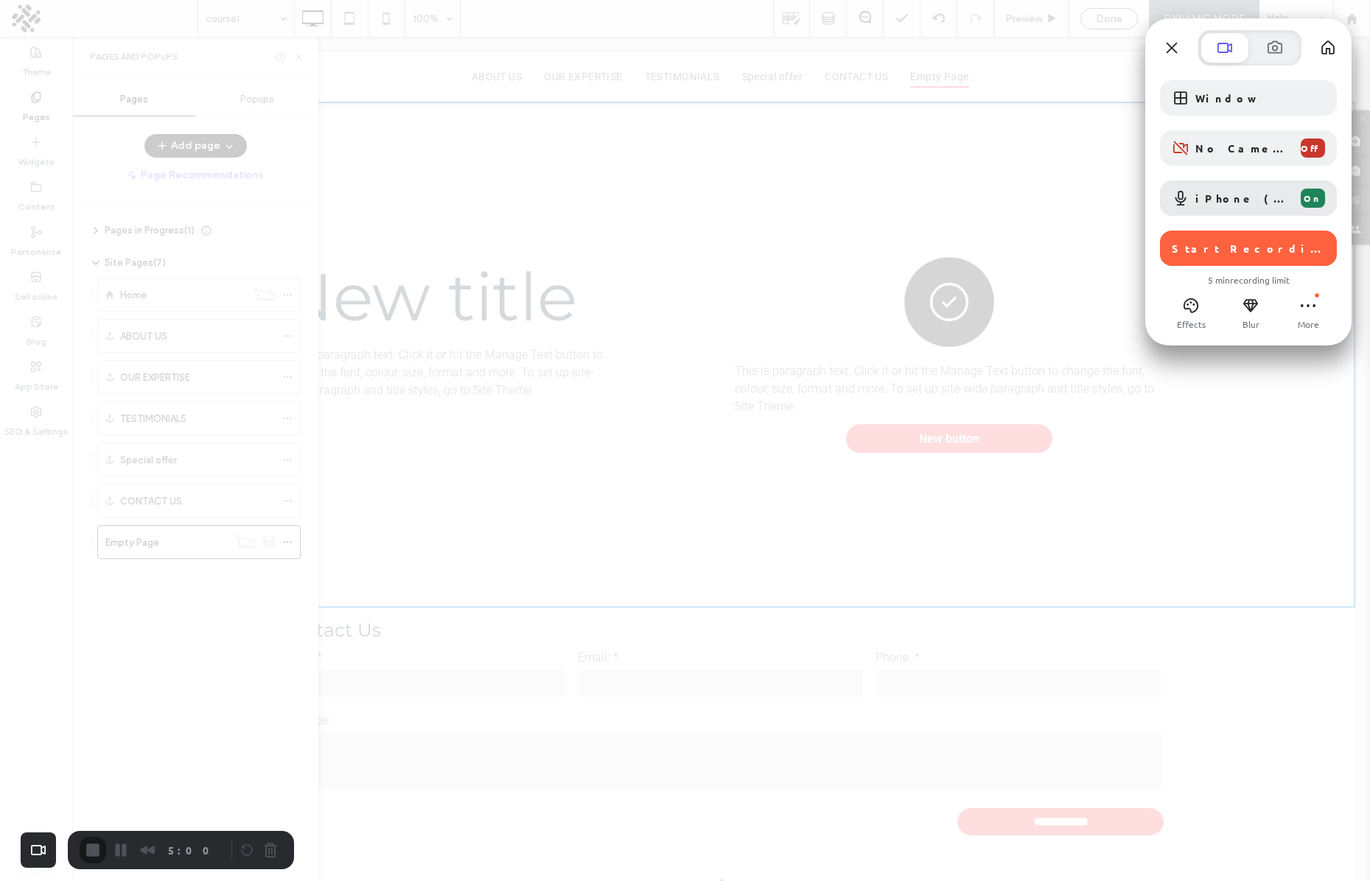
click at [1244, 257] on div "Start Recording" at bounding box center [1248, 248] width 177 height 35
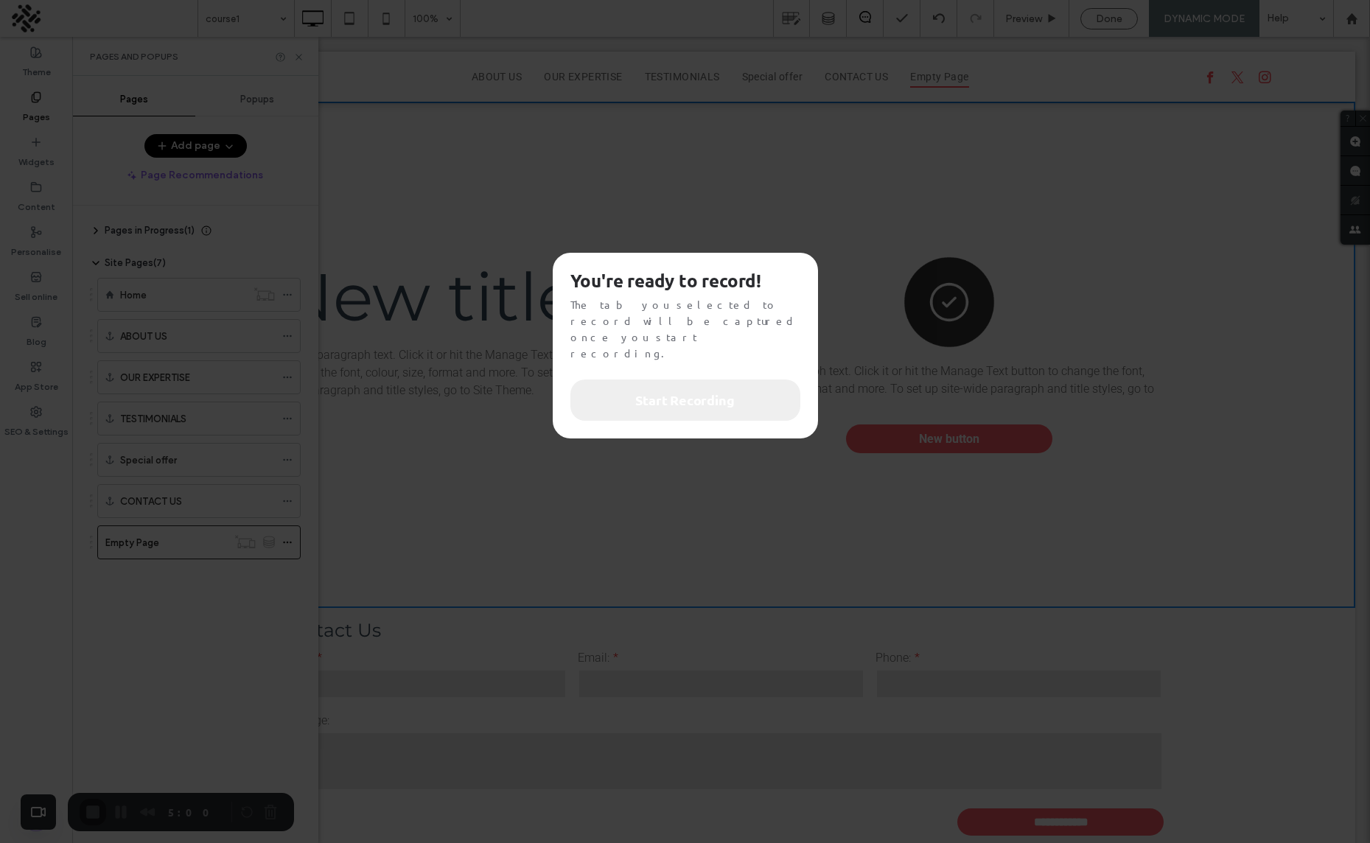
click at [668, 391] on span "Start Recording" at bounding box center [684, 400] width 99 height 19
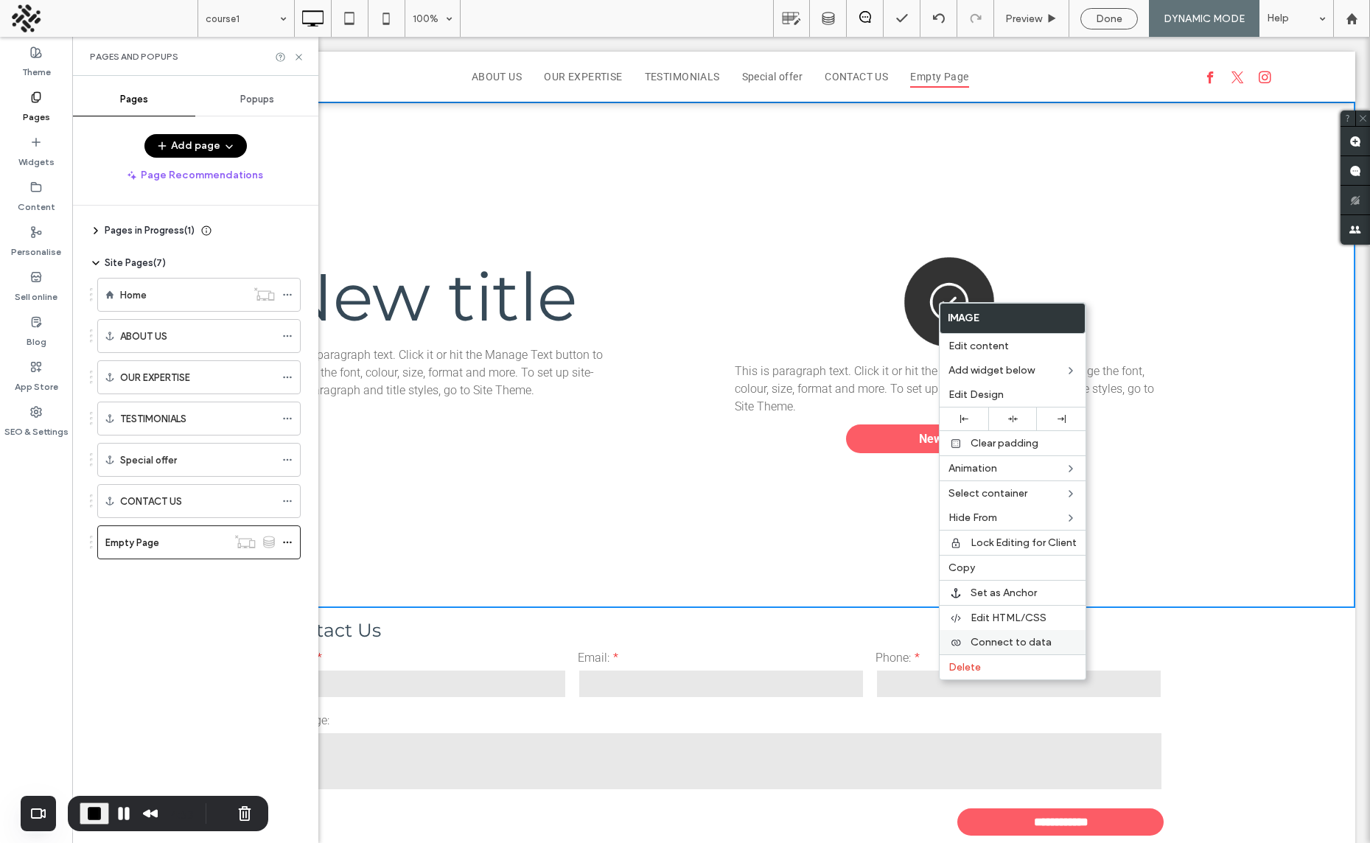
click at [1004, 641] on span "Connect to data" at bounding box center [1010, 642] width 81 height 13
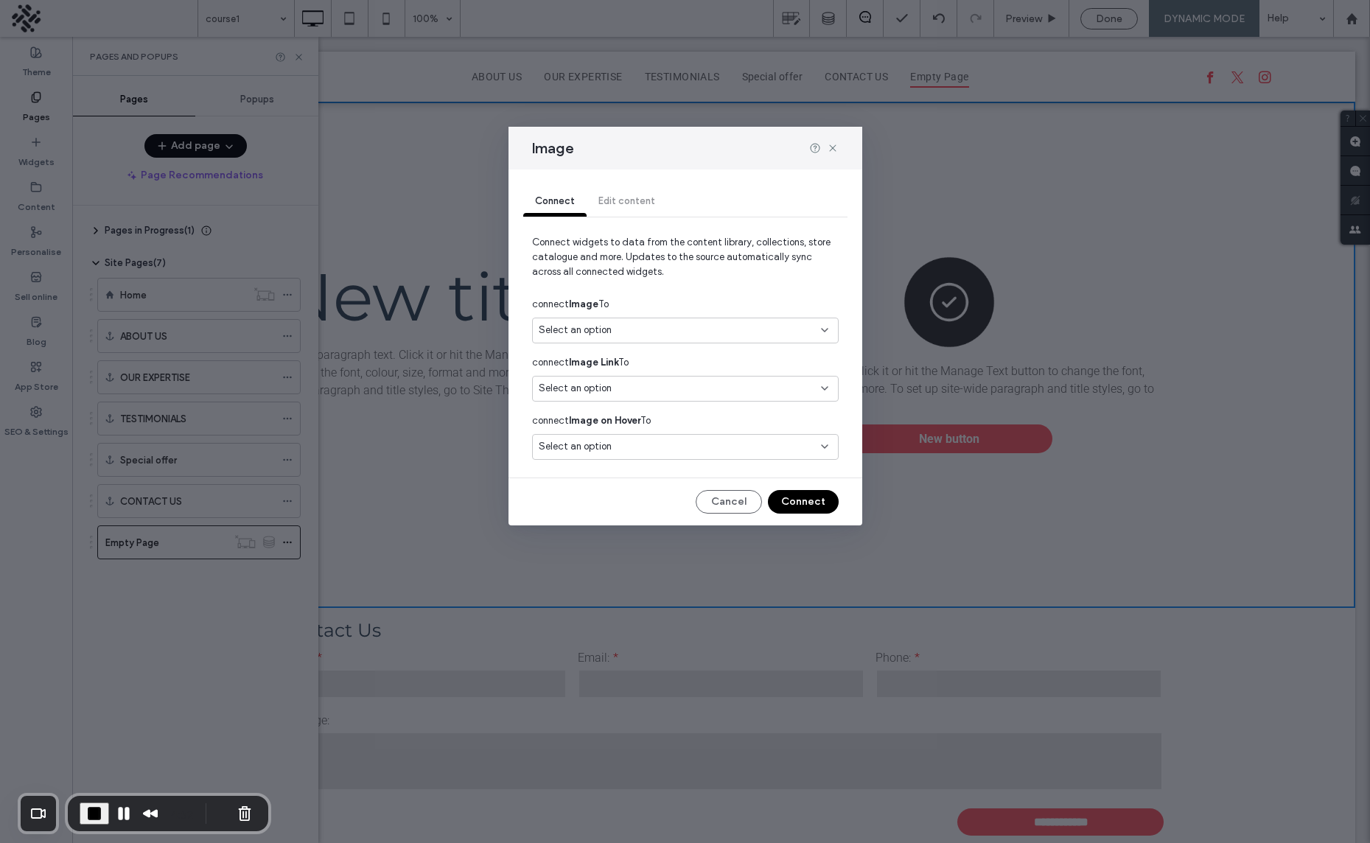
click at [622, 331] on div "Select an option" at bounding box center [677, 330] width 276 height 15
drag, startPoint x: 623, startPoint y: 381, endPoint x: 655, endPoint y: 386, distance: 32.1
click at [623, 381] on span at bounding box center [624, 382] width 3 height 3
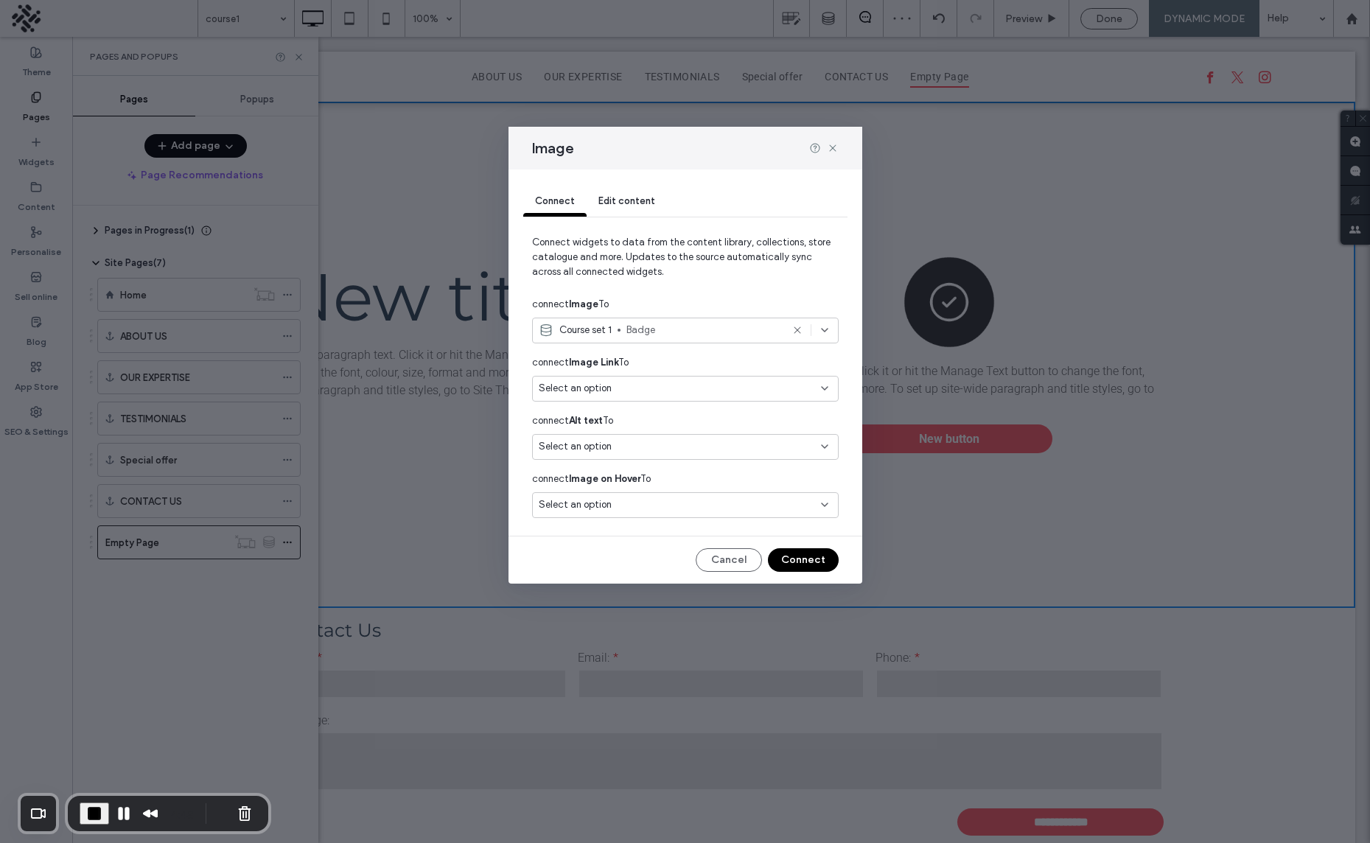
drag, startPoint x: 615, startPoint y: 362, endPoint x: 649, endPoint y: 373, distance: 35.6
click at [673, 366] on div "connect Image Link To" at bounding box center [685, 362] width 307 height 27
click at [812, 550] on button "Connect" at bounding box center [803, 560] width 71 height 24
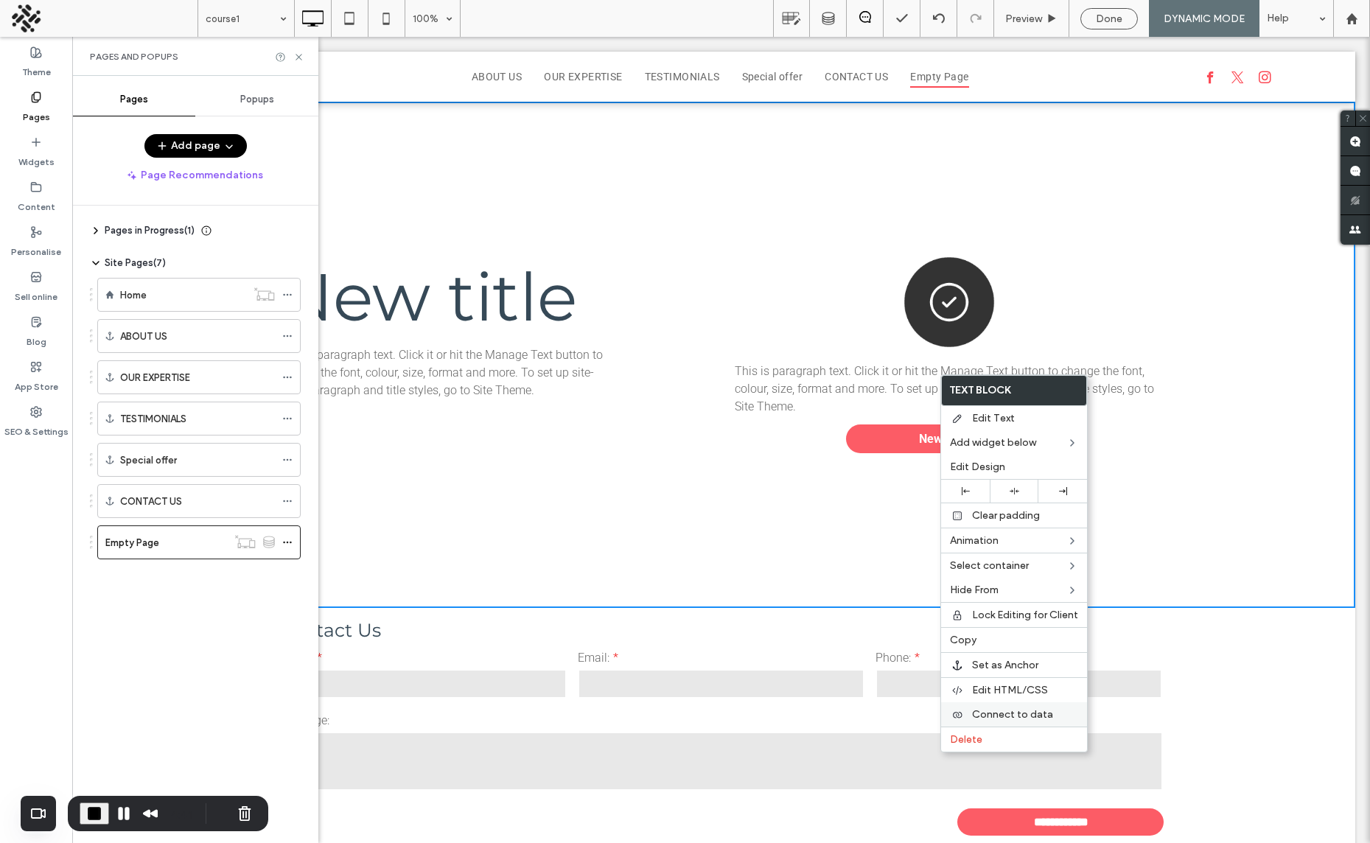
click at [1005, 712] on span "Connect to data" at bounding box center [1012, 714] width 81 height 13
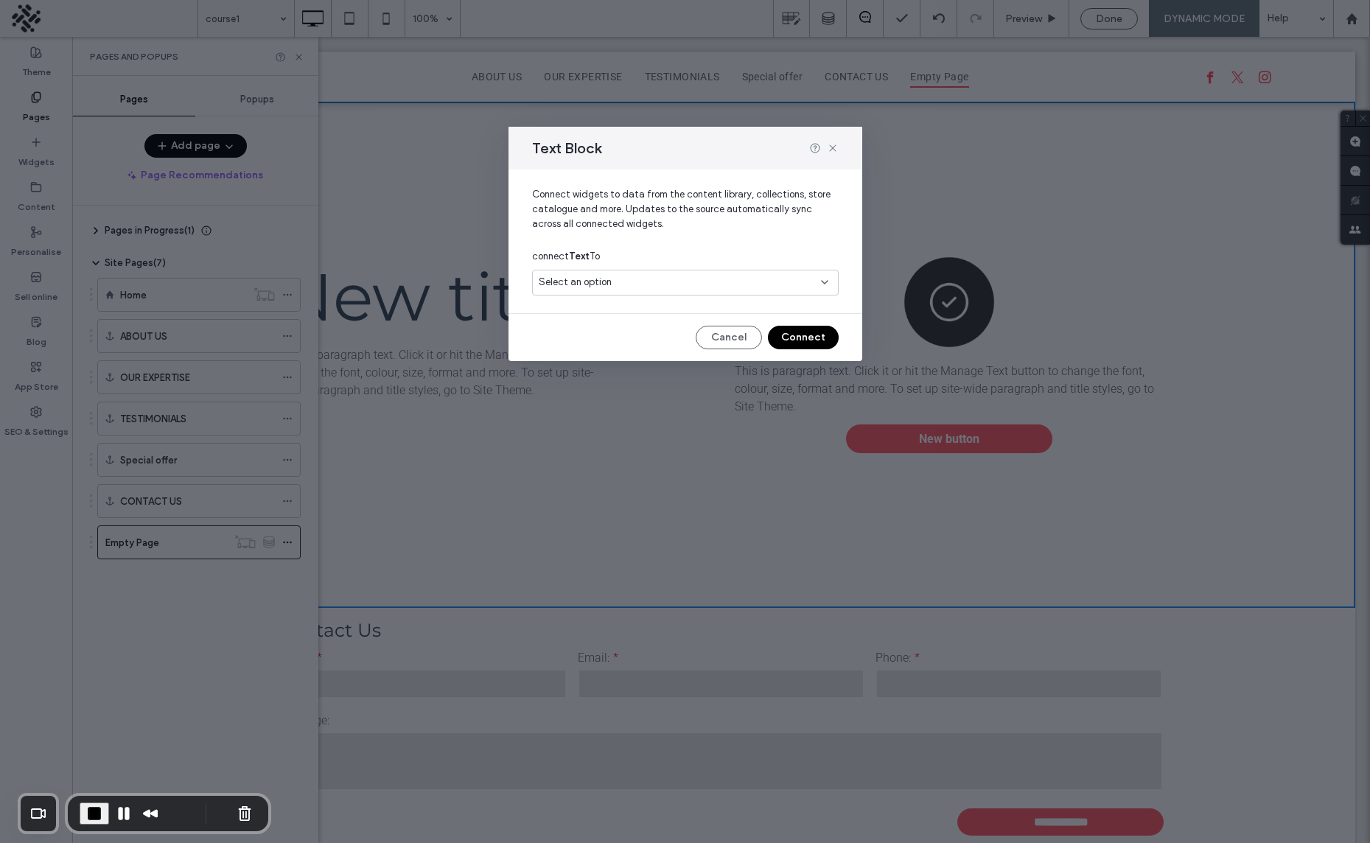
click at [608, 281] on span "Select an option" at bounding box center [575, 282] width 73 height 15
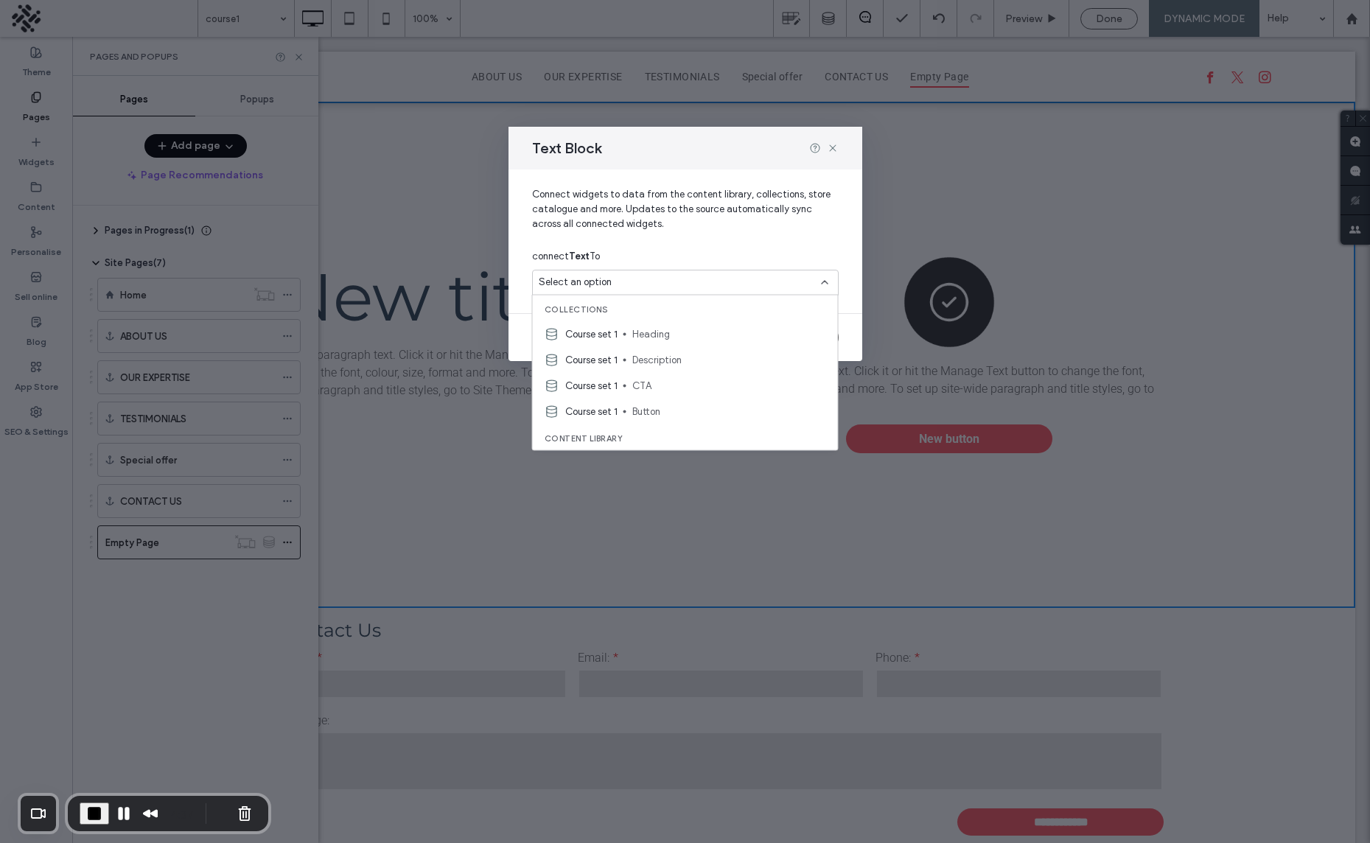
click at [653, 385] on span "CTA" at bounding box center [729, 385] width 194 height 15
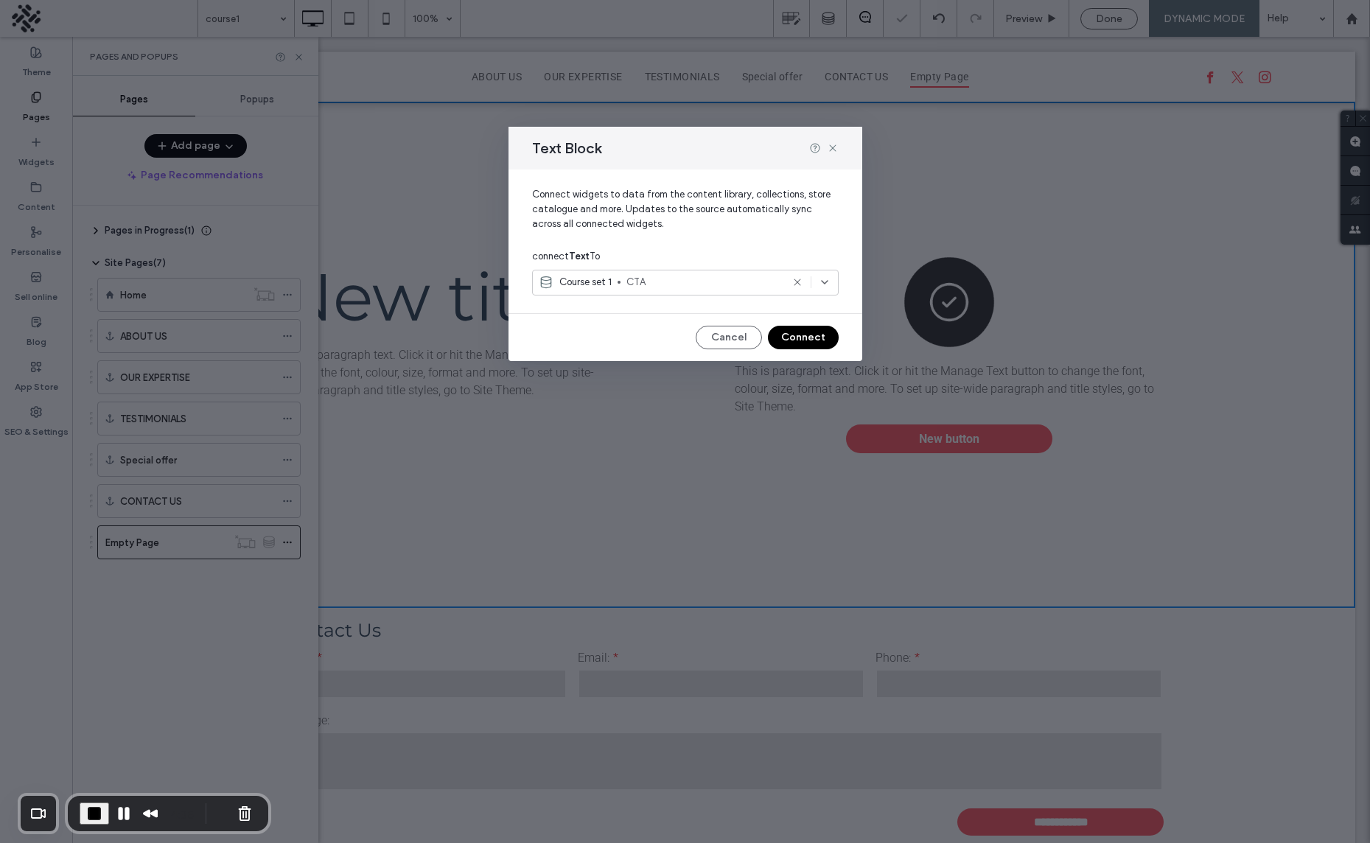
click at [690, 285] on span "CTA" at bounding box center [703, 282] width 155 height 15
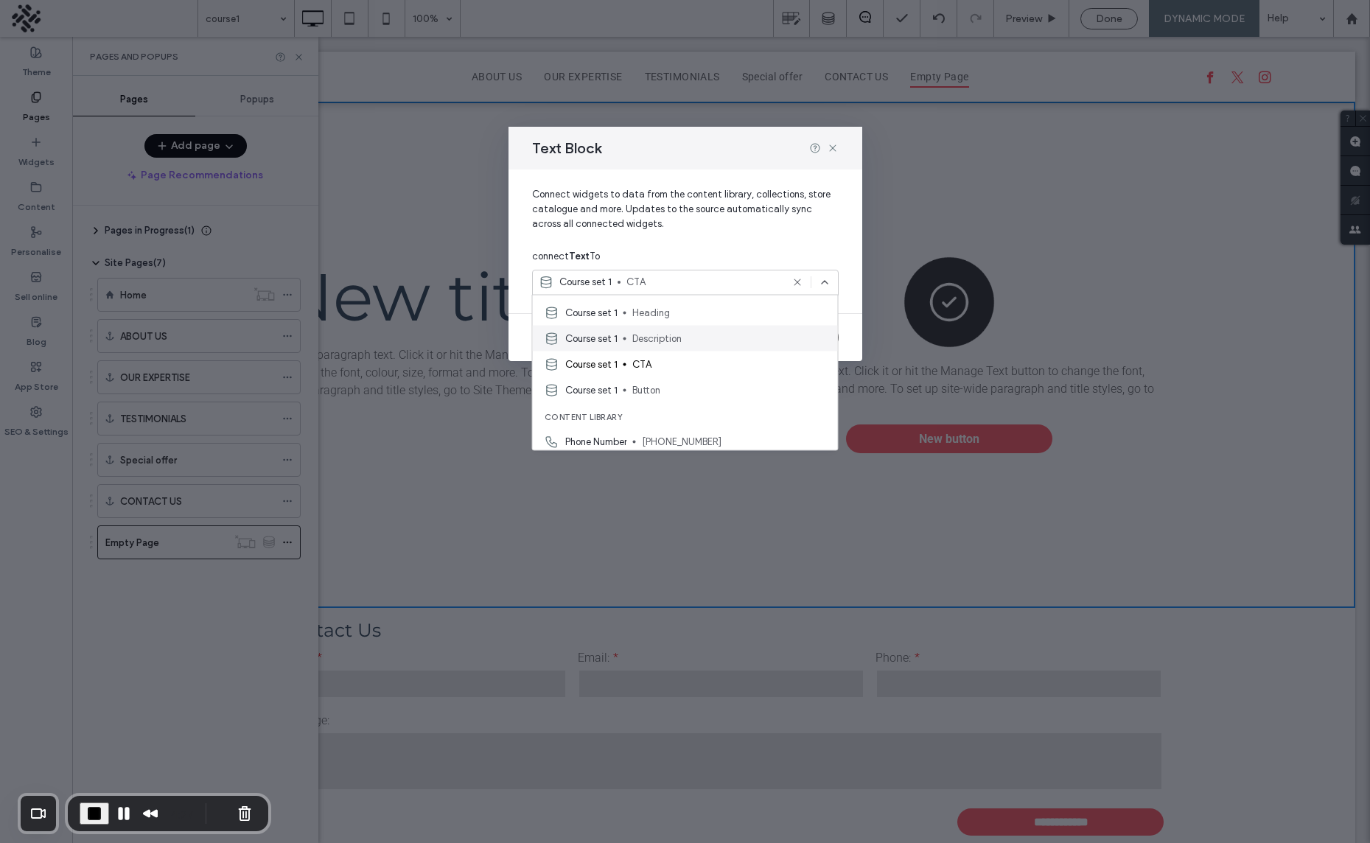
scroll to position [46, 0]
click at [831, 147] on use at bounding box center [832, 147] width 7 height 7
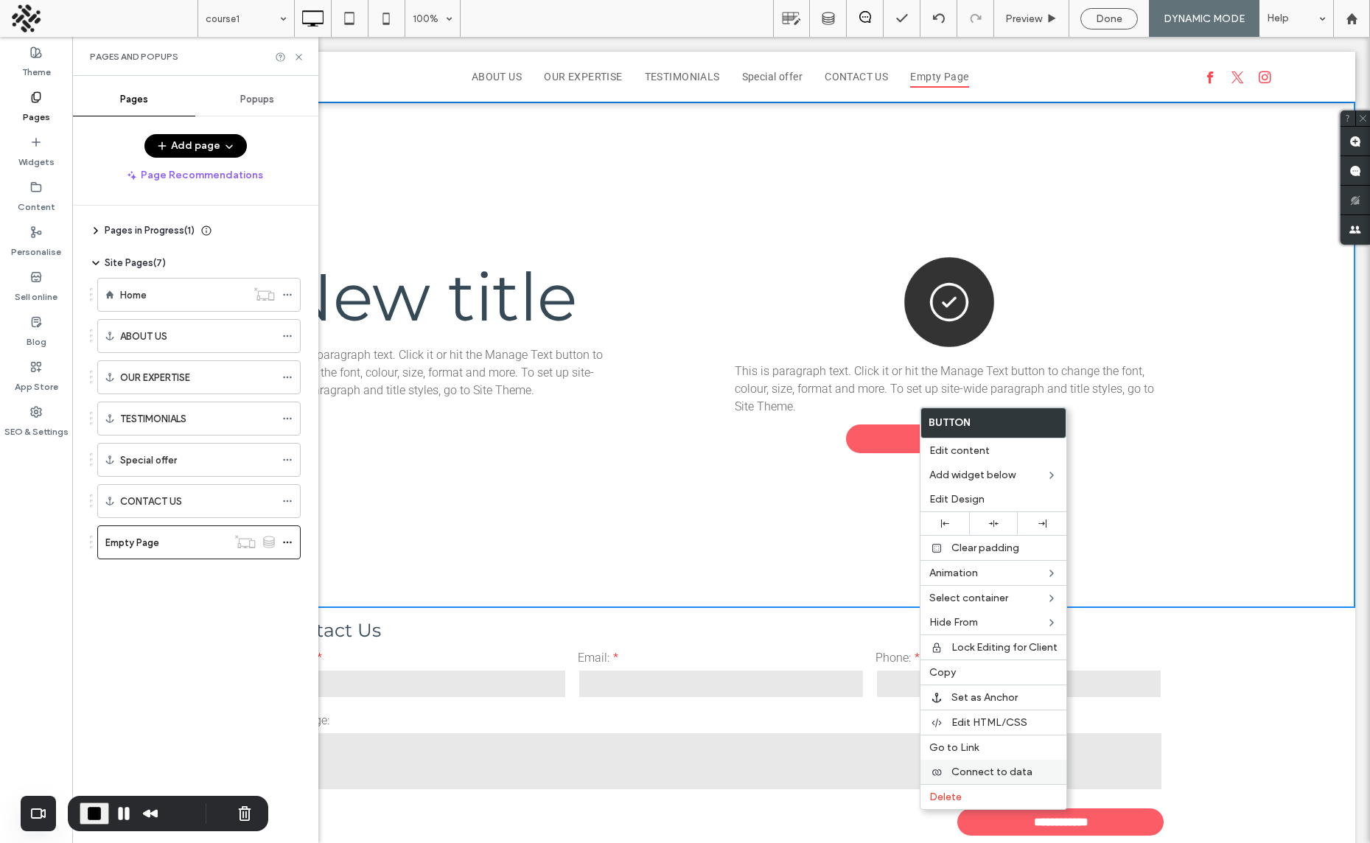
click at [974, 769] on span "Connect to data" at bounding box center [991, 772] width 81 height 13
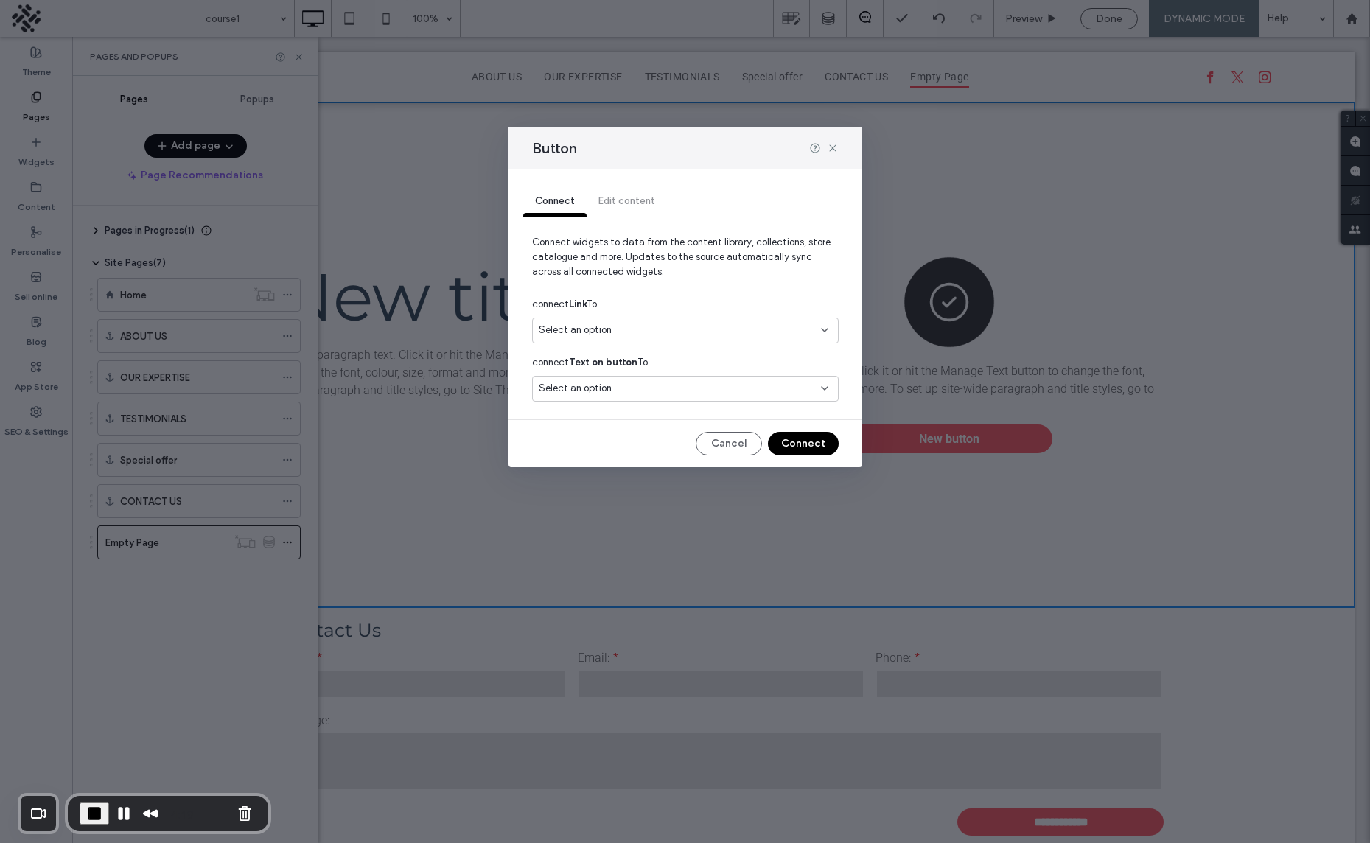
click at [676, 318] on div "Select an option" at bounding box center [685, 331] width 307 height 26
click at [651, 377] on span "Button URL" at bounding box center [729, 382] width 194 height 15
click at [638, 384] on div "Select an option" at bounding box center [677, 388] width 276 height 15
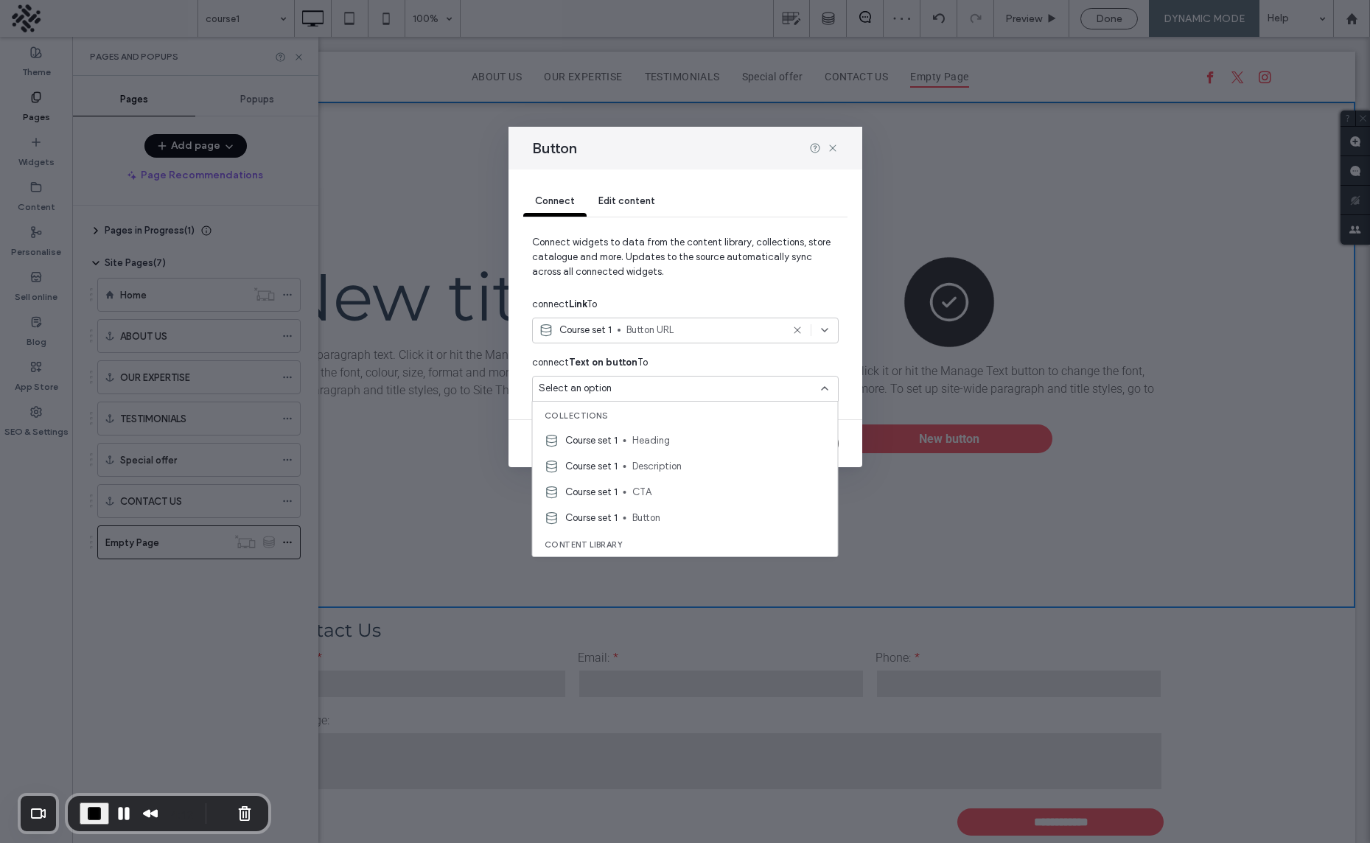
drag, startPoint x: 667, startPoint y: 519, endPoint x: 619, endPoint y: 405, distance: 123.8
click at [667, 519] on span "Button" at bounding box center [729, 518] width 194 height 15
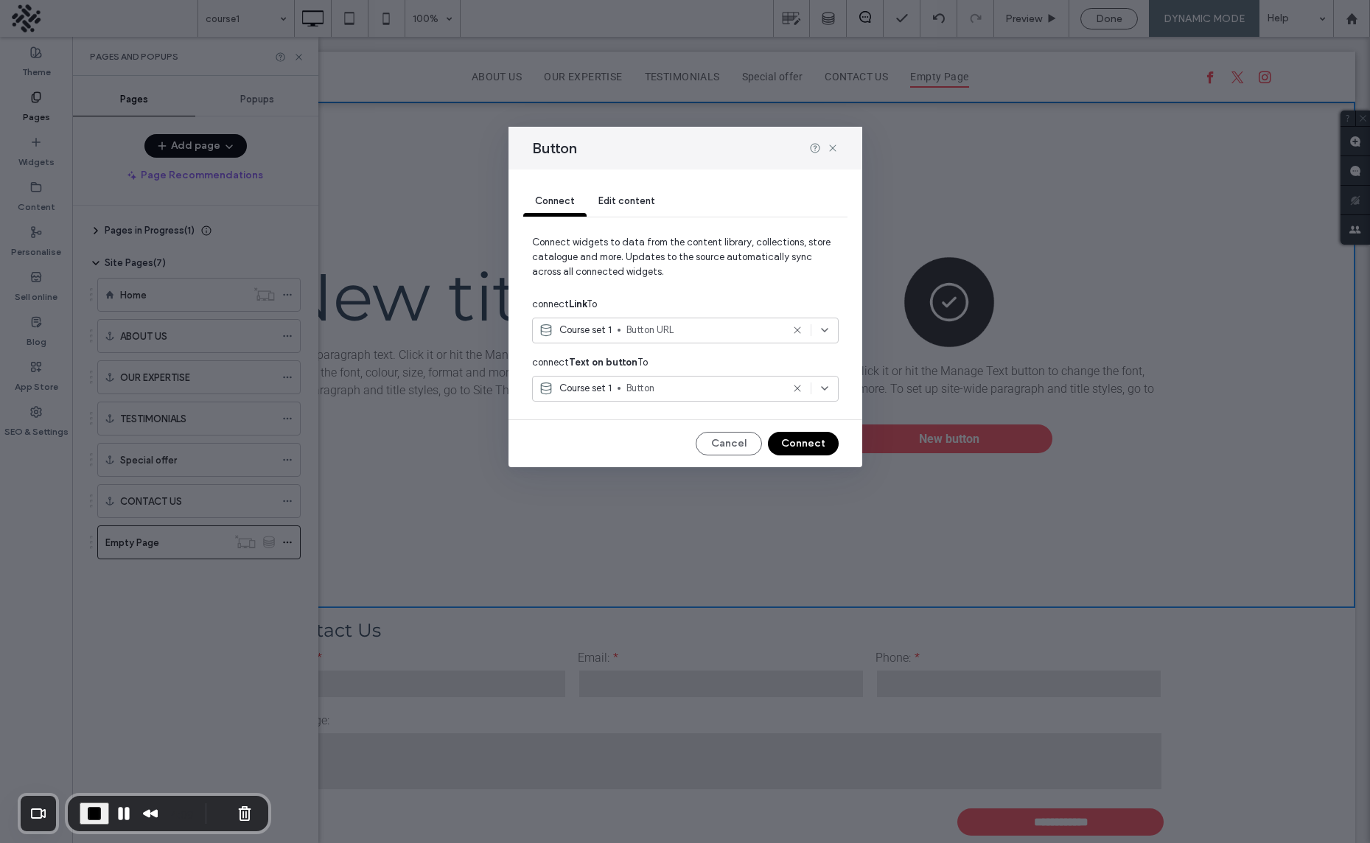
click at [808, 446] on button "Connect" at bounding box center [803, 444] width 71 height 24
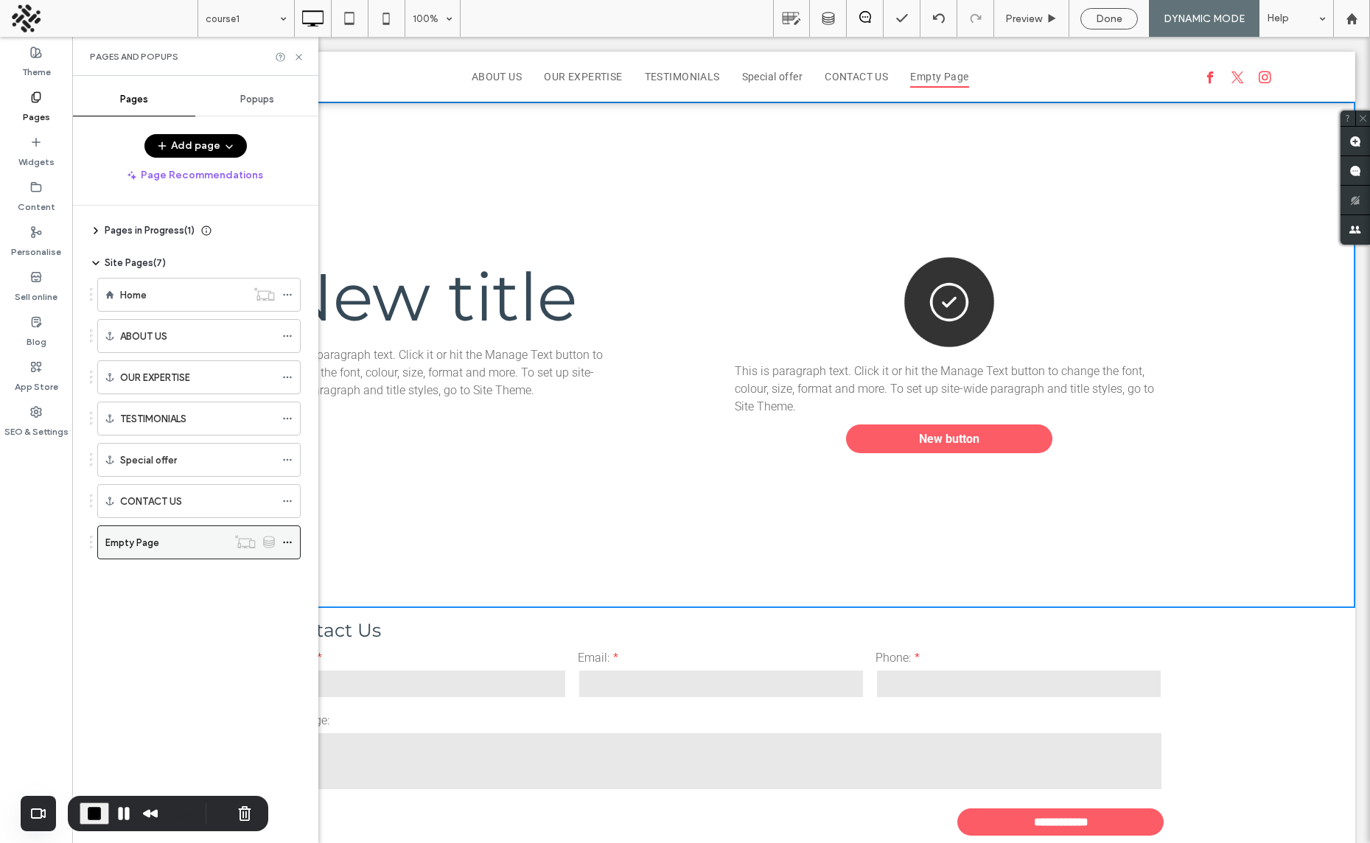
click at [267, 540] on use at bounding box center [269, 541] width 10 height 11
click at [265, 540] on icon at bounding box center [269, 542] width 12 height 13
click at [35, 198] on label "Content" at bounding box center [37, 203] width 38 height 21
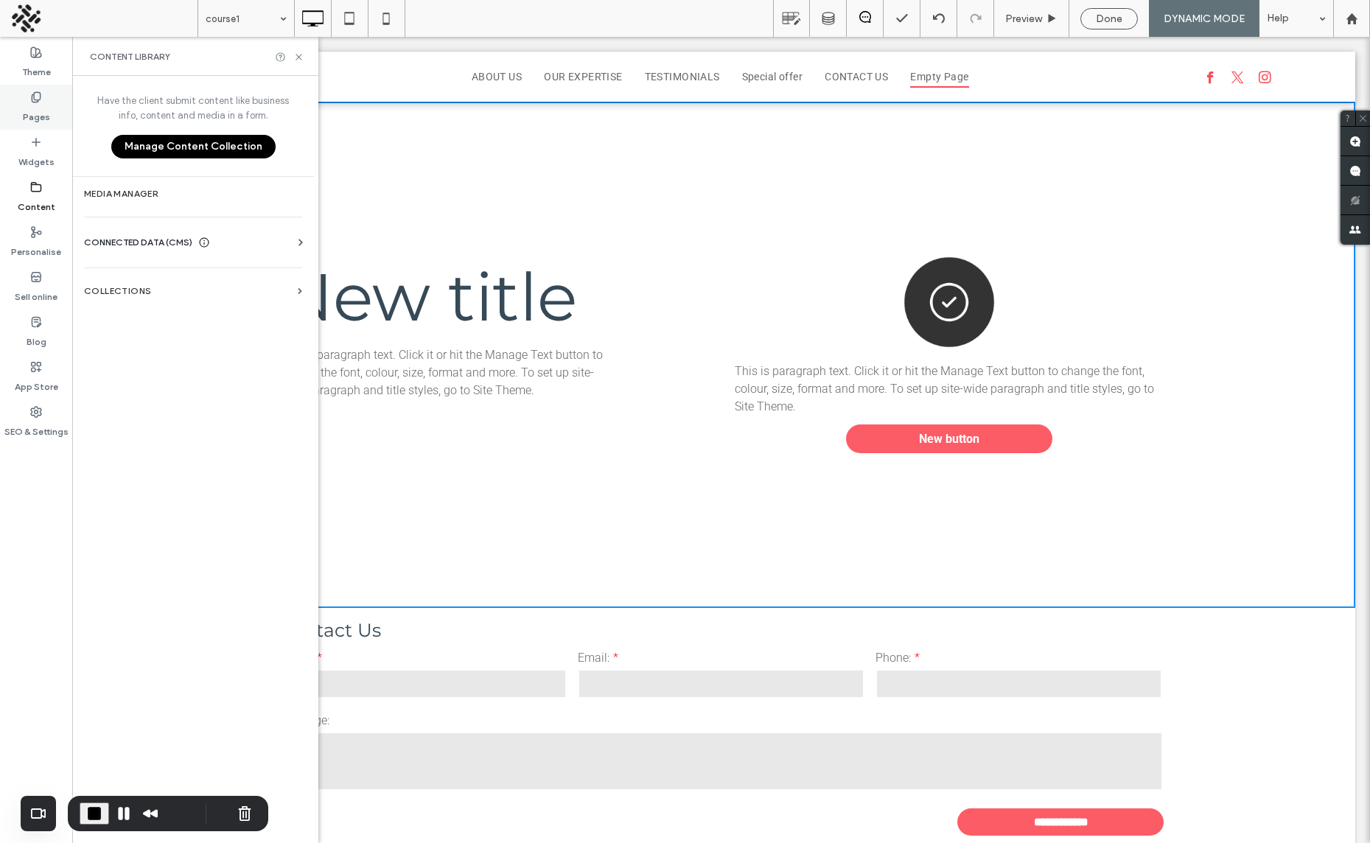
click at [41, 104] on label "Pages" at bounding box center [36, 113] width 27 height 21
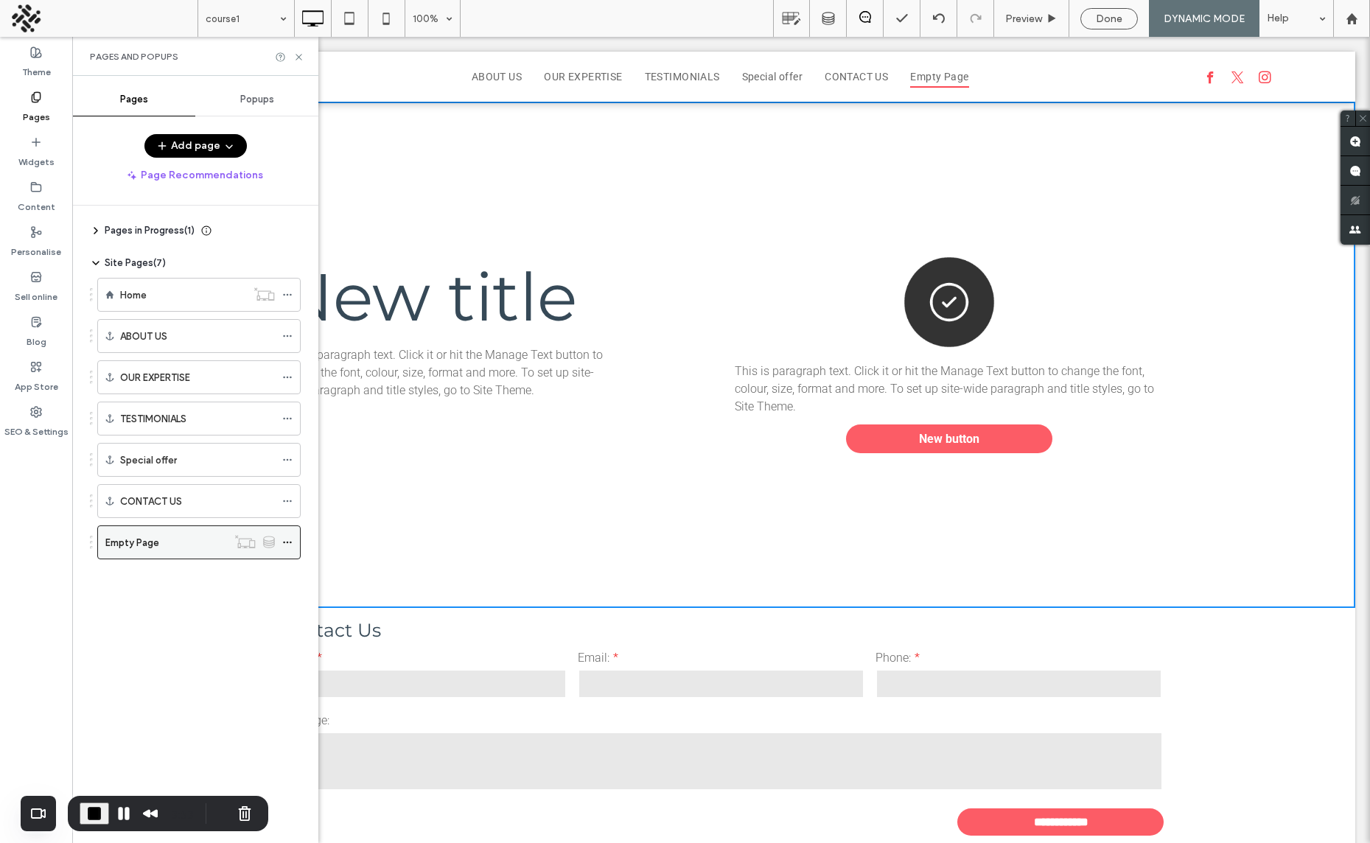
click at [287, 540] on icon at bounding box center [287, 542] width 10 height 10
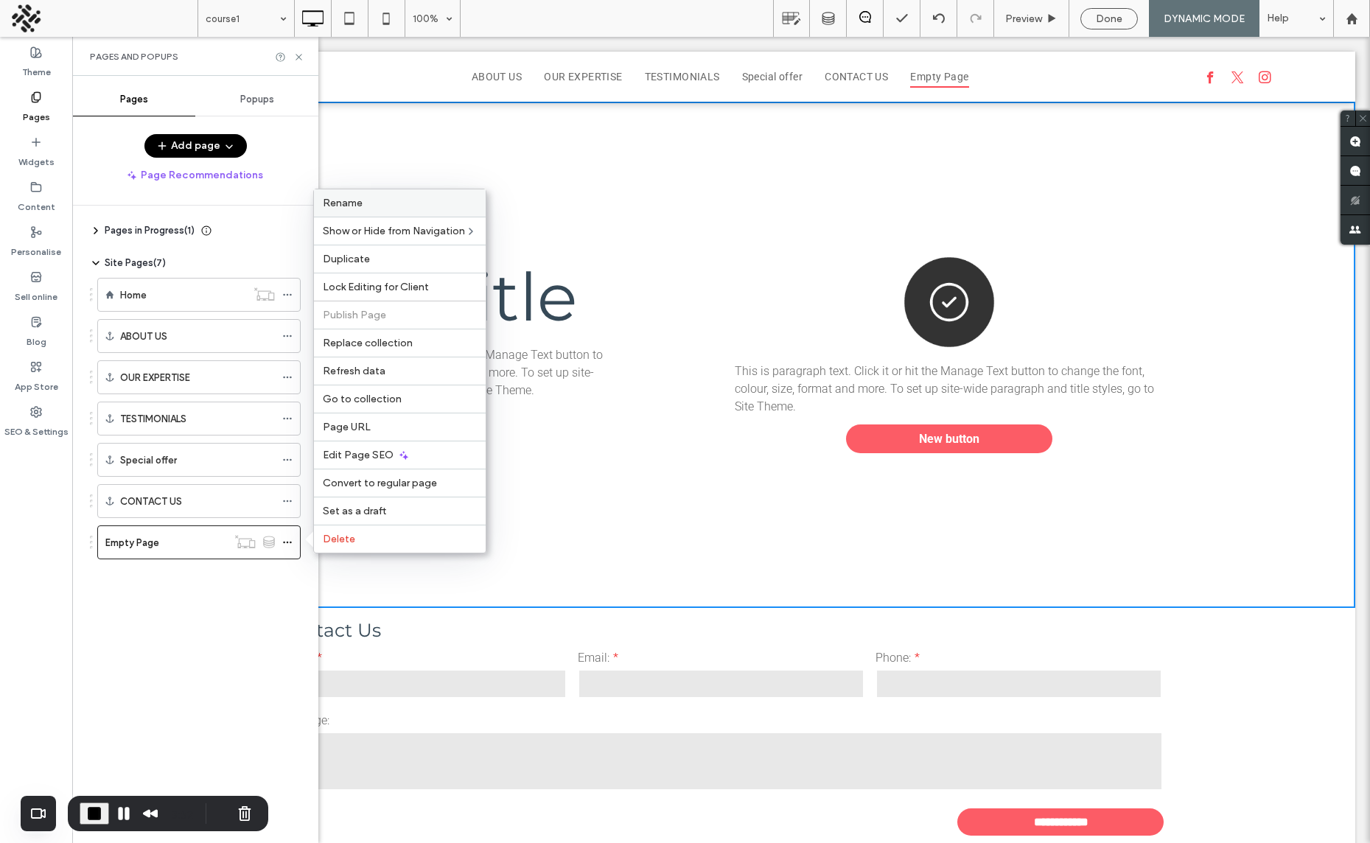
click at [340, 206] on span "Rename" at bounding box center [343, 203] width 40 height 13
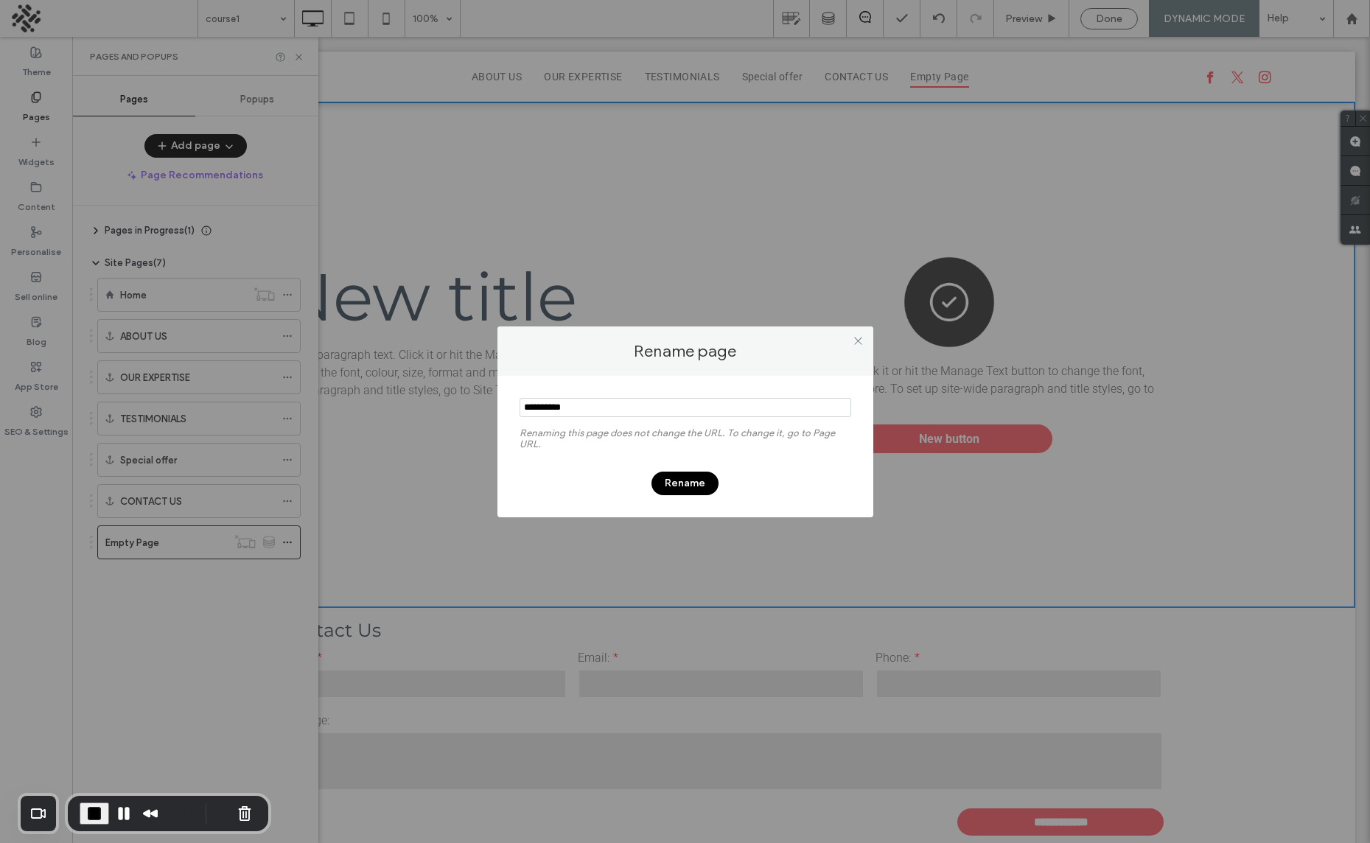
click at [561, 405] on input "notEmpty" at bounding box center [685, 407] width 332 height 19
click at [560, 406] on input "notEmpty" at bounding box center [685, 407] width 332 height 19
type input "**********"
click at [686, 479] on button "Rename" at bounding box center [684, 484] width 67 height 24
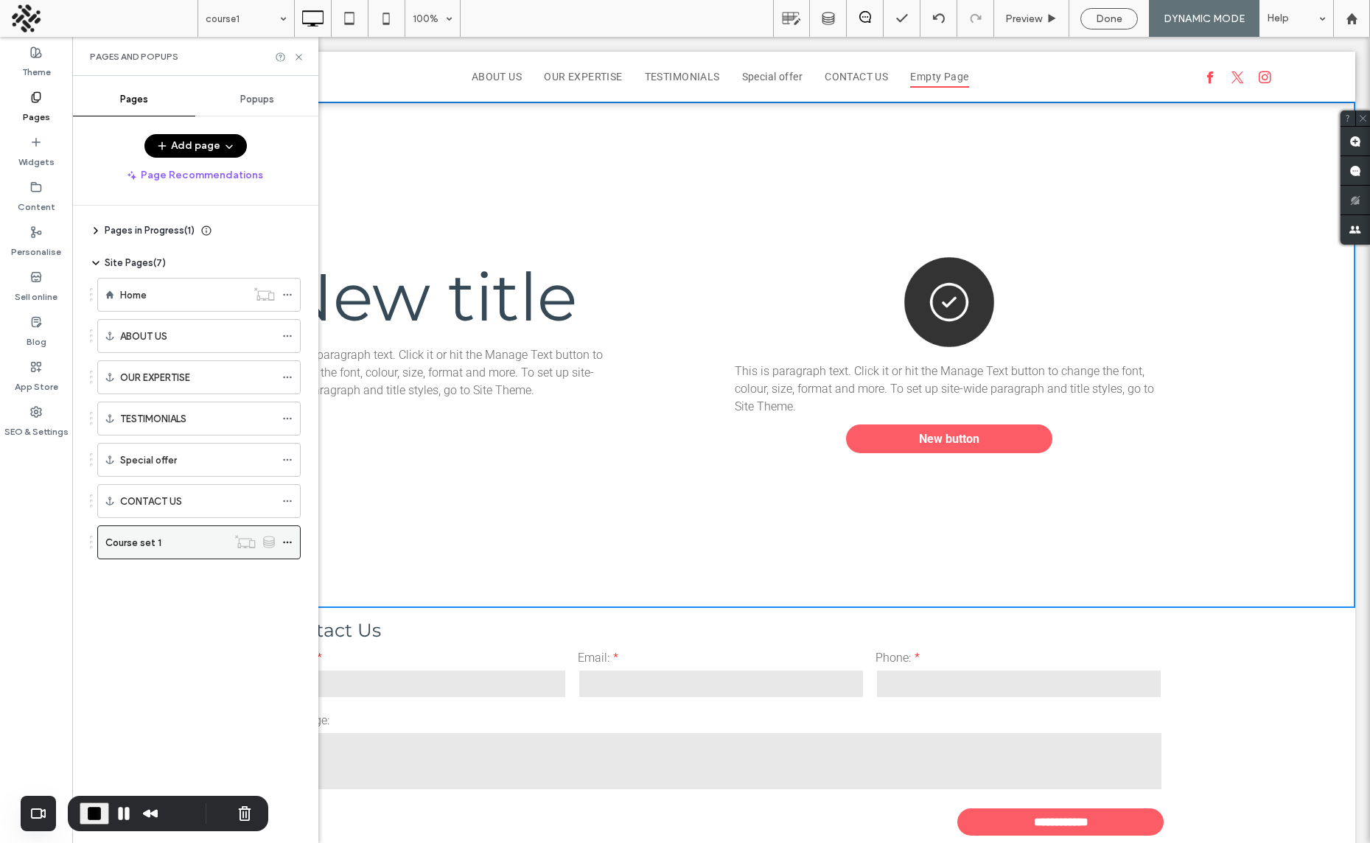
click at [290, 540] on icon at bounding box center [287, 542] width 10 height 10
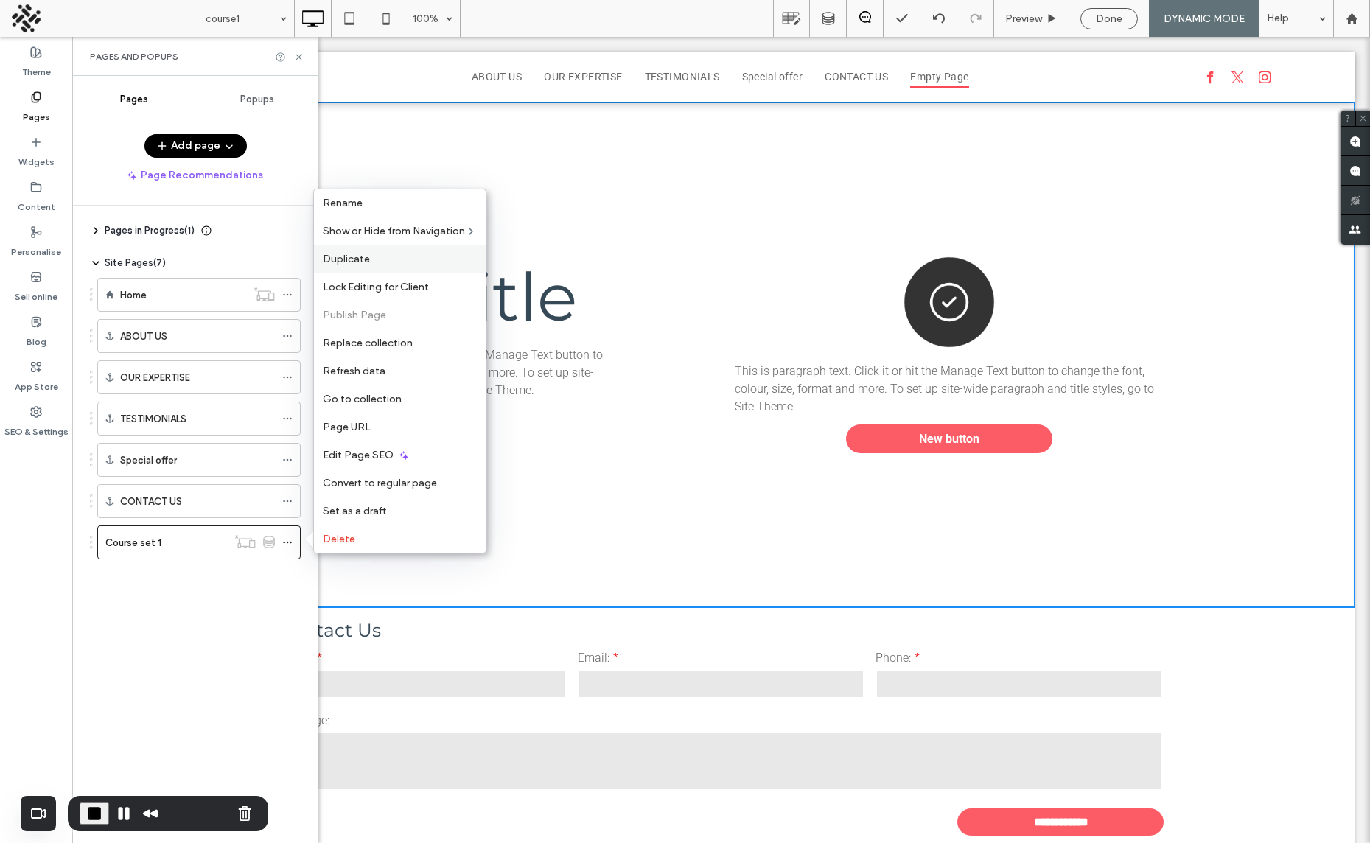
click at [352, 262] on span "Duplicate" at bounding box center [346, 259] width 47 height 13
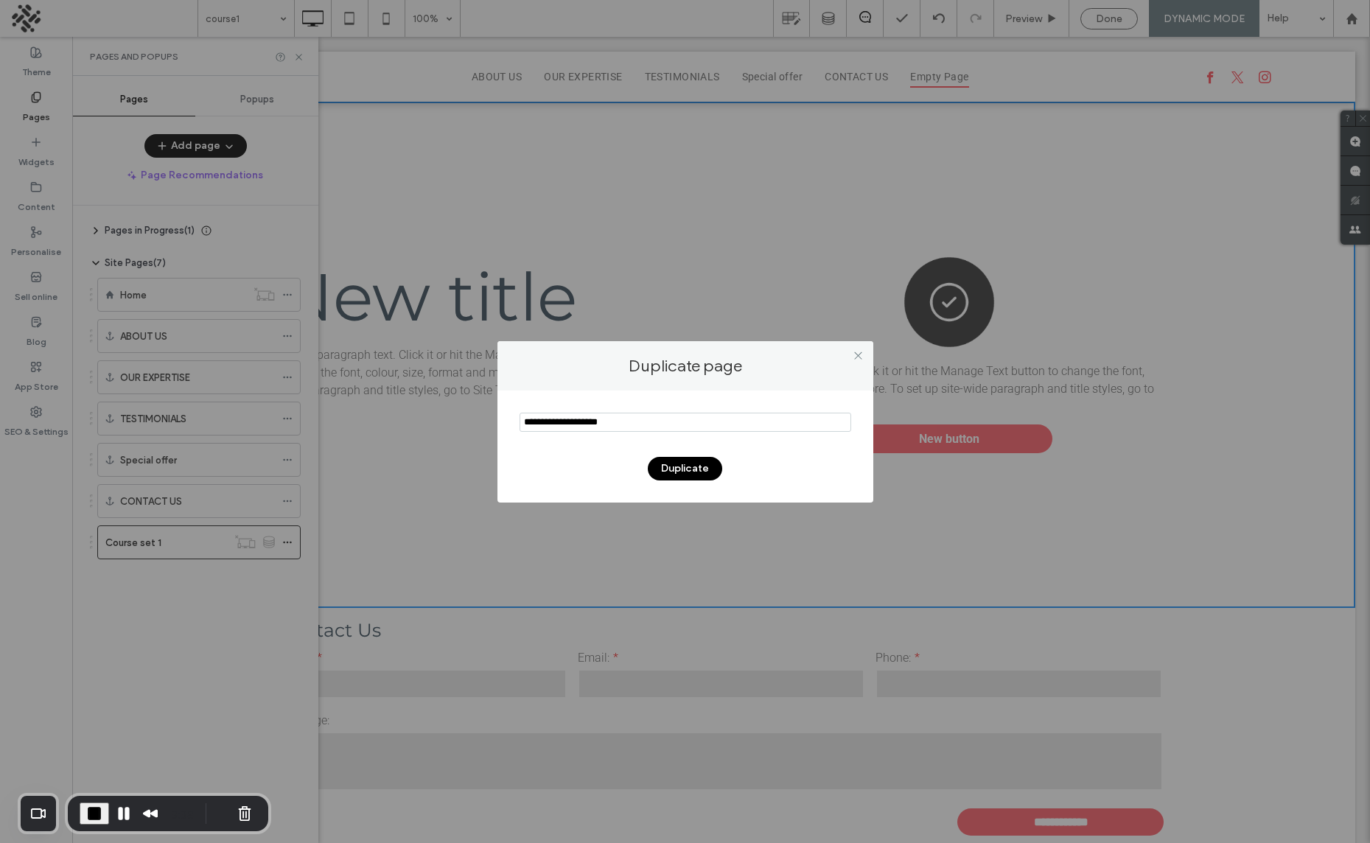
drag, startPoint x: 631, startPoint y: 421, endPoint x: 337, endPoint y: 422, distance: 294.7
click at [337, 422] on div "Duplicate page Duplicate" at bounding box center [685, 421] width 1370 height 843
type input "**********"
click at [704, 473] on button "Duplicate" at bounding box center [685, 469] width 74 height 24
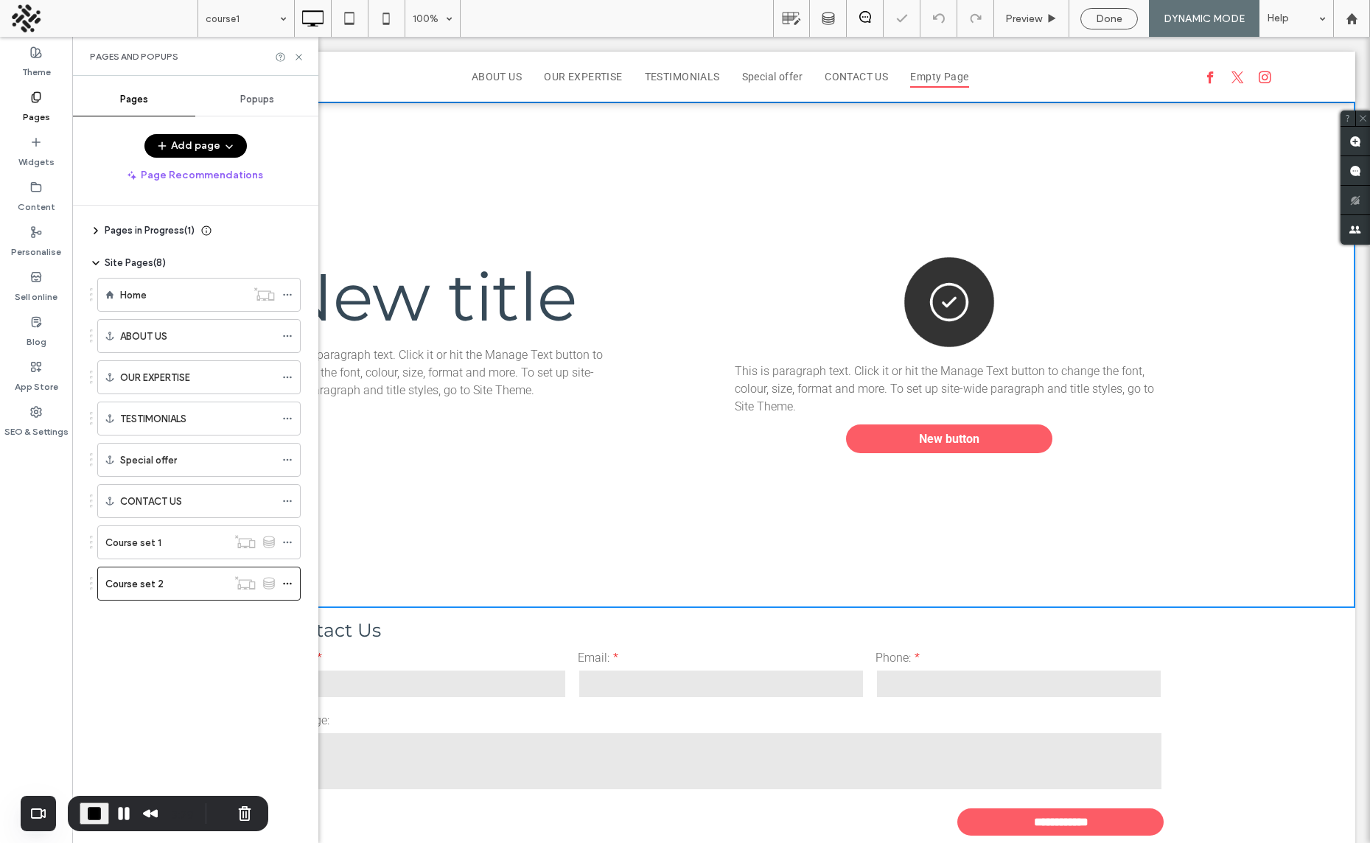
click at [172, 535] on div "Course set 1" at bounding box center [166, 542] width 122 height 15
click at [156, 581] on label "Course set 2" at bounding box center [134, 584] width 58 height 26
click at [166, 577] on div at bounding box center [685, 421] width 1370 height 843
click at [287, 581] on div at bounding box center [685, 421] width 1370 height 843
click at [284, 578] on span at bounding box center [287, 583] width 10 height 22
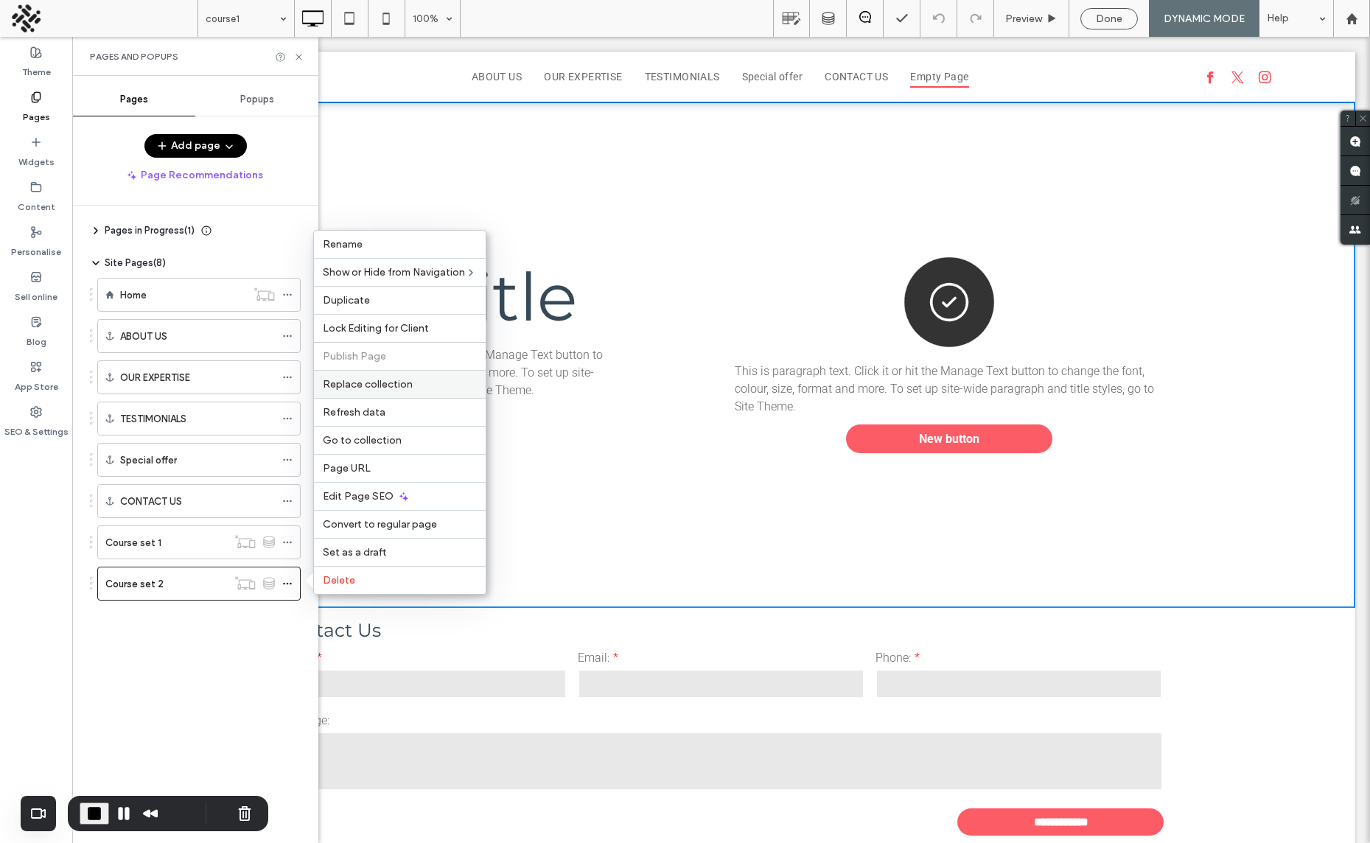
click at [393, 382] on span "Replace collection" at bounding box center [368, 384] width 90 height 13
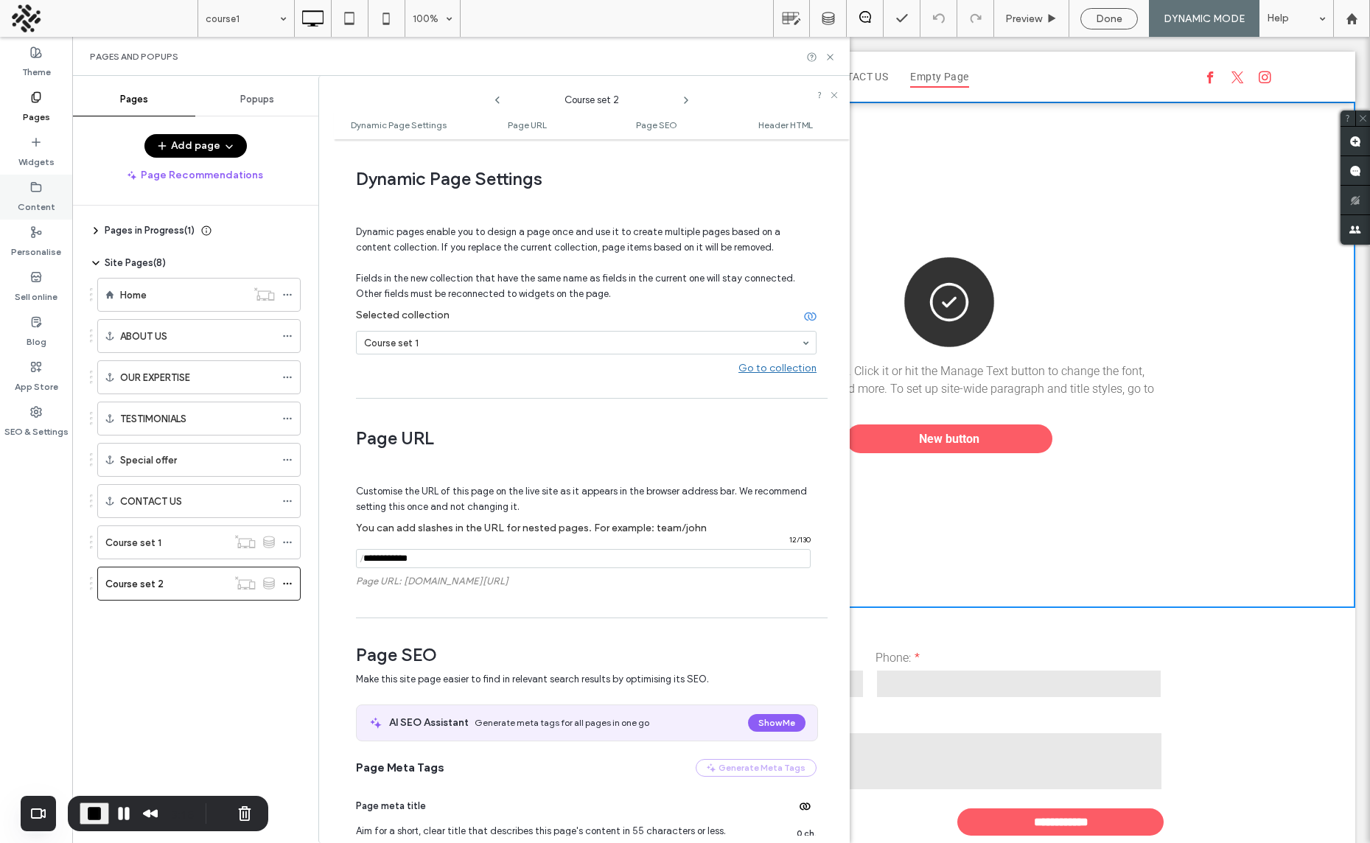
click at [43, 215] on div "Content" at bounding box center [36, 197] width 72 height 45
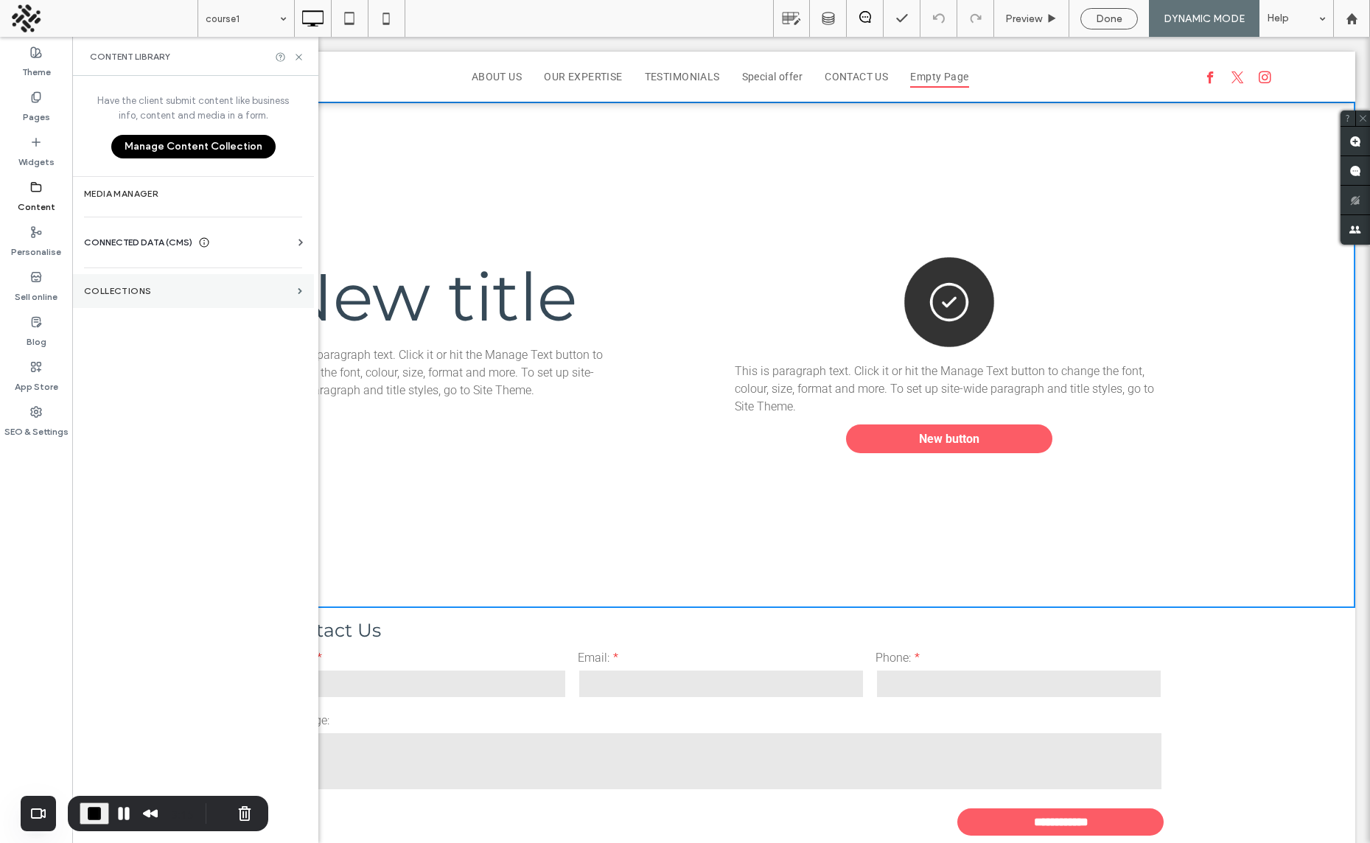
click at [143, 276] on section "COLLECTIONS" at bounding box center [193, 291] width 242 height 34
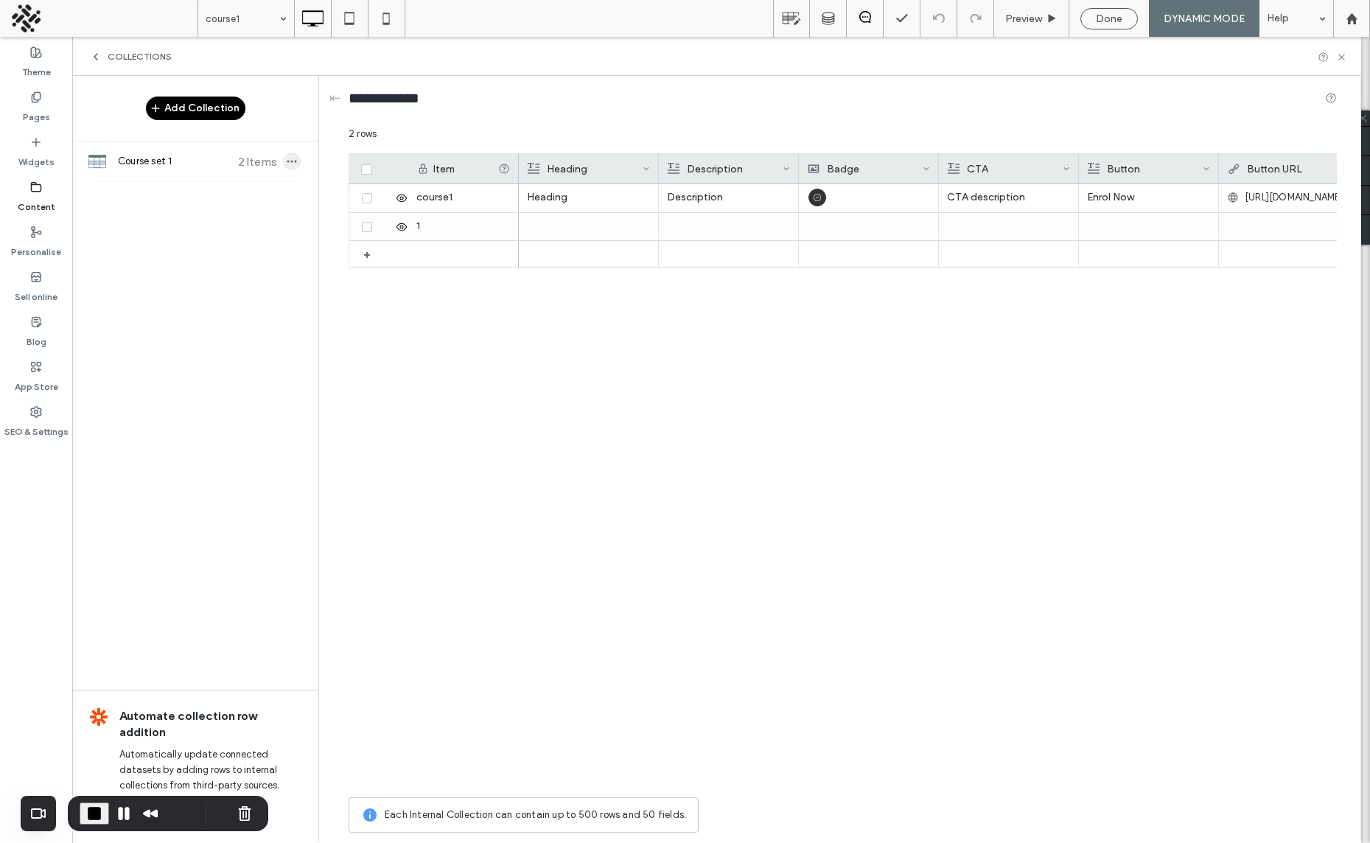
click at [295, 159] on icon "button" at bounding box center [292, 161] width 12 height 12
click at [377, 84] on span "Duplicate Collection" at bounding box center [383, 87] width 93 height 15
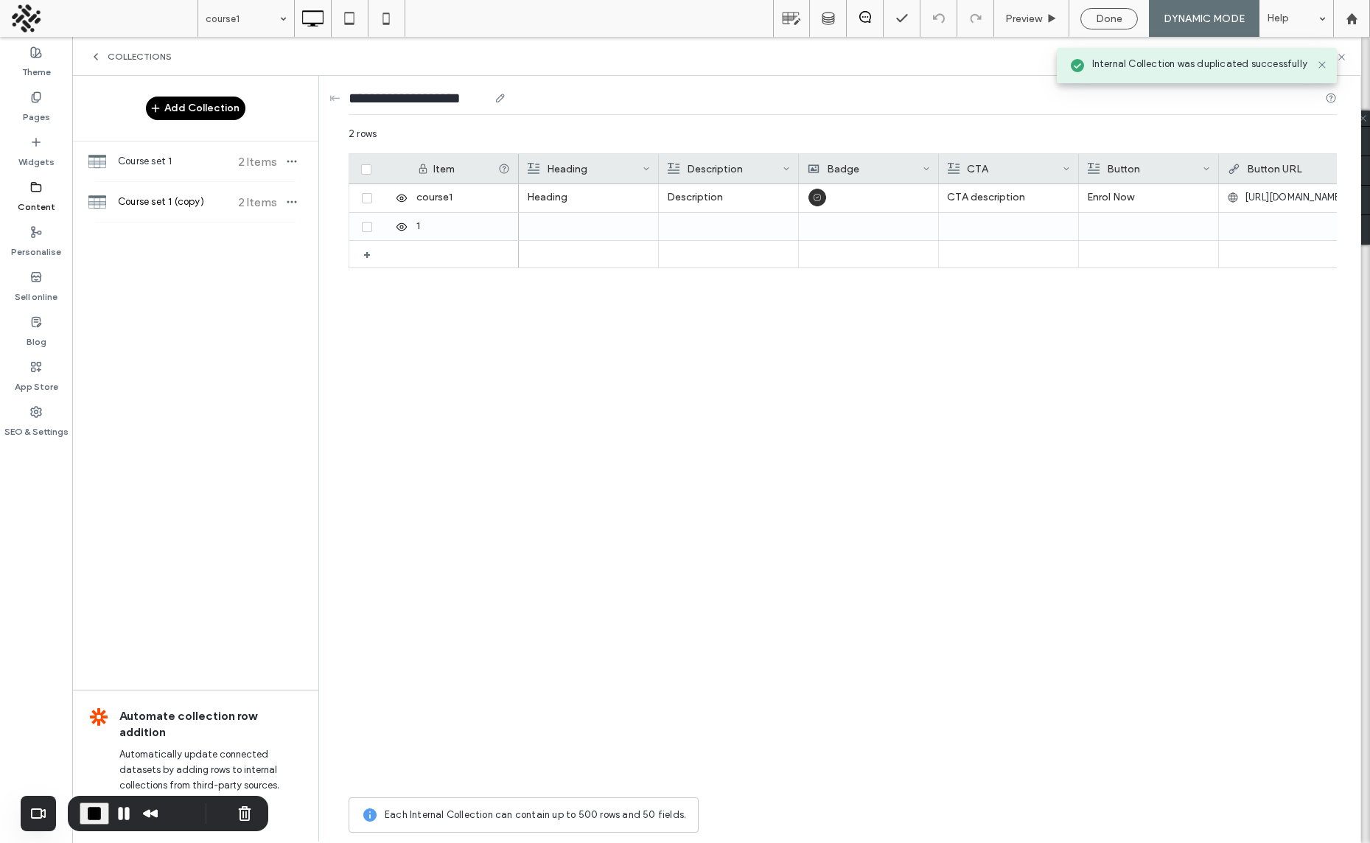
drag, startPoint x: 424, startPoint y: 96, endPoint x: 492, endPoint y: 96, distance: 67.8
click at [491, 97] on div "**********" at bounding box center [428, 98] width 158 height 21
type input "**********"
click at [590, 87] on div "**********" at bounding box center [843, 101] width 988 height 51
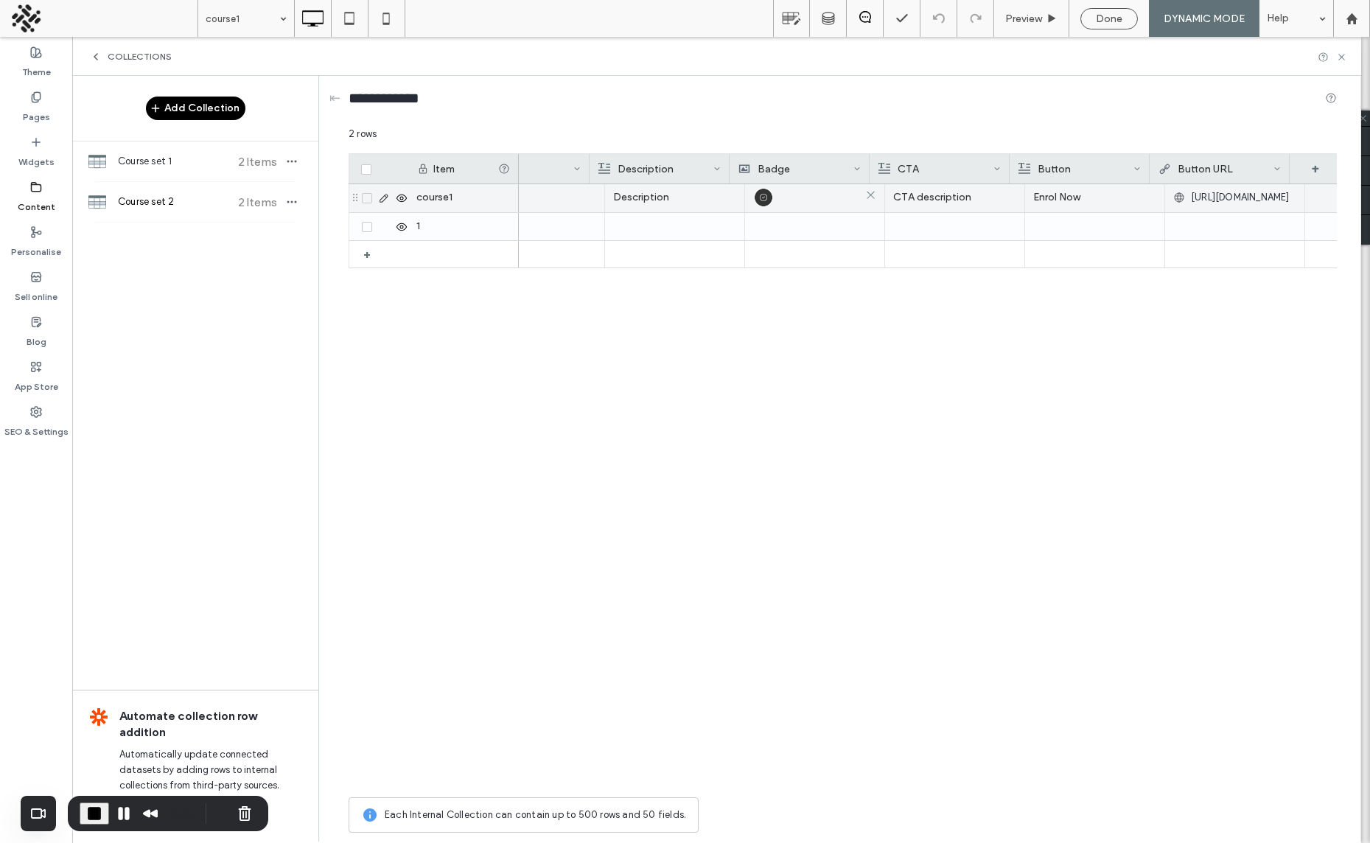
scroll to position [0, 69]
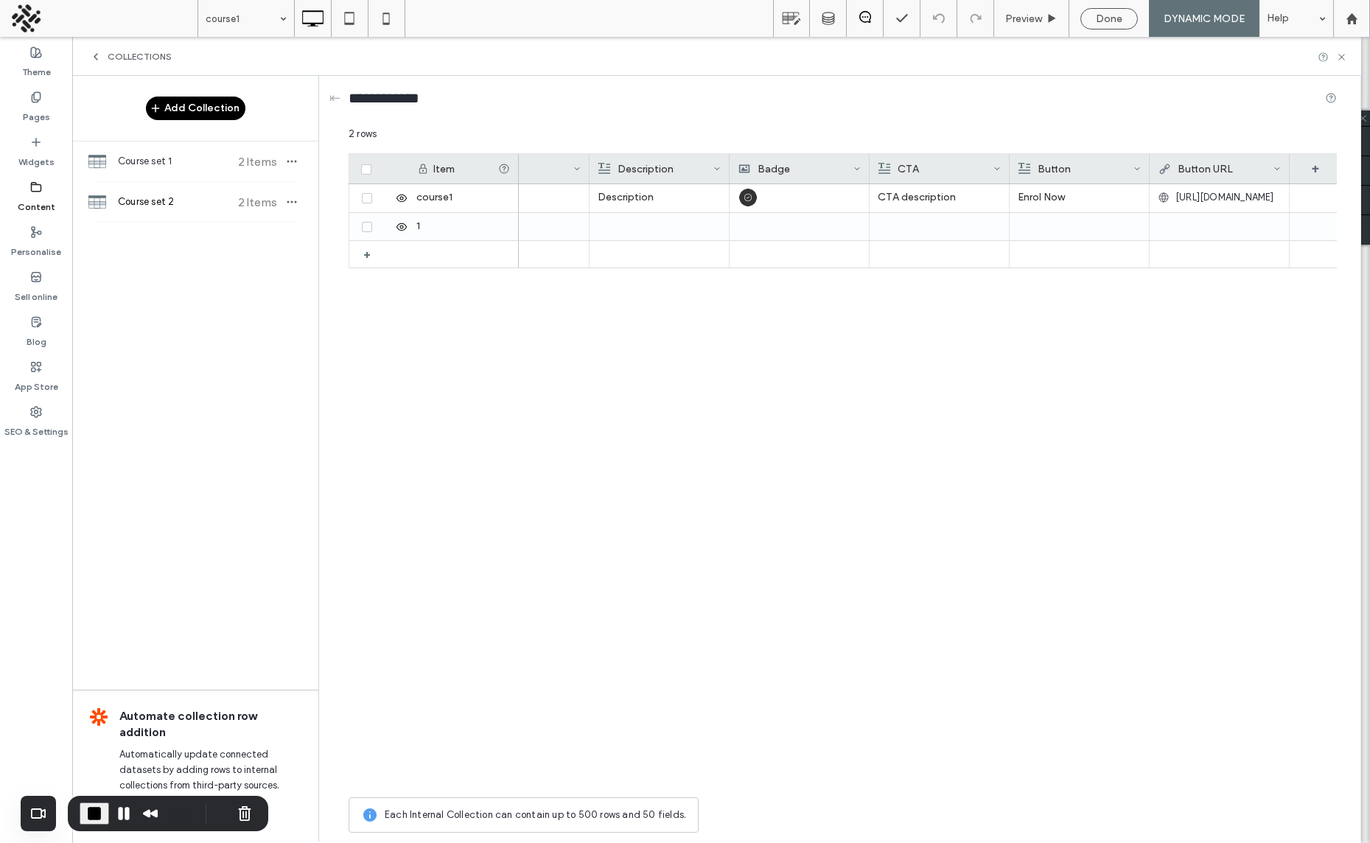
click at [855, 167] on icon at bounding box center [856, 168] width 7 height 7
click at [796, 201] on div "Delete Field" at bounding box center [797, 200] width 135 height 28
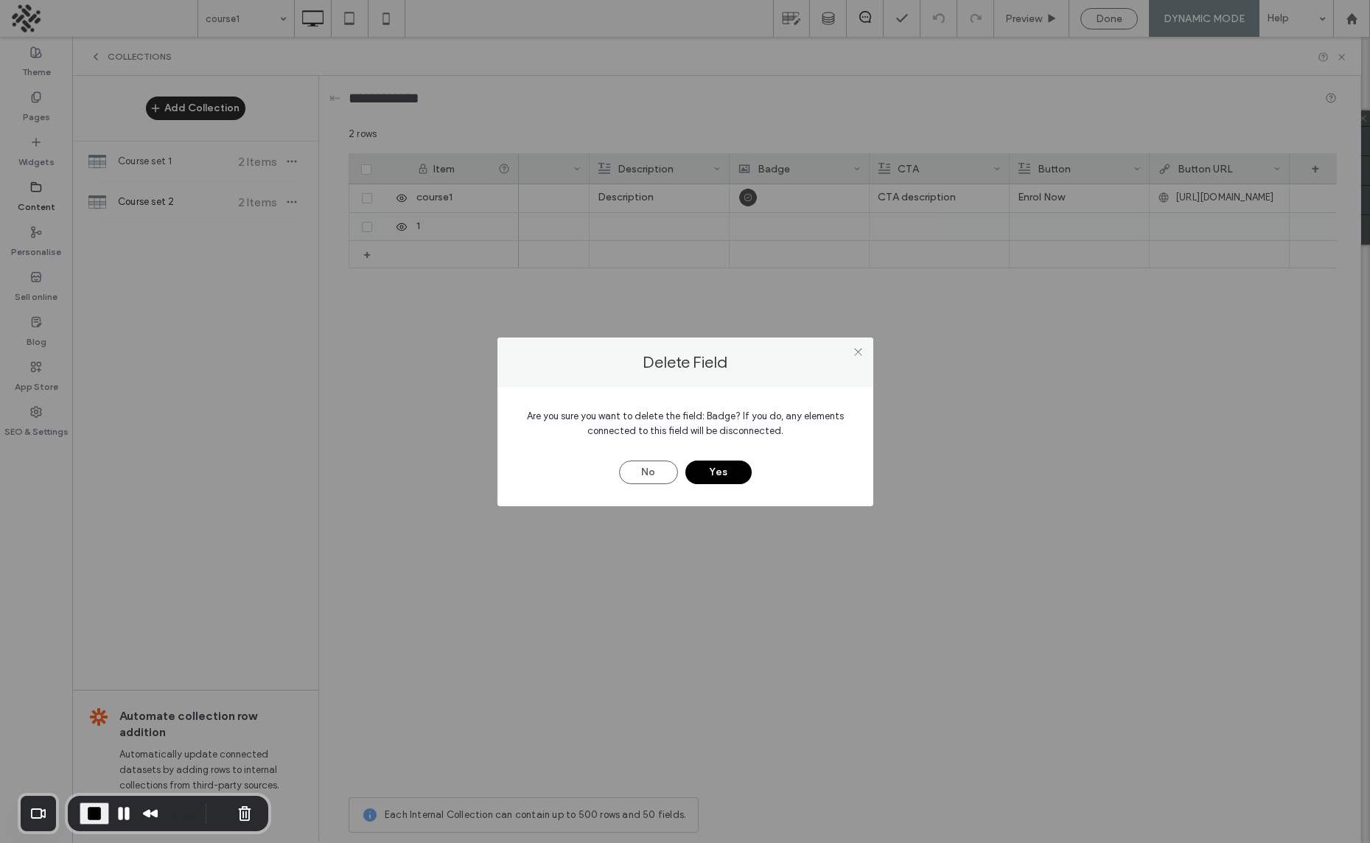
click at [728, 472] on button "Yes" at bounding box center [718, 473] width 66 height 24
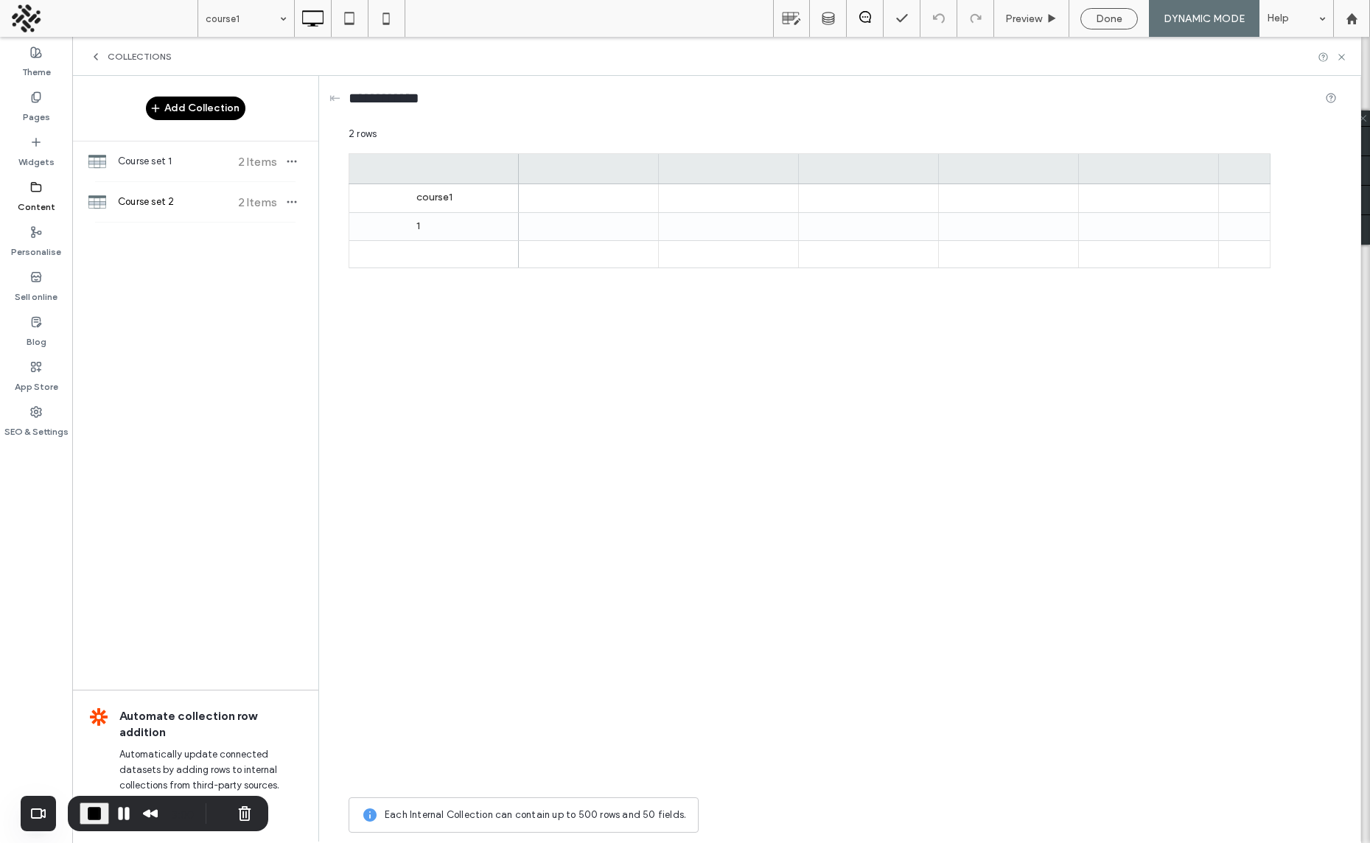
scroll to position [0, 0]
click at [928, 165] on icon at bounding box center [925, 168] width 7 height 7
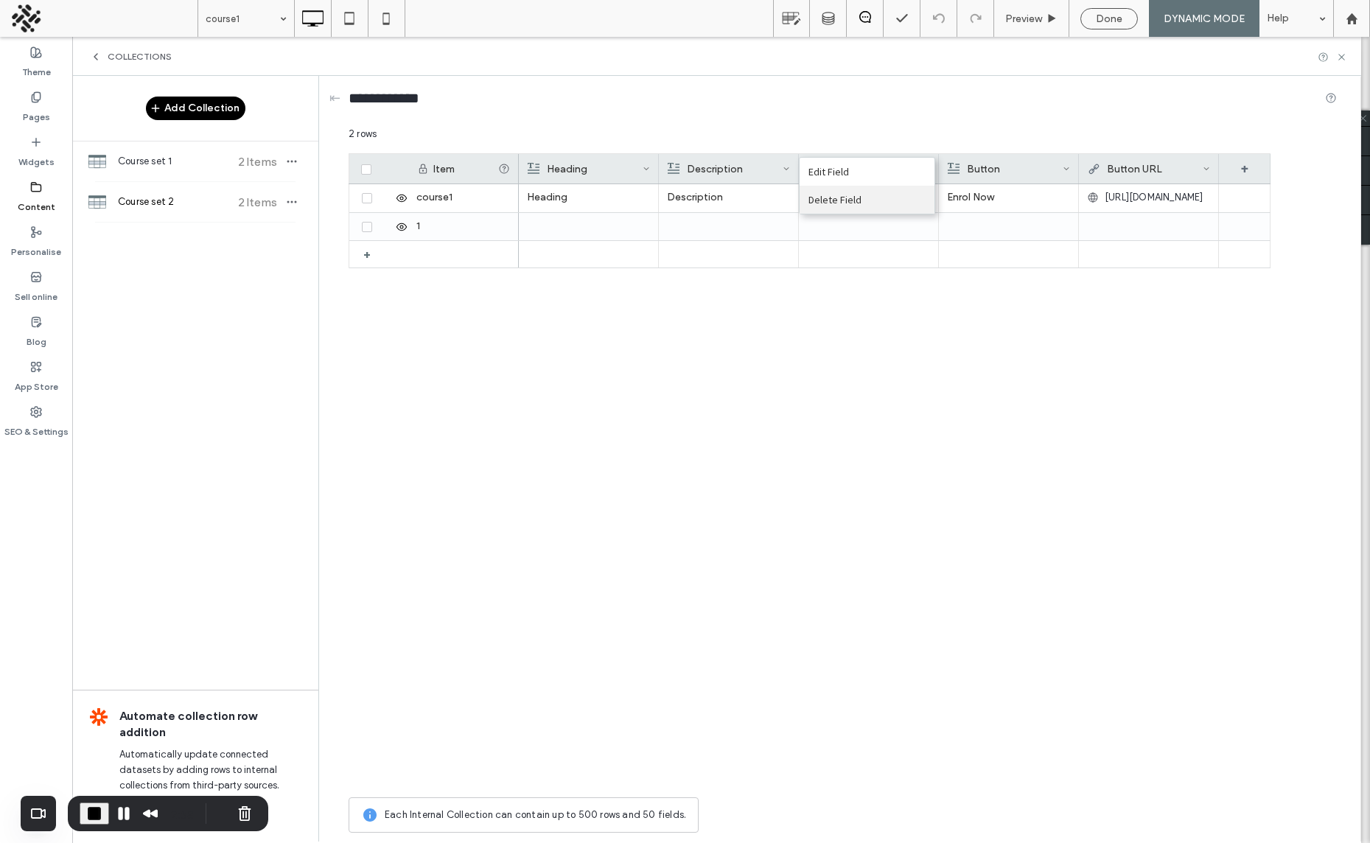
click at [852, 203] on div "Delete Field" at bounding box center [866, 200] width 135 height 28
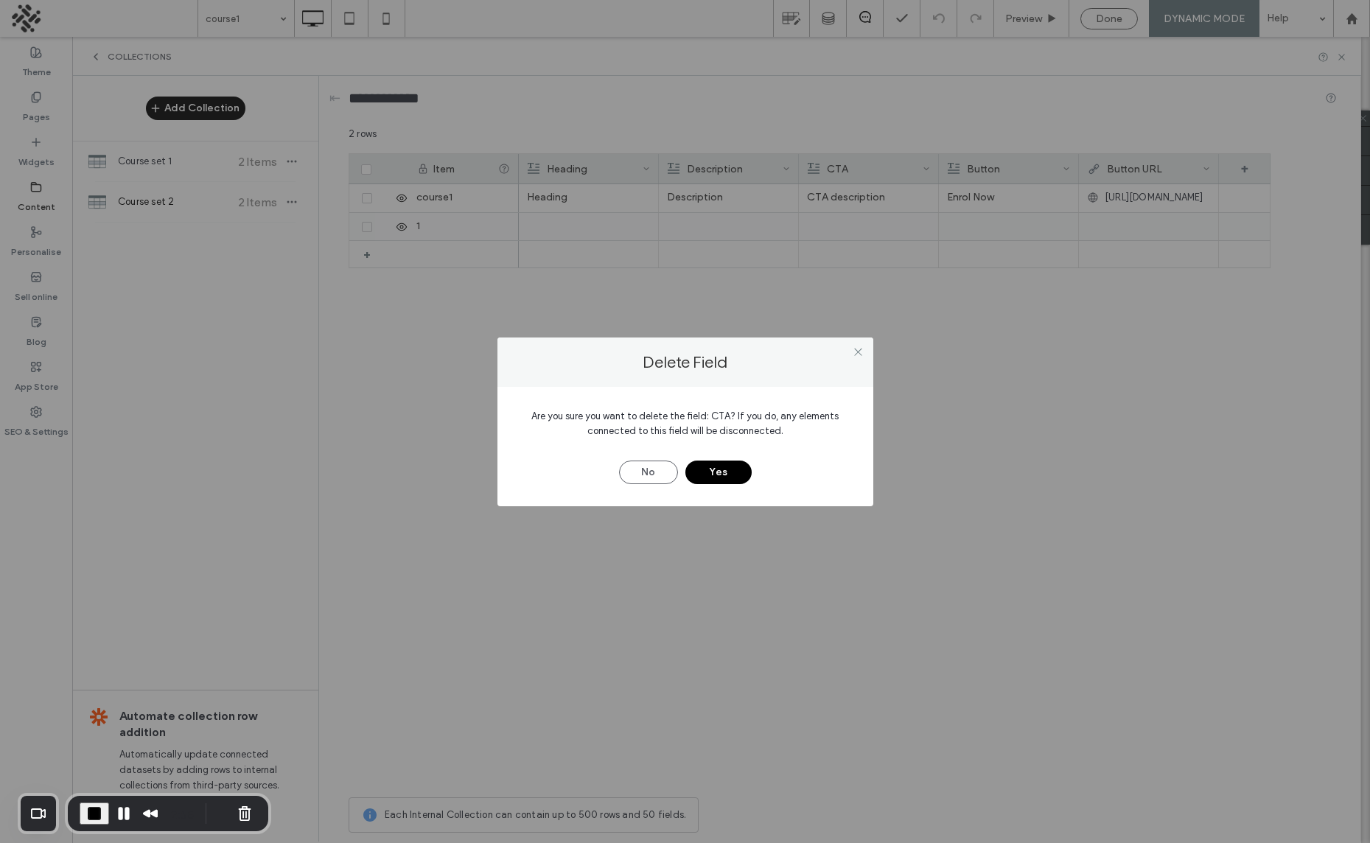
drag, startPoint x: 728, startPoint y: 480, endPoint x: 840, endPoint y: 328, distance: 189.2
click at [727, 480] on button "Yes" at bounding box center [718, 473] width 66 height 24
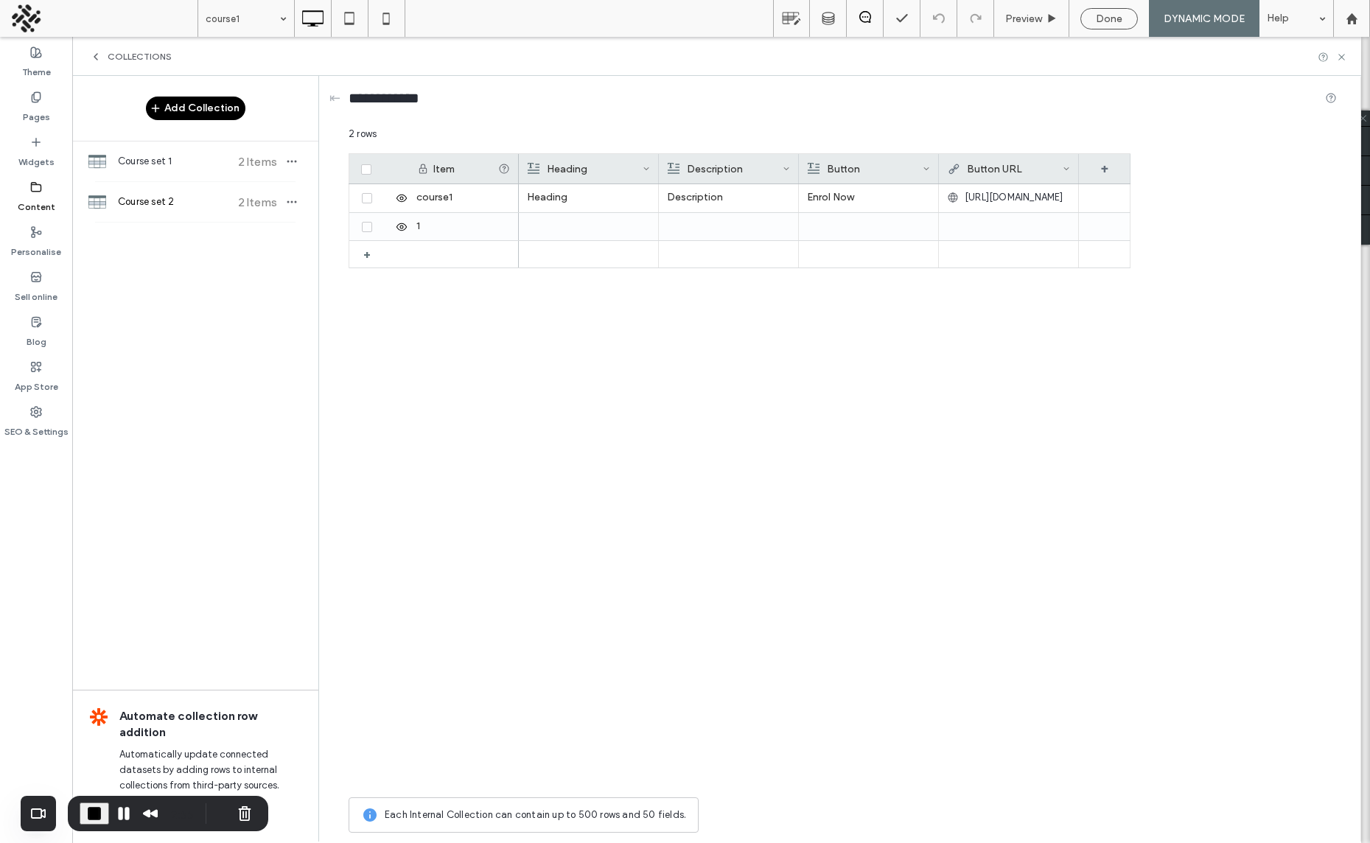
click at [925, 166] on icon at bounding box center [925, 168] width 7 height 7
click at [831, 189] on div "Delete Field" at bounding box center [866, 200] width 135 height 28
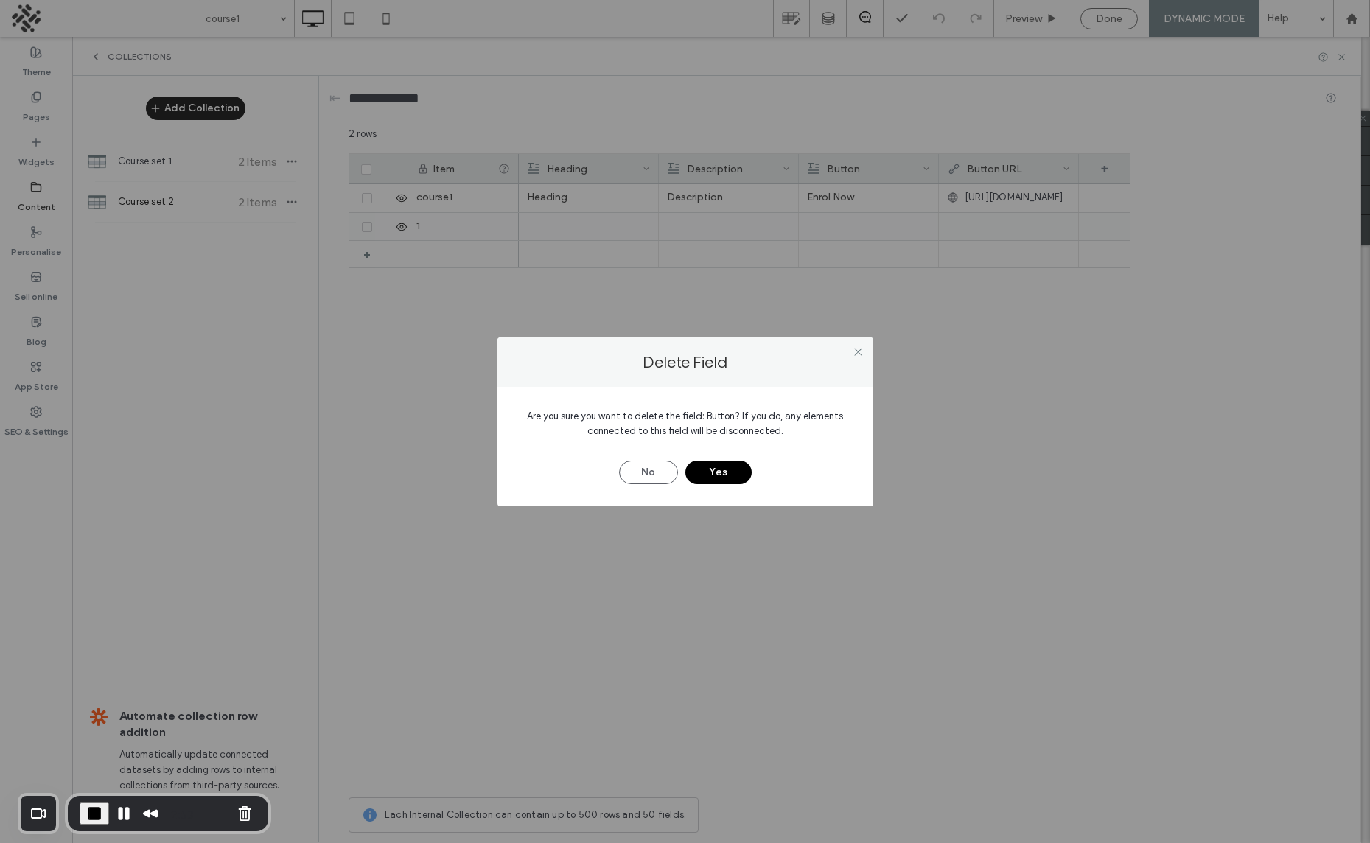
drag, startPoint x: 712, startPoint y: 467, endPoint x: 752, endPoint y: 436, distance: 49.8
click at [712, 467] on button "Yes" at bounding box center [718, 473] width 66 height 24
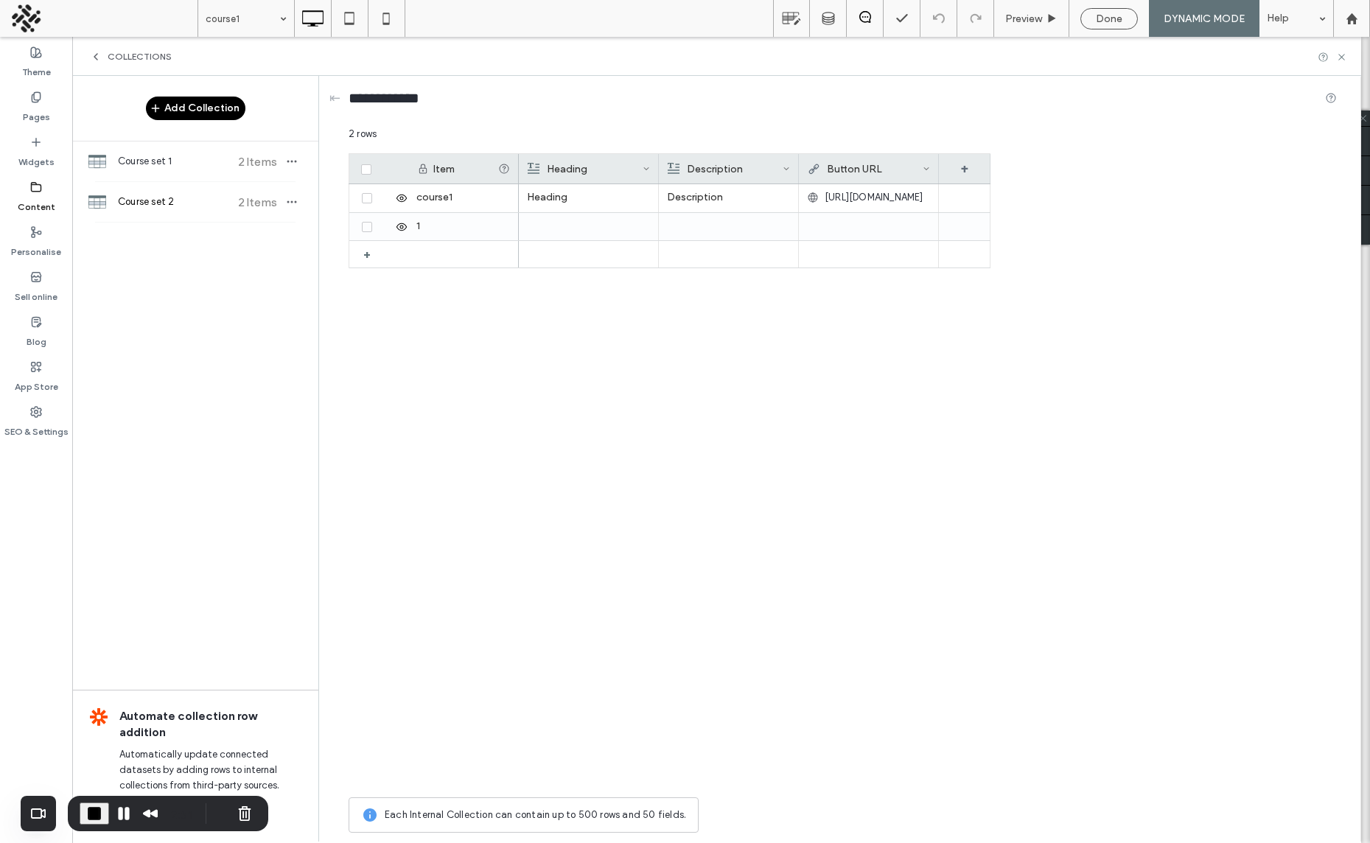
click at [923, 166] on icon at bounding box center [925, 168] width 7 height 7
click at [853, 202] on div "Delete Field" at bounding box center [866, 200] width 135 height 28
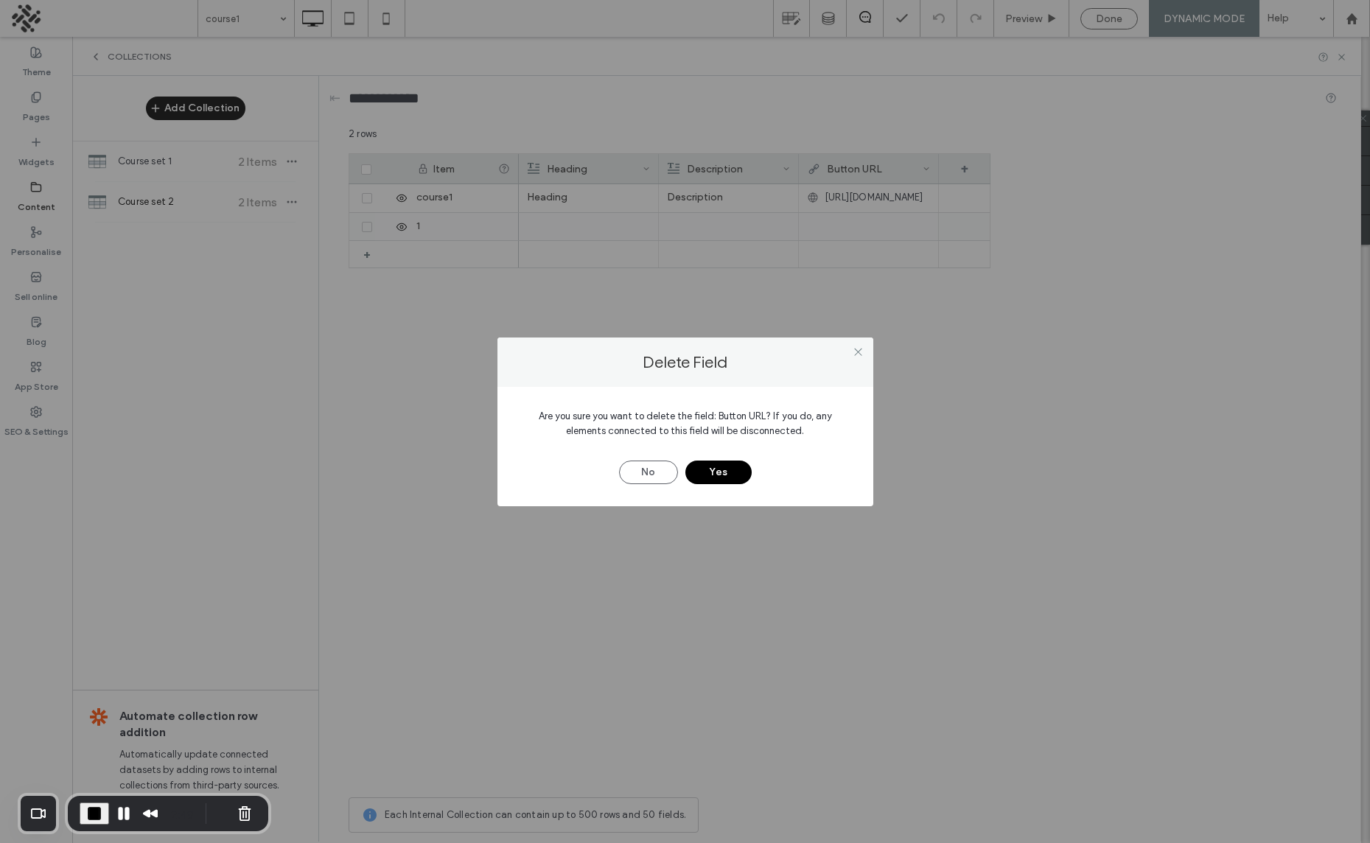
click at [731, 473] on button "Yes" at bounding box center [718, 473] width 66 height 24
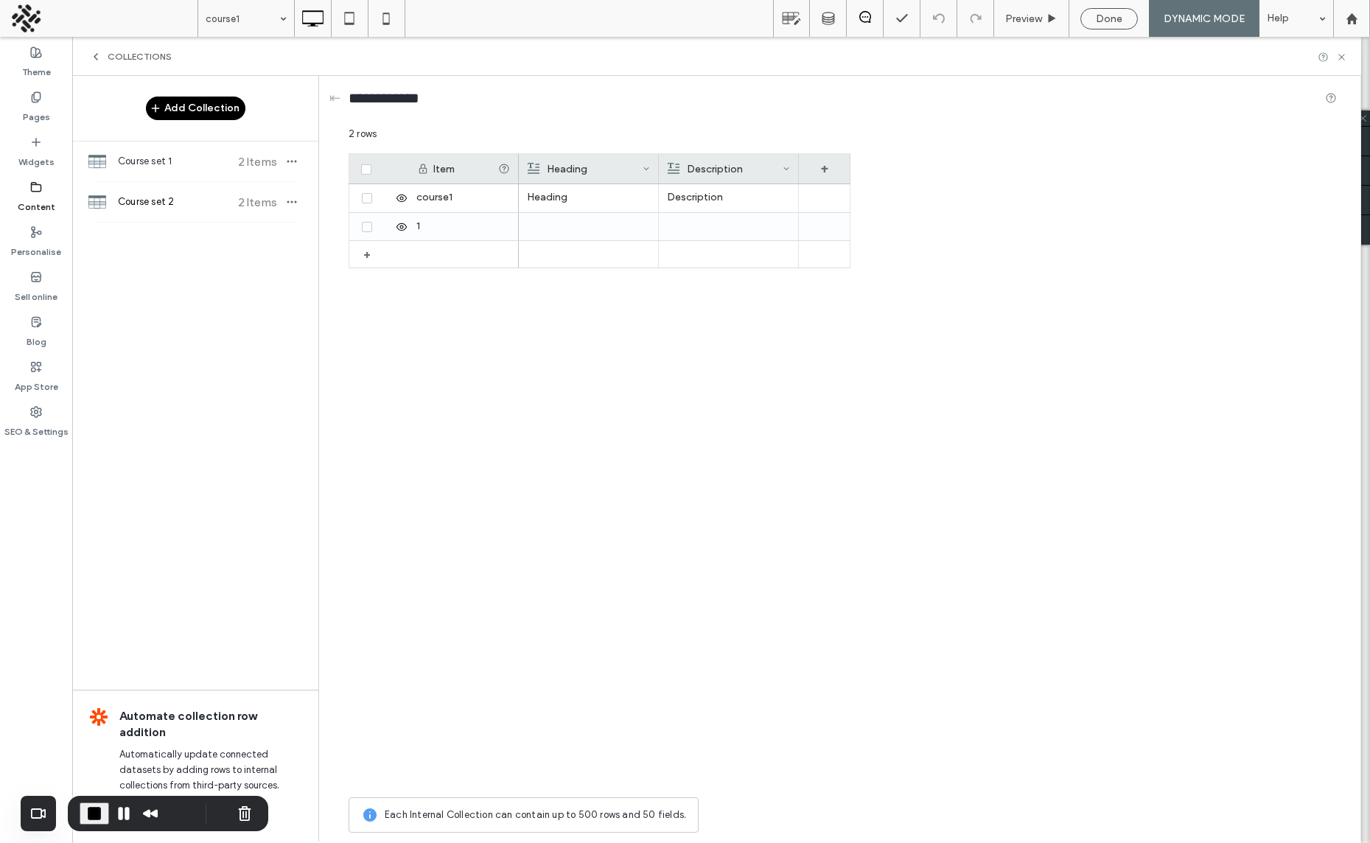
click at [100, 56] on icon at bounding box center [96, 57] width 12 height 12
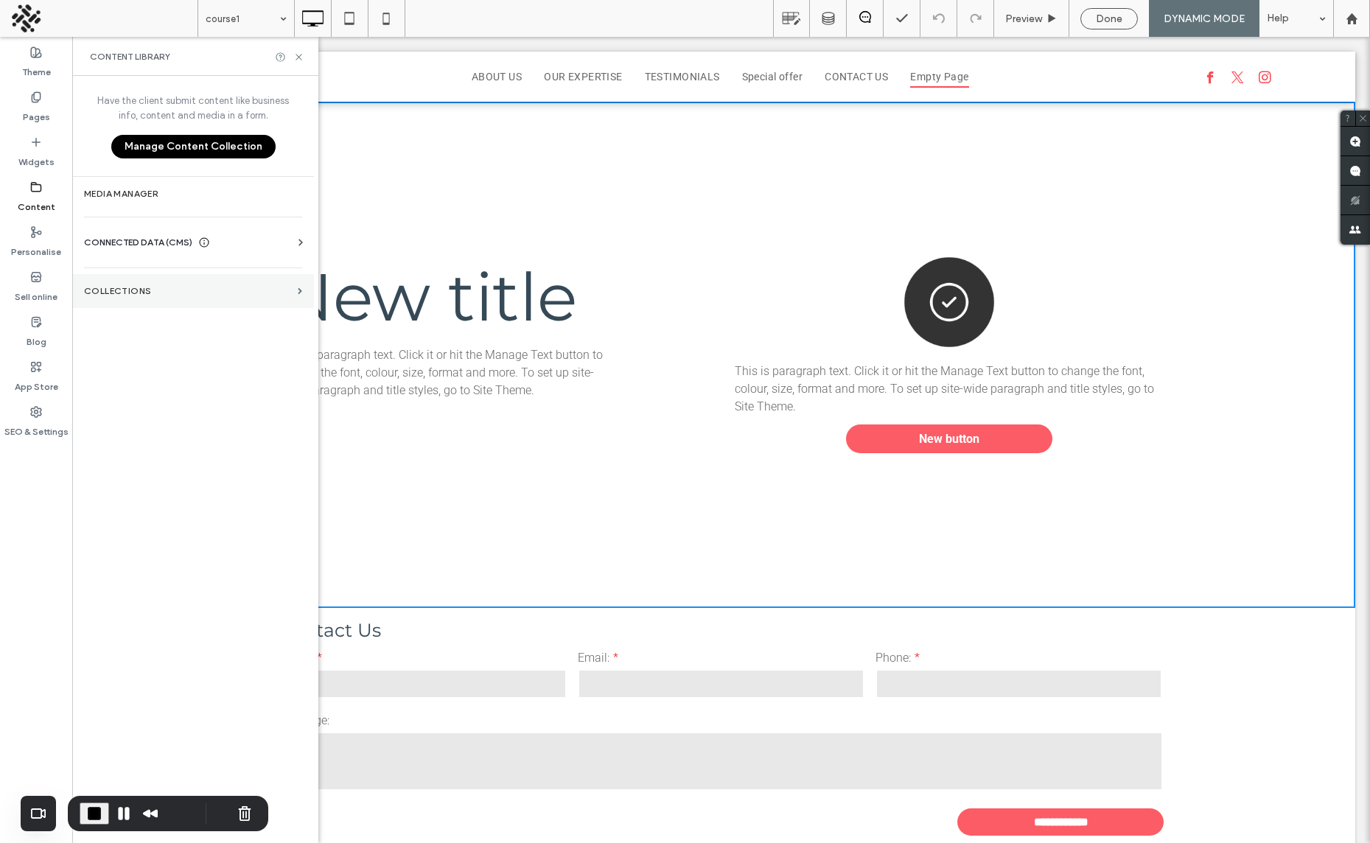
click at [38, 106] on label "Pages" at bounding box center [36, 113] width 27 height 21
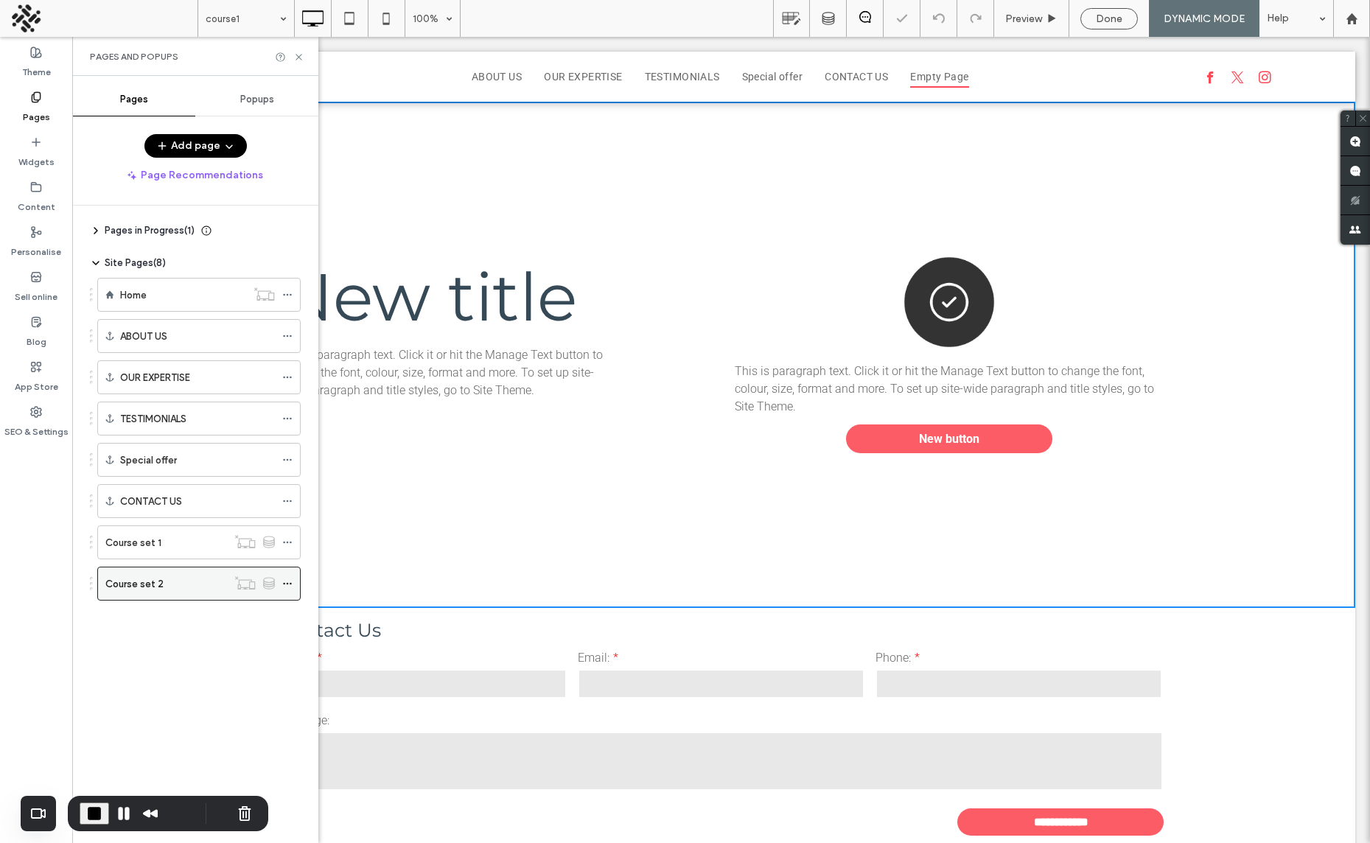
click at [286, 582] on icon at bounding box center [287, 583] width 10 height 10
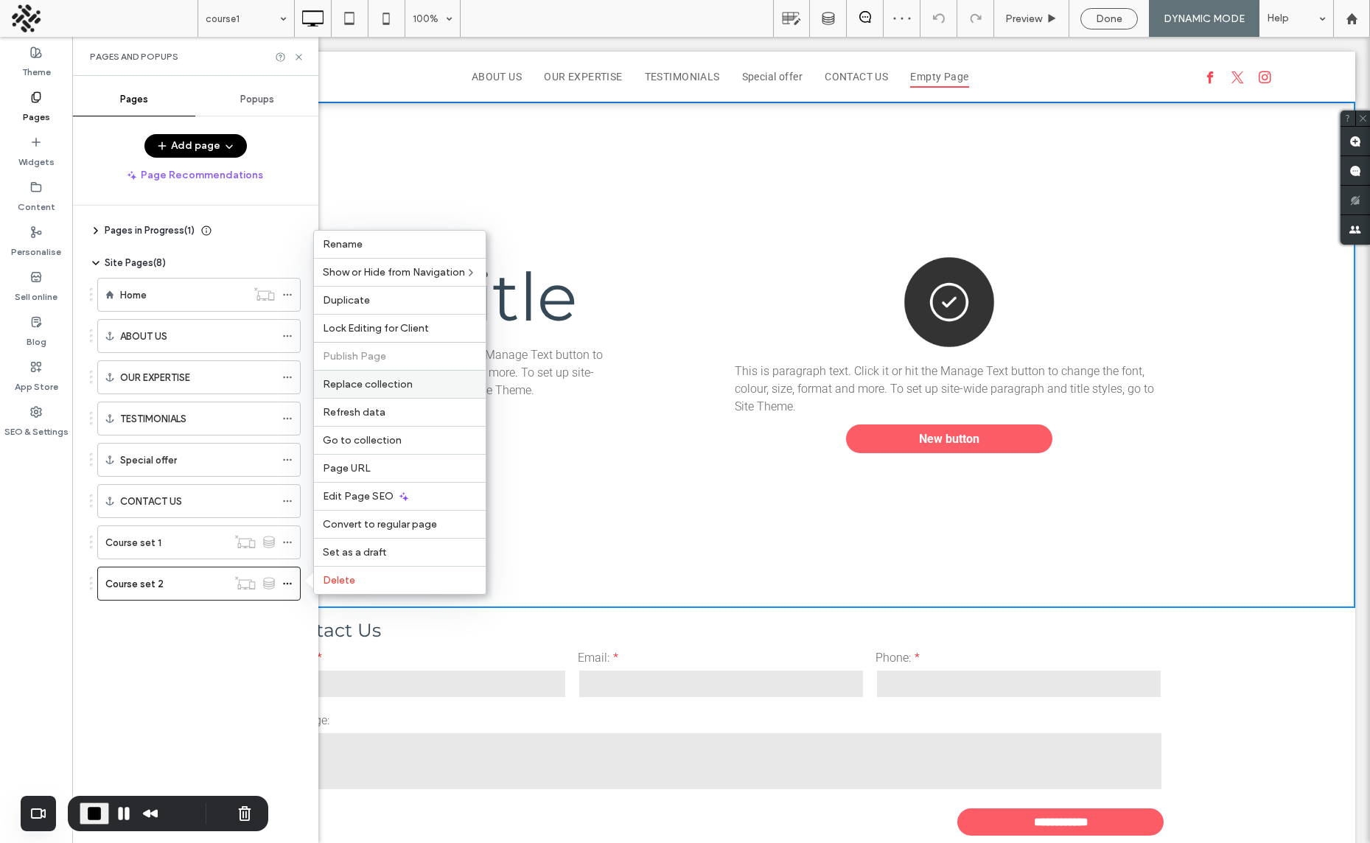
click at [384, 381] on span "Replace collection" at bounding box center [368, 384] width 90 height 13
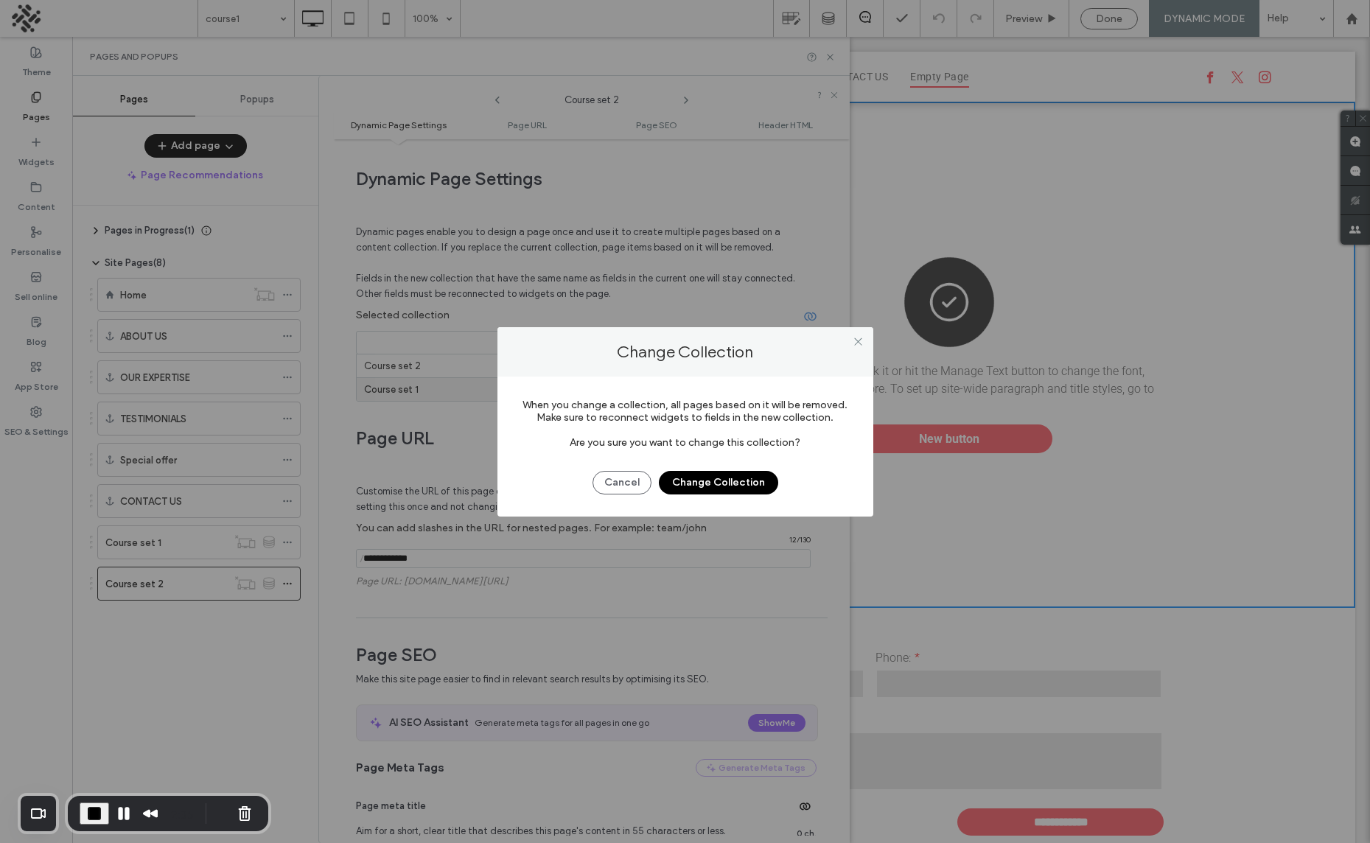
drag, startPoint x: 617, startPoint y: 477, endPoint x: 569, endPoint y: 455, distance: 53.1
click at [617, 477] on button "Cancel" at bounding box center [621, 483] width 59 height 24
drag, startPoint x: 417, startPoint y: 336, endPoint x: 413, endPoint y: 351, distance: 15.9
drag, startPoint x: 719, startPoint y: 485, endPoint x: 707, endPoint y: 480, distance: 12.6
click at [719, 485] on button "Change Collection" at bounding box center [718, 483] width 119 height 24
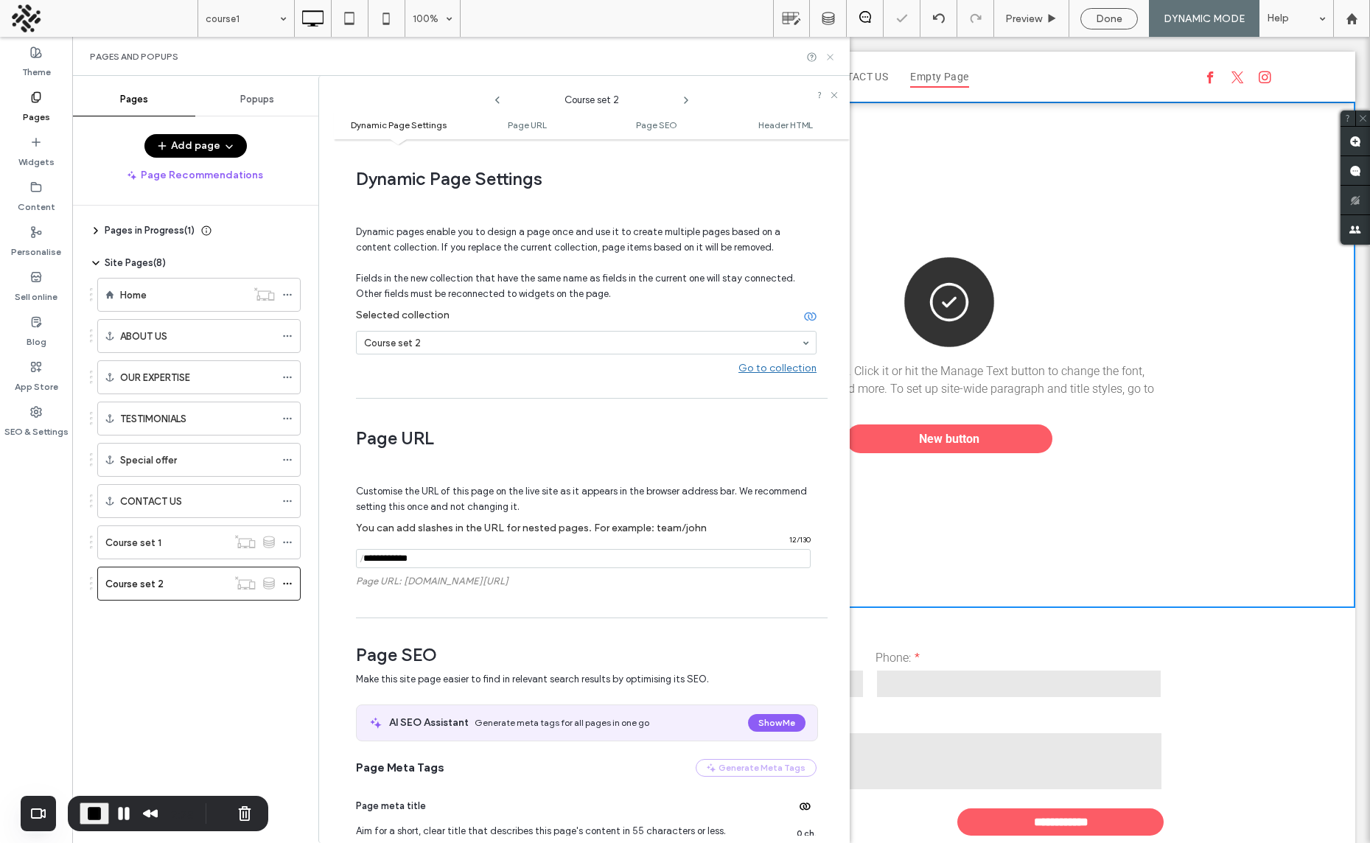
click at [827, 54] on use at bounding box center [830, 57] width 6 height 6
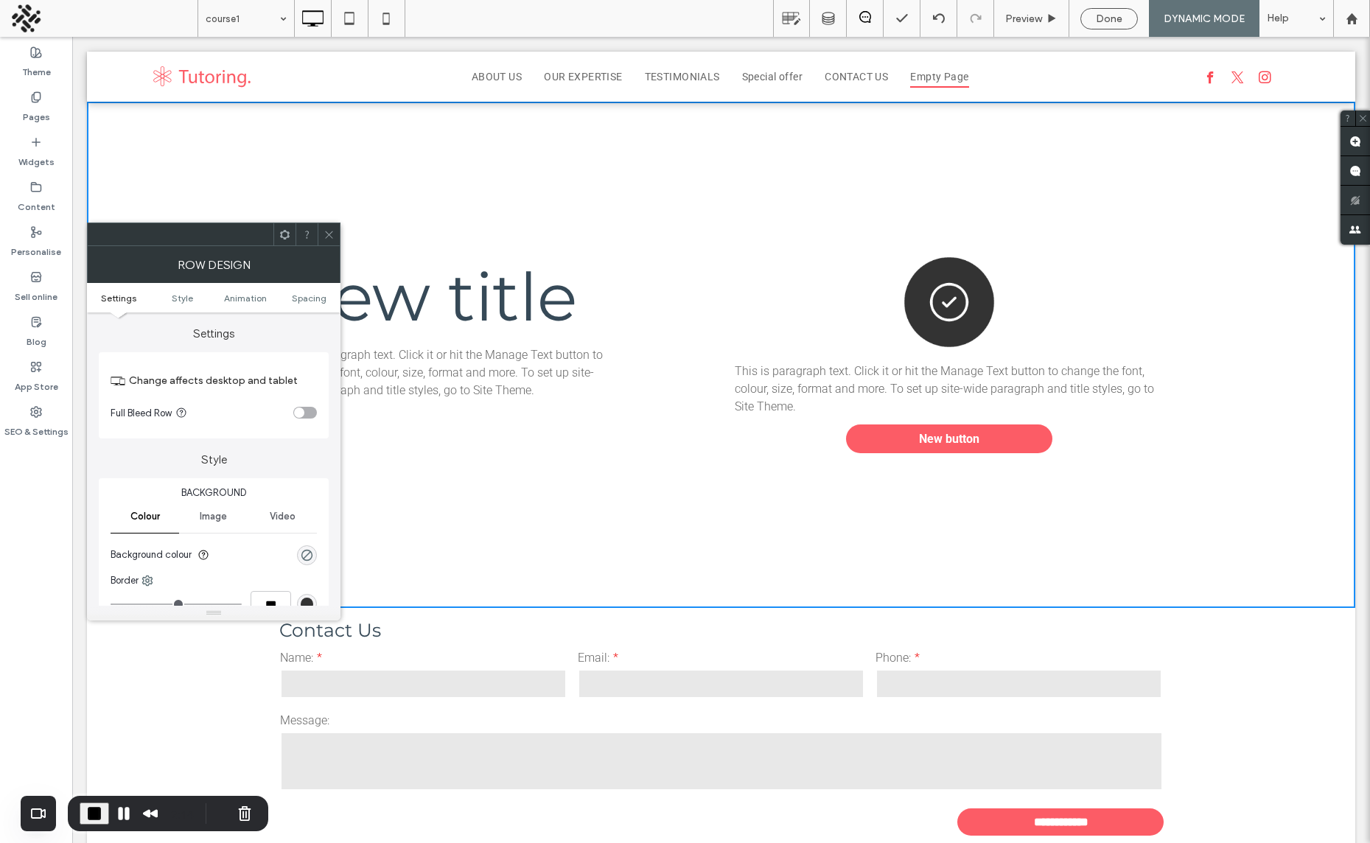
click at [330, 231] on icon at bounding box center [328, 234] width 11 height 11
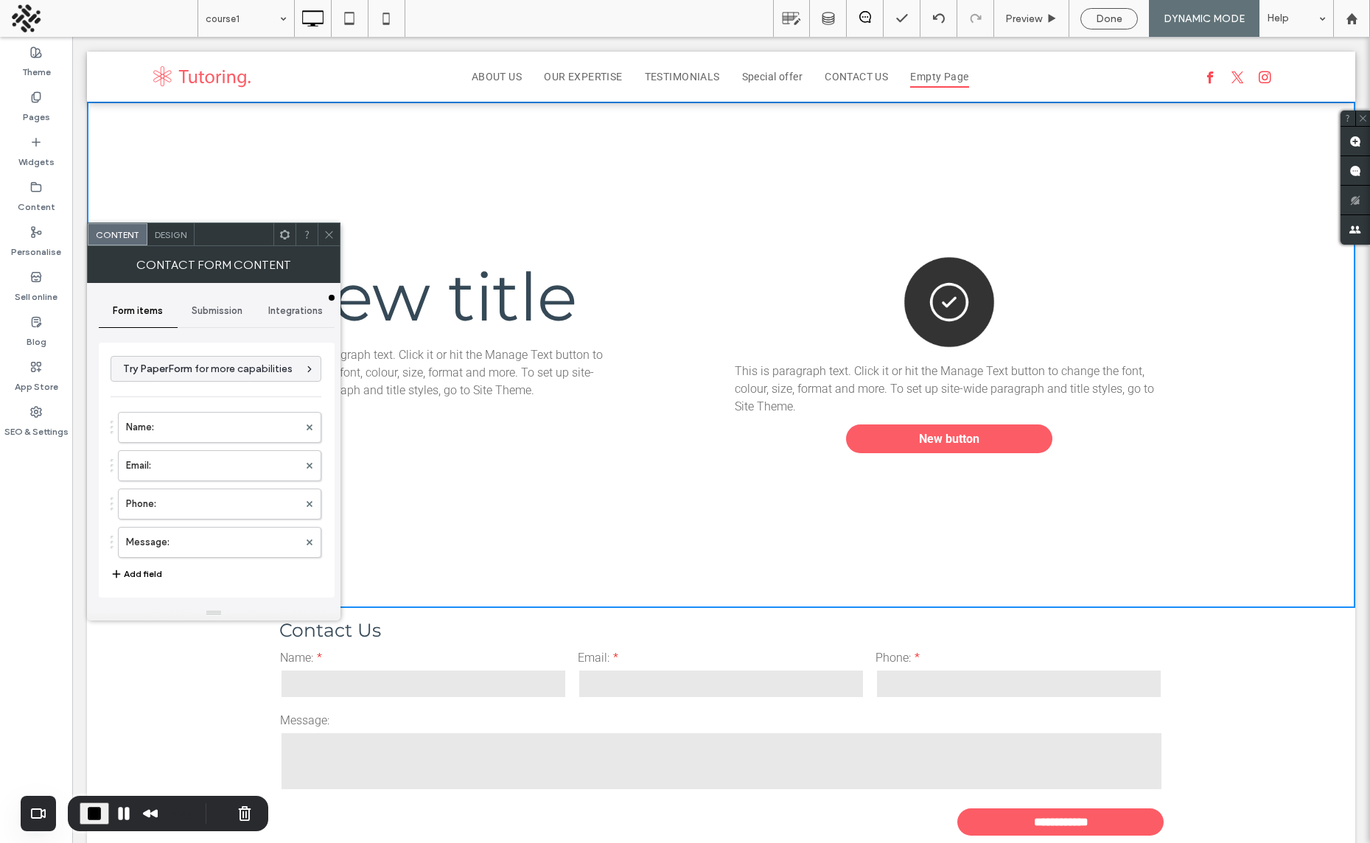
click at [326, 233] on icon at bounding box center [328, 234] width 11 height 11
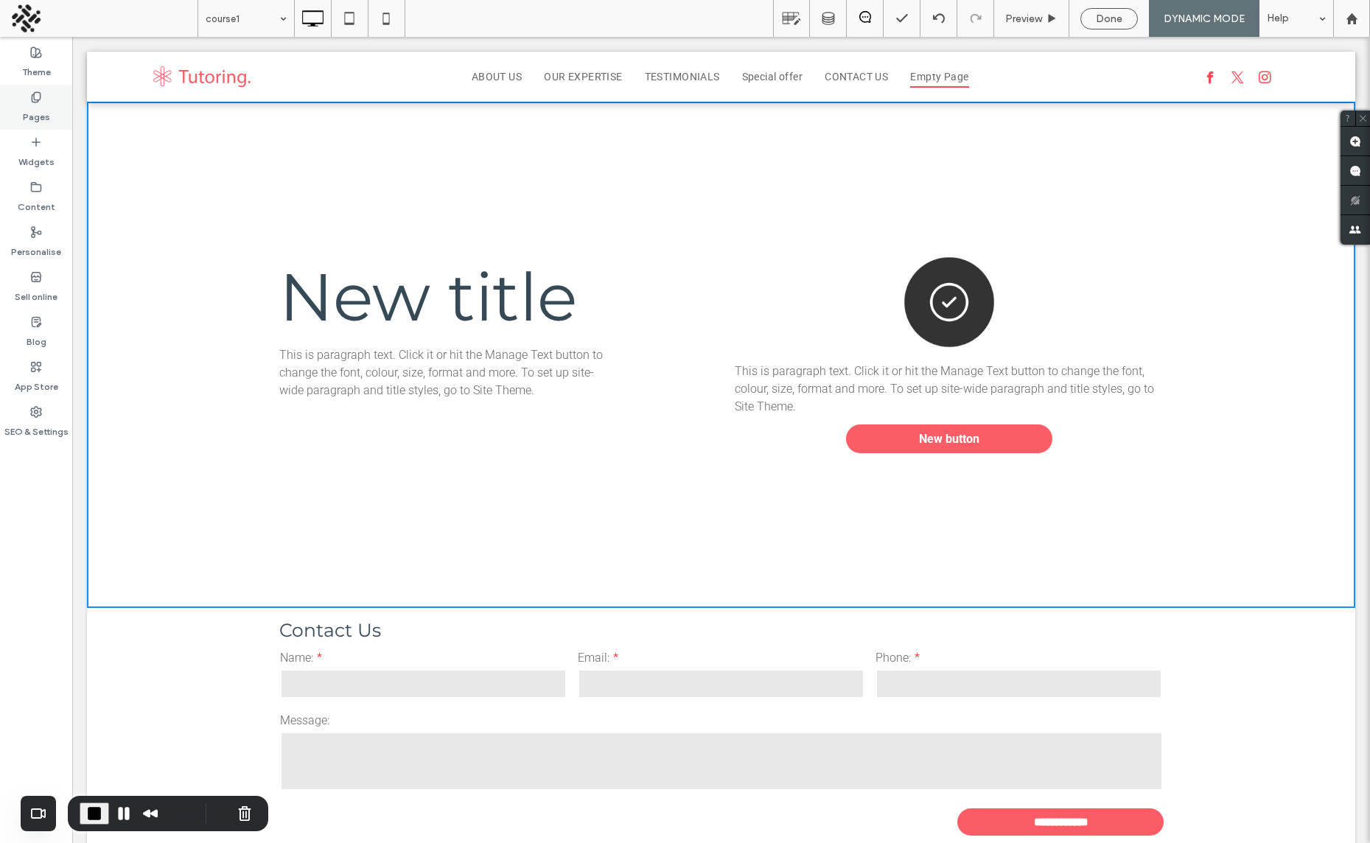
click at [35, 114] on label "Pages" at bounding box center [36, 113] width 27 height 21
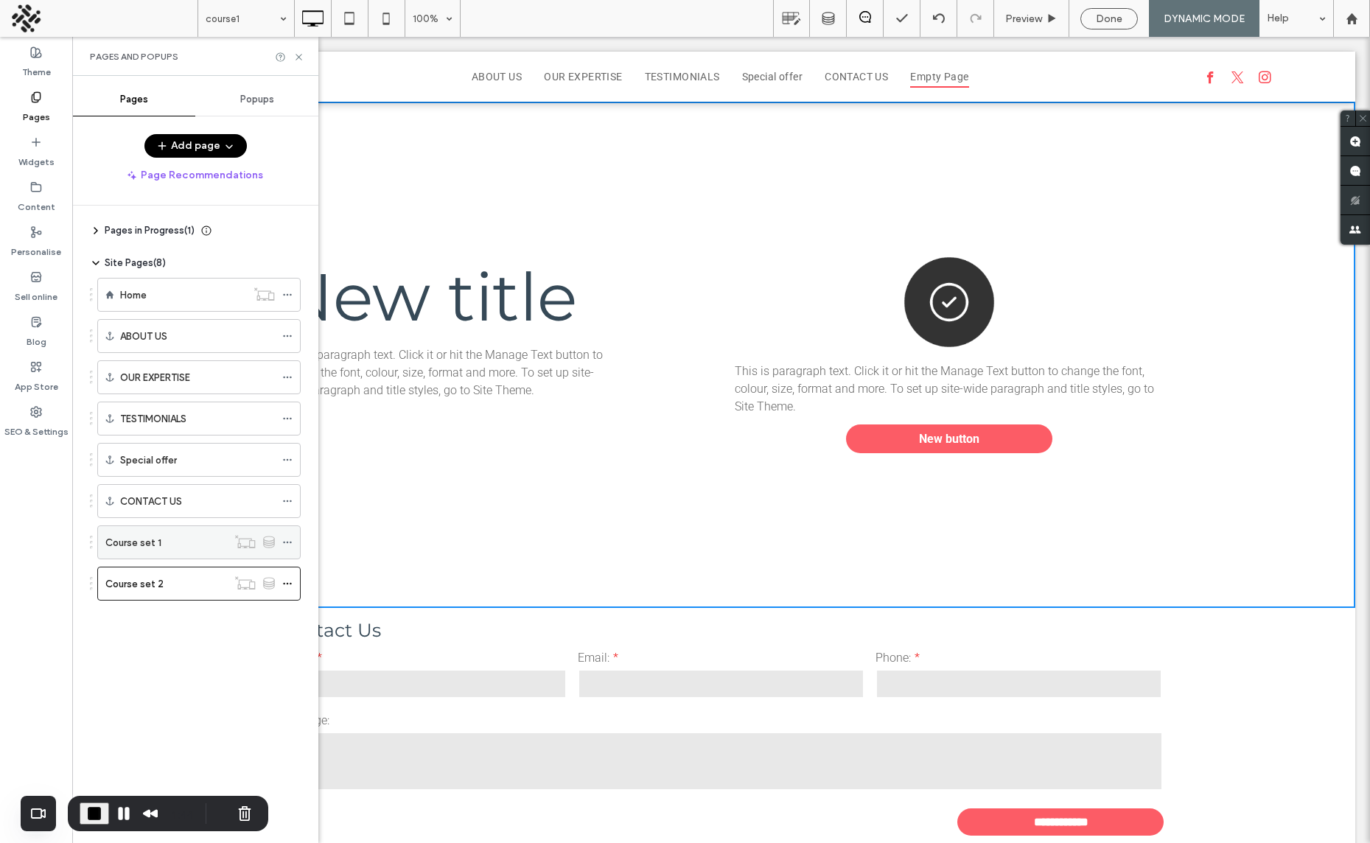
click at [164, 540] on div "Course set 1" at bounding box center [166, 542] width 122 height 15
click at [295, 54] on icon at bounding box center [298, 57] width 11 height 11
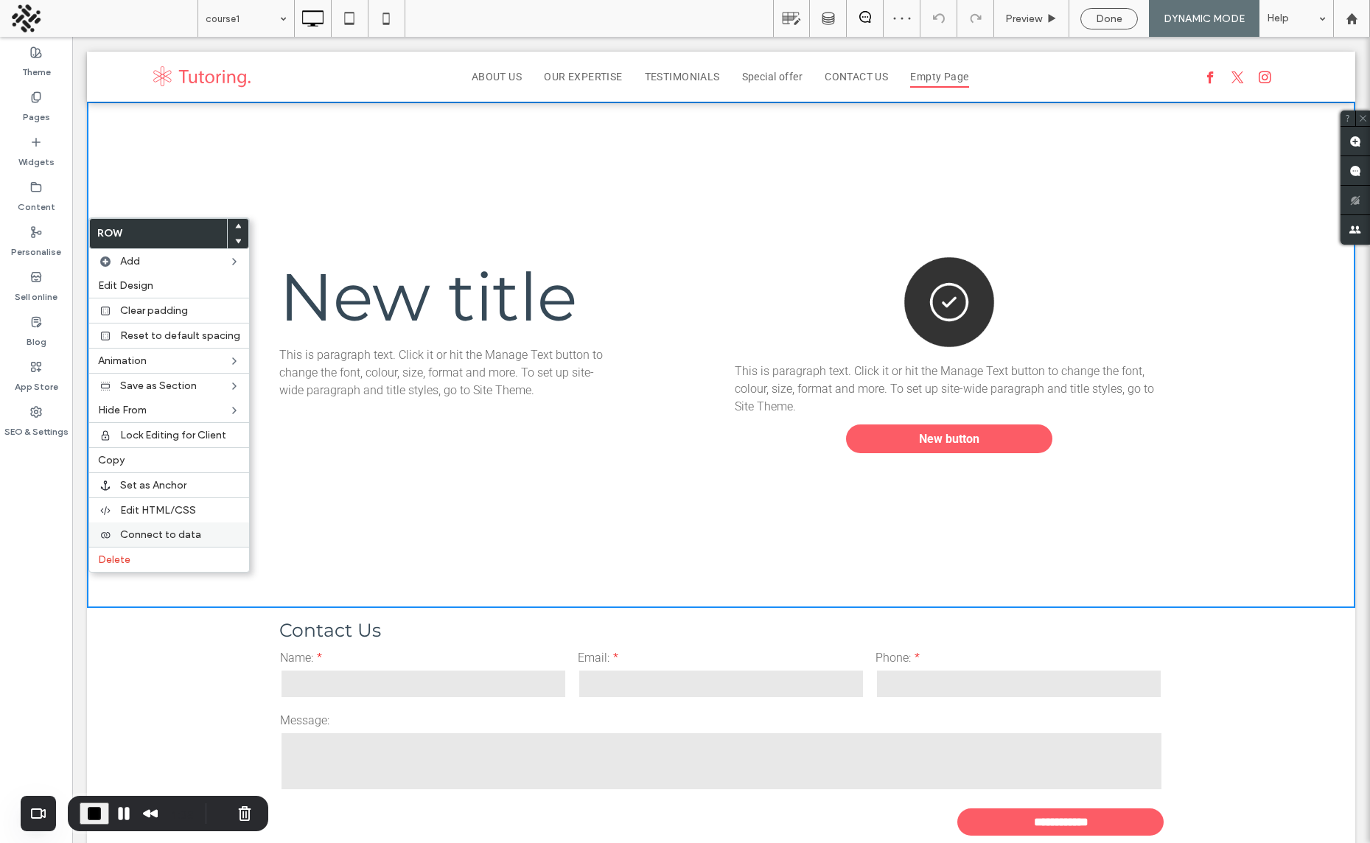
click at [127, 545] on div "Connect to data" at bounding box center [169, 534] width 160 height 24
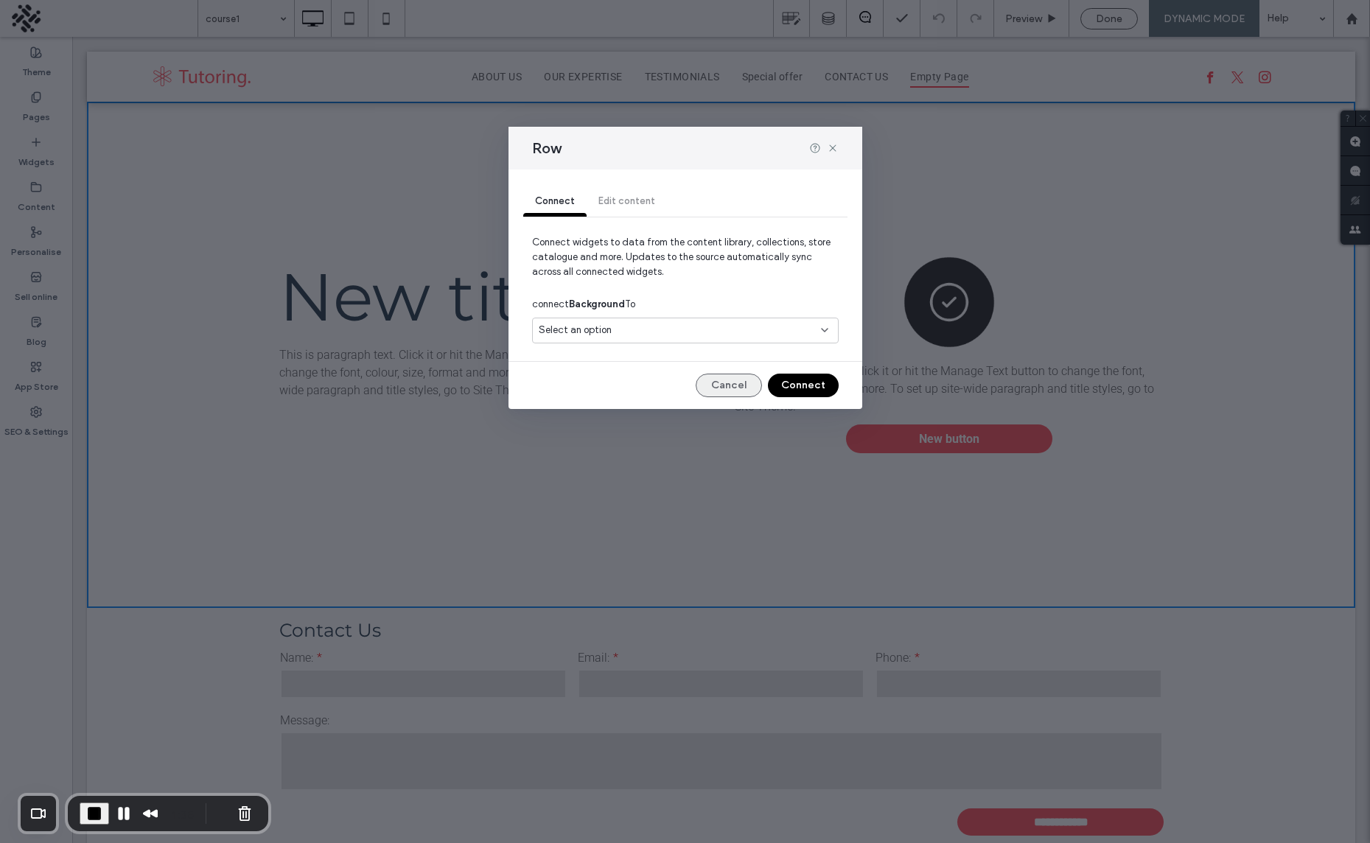
click at [735, 391] on button "Cancel" at bounding box center [729, 386] width 66 height 24
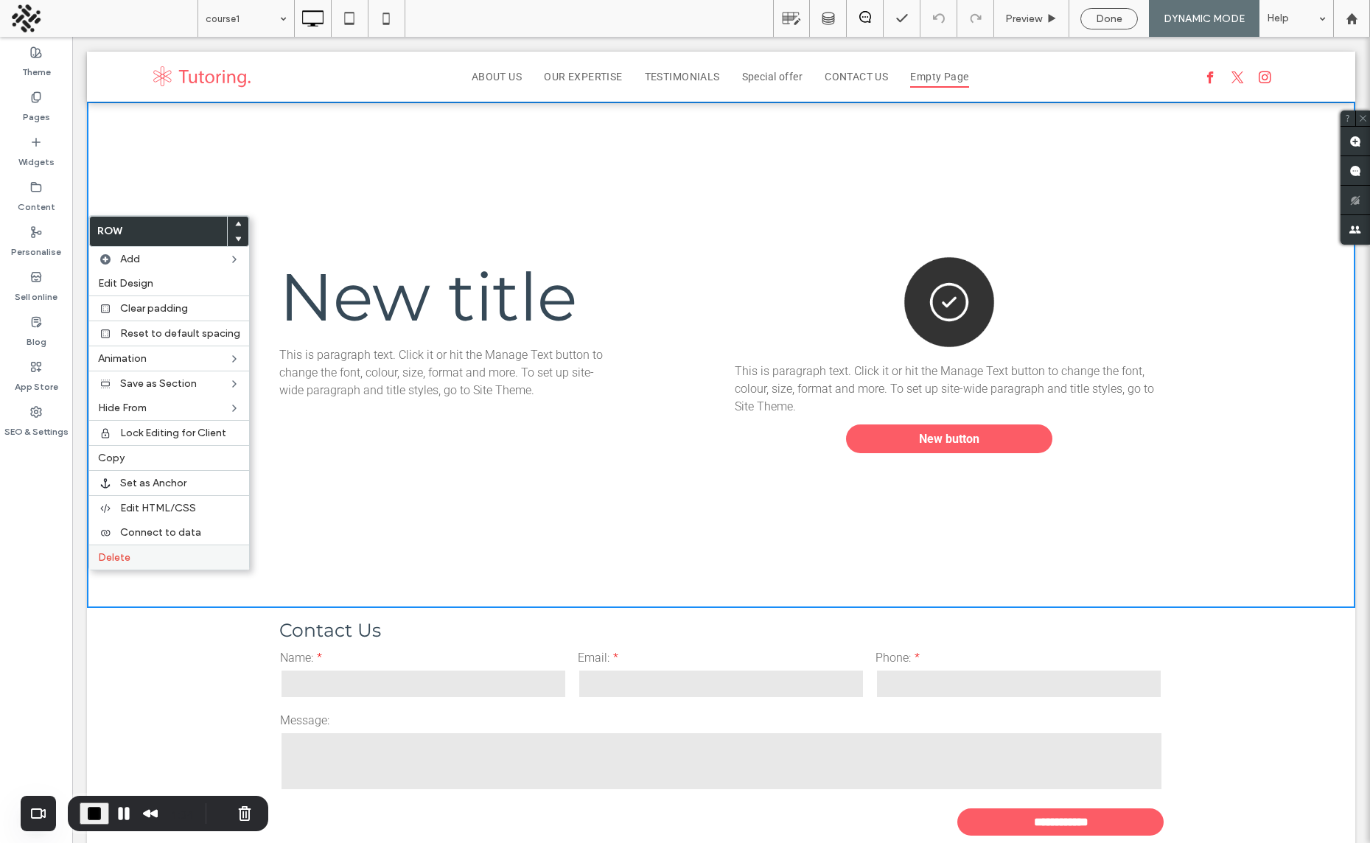
click at [120, 552] on span "Delete" at bounding box center [114, 557] width 32 height 13
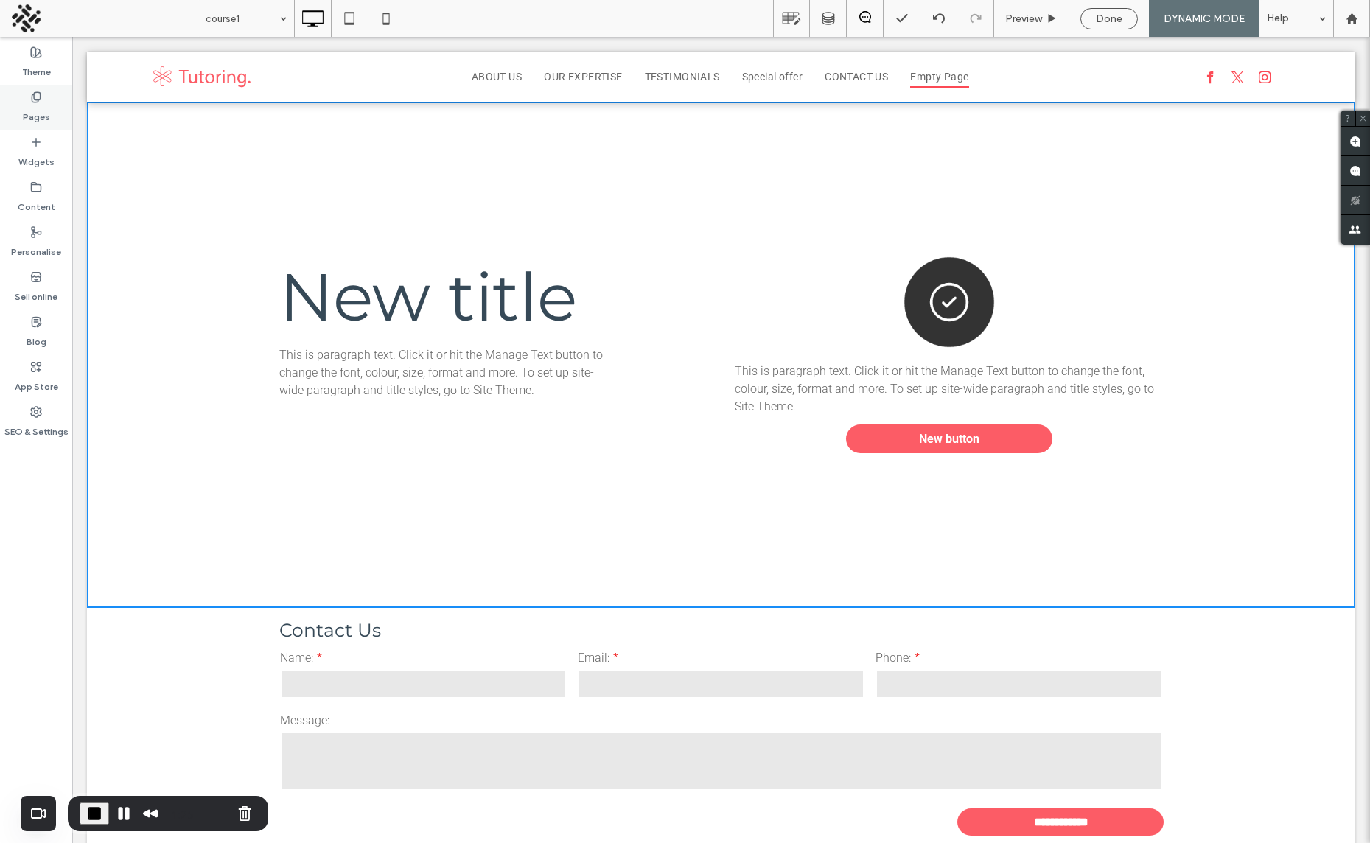
click at [41, 111] on label "Pages" at bounding box center [36, 113] width 27 height 21
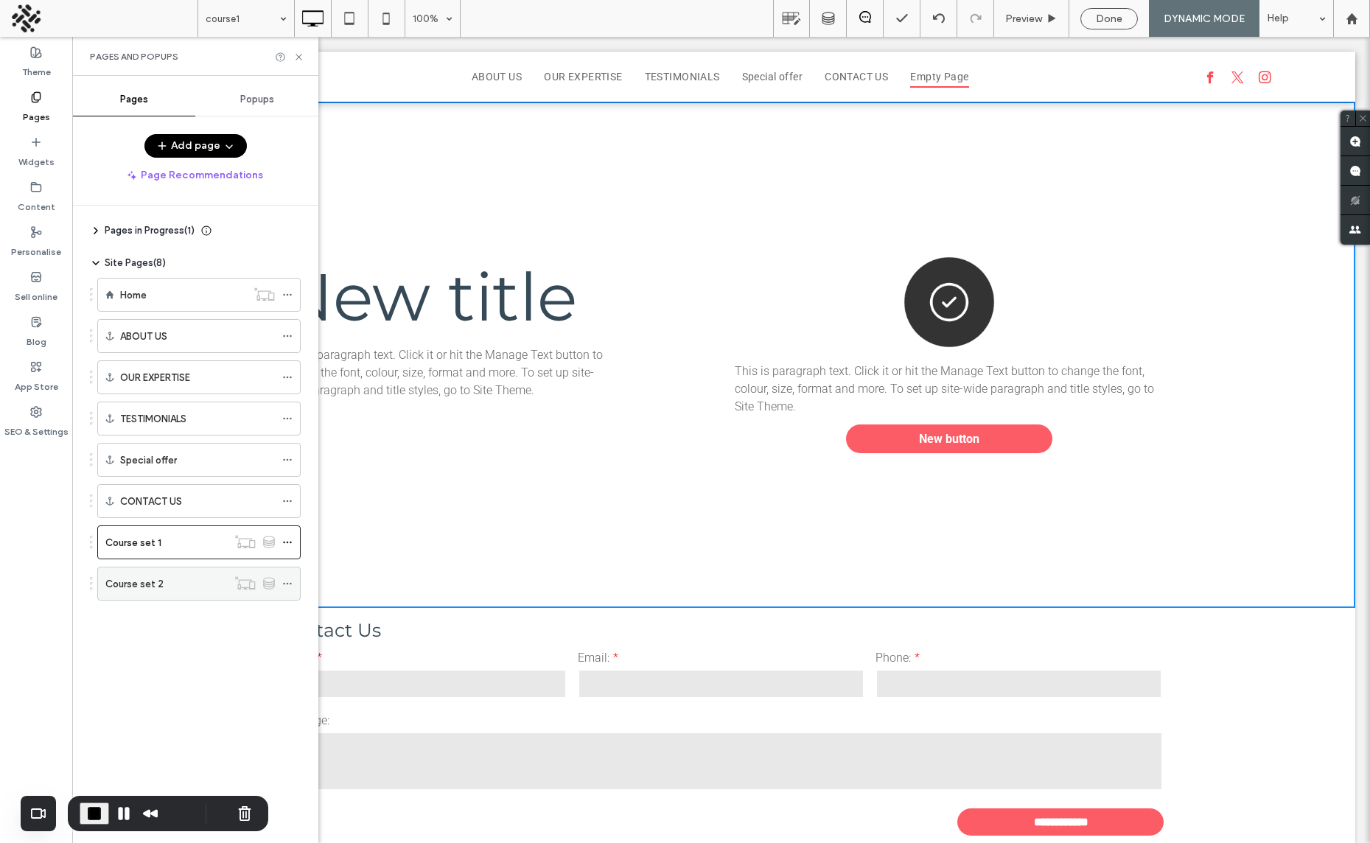
click at [163, 576] on div "Course set 2" at bounding box center [166, 583] width 122 height 15
click at [295, 54] on icon at bounding box center [298, 57] width 11 height 11
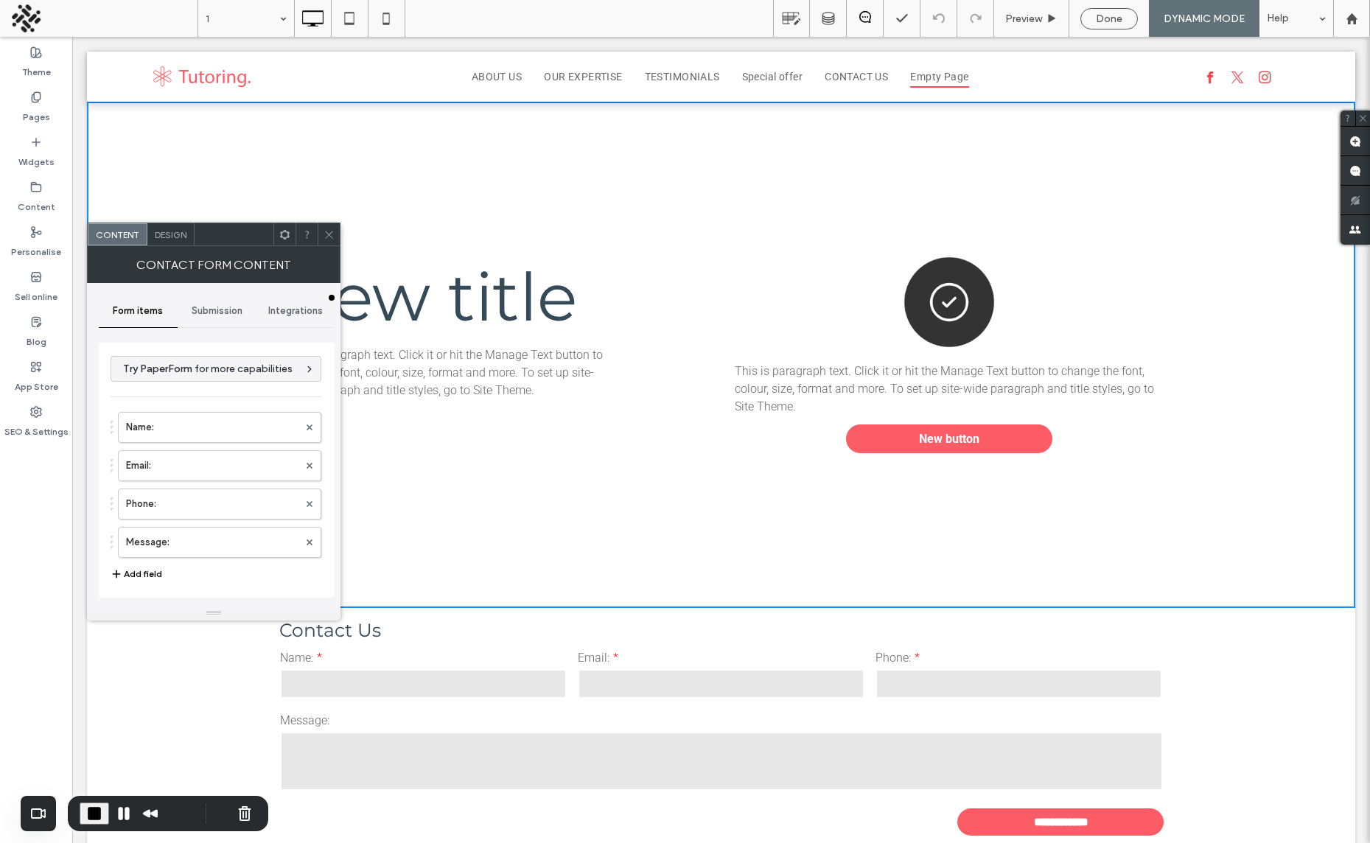
click at [170, 239] on span "Design" at bounding box center [171, 234] width 32 height 11
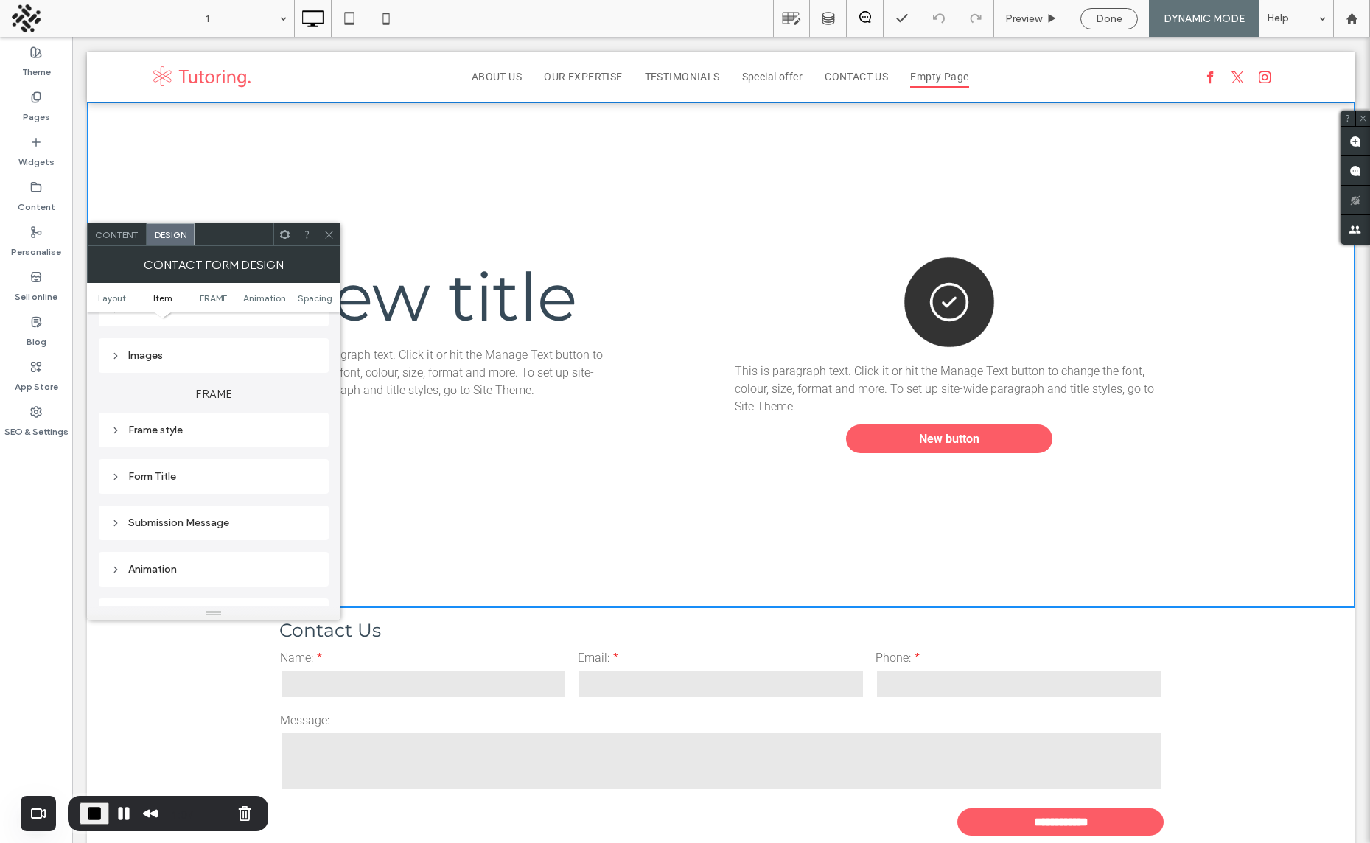
scroll to position [361, 0]
click at [155, 454] on div "Form Title" at bounding box center [214, 456] width 206 height 13
click at [159, 471] on div "Frame style" at bounding box center [214, 472] width 206 height 13
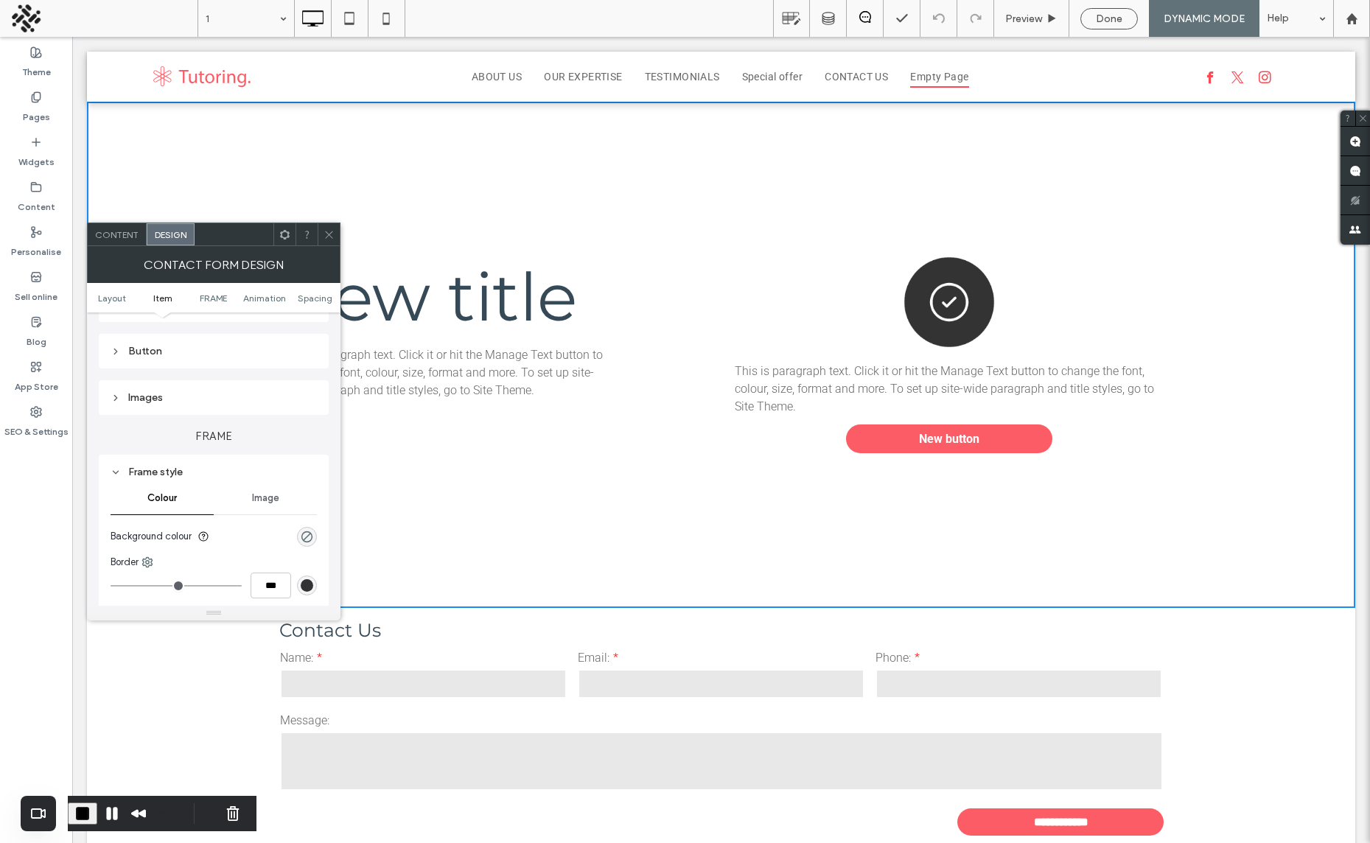
click at [163, 467] on div "Frame style" at bounding box center [214, 472] width 206 height 13
drag, startPoint x: 142, startPoint y: 342, endPoint x: 263, endPoint y: 475, distance: 179.4
click at [142, 342] on div "Button" at bounding box center [214, 351] width 206 height 20
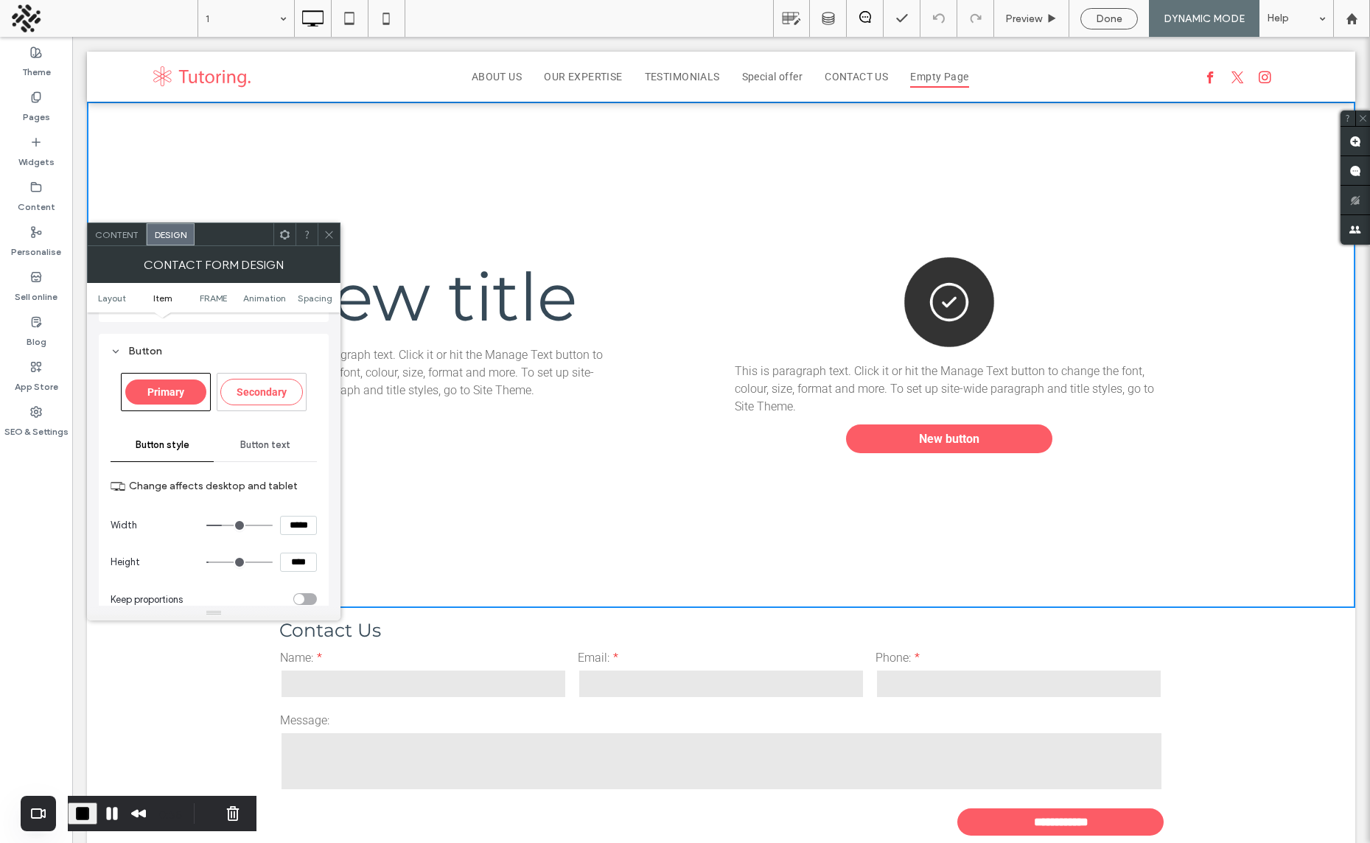
click at [261, 394] on span "Secondary" at bounding box center [262, 392] width 50 height 12
type input "**"
type input "****"
type input "*"
type input "***"
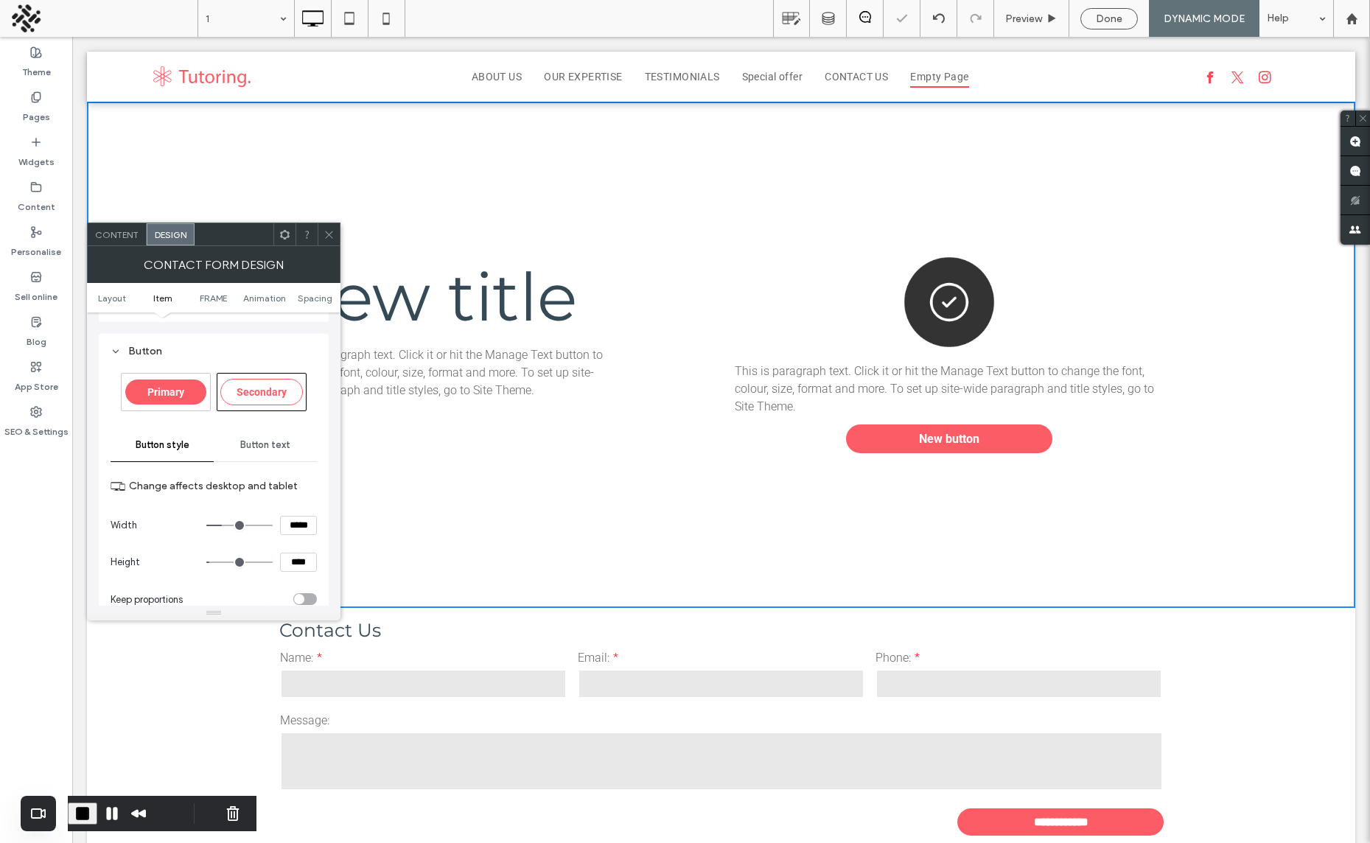
click at [119, 370] on div "Button Primary Secondary Button style Button text Change affects desktop and ta…" at bounding box center [214, 623] width 206 height 564
click at [158, 386] on span "Primary" at bounding box center [165, 392] width 37 height 12
type input "**"
type input "****"
type input "*"
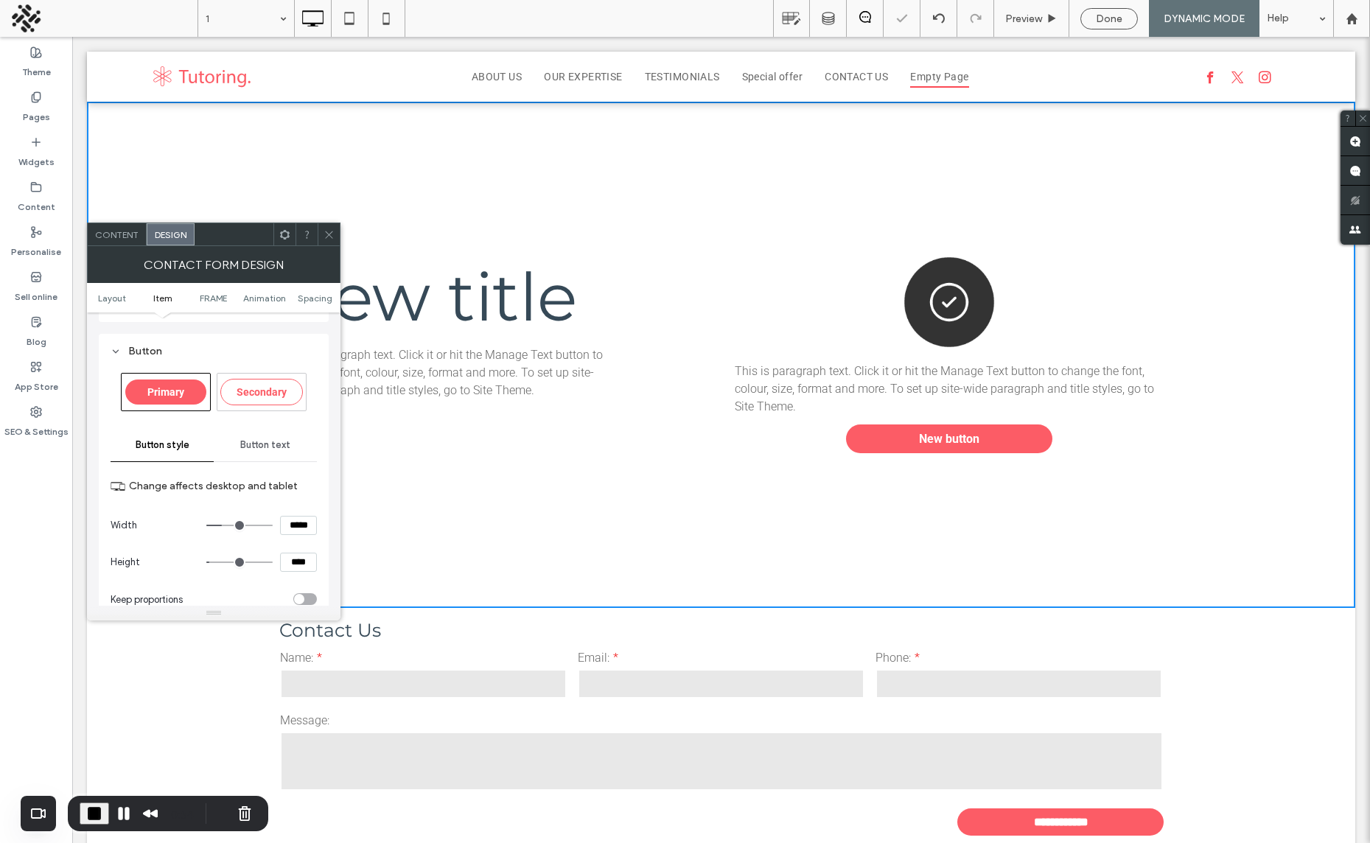
type input "***"
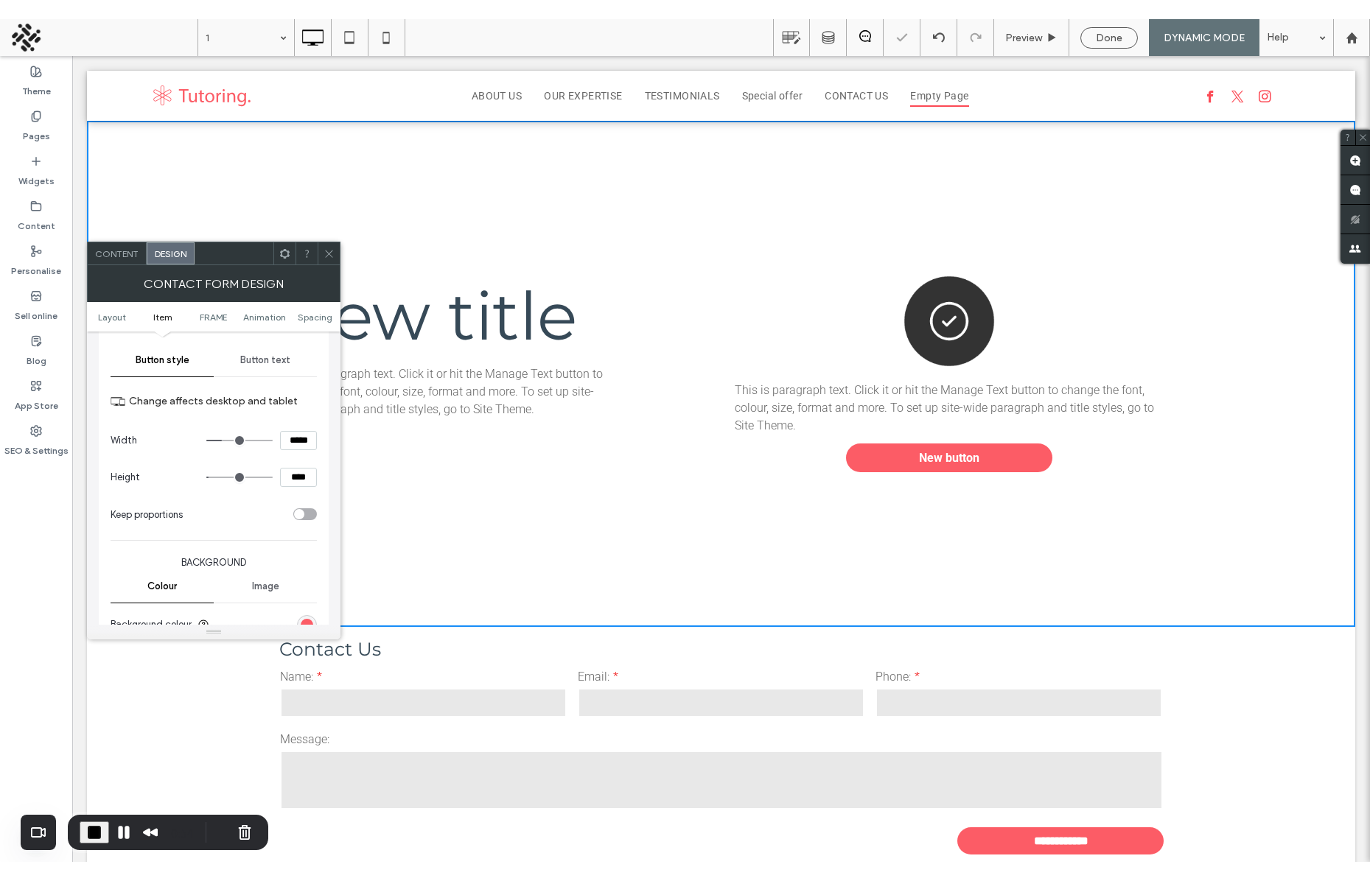
scroll to position [419, 0]
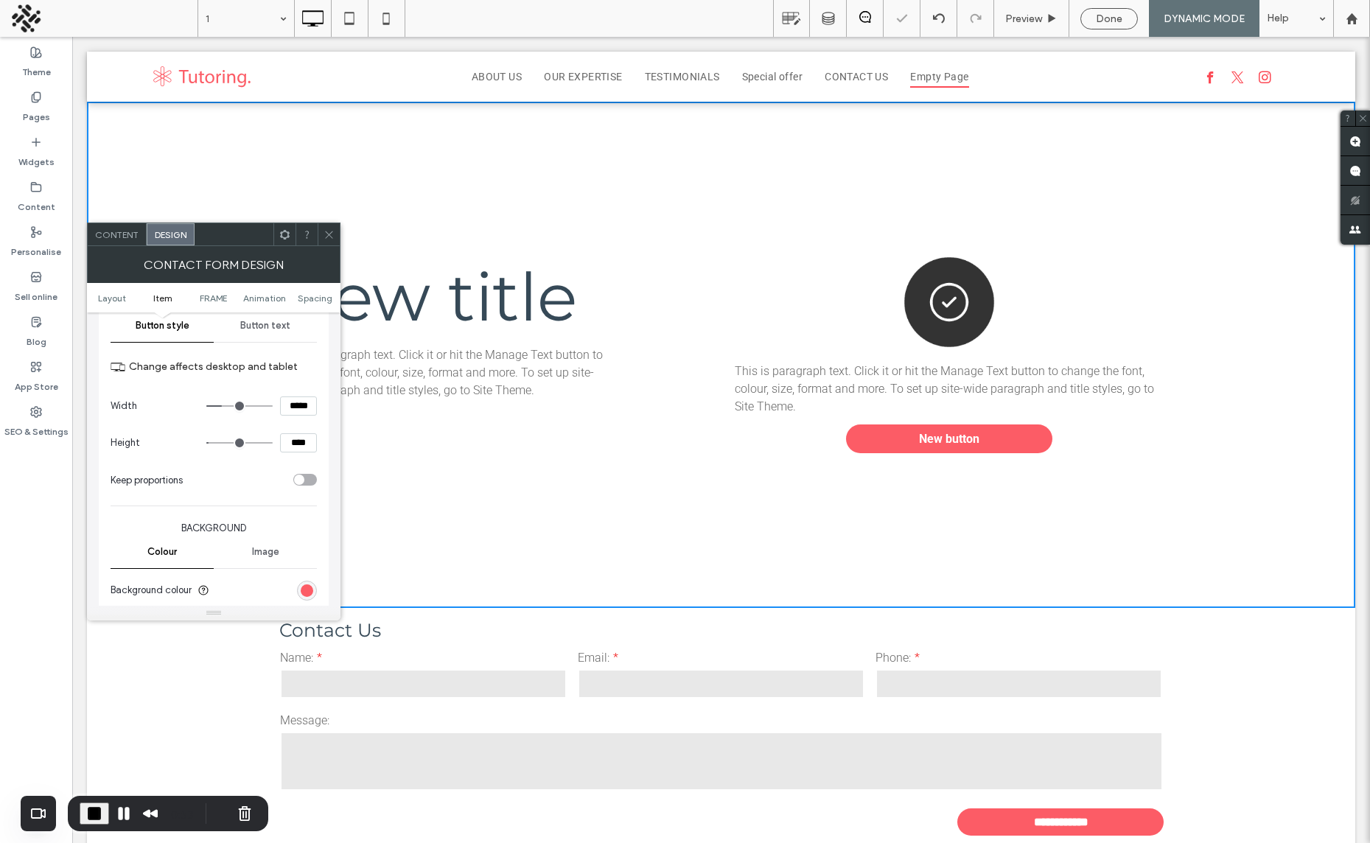
click at [303, 578] on section "Background colour" at bounding box center [214, 590] width 206 height 37
click at [308, 586] on div "rgb(252, 92, 102)" at bounding box center [307, 590] width 13 height 13
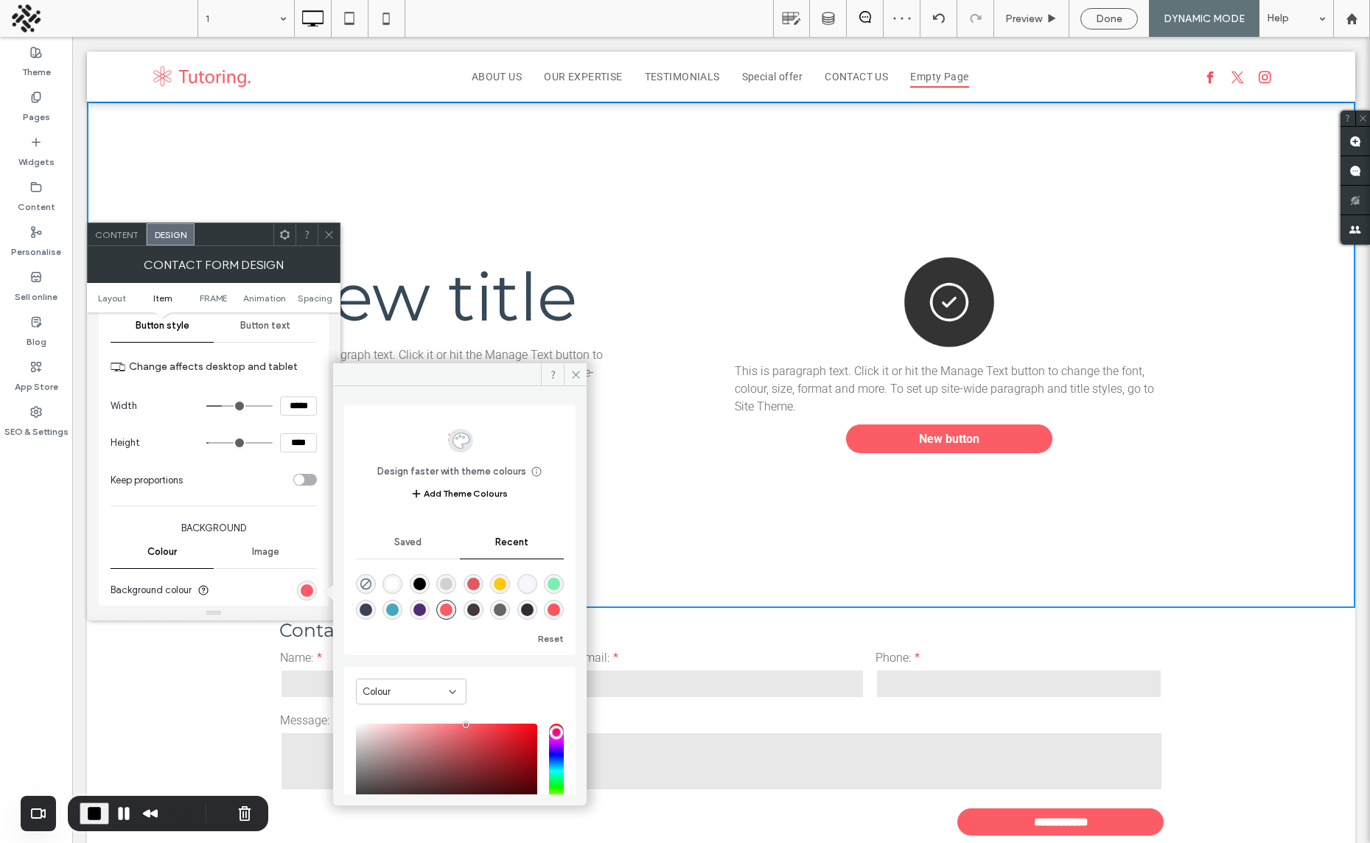
click at [399, 612] on div "rgba(70, 168, 191, 1)" at bounding box center [392, 609] width 13 height 13
type input "*******"
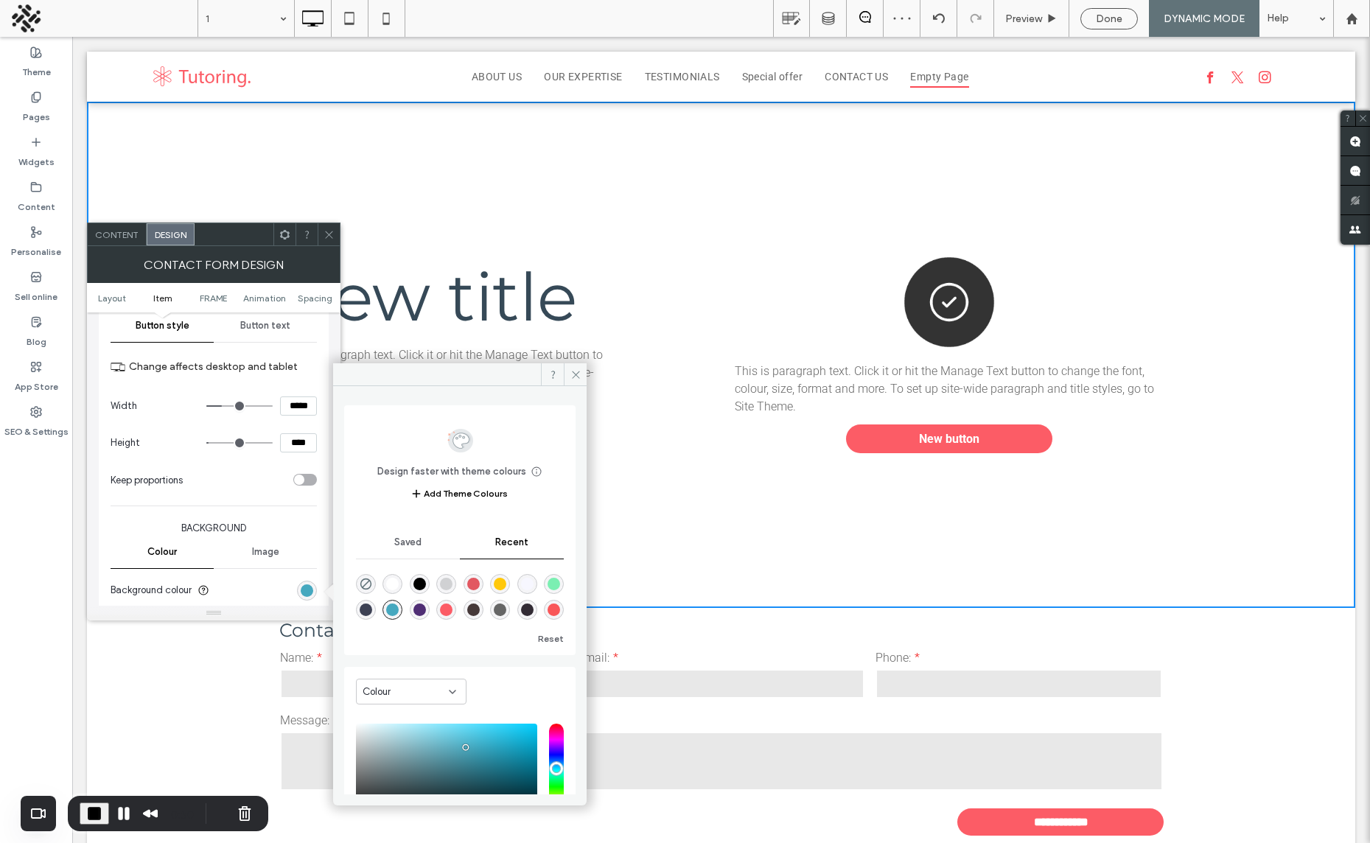
click at [323, 228] on div at bounding box center [329, 234] width 22 height 22
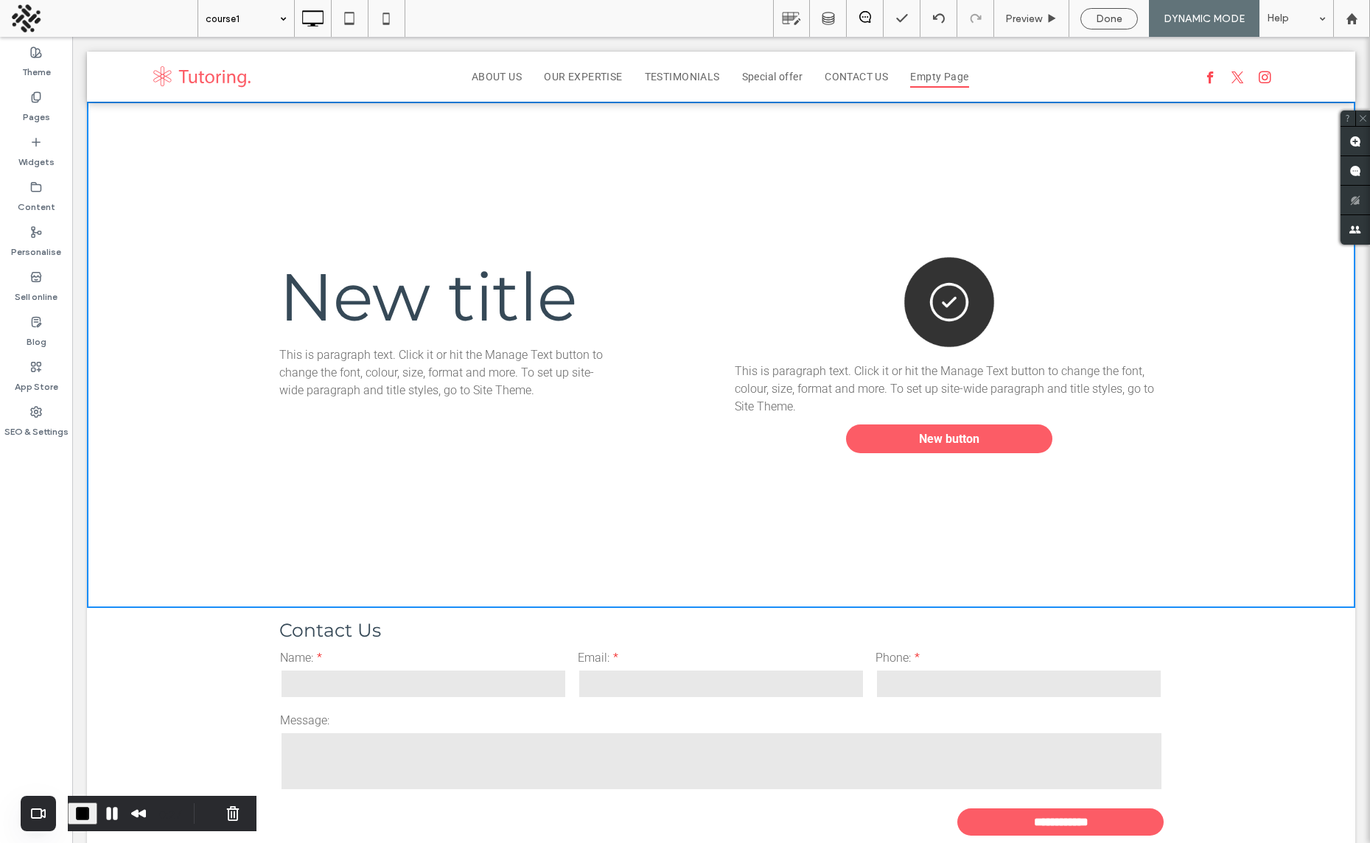
click at [91, 812] on span "End Recording" at bounding box center [83, 814] width 18 height 18
